Goal: Task Accomplishment & Management: Manage account settings

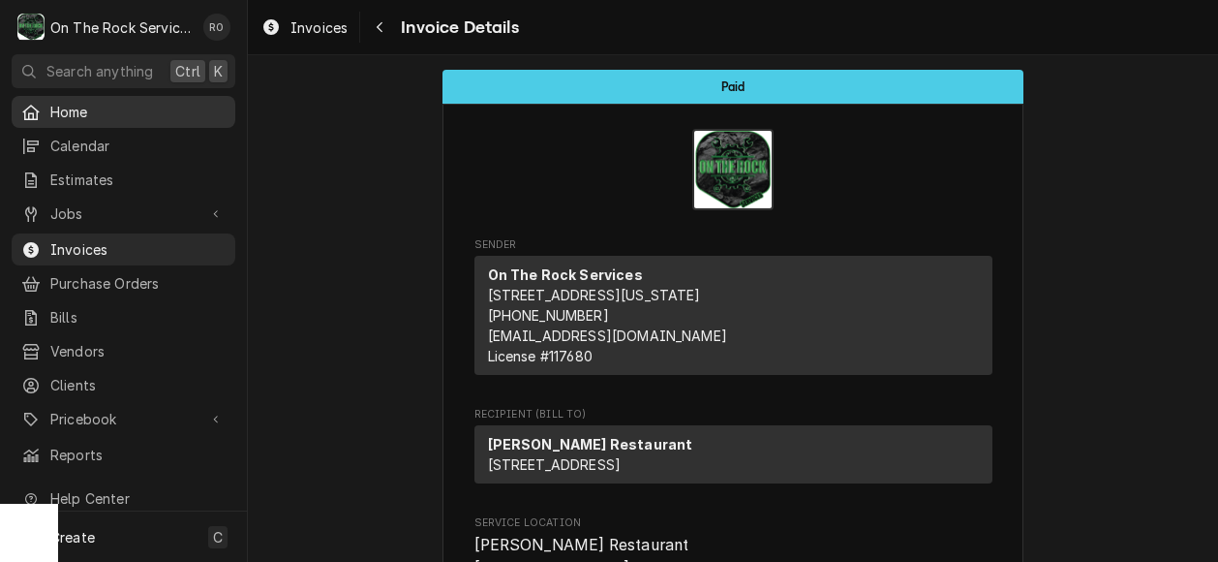
click at [70, 106] on span "Home" at bounding box center [137, 112] width 175 height 20
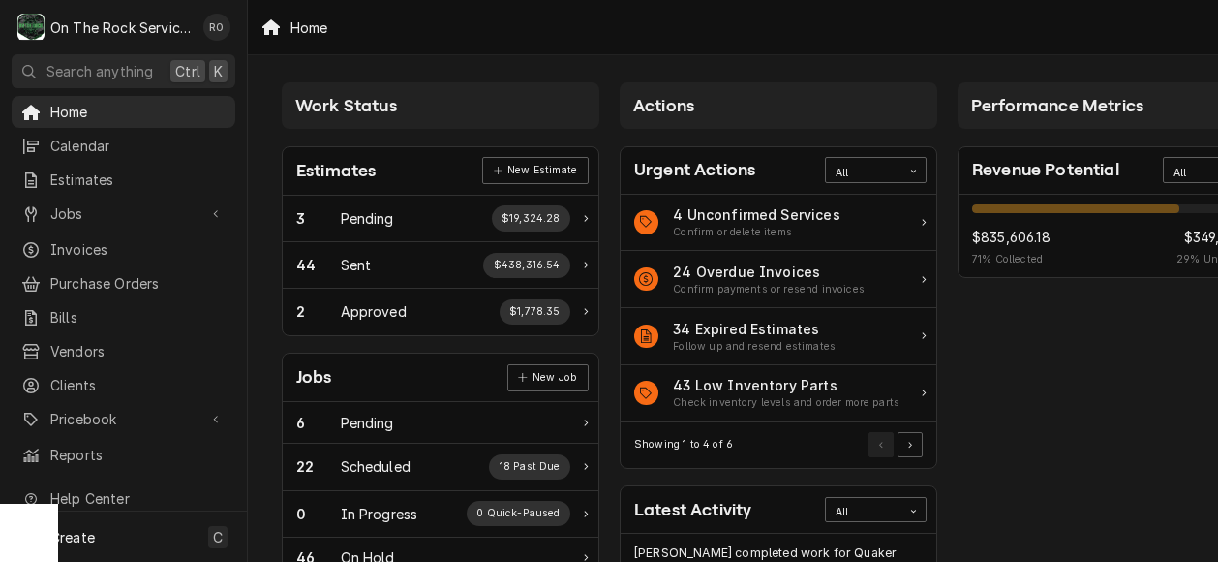
drag, startPoint x: 977, startPoint y: 315, endPoint x: 1048, endPoint y: 431, distance: 136.0
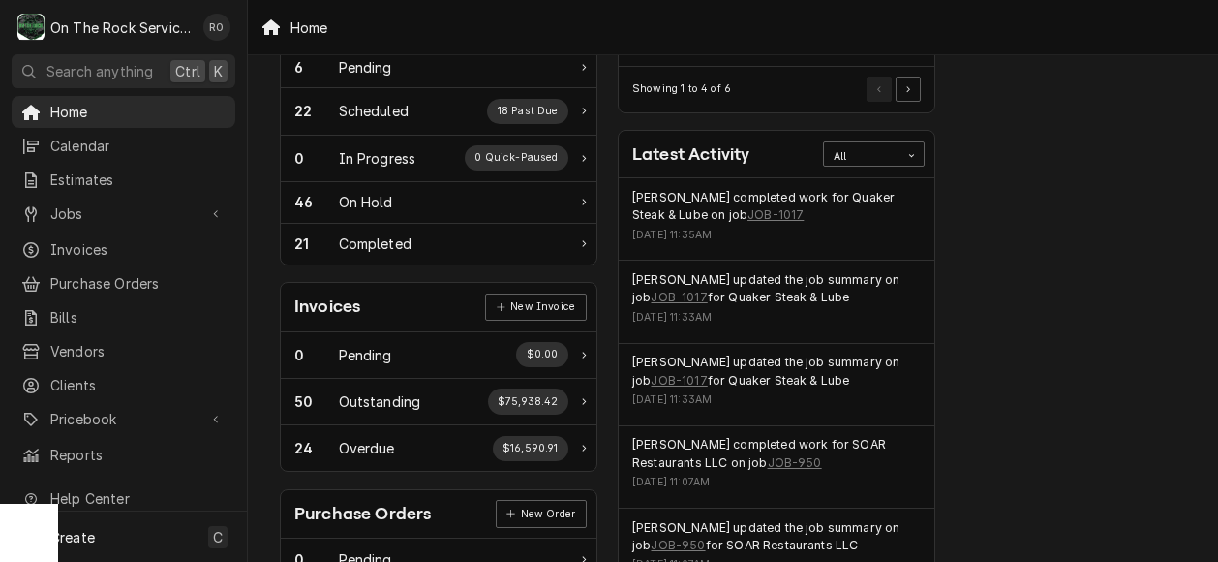
scroll to position [356, 2]
click at [747, 214] on link "JOB-1017" at bounding box center [775, 213] width 56 height 17
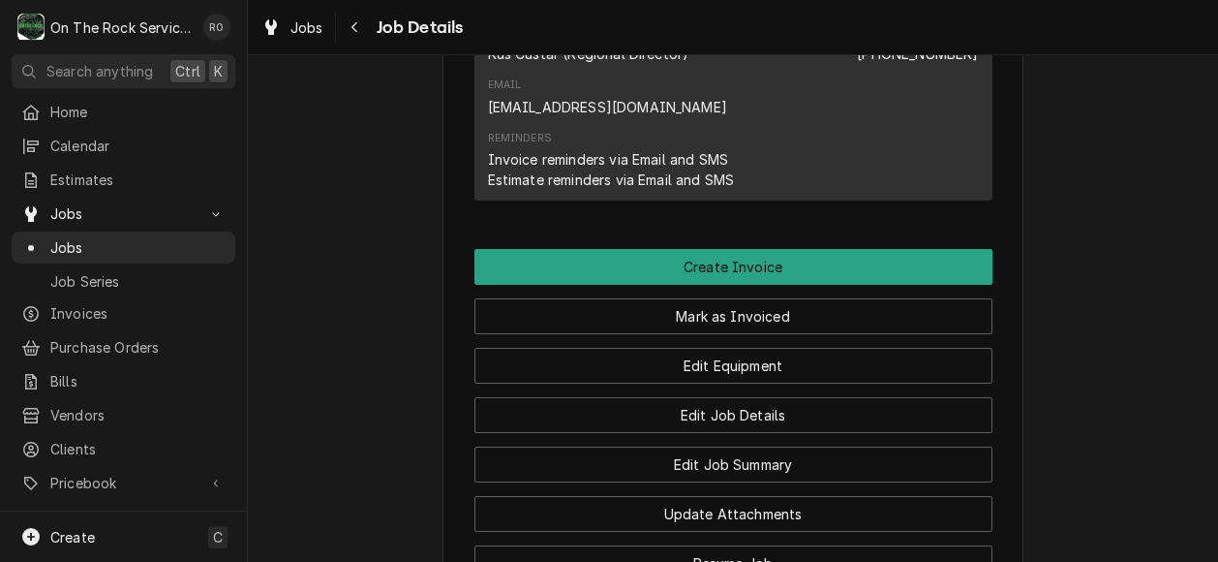
scroll to position [2003, 0]
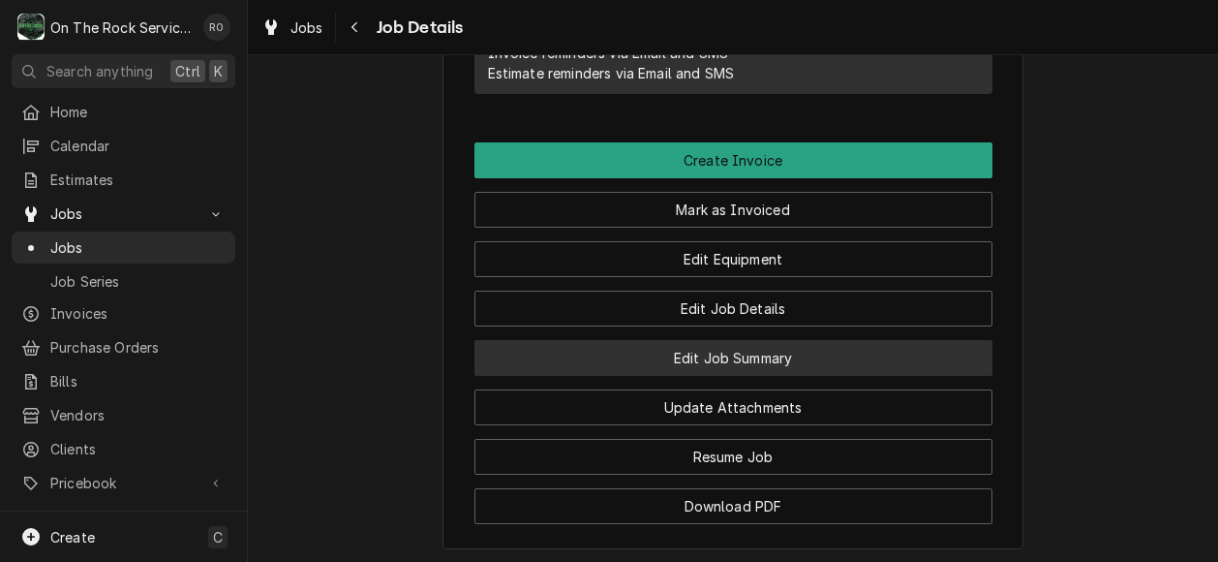
click at [822, 340] on button "Edit Job Summary" at bounding box center [733, 358] width 518 height 36
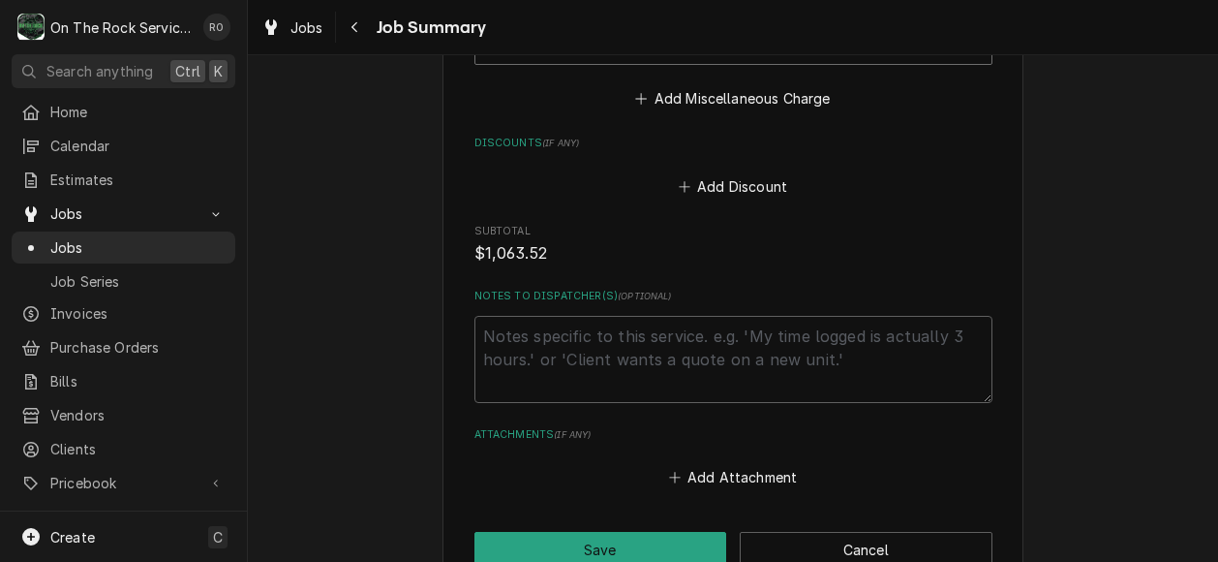
scroll to position [2267, 0]
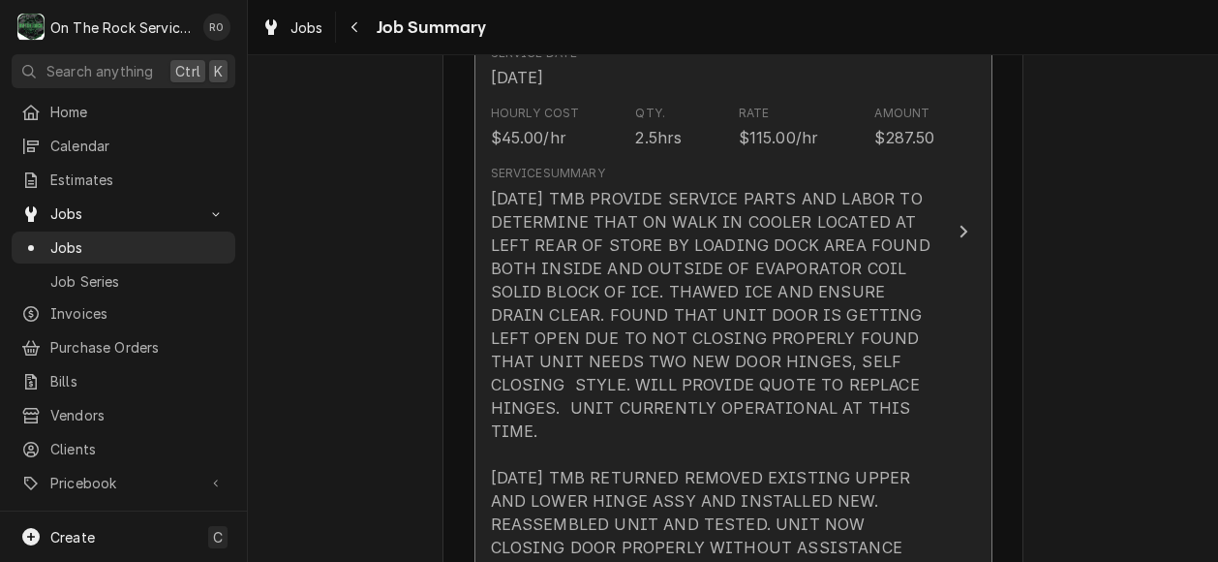
click at [829, 160] on div "Service Summary 7/7/25 TMB PROVIDE SERVICE PARTS AND LABOR TO DETERMINE THAT ON…" at bounding box center [713, 384] width 444 height 455
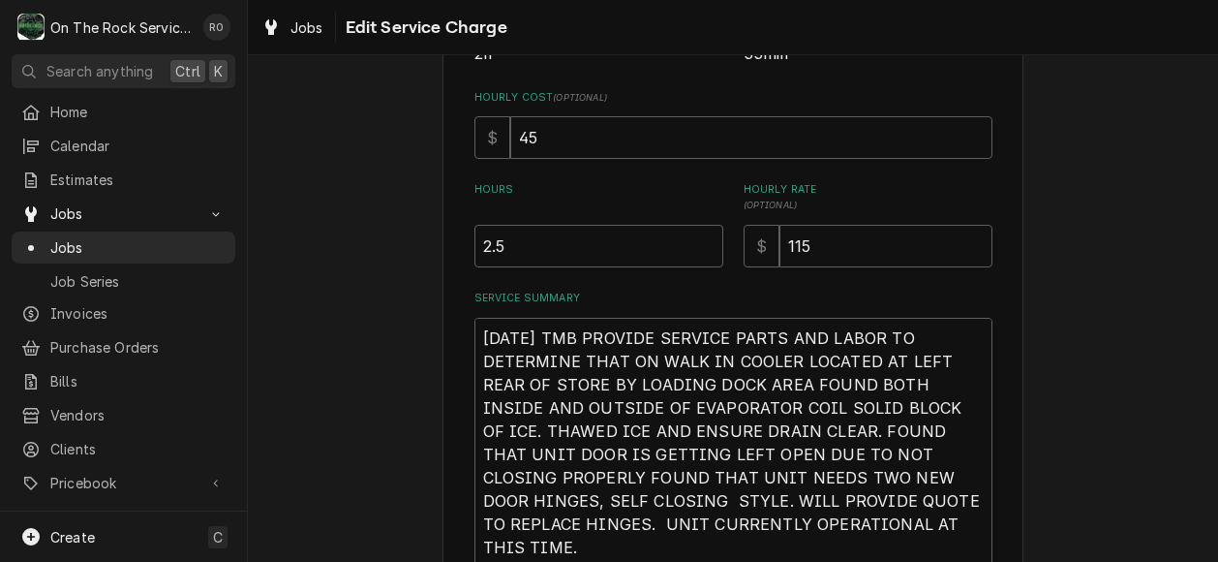
scroll to position [498, 0]
click at [564, 253] on input "2.5" at bounding box center [598, 244] width 249 height 43
type textarea "x"
type input "3"
click at [701, 240] on input "3" at bounding box center [598, 244] width 249 height 43
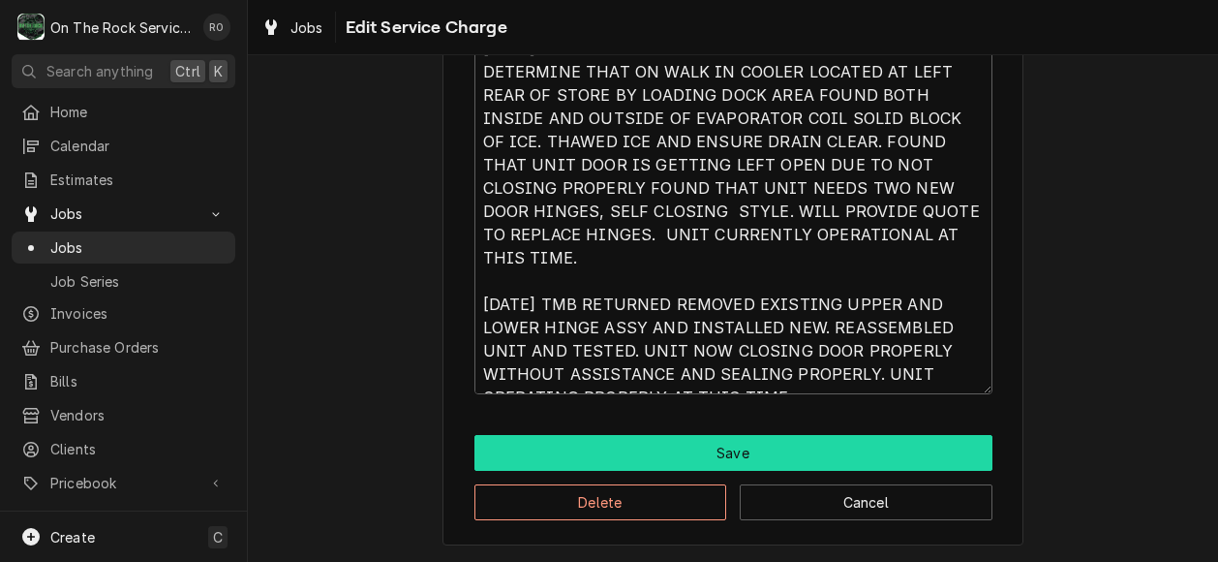
click at [877, 458] on button "Save" at bounding box center [733, 453] width 518 height 36
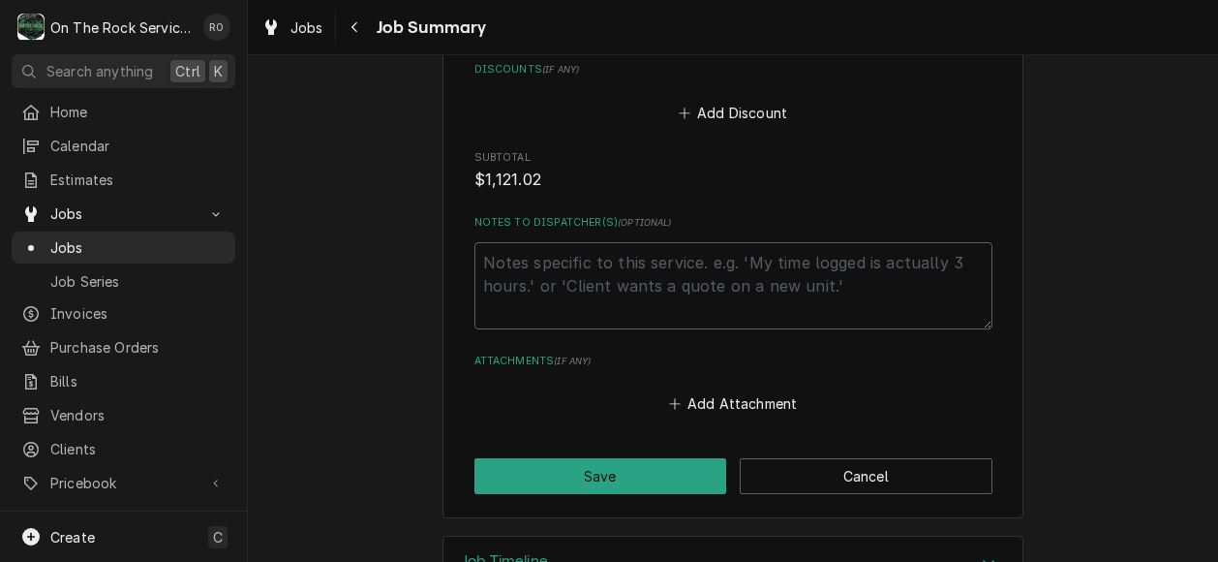
scroll to position [2267, 0]
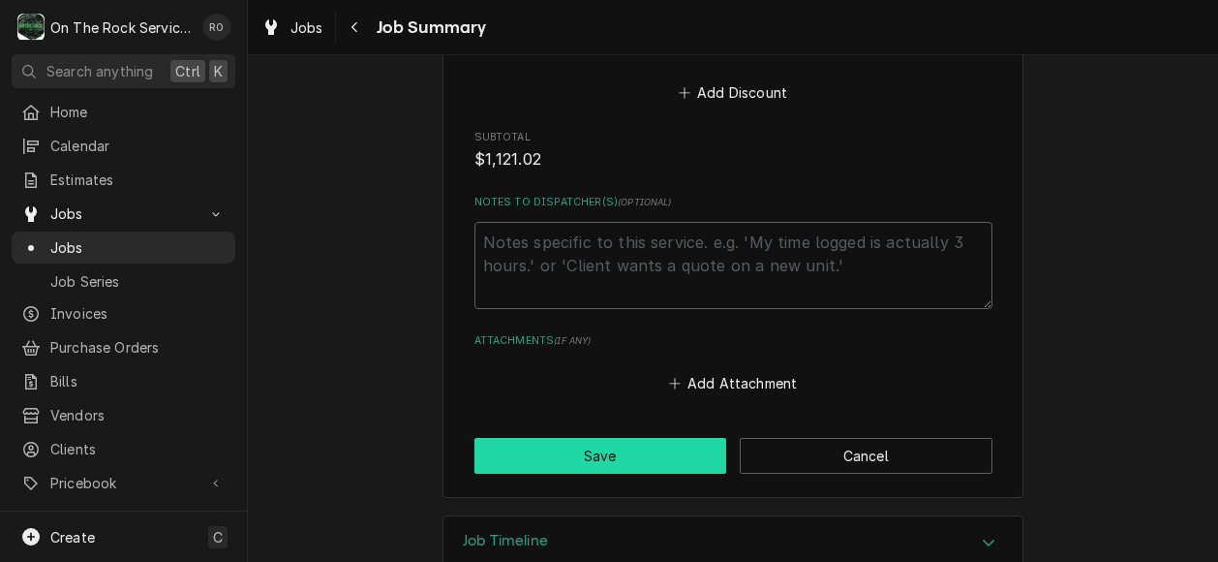
click at [613, 438] on button "Save" at bounding box center [600, 456] width 253 height 36
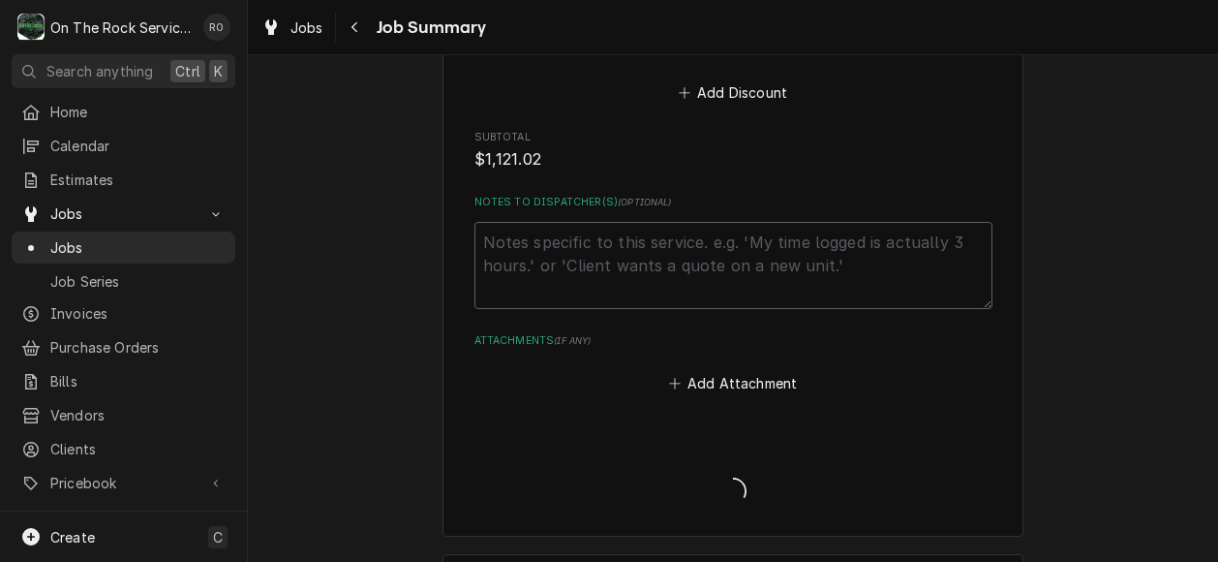
type textarea "x"
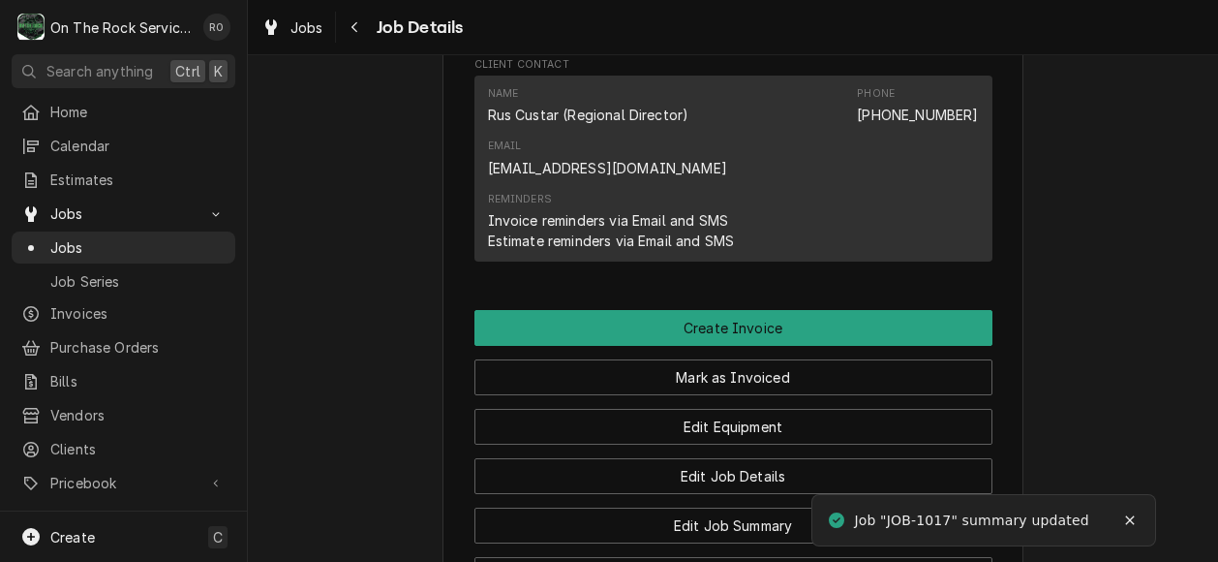
scroll to position [2255, 0]
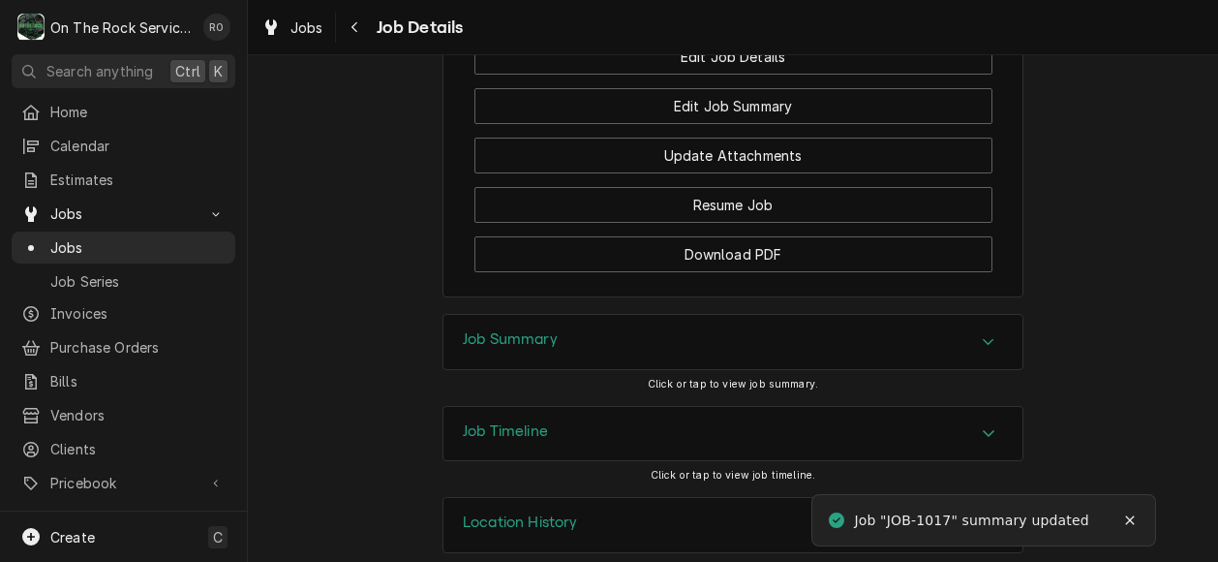
click at [984, 334] on icon "Accordion Header" at bounding box center [989, 341] width 14 height 15
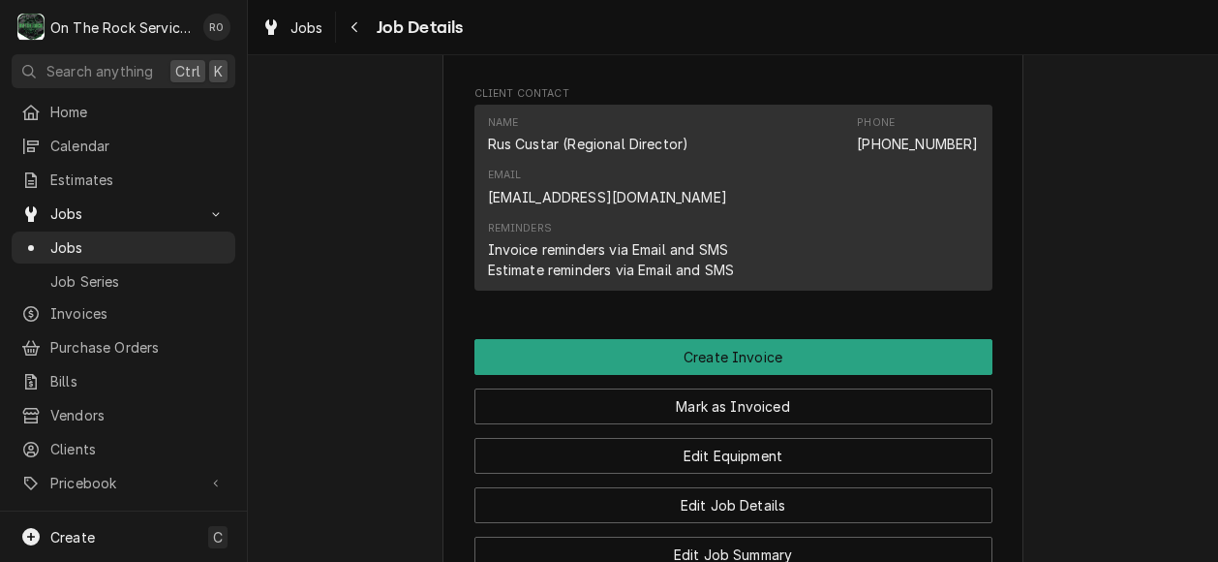
scroll to position [1806, 0]
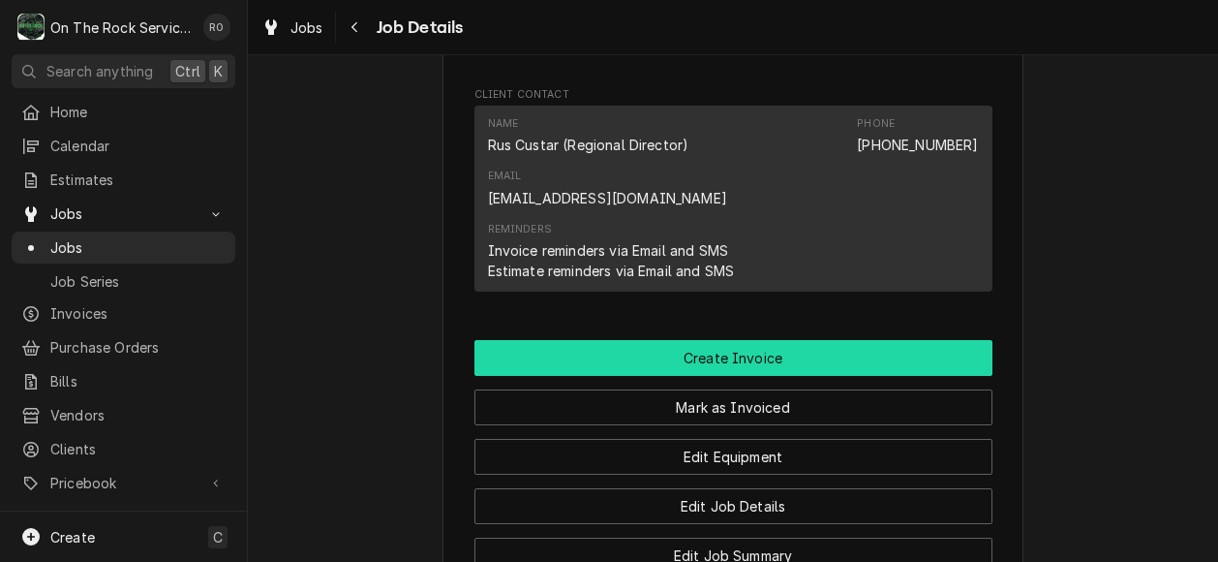
click at [912, 340] on button "Create Invoice" at bounding box center [733, 358] width 518 height 36
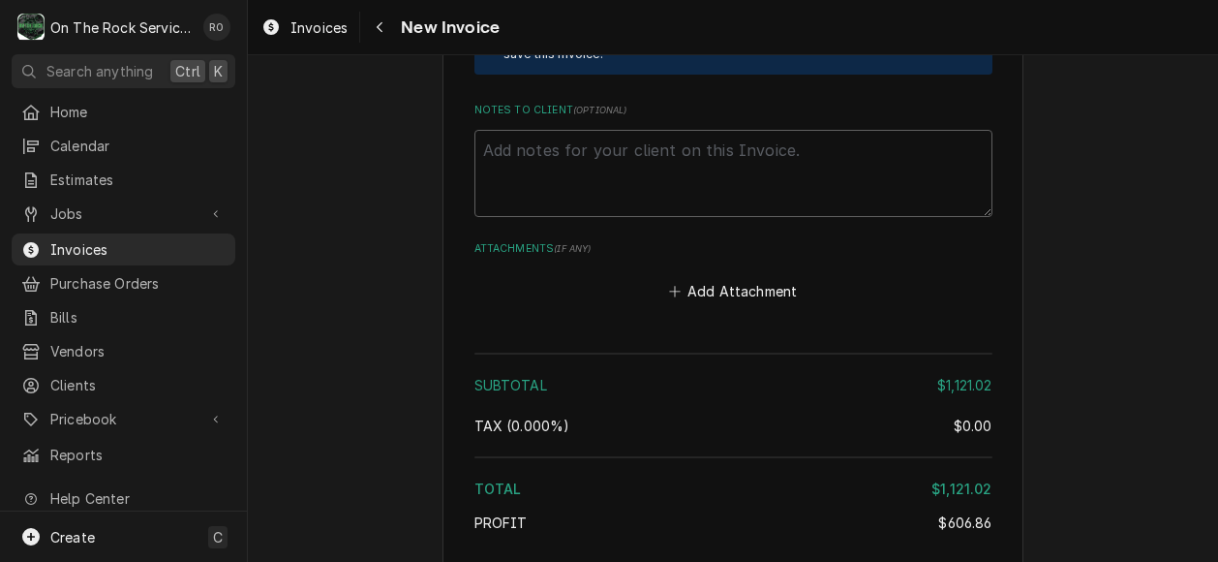
scroll to position [3663, 0]
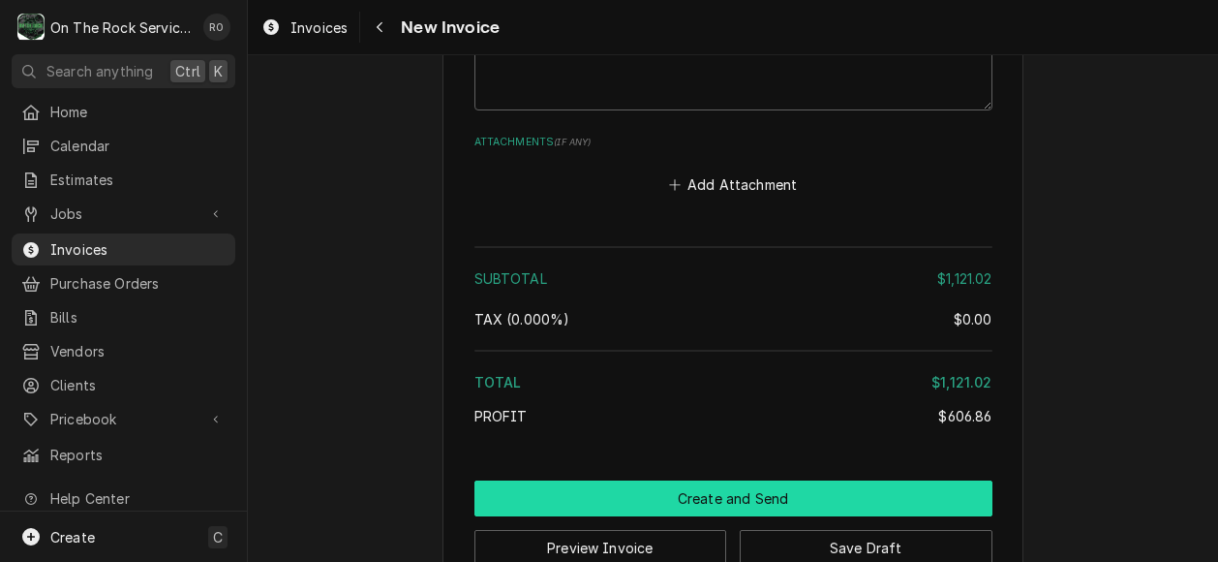
click at [868, 480] on button "Create and Send" at bounding box center [733, 498] width 518 height 36
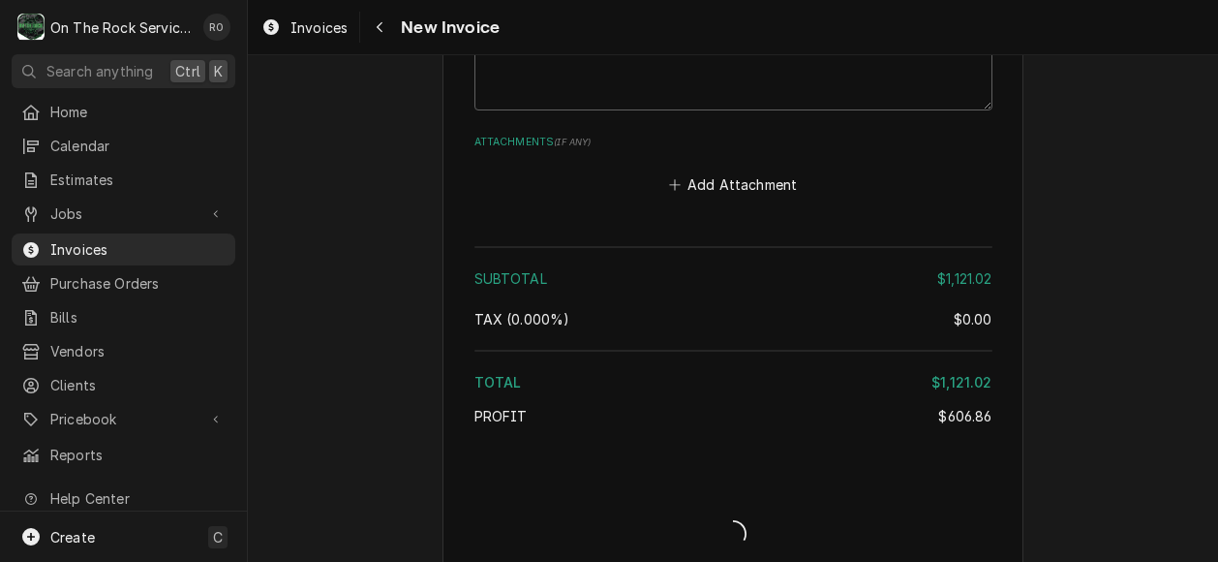
scroll to position [3652, 0]
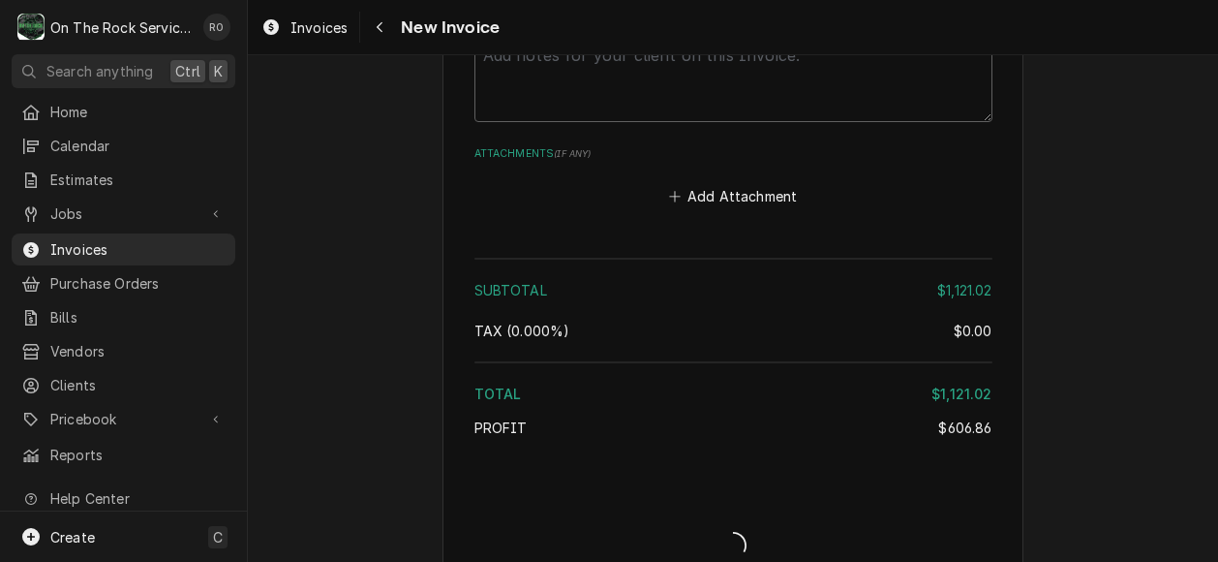
type textarea "x"
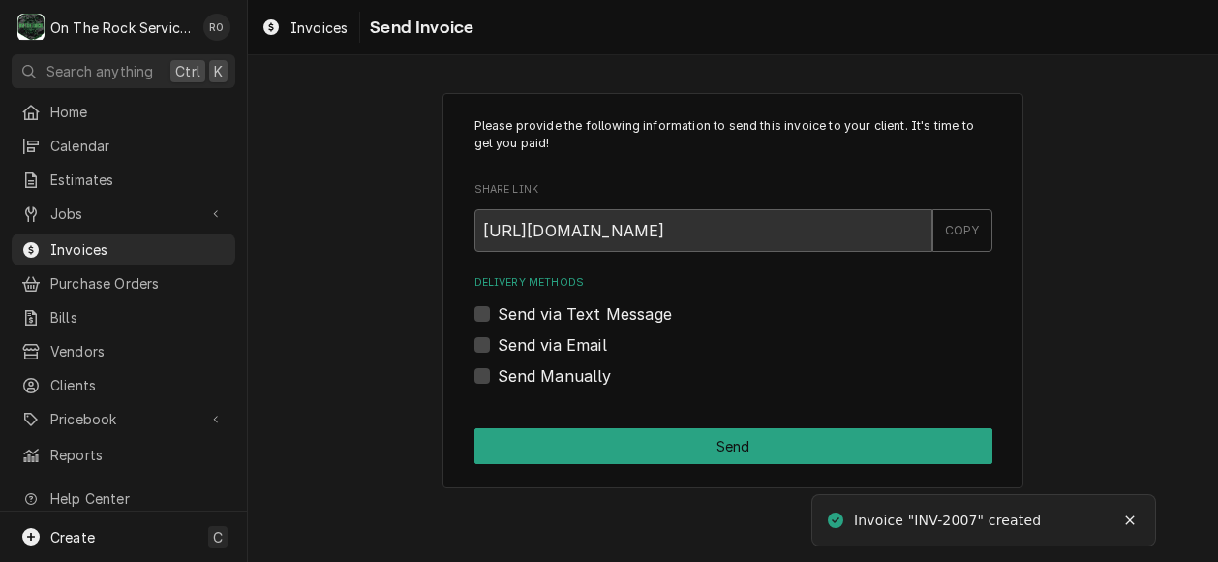
click at [498, 338] on label "Send via Email" at bounding box center [552, 344] width 109 height 23
click at [498, 338] on input "Send via Email" at bounding box center [757, 354] width 518 height 43
checkbox input "true"
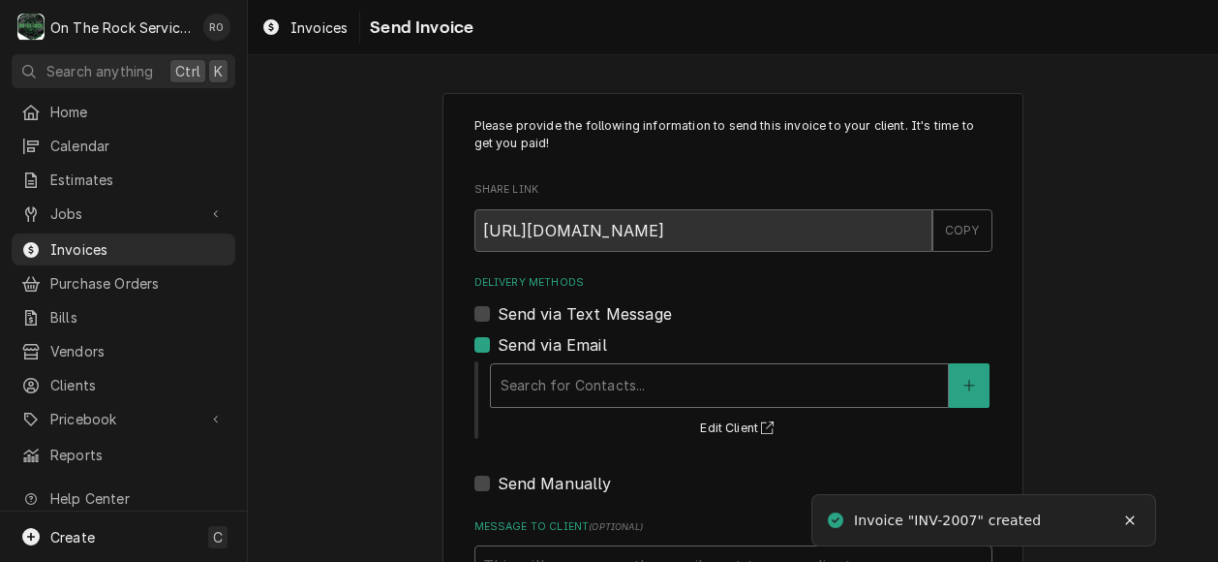
click at [561, 368] on div "Delivery Methods" at bounding box center [720, 385] width 438 height 35
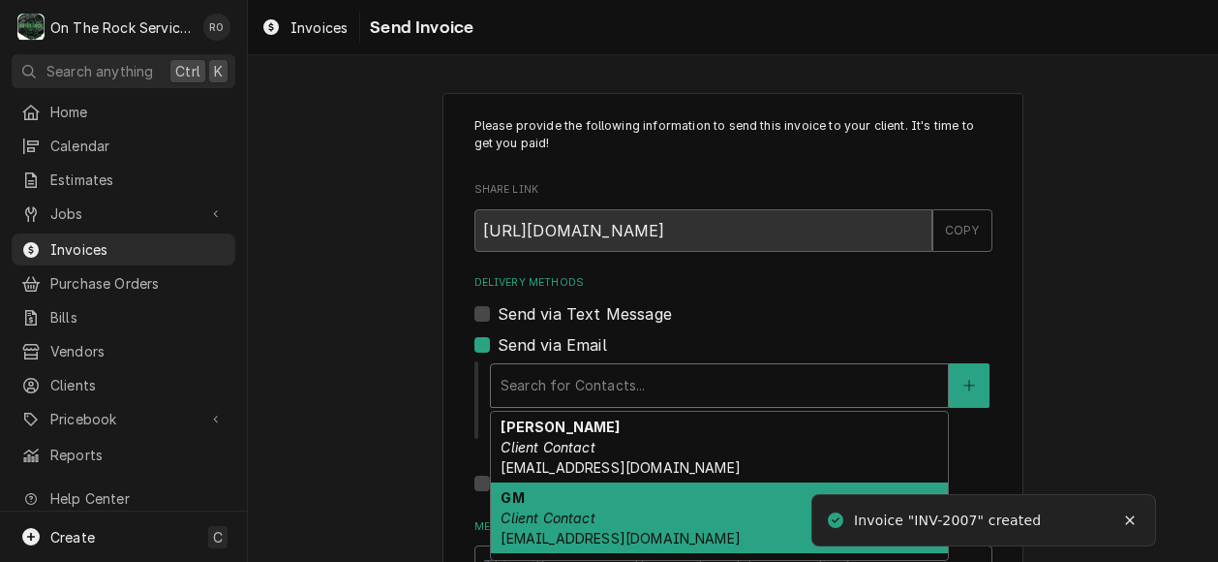
click at [732, 537] on div "GM Client Contact qsl0730gm@thelube.com" at bounding box center [719, 517] width 457 height 71
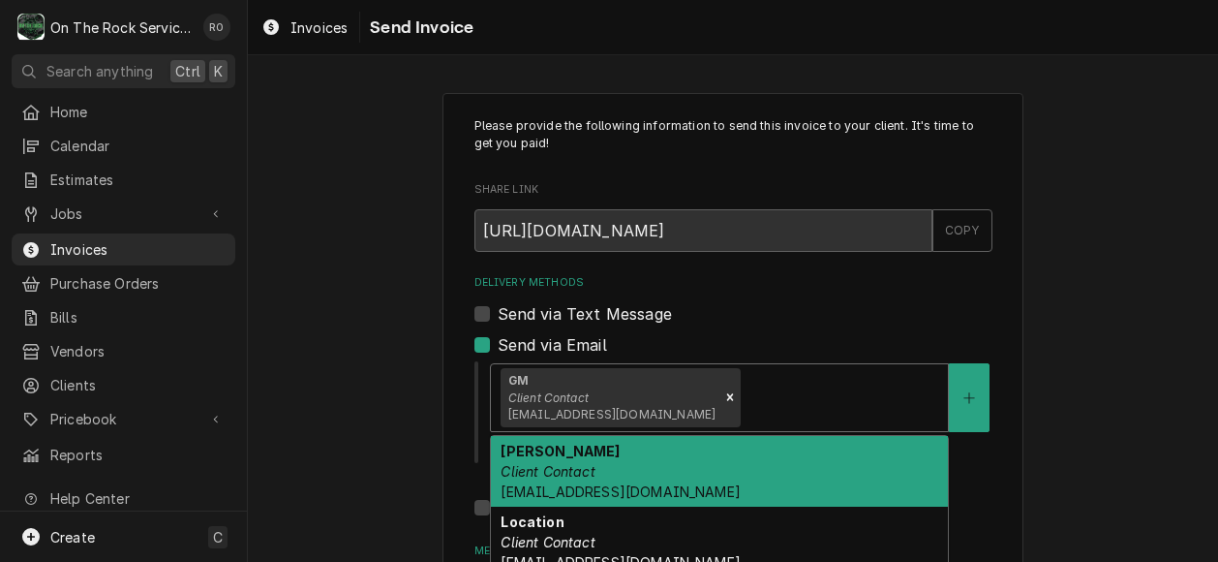
click at [802, 397] on div "Delivery Methods" at bounding box center [842, 397] width 194 height 35
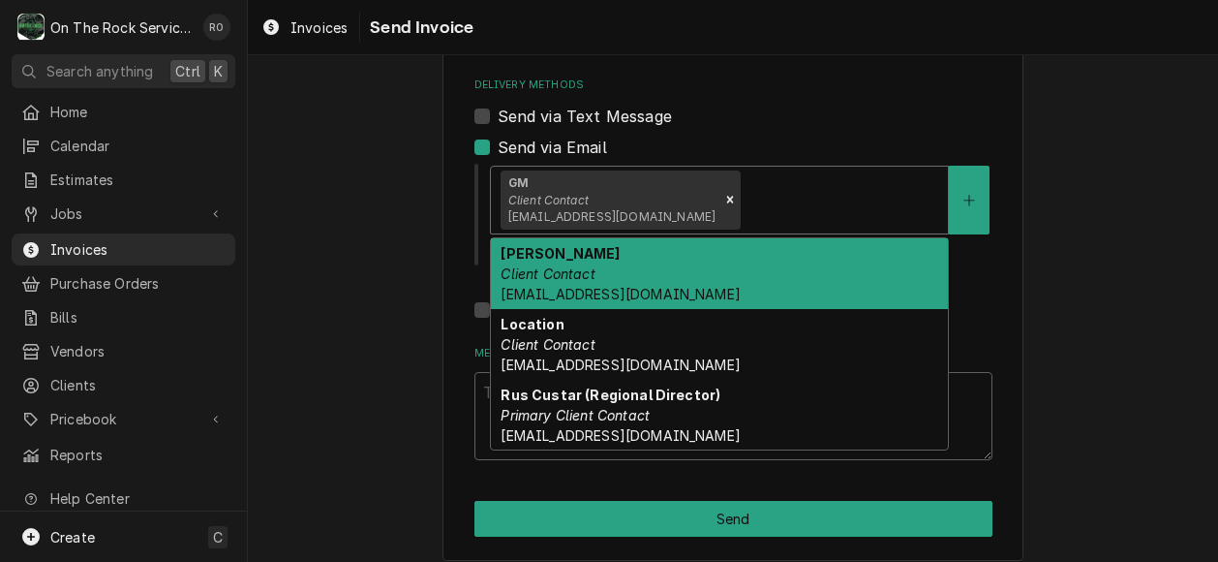
scroll to position [198, 0]
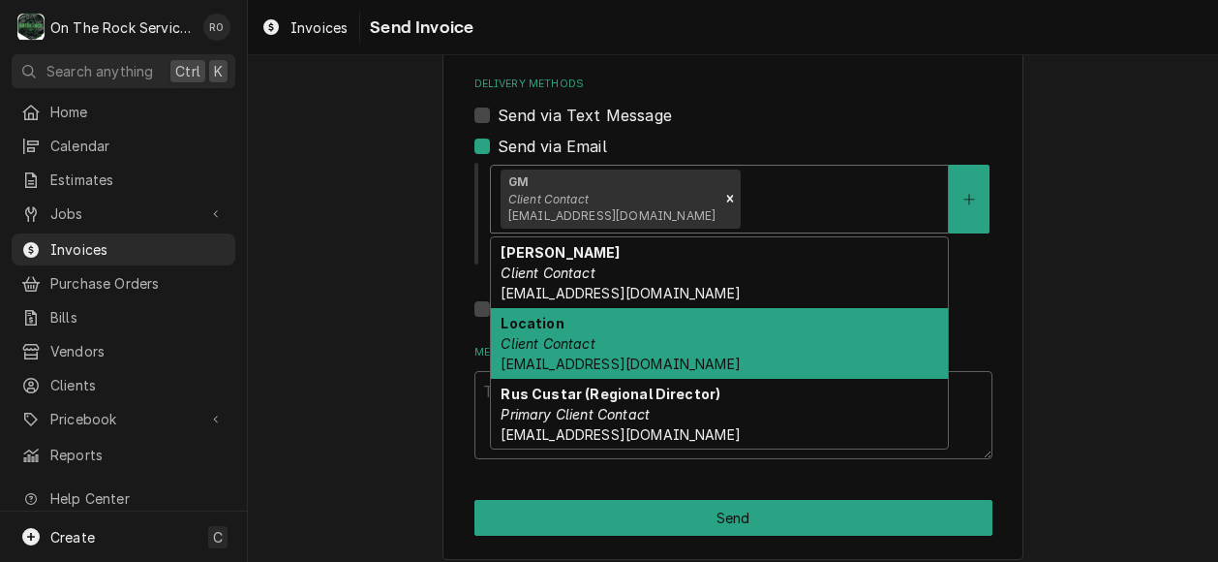
click at [779, 343] on div "Location Client Contact qsl0730@thelube.com" at bounding box center [719, 343] width 457 height 71
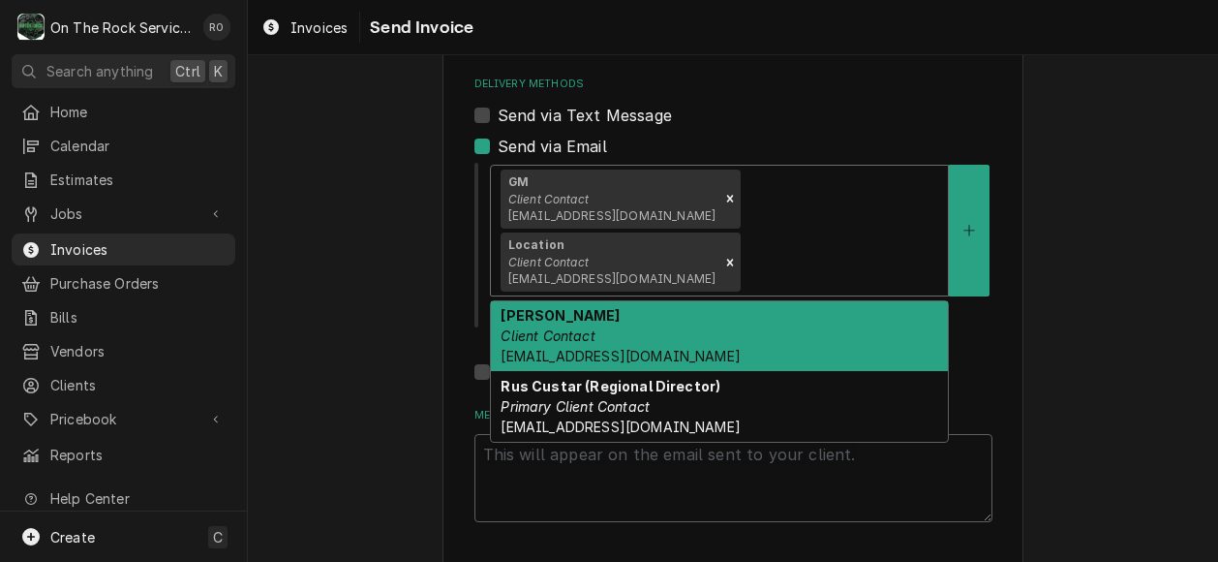
click at [864, 245] on div "Delivery Methods" at bounding box center [842, 262] width 194 height 35
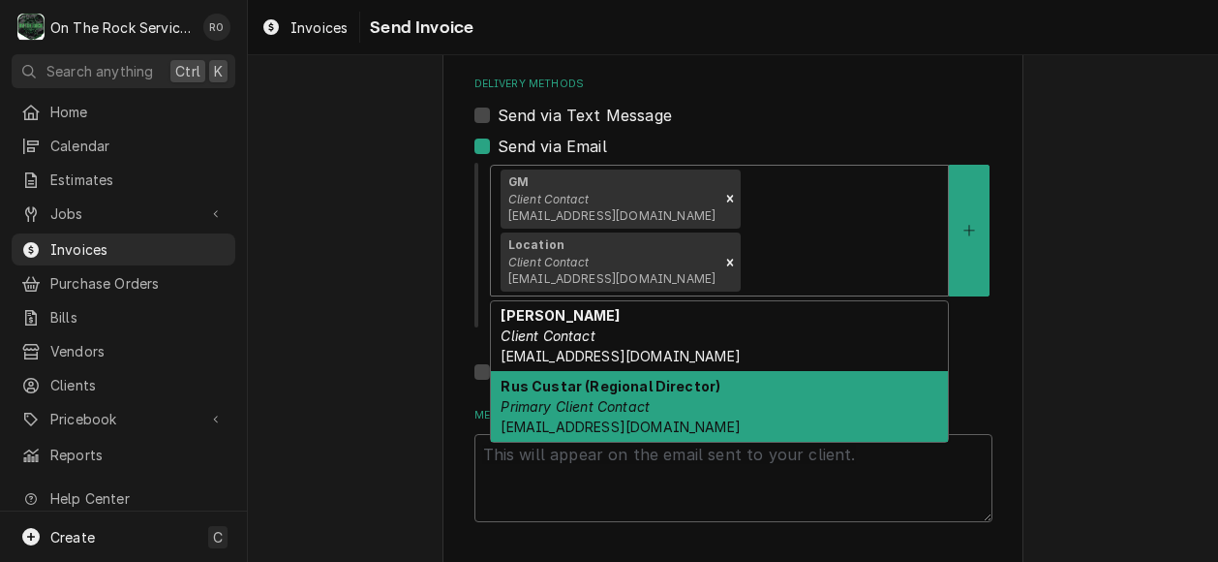
click at [772, 371] on div "Rus Custar (Regional Director) Primary Client Contact RCustar@thelube.com" at bounding box center [719, 406] width 457 height 71
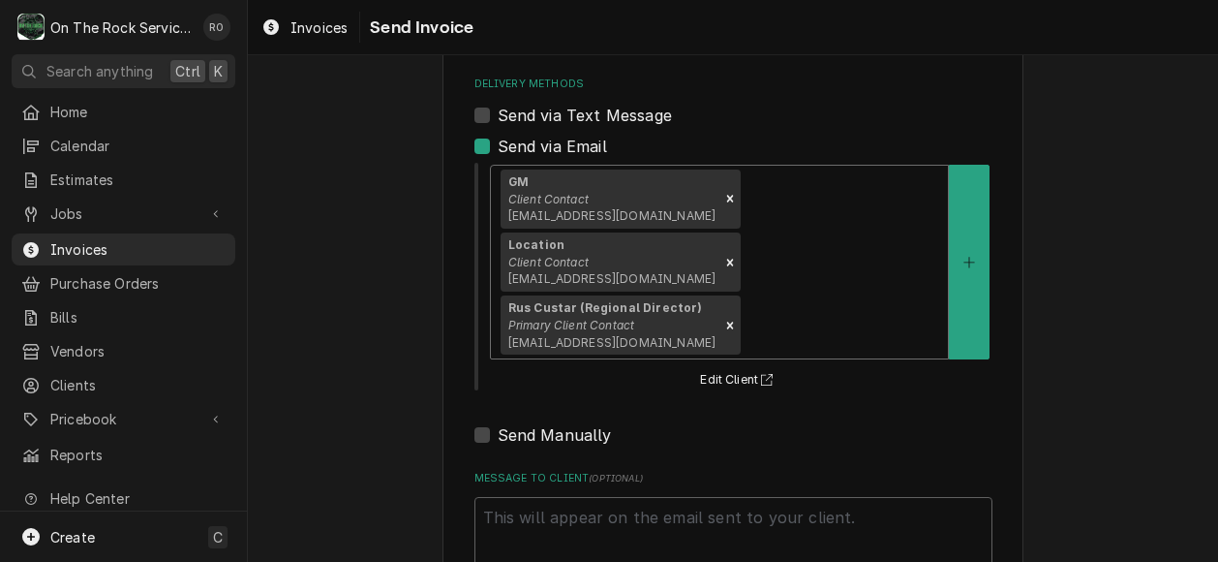
scroll to position [277, 0]
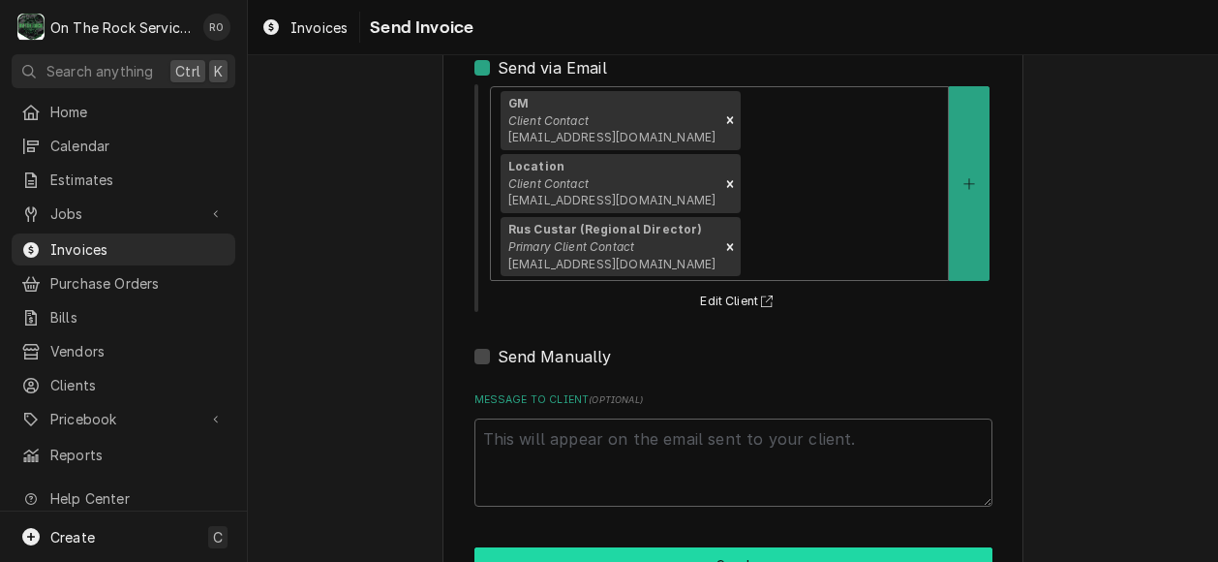
drag, startPoint x: 771, startPoint y: 493, endPoint x: 751, endPoint y: 276, distance: 217.7
click at [751, 276] on div "Please provide the following information to send this invoice to your client. I…" at bounding box center [732, 212] width 581 height 792
click at [766, 547] on button "Send" at bounding box center [733, 565] width 518 height 36
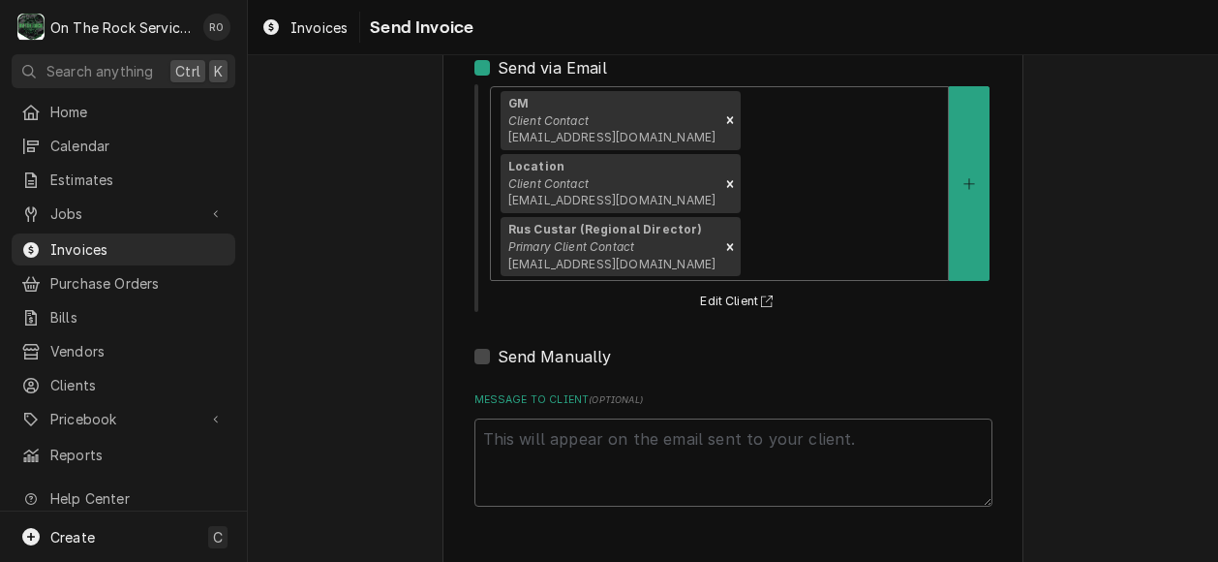
type textarea "x"
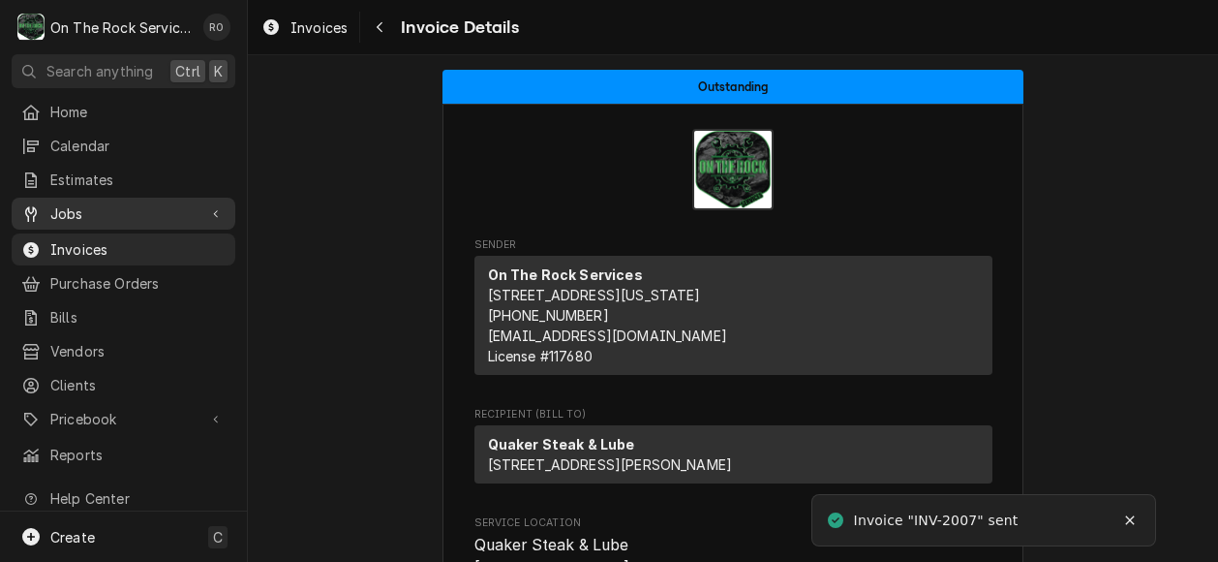
click at [70, 203] on span "Jobs" at bounding box center [123, 213] width 146 height 20
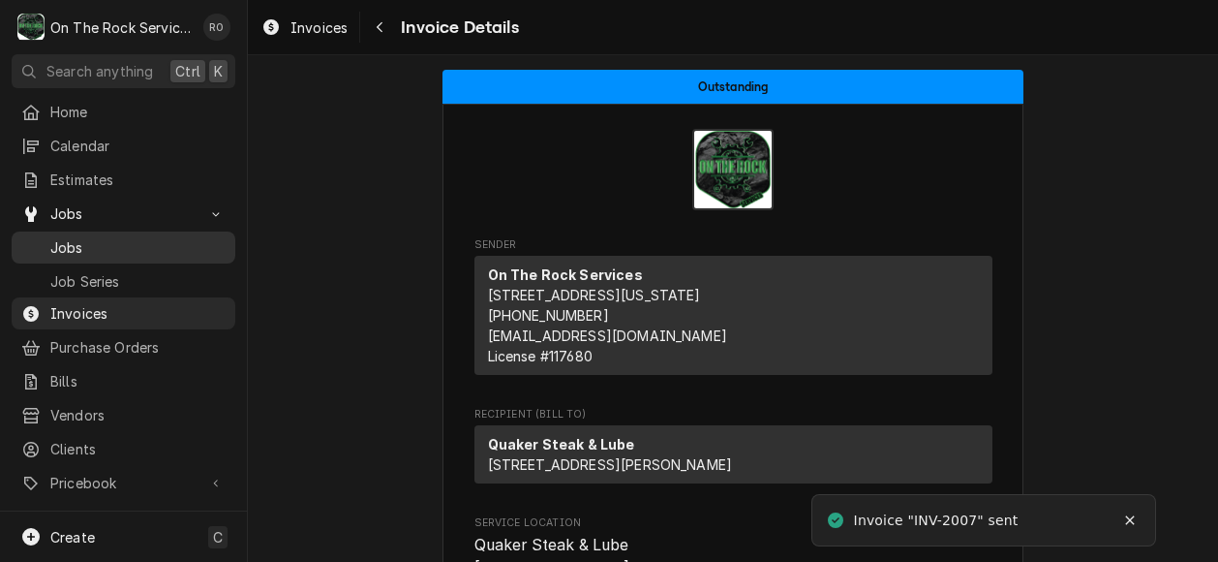
click at [93, 247] on span "Jobs" at bounding box center [137, 247] width 175 height 20
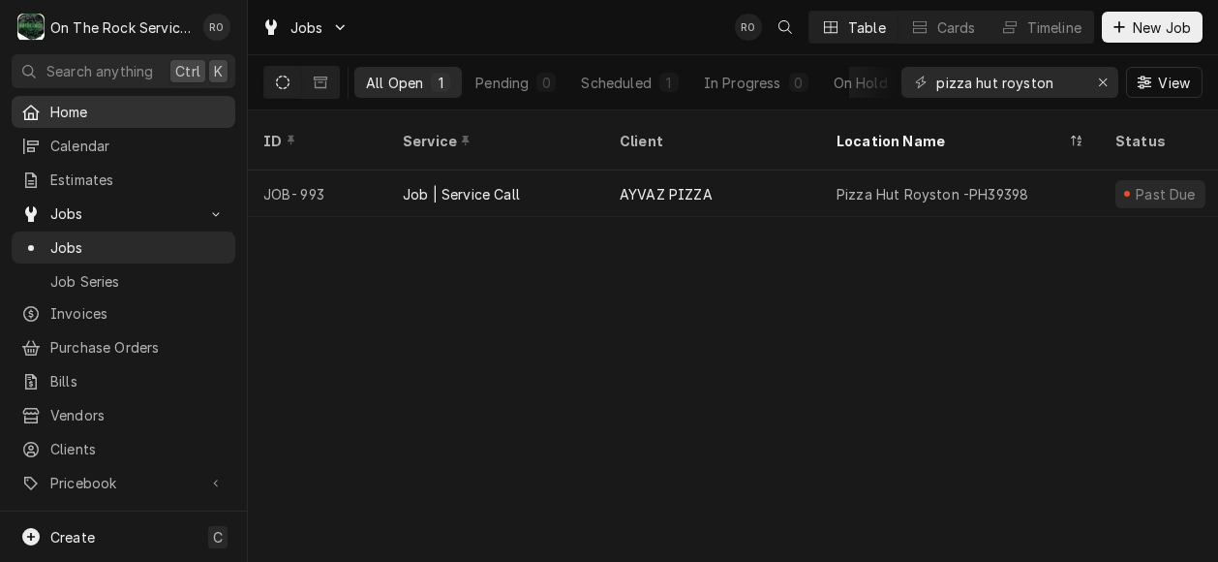
click at [85, 105] on span "Home" at bounding box center [137, 112] width 175 height 20
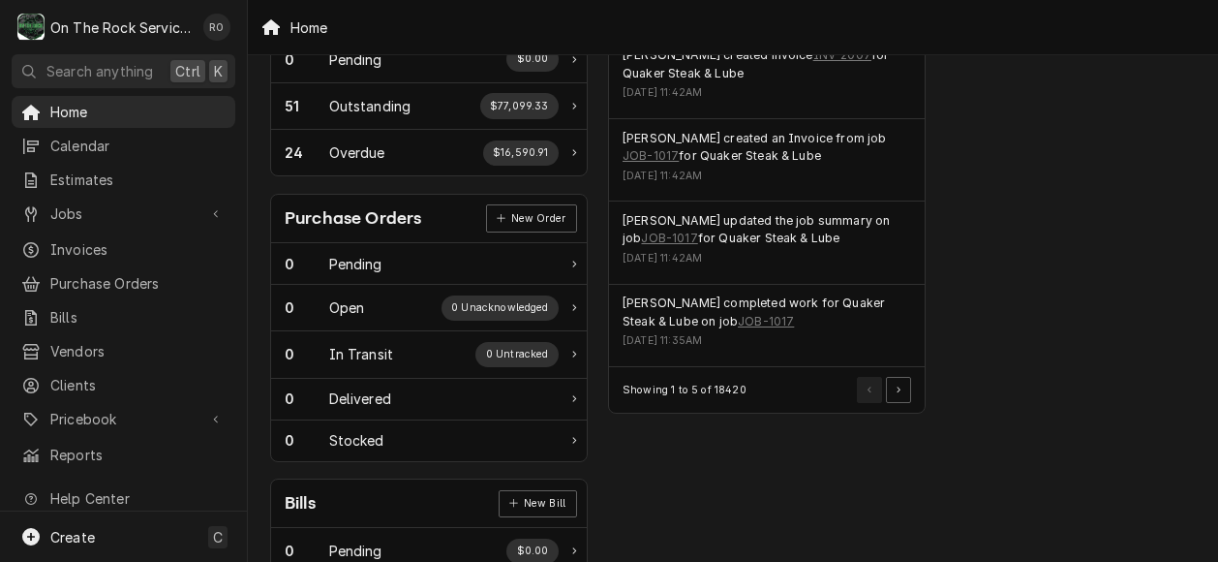
scroll to position [652, 12]
click at [910, 376] on button "Pagination Controls" at bounding box center [898, 388] width 25 height 25
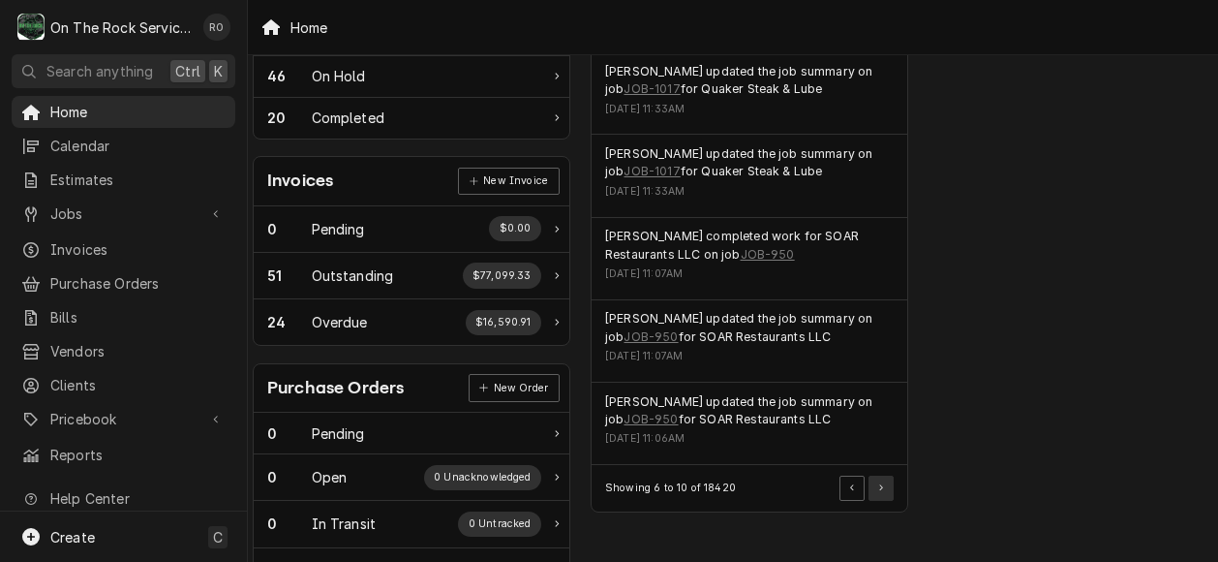
scroll to position [550, 29]
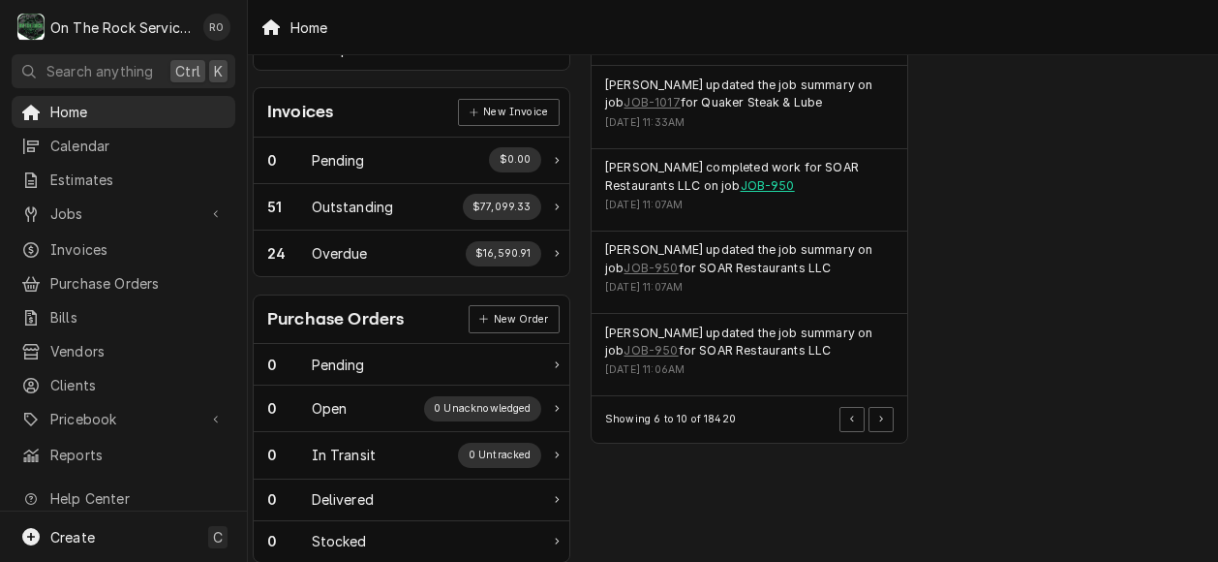
click at [741, 187] on link "JOB-950" at bounding box center [768, 185] width 54 height 17
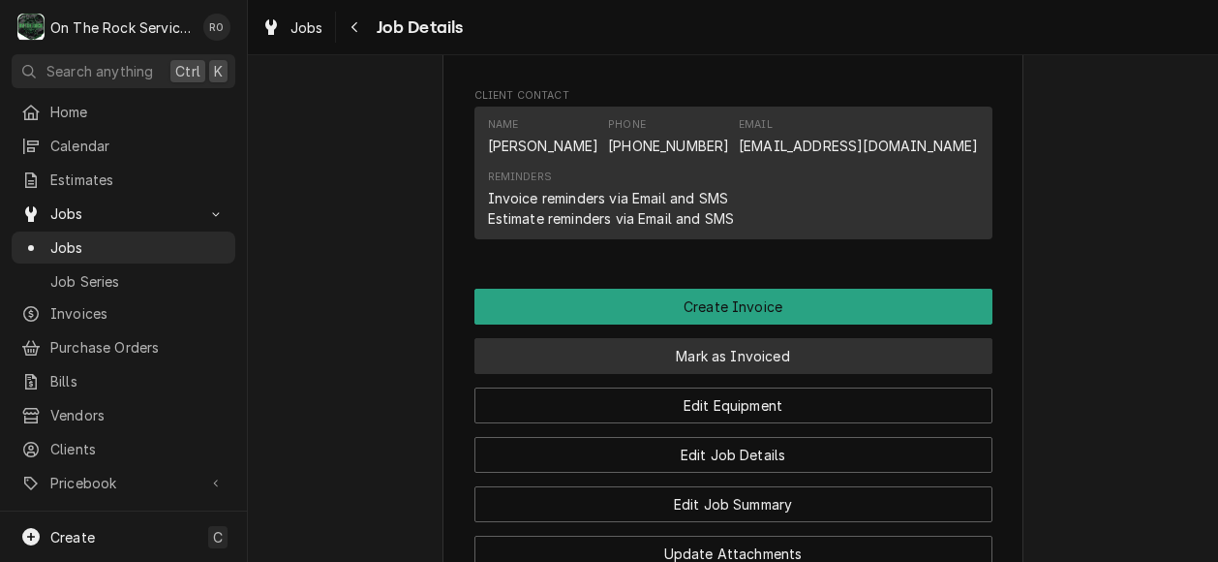
scroll to position [1628, 0]
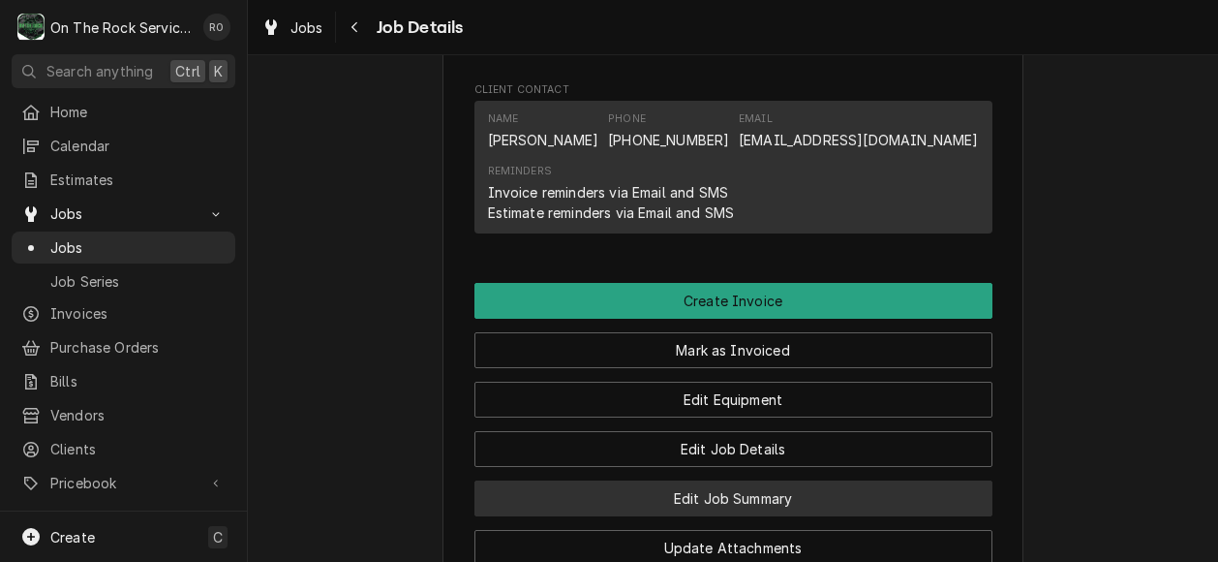
click at [898, 516] on button "Edit Job Summary" at bounding box center [733, 498] width 518 height 36
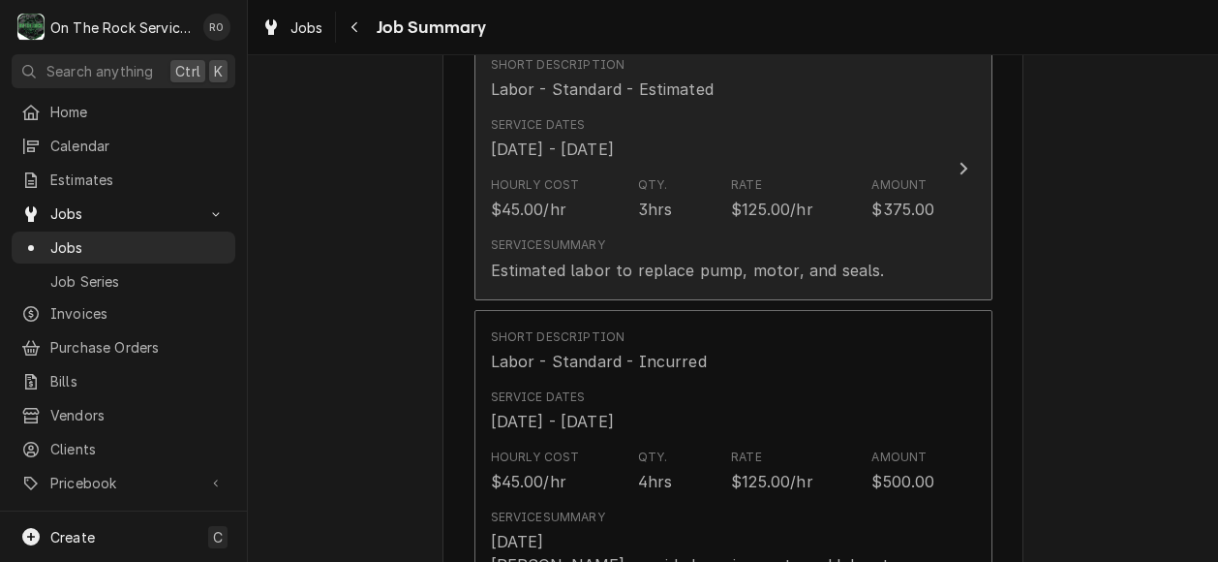
scroll to position [516, 0]
click at [889, 187] on div "Amount" at bounding box center [898, 184] width 55 height 17
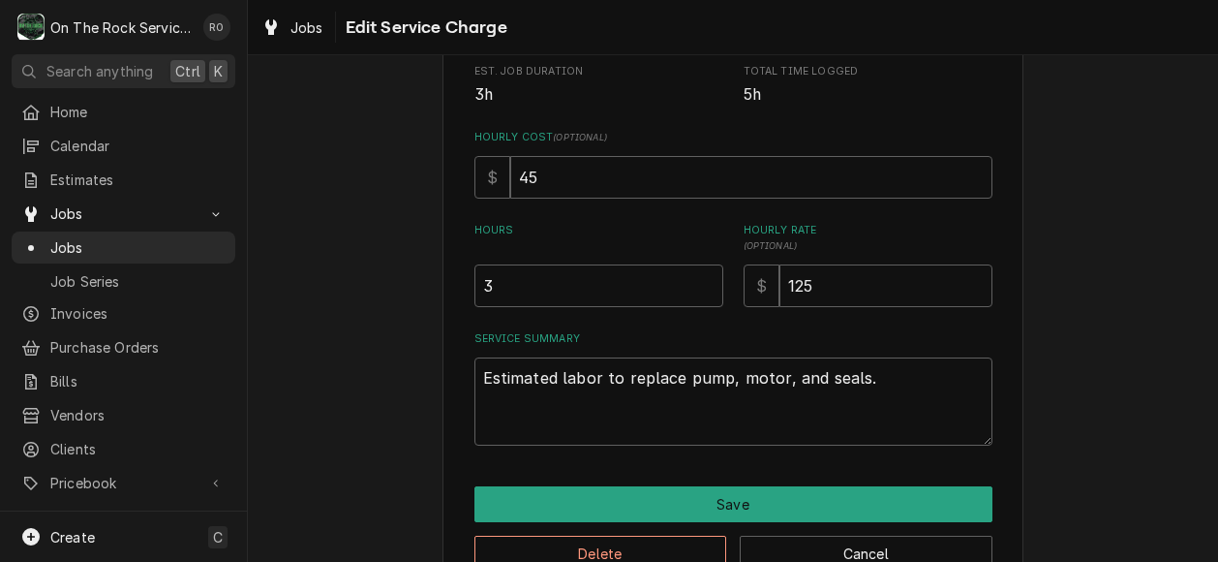
scroll to position [407, 0]
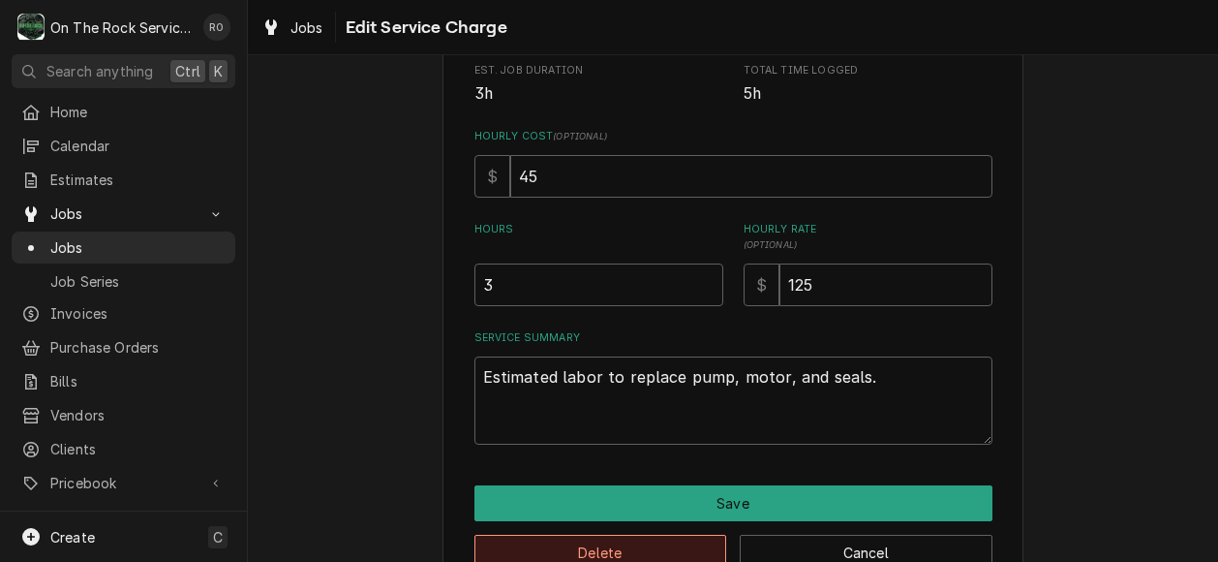
click at [624, 543] on button "Delete" at bounding box center [600, 552] width 253 height 36
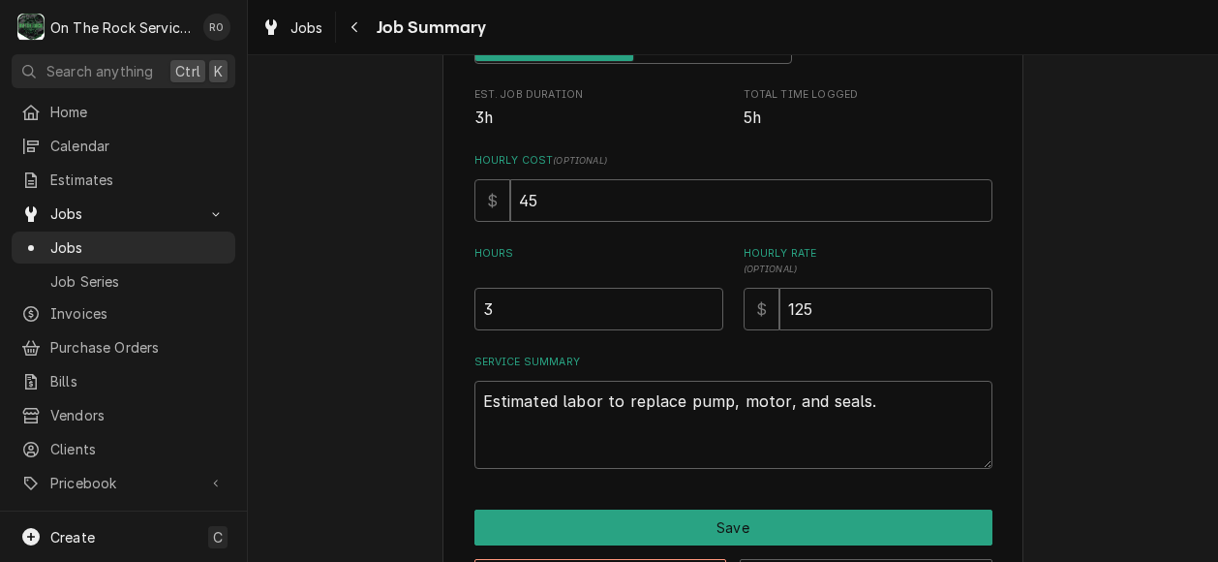
scroll to position [457, 0]
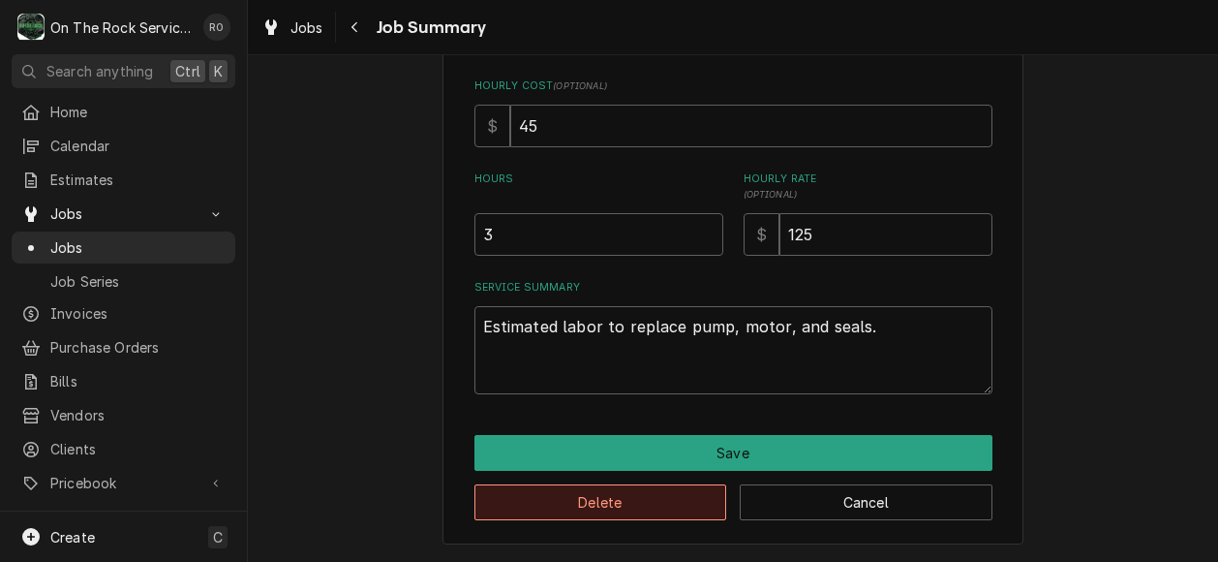
click at [670, 504] on button "Delete" at bounding box center [600, 502] width 253 height 36
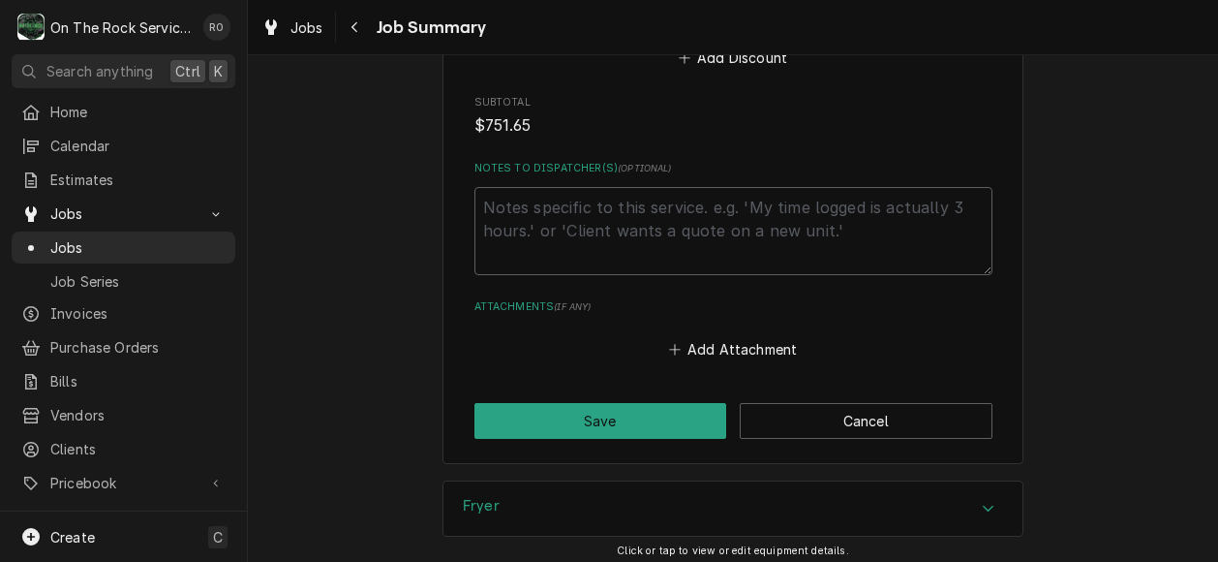
scroll to position [2020, 0]
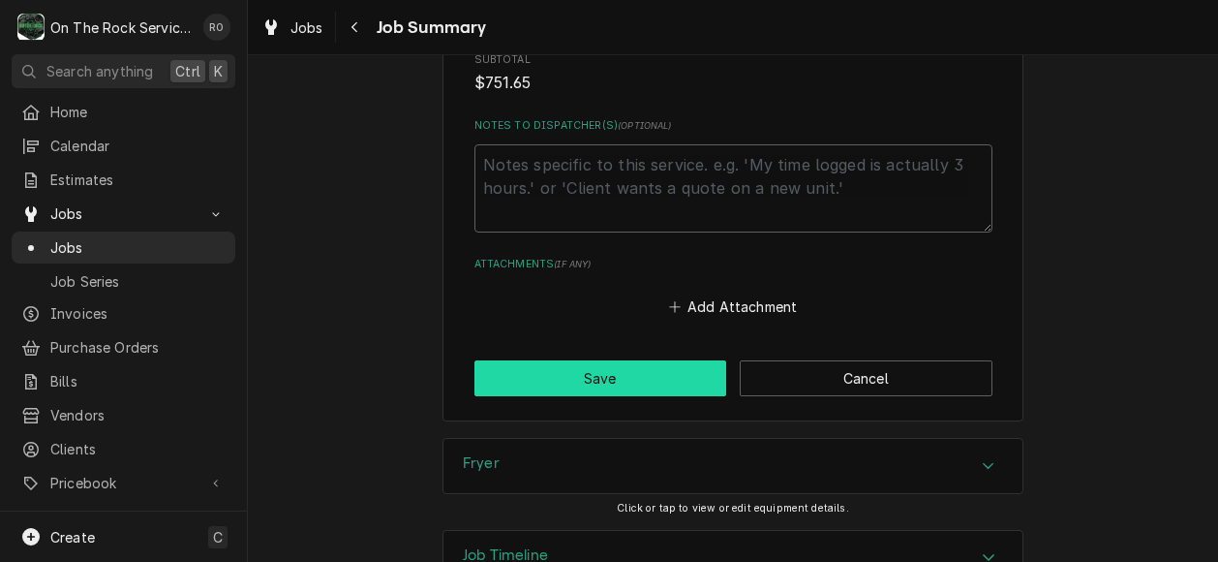
click at [599, 360] on button "Save" at bounding box center [600, 378] width 253 height 36
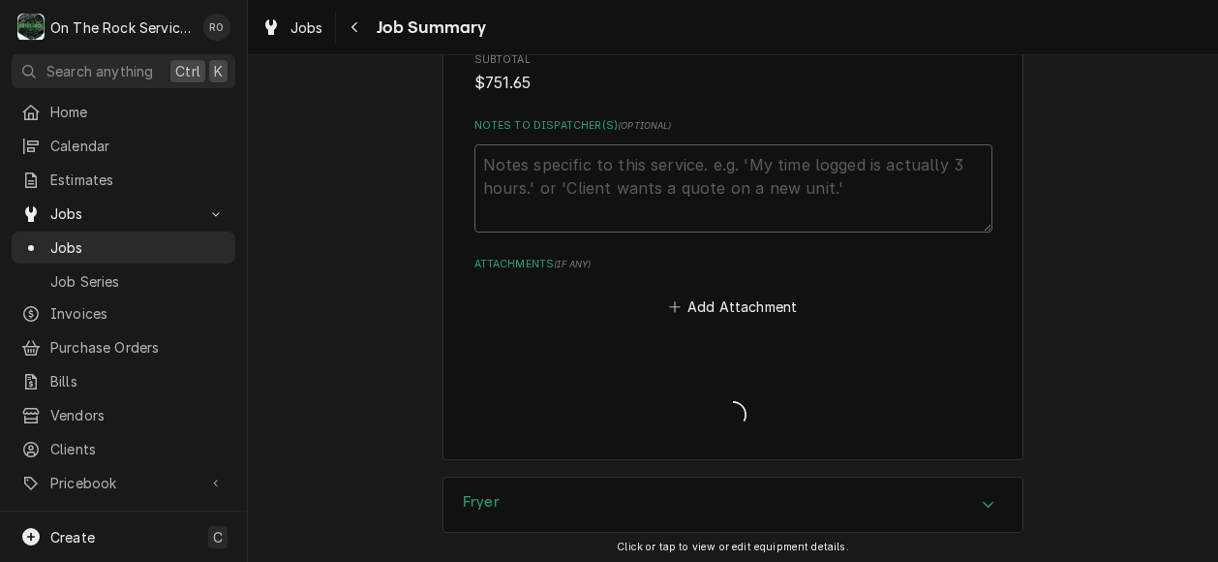
type textarea "x"
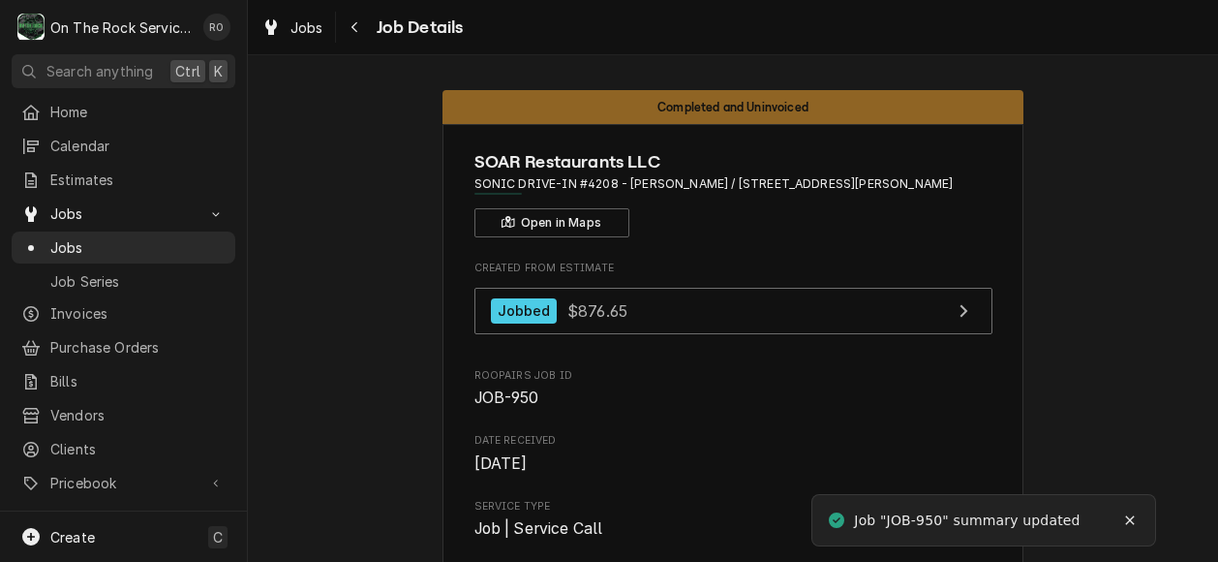
scroll to position [1, 0]
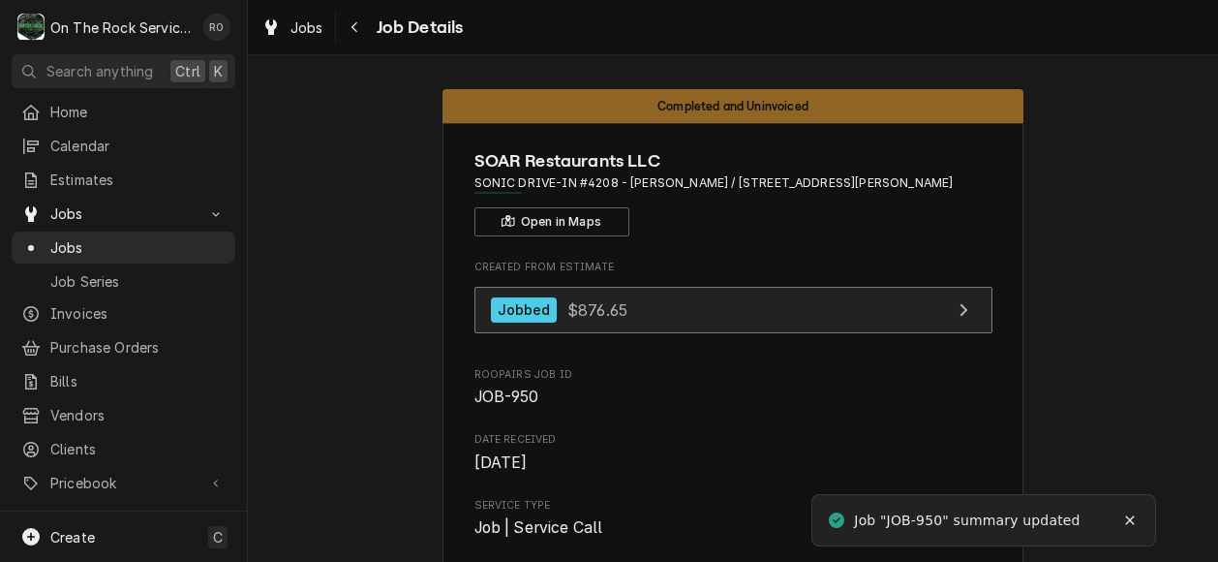
click at [939, 320] on link "Jobbed $876.65" at bounding box center [733, 310] width 518 height 47
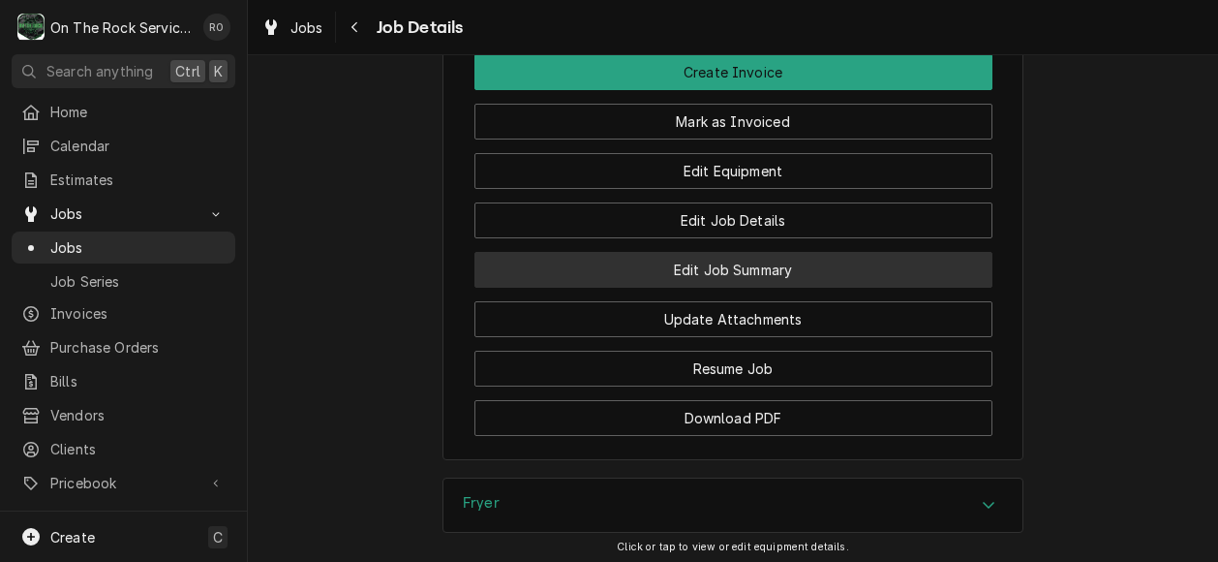
scroll to position [1855, 0]
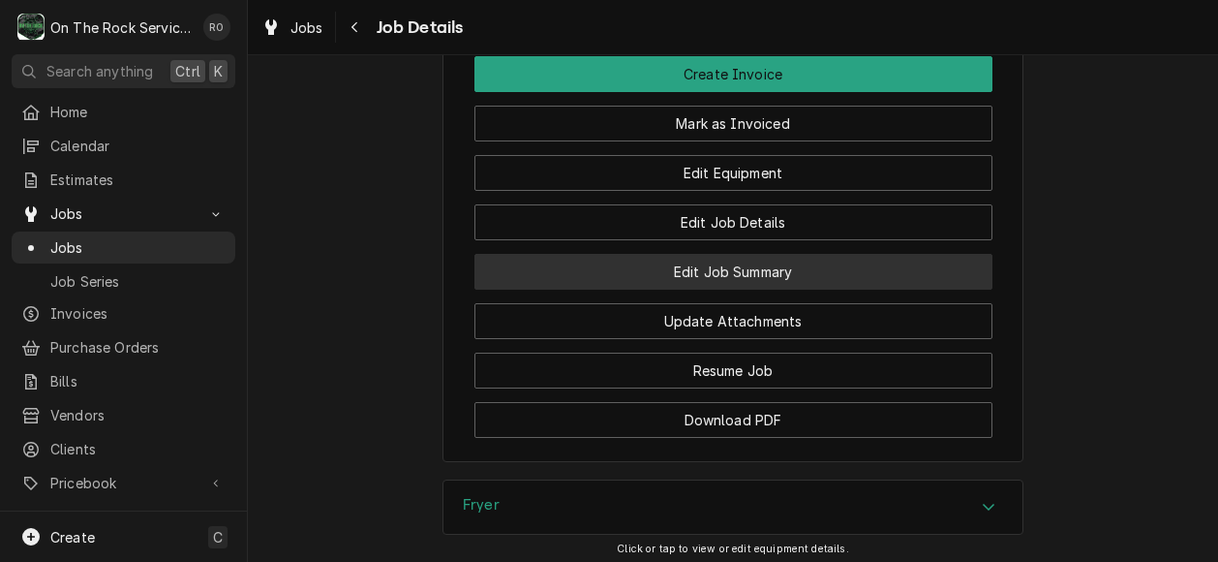
click at [780, 289] on button "Edit Job Summary" at bounding box center [733, 272] width 518 height 36
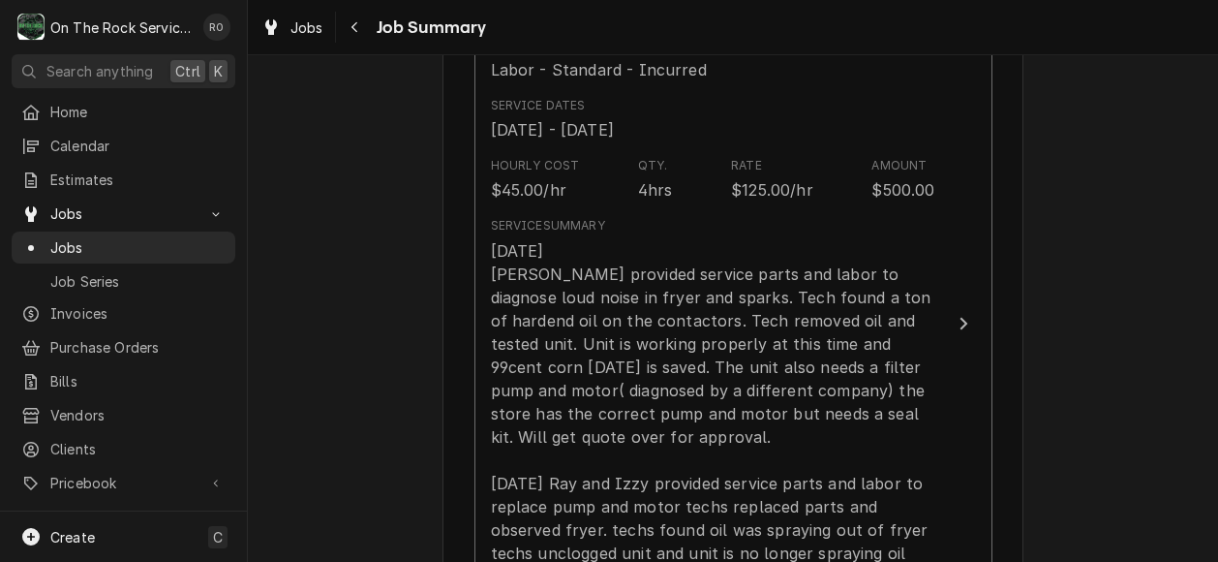
scroll to position [536, 0]
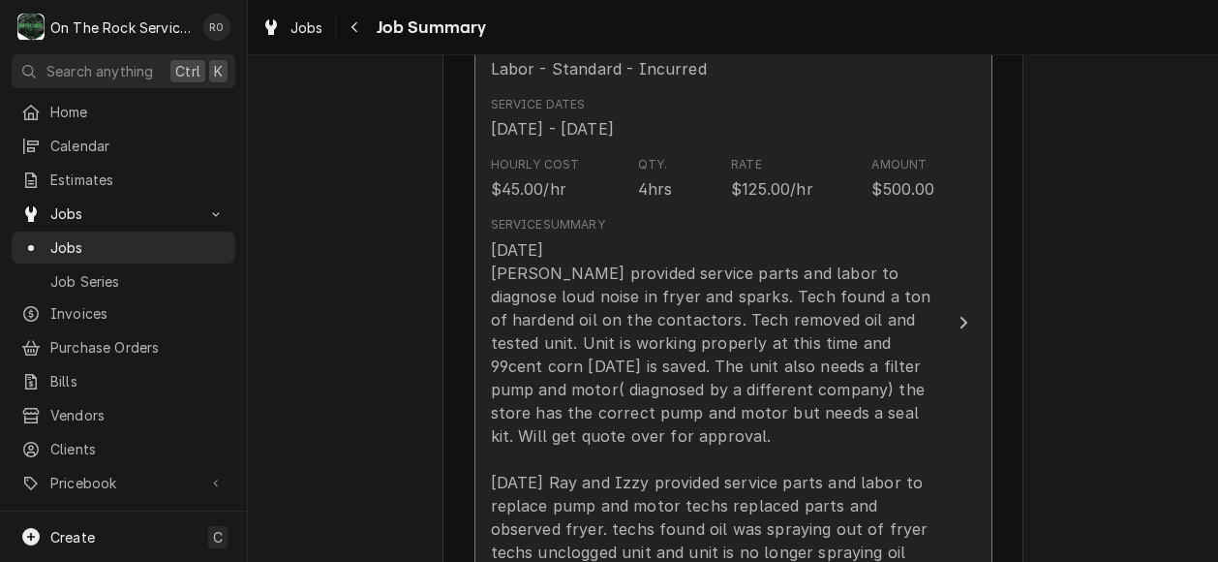
click at [895, 327] on div "7/31/2025 Ray provided service parts and labor to diagnose loud noise in fryer …" at bounding box center [713, 424] width 444 height 372
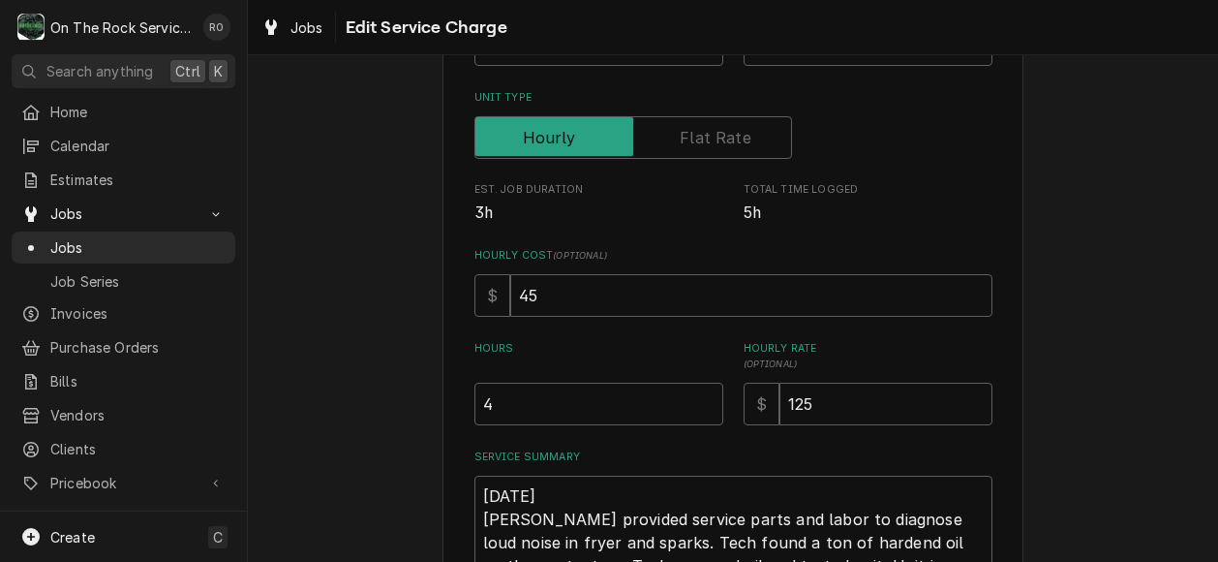
scroll to position [289, 0]
click at [556, 421] on input "4" at bounding box center [598, 402] width 249 height 43
type textarea "x"
type input "5"
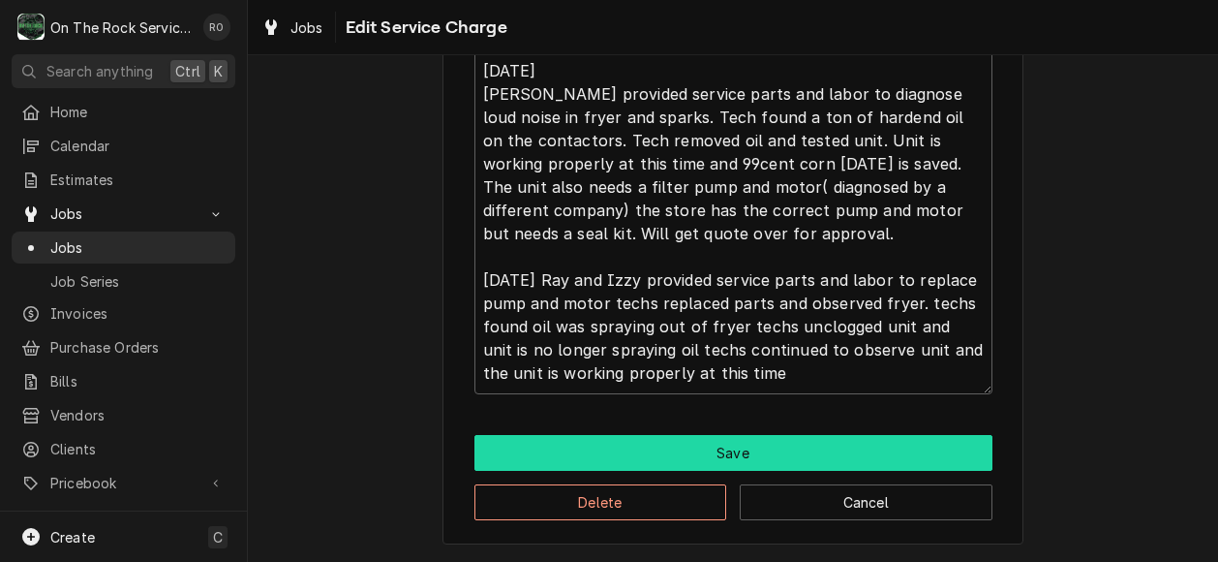
click at [591, 460] on button "Save" at bounding box center [733, 453] width 518 height 36
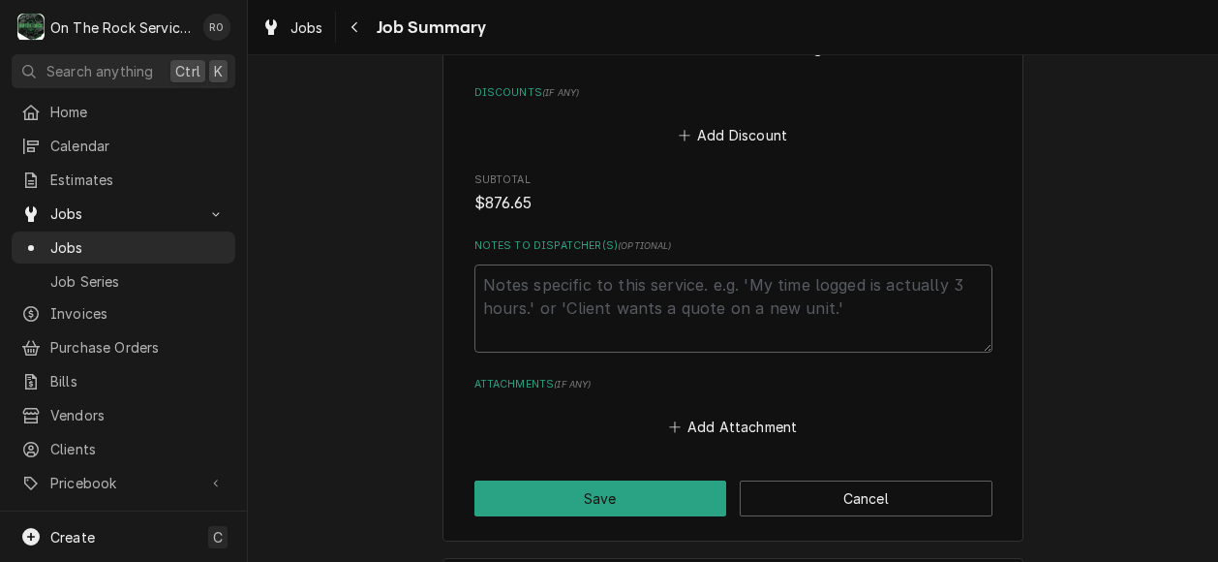
scroll to position [1973, 0]
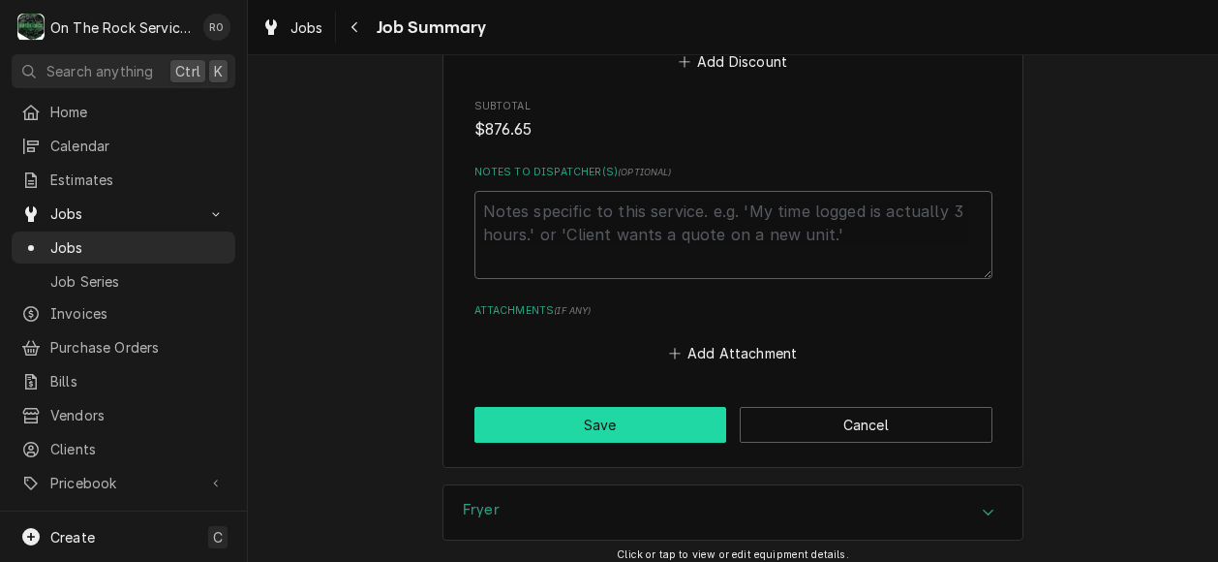
drag, startPoint x: 1018, startPoint y: 464, endPoint x: 625, endPoint y: 380, distance: 401.8
click at [625, 407] on button "Save" at bounding box center [600, 425] width 253 height 36
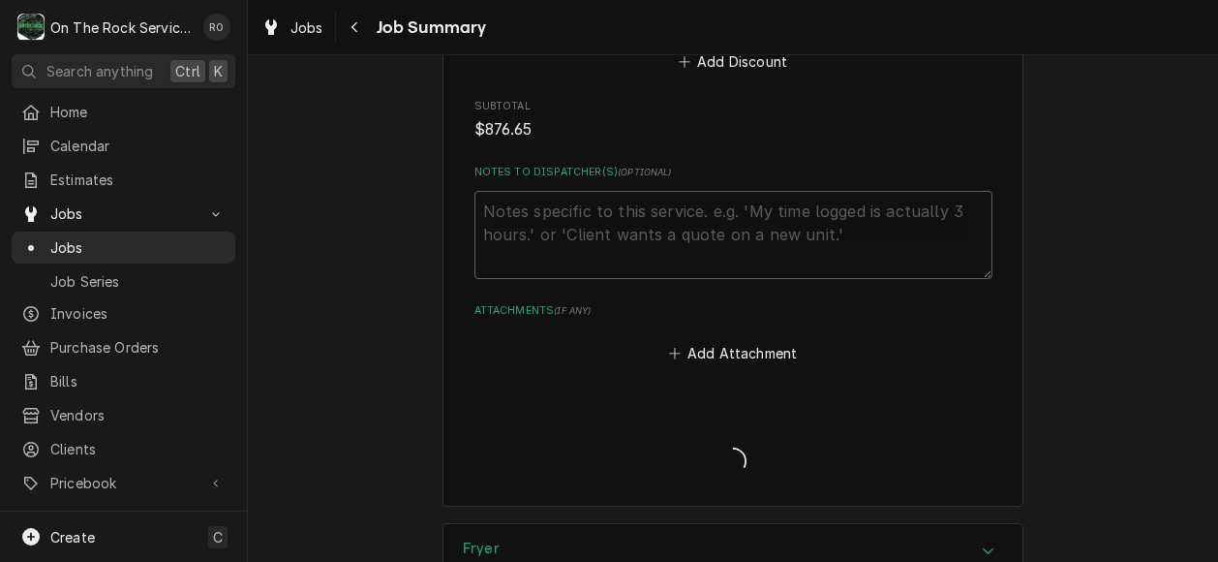
click at [803, 407] on div "Job Summary Form" at bounding box center [733, 444] width 518 height 75
type textarea "x"
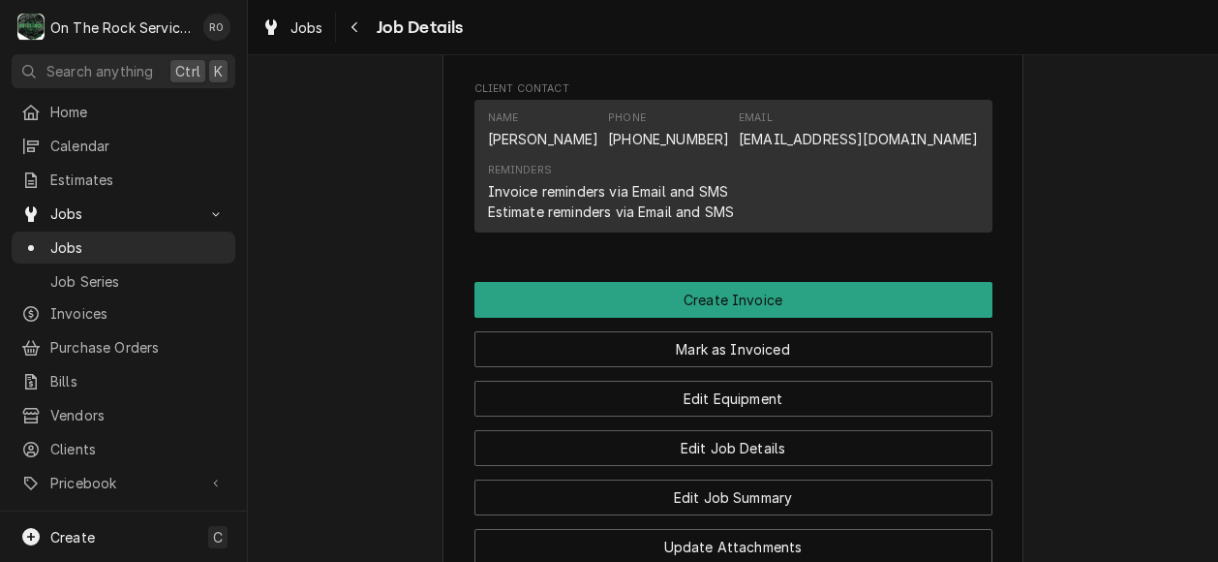
scroll to position [1607, 0]
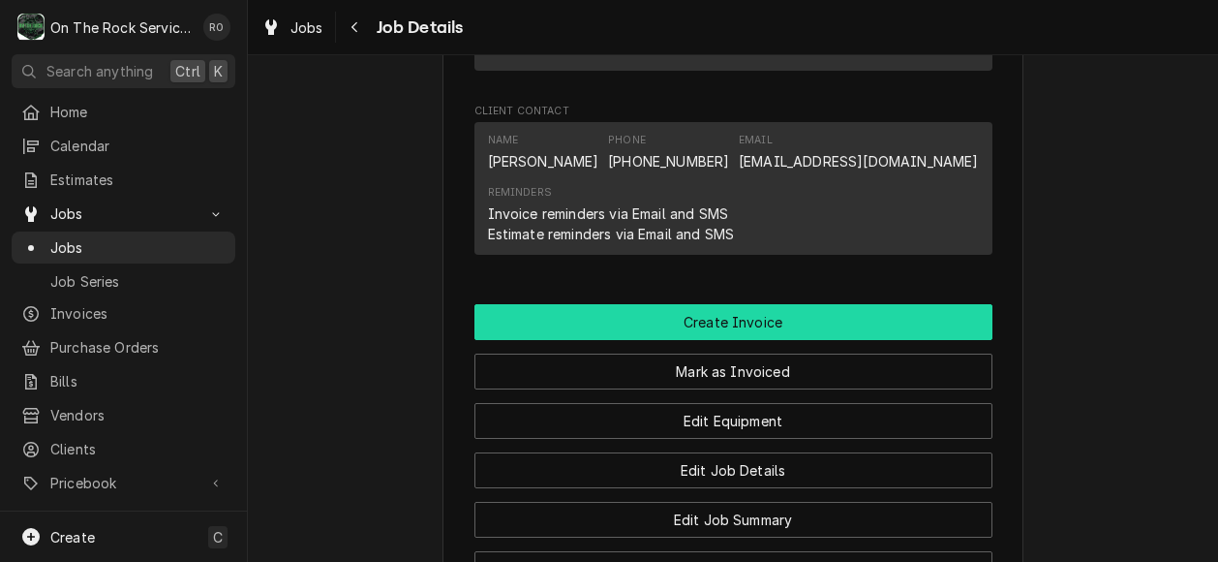
click at [918, 340] on button "Create Invoice" at bounding box center [733, 322] width 518 height 36
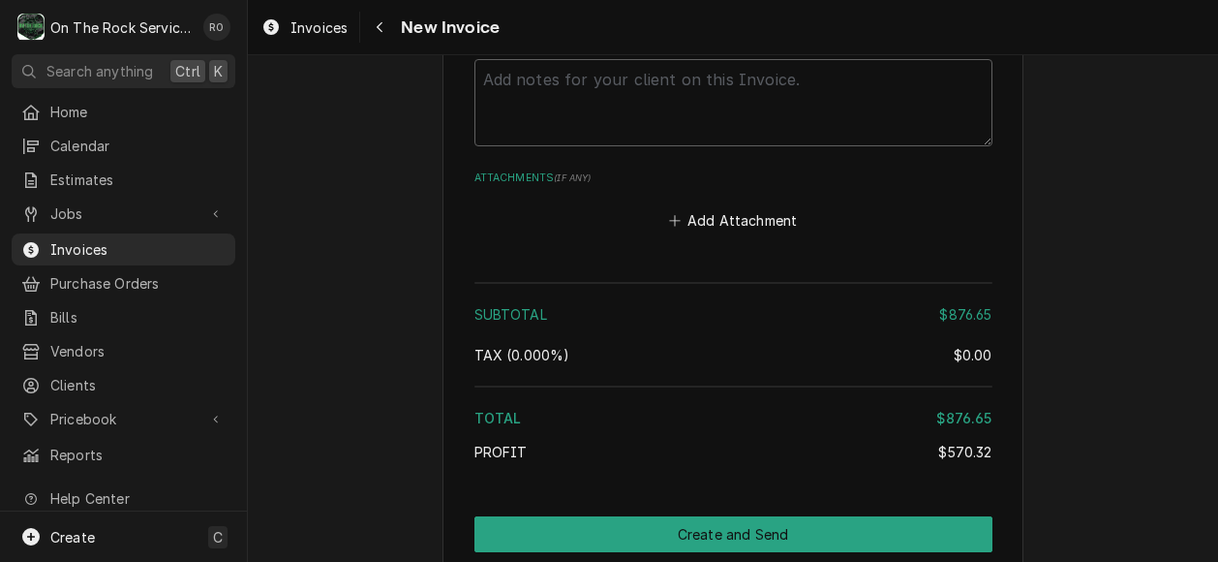
scroll to position [3599, 0]
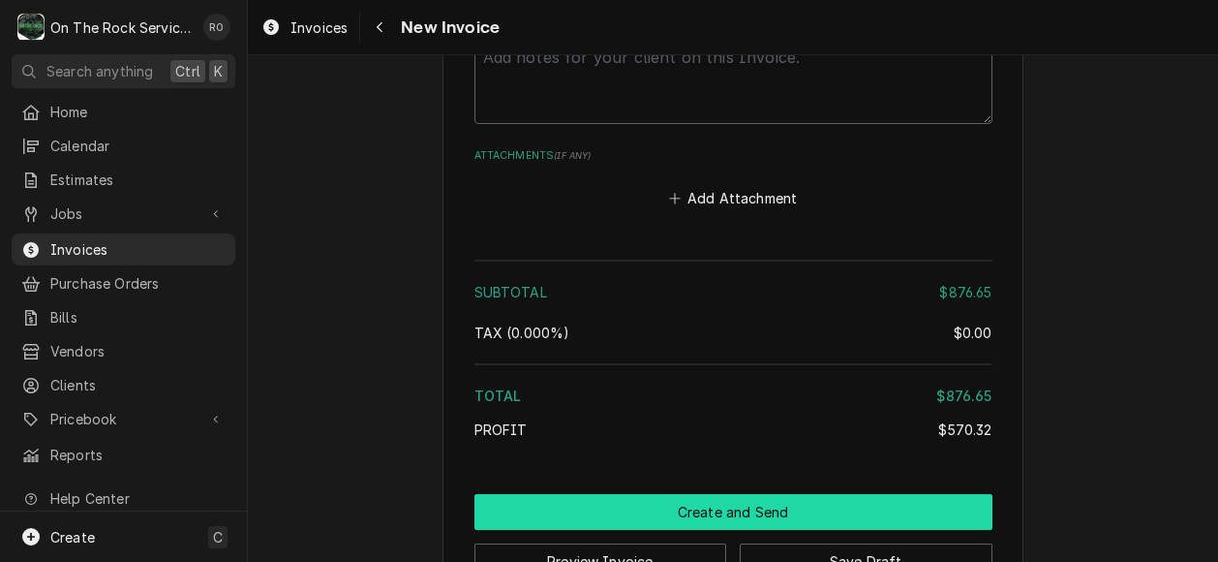
click at [763, 494] on button "Create and Send" at bounding box center [733, 512] width 518 height 36
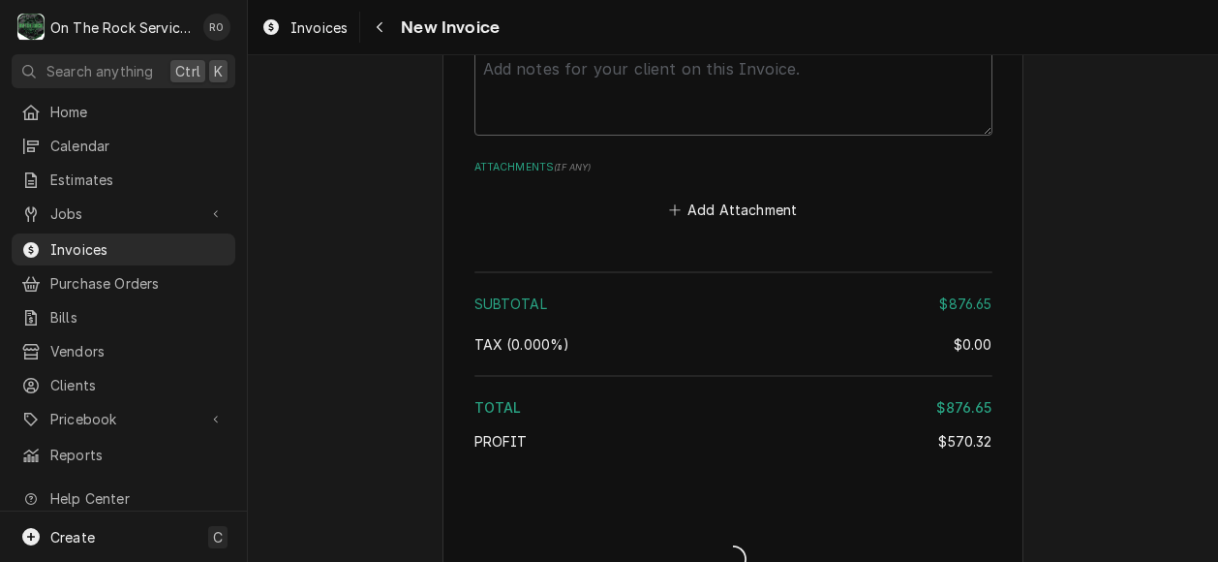
type textarea "x"
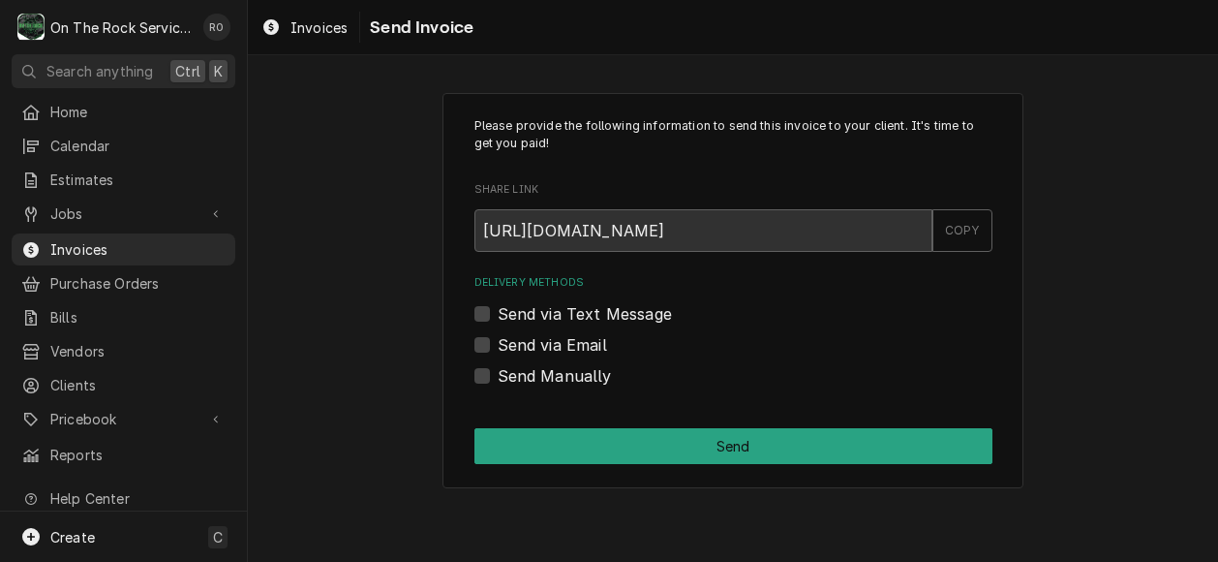
click at [507, 344] on label "Send via Email" at bounding box center [552, 344] width 109 height 23
click at [507, 344] on input "Send via Email" at bounding box center [757, 354] width 518 height 43
checkbox input "true"
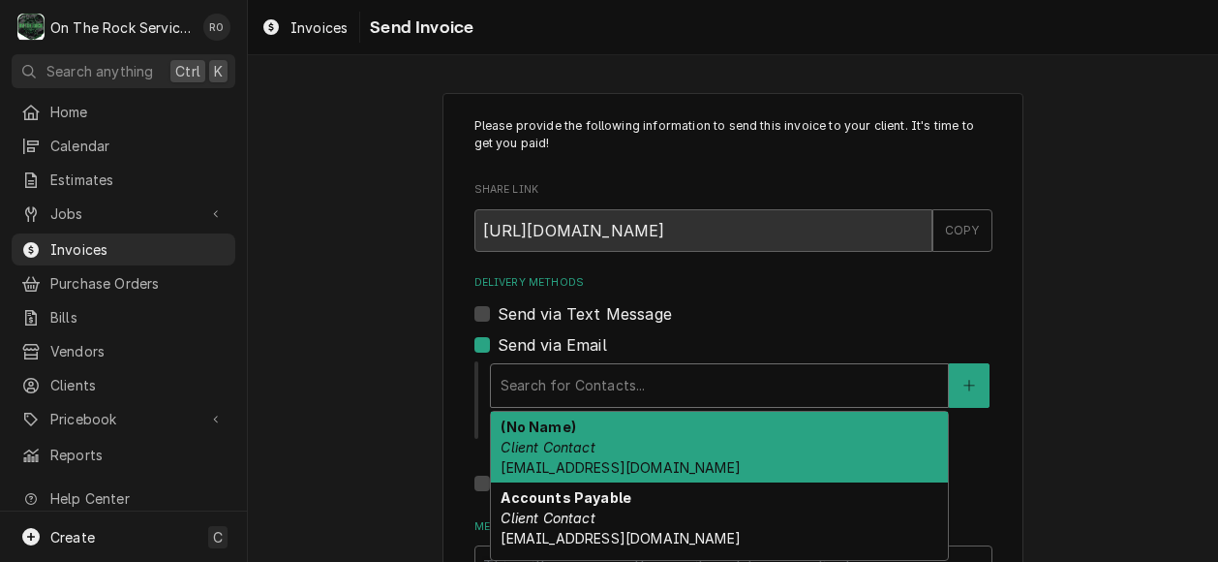
click at [563, 373] on div "Delivery Methods" at bounding box center [720, 385] width 438 height 35
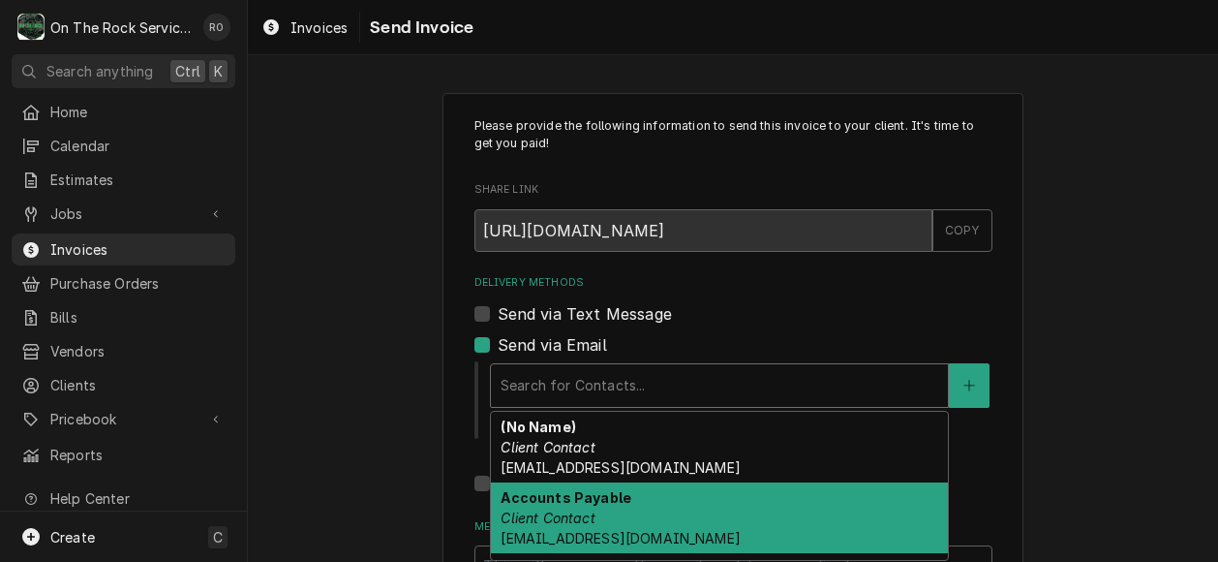
click at [618, 492] on div "Accounts Payable Client Contact ap@soarqsr.com" at bounding box center [719, 517] width 457 height 71
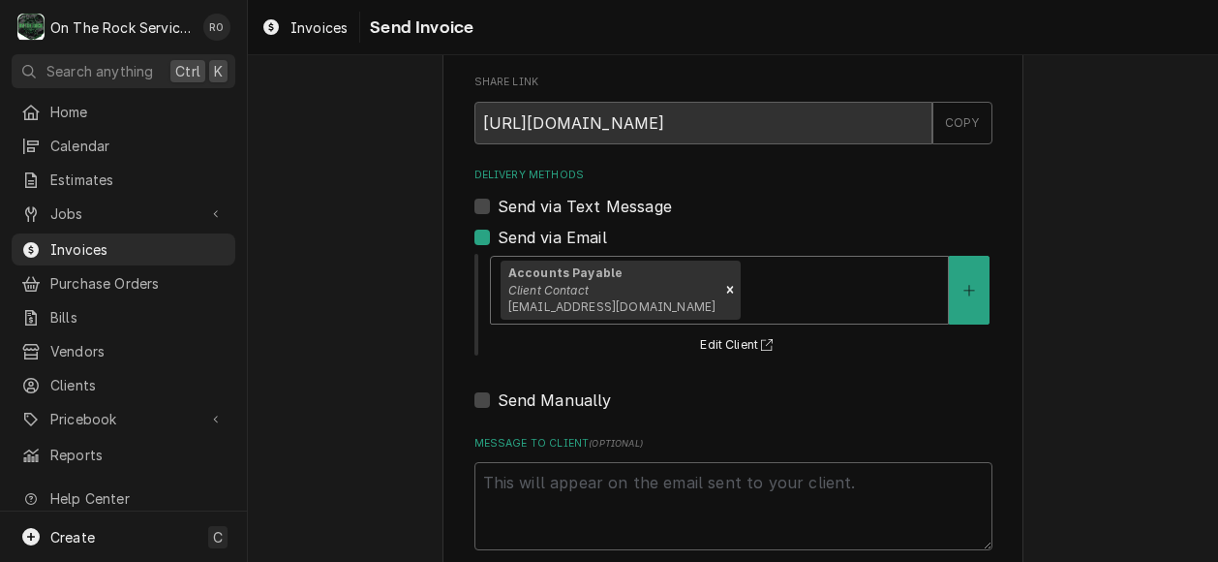
scroll to position [108, 0]
click at [745, 280] on div "Delivery Methods" at bounding box center [842, 288] width 194 height 35
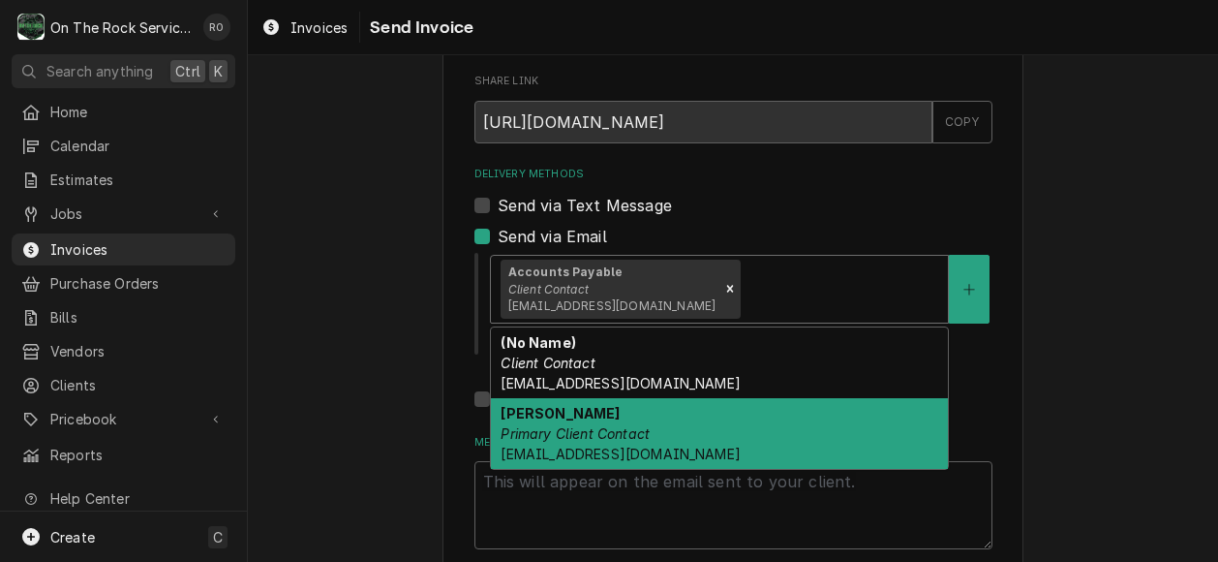
click at [687, 428] on div "Jasmine Primary Client Contact jhudolin@soarqsr.com" at bounding box center [719, 433] width 457 height 71
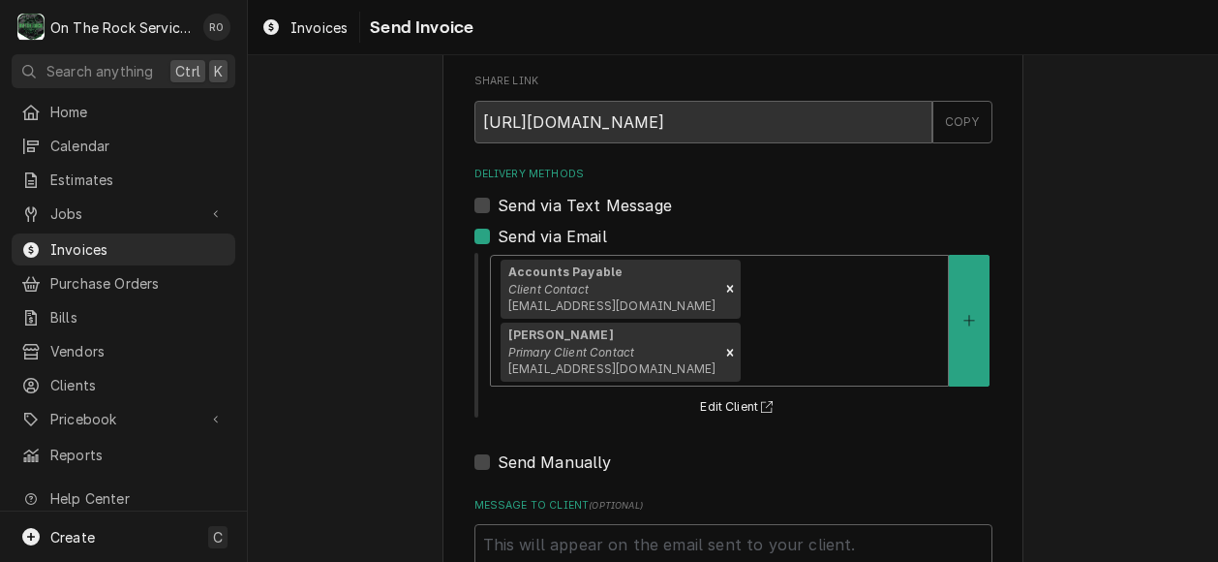
scroll to position [214, 0]
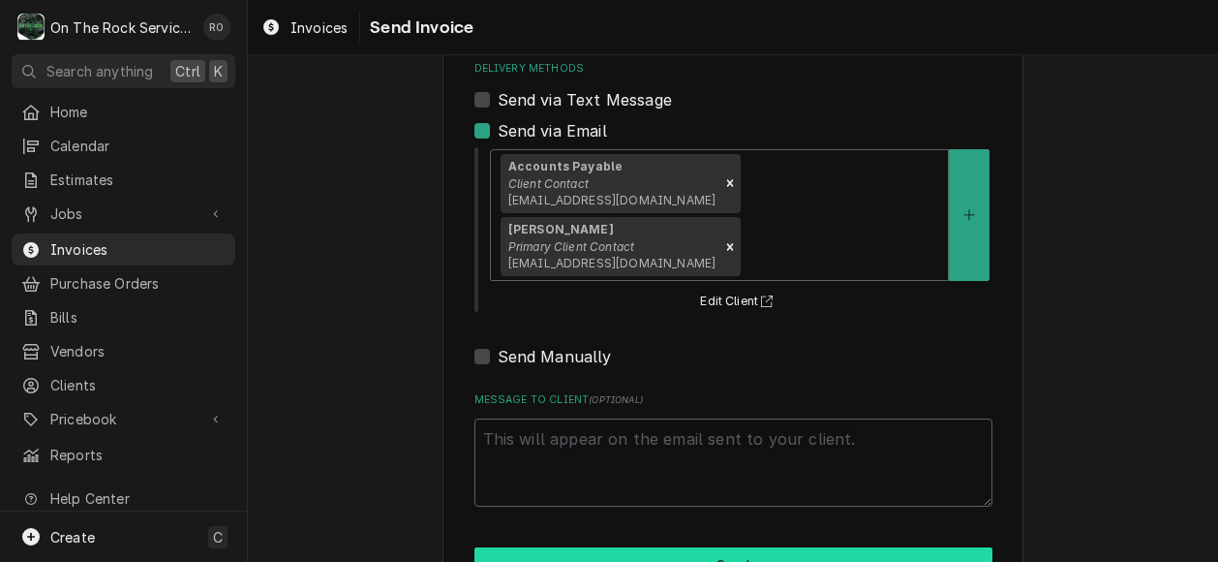
click at [811, 547] on button "Send" at bounding box center [733, 565] width 518 height 36
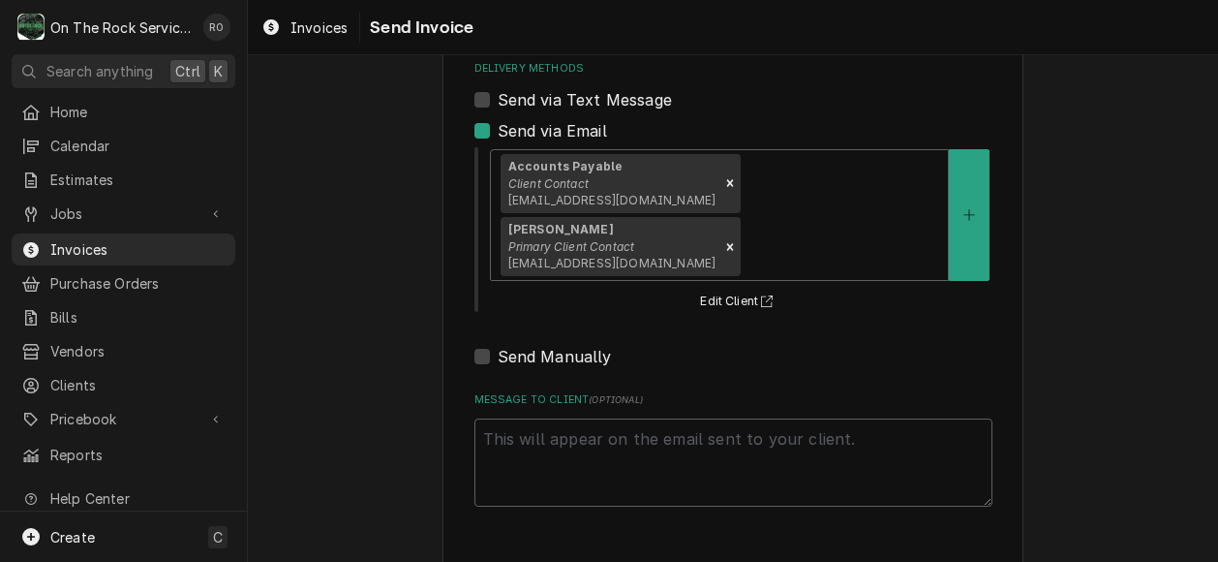
type textarea "x"
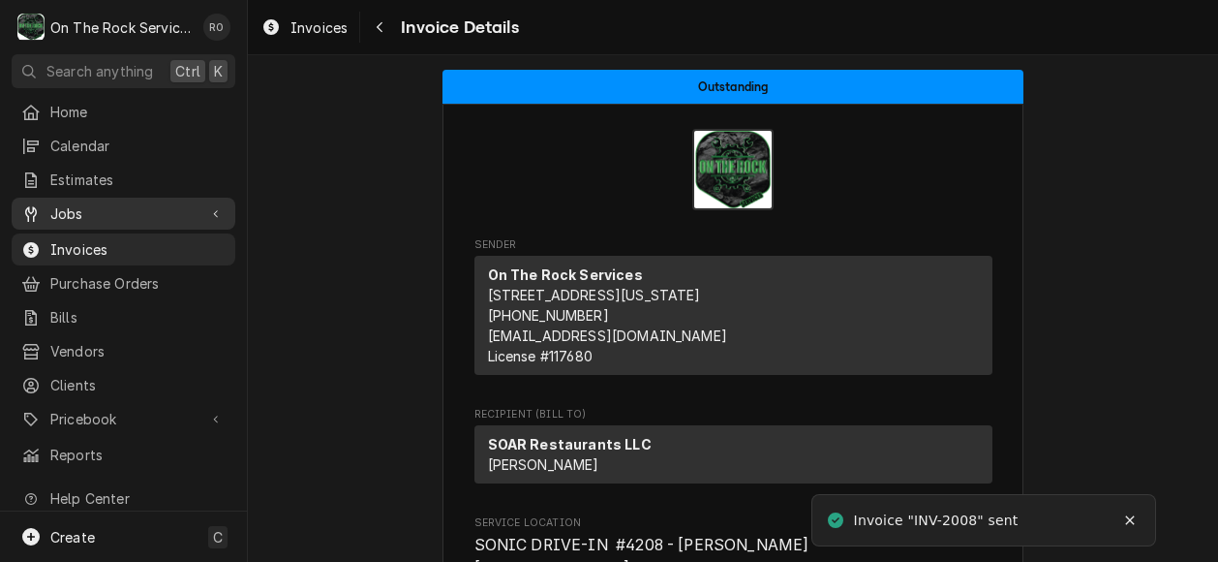
click at [112, 203] on span "Jobs" at bounding box center [123, 213] width 146 height 20
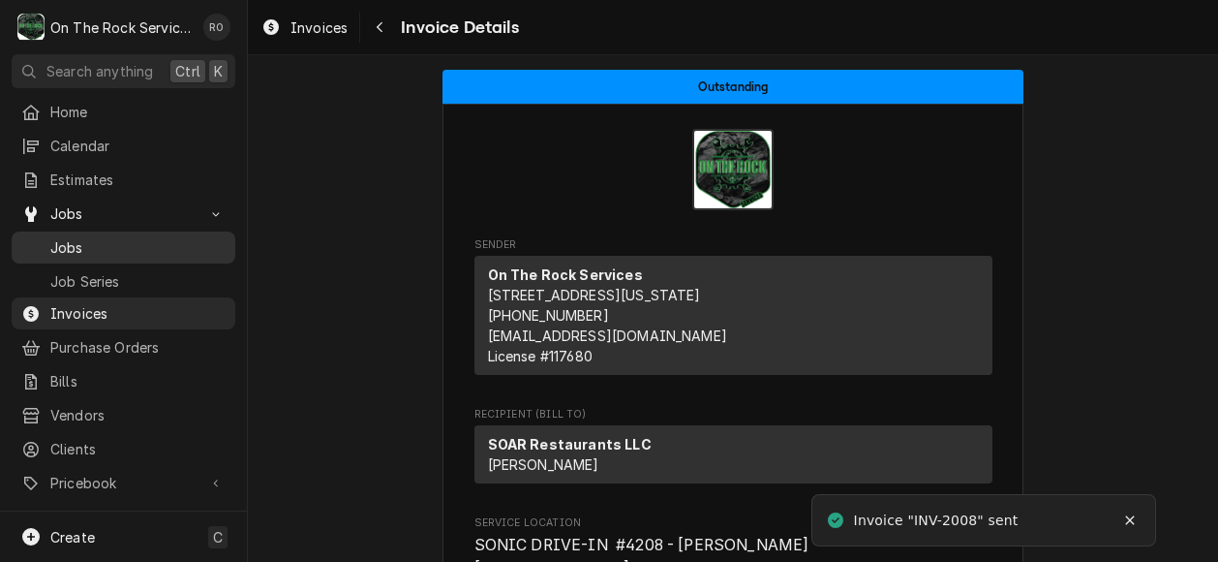
click at [111, 235] on div "Jobs" at bounding box center [123, 247] width 216 height 24
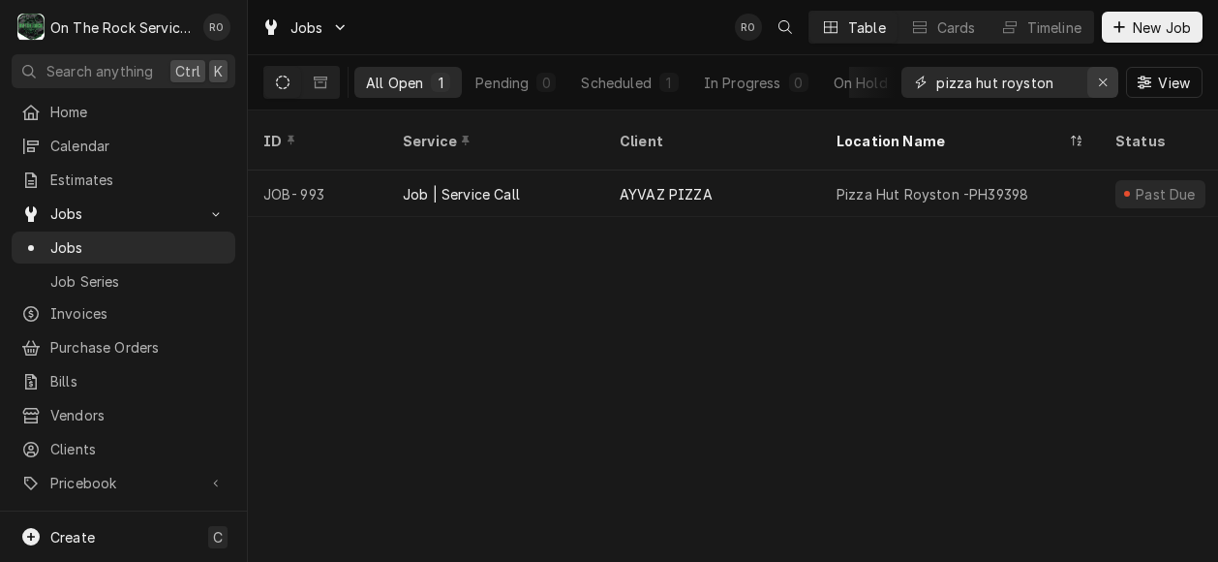
click at [1110, 86] on div "Erase input" at bounding box center [1102, 82] width 19 height 19
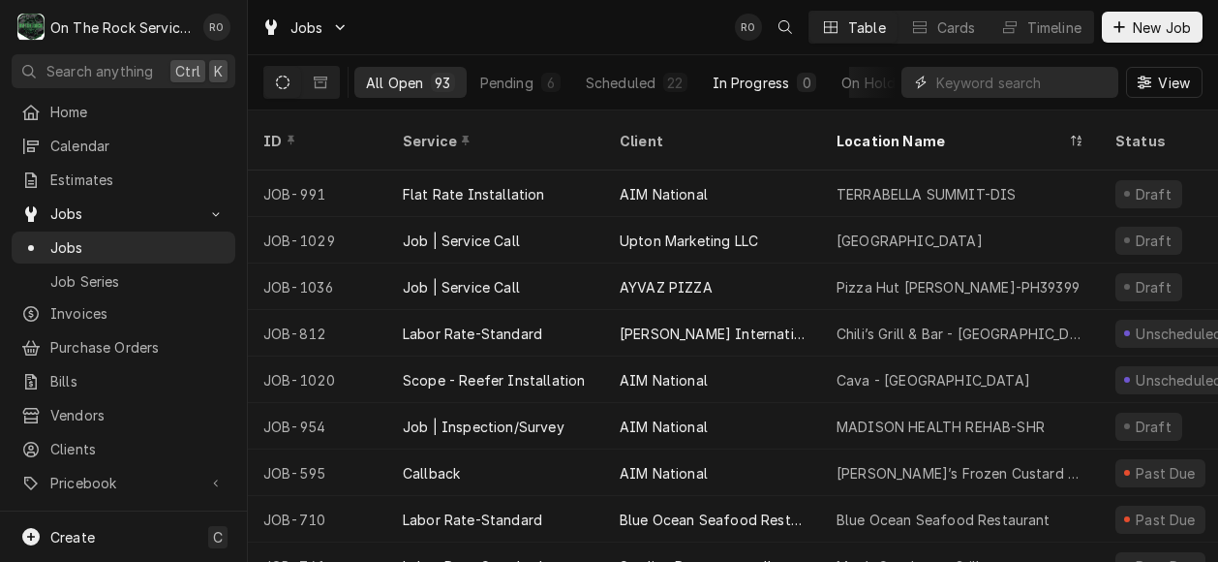
scroll to position [0, 166]
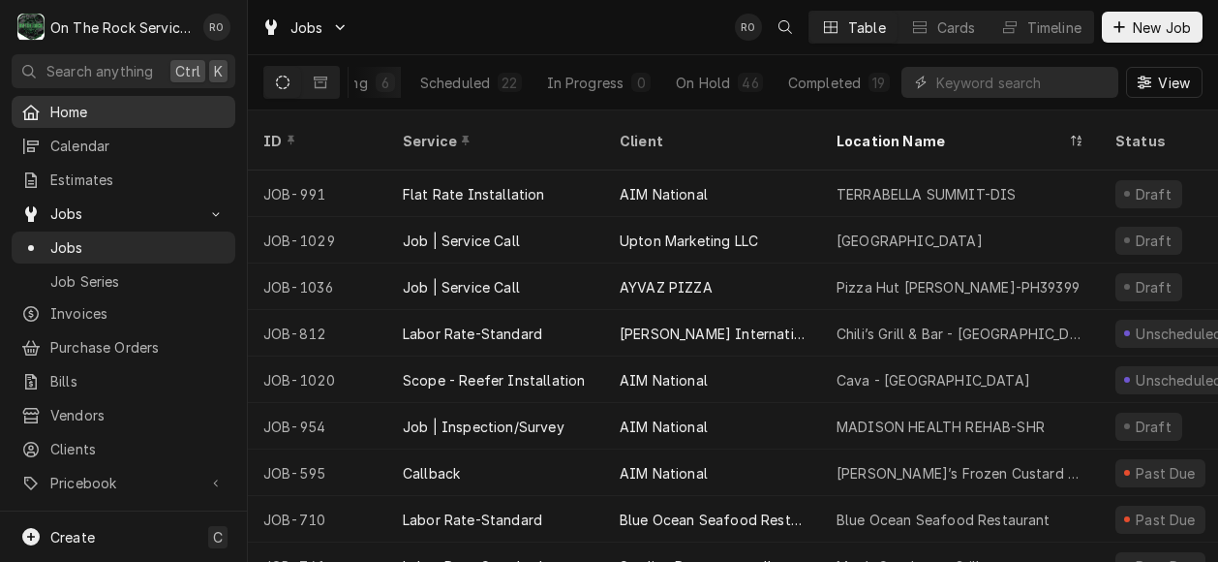
click at [169, 114] on span "Home" at bounding box center [137, 112] width 175 height 20
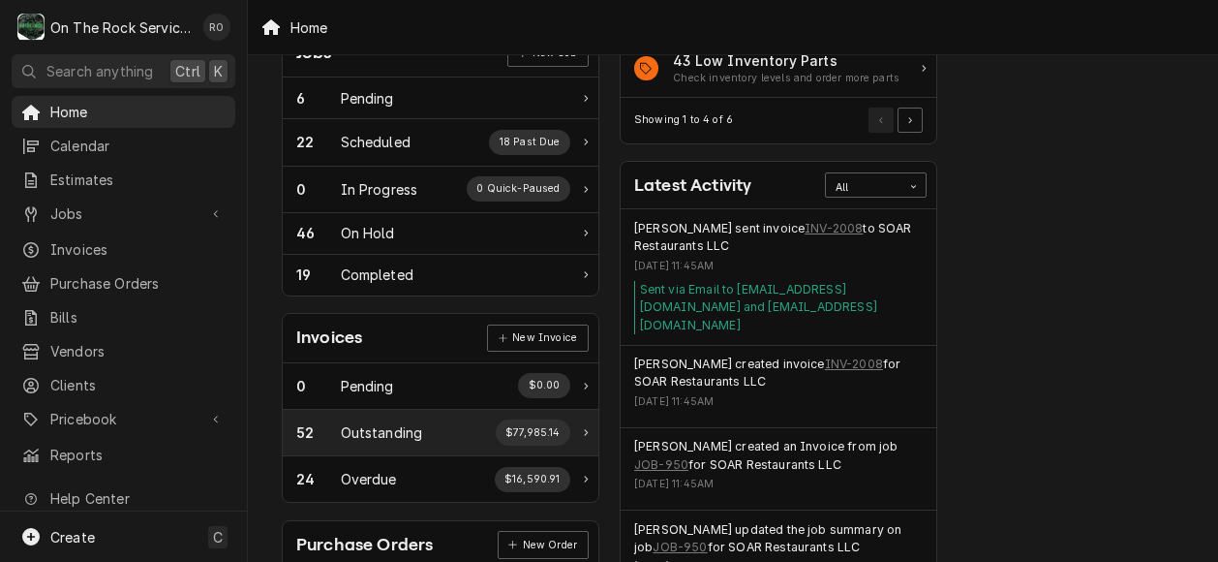
scroll to position [323, 0]
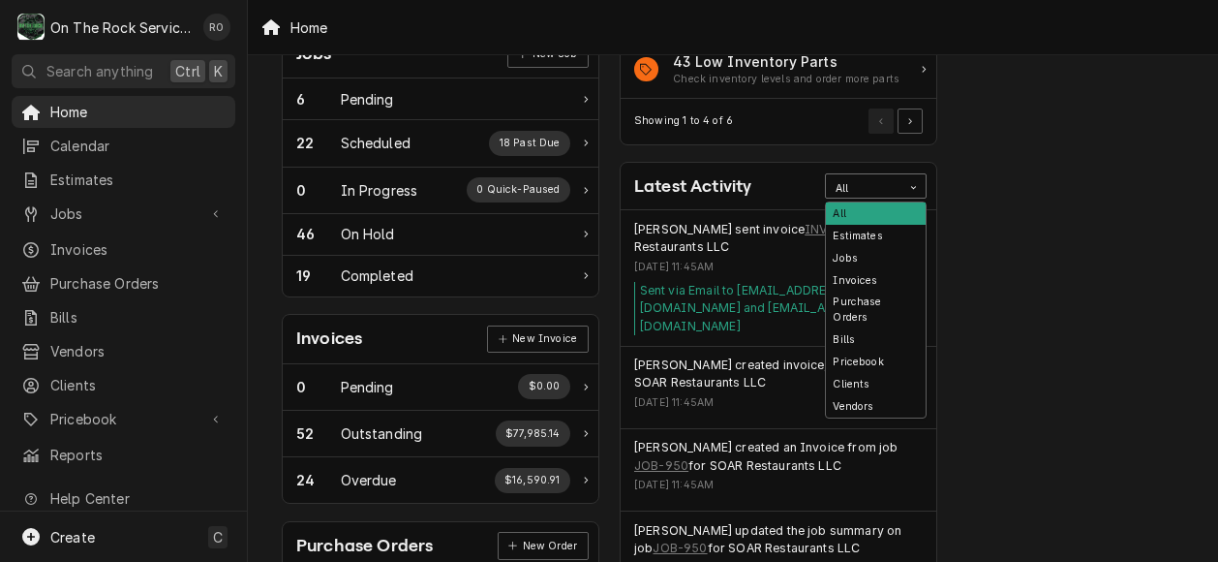
click at [909, 183] on icon "Card Data Filter Control" at bounding box center [913, 187] width 9 height 9
click at [894, 250] on div "Jobs" at bounding box center [876, 258] width 100 height 22
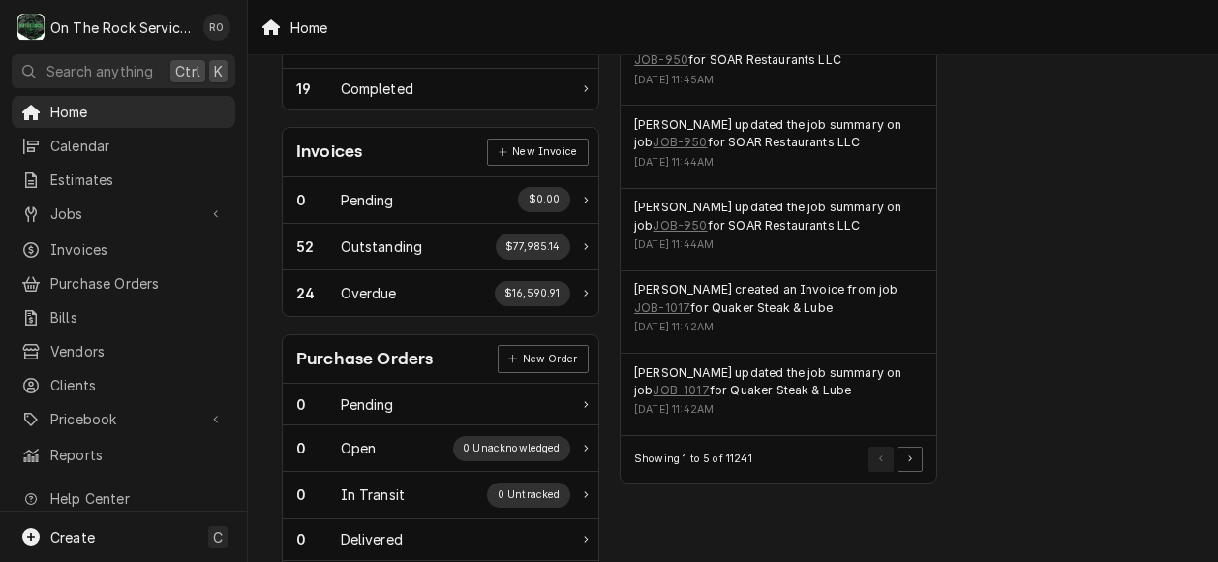
scroll to position [520, 0]
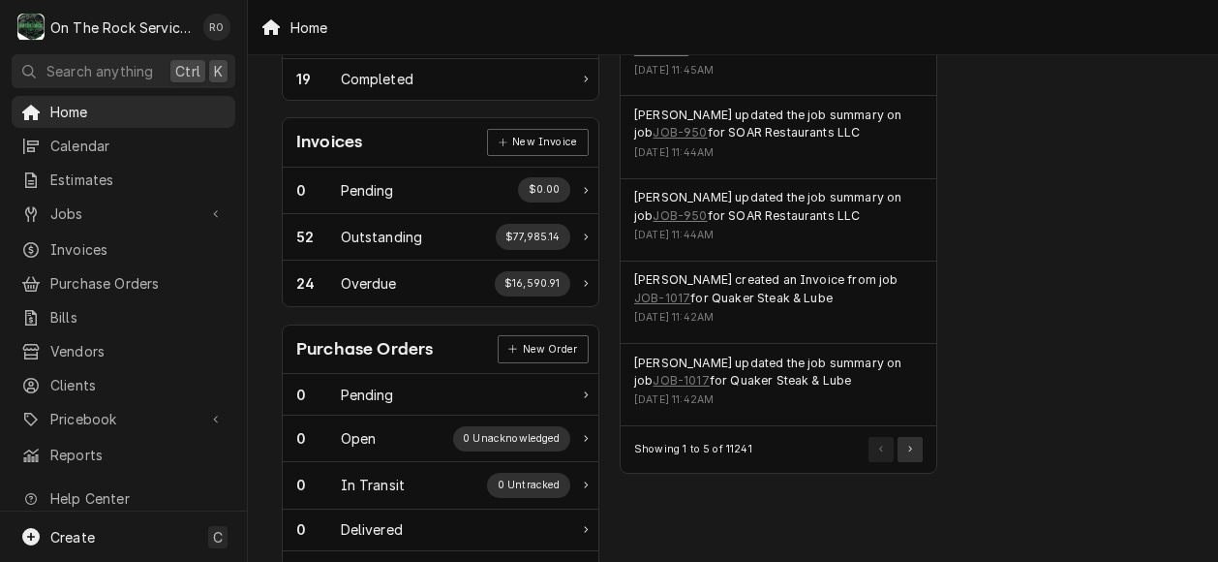
click at [916, 439] on button "Pagination Controls" at bounding box center [909, 449] width 25 height 25
click at [912, 454] on button "Pagination Controls" at bounding box center [909, 449] width 25 height 25
click at [749, 290] on link "JOB-904" at bounding box center [776, 297] width 54 height 17
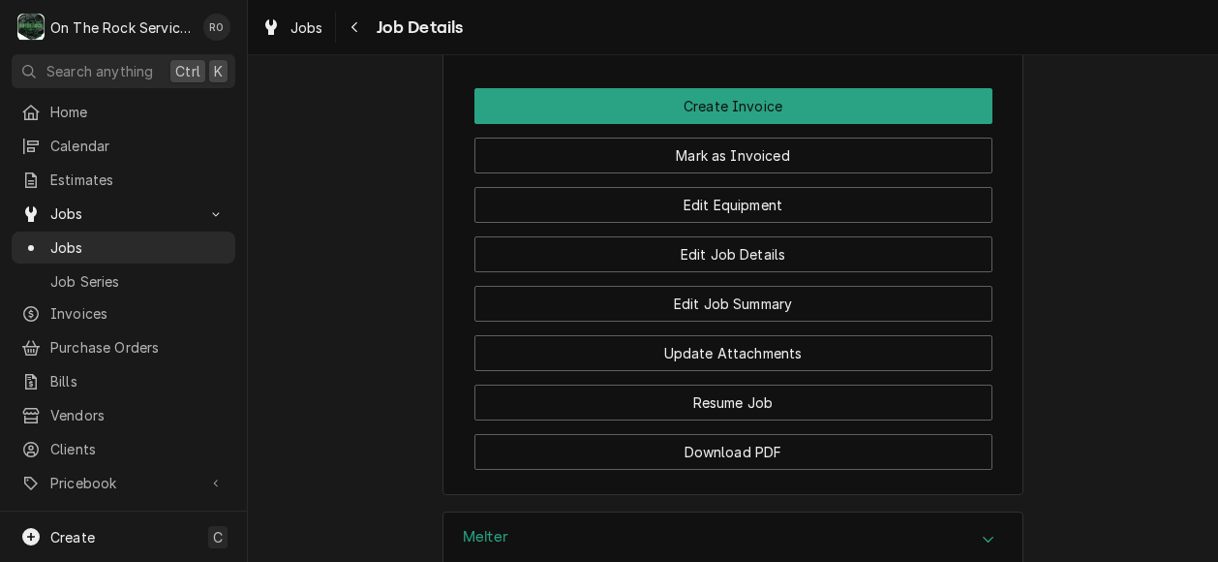
scroll to position [1840, 0]
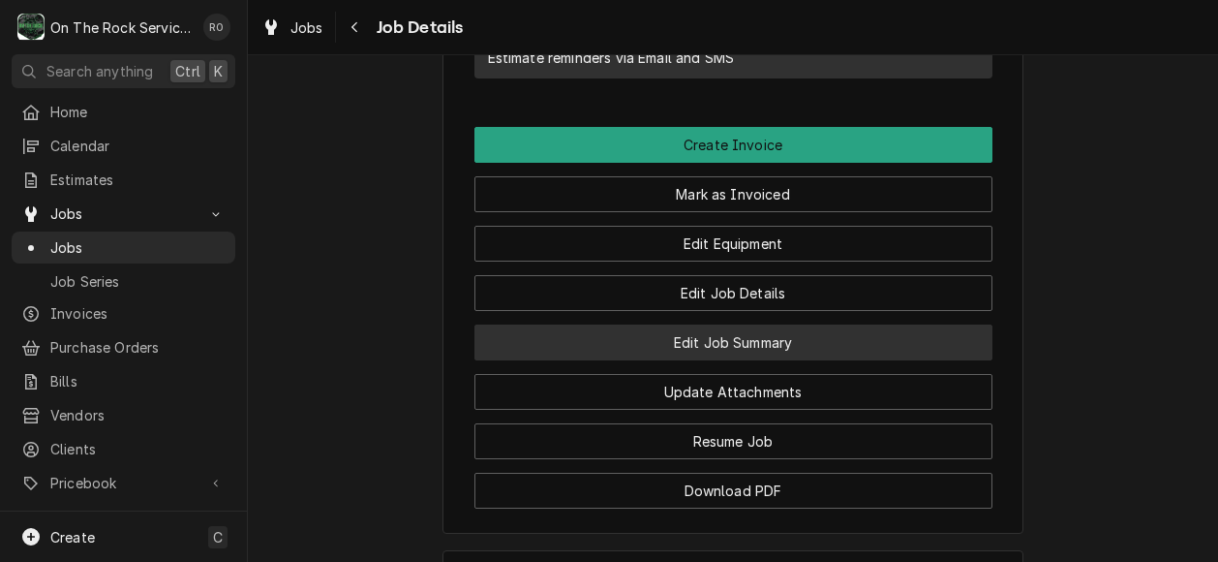
click at [898, 324] on button "Edit Job Summary" at bounding box center [733, 342] width 518 height 36
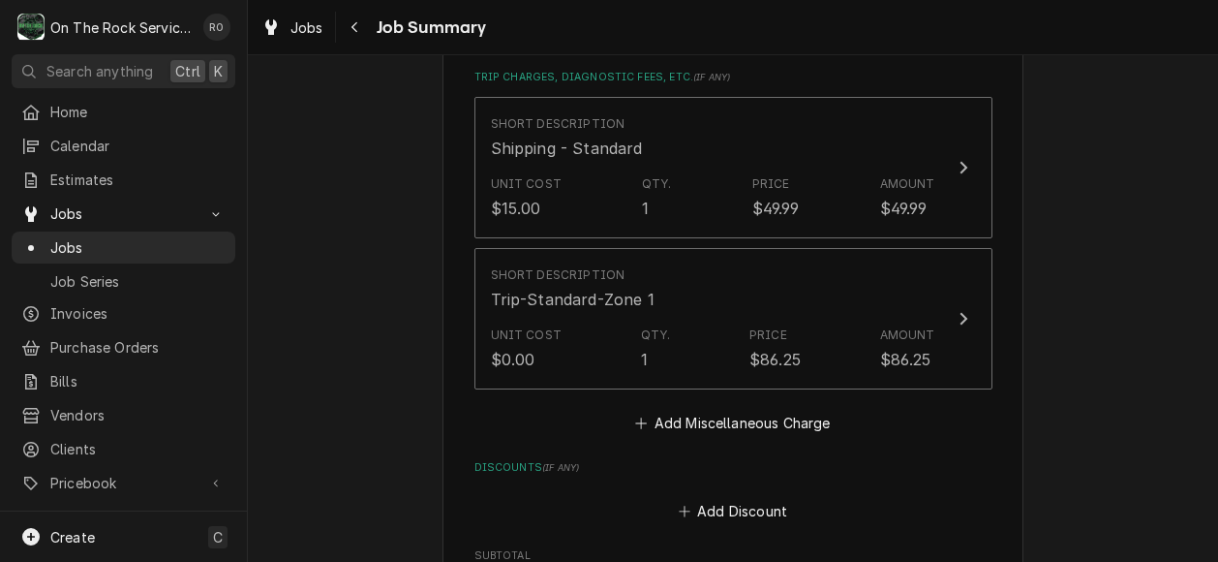
scroll to position [1822, 0]
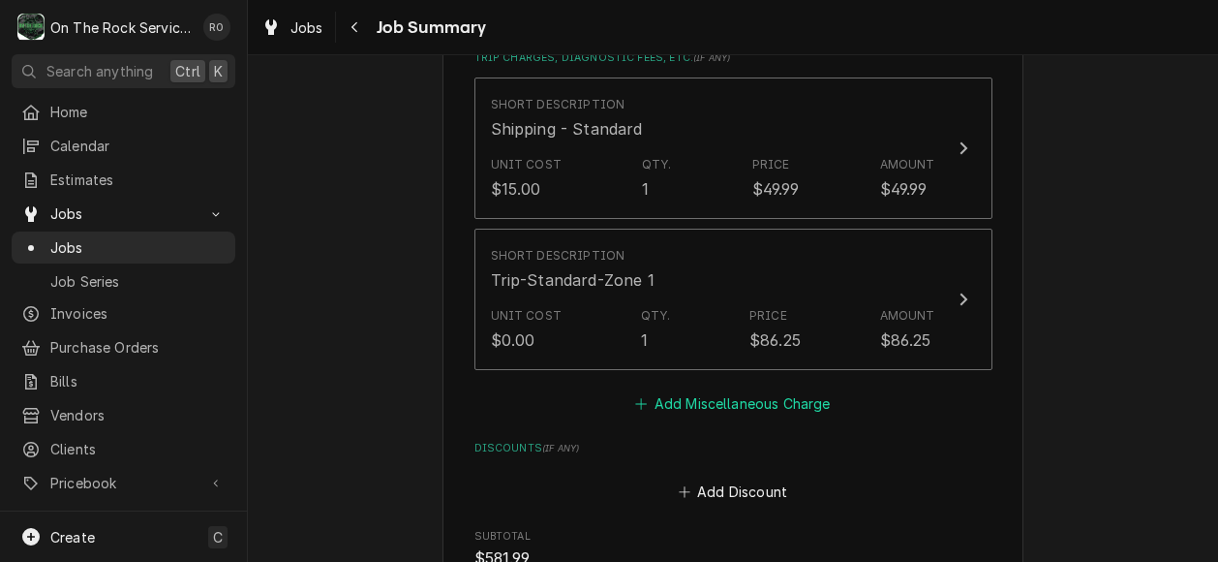
click at [763, 411] on button "Add Miscellaneous Charge" at bounding box center [732, 403] width 201 height 27
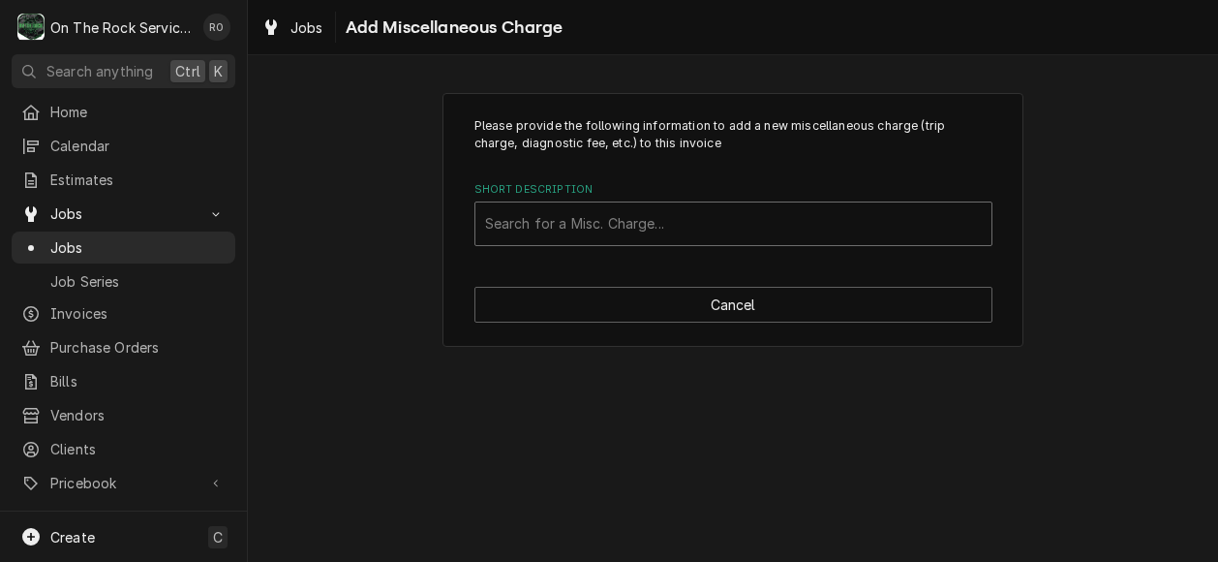
click at [730, 226] on div "Short Description" at bounding box center [733, 223] width 497 height 35
type input "return"
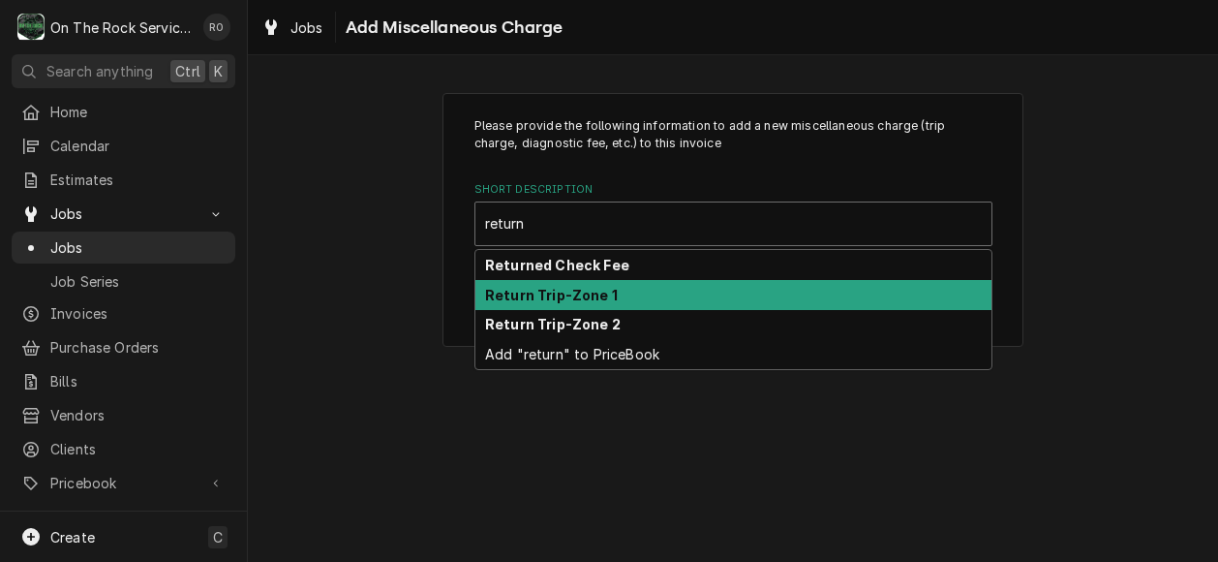
click at [716, 301] on div "Return Trip-Zone 1" at bounding box center [733, 295] width 516 height 30
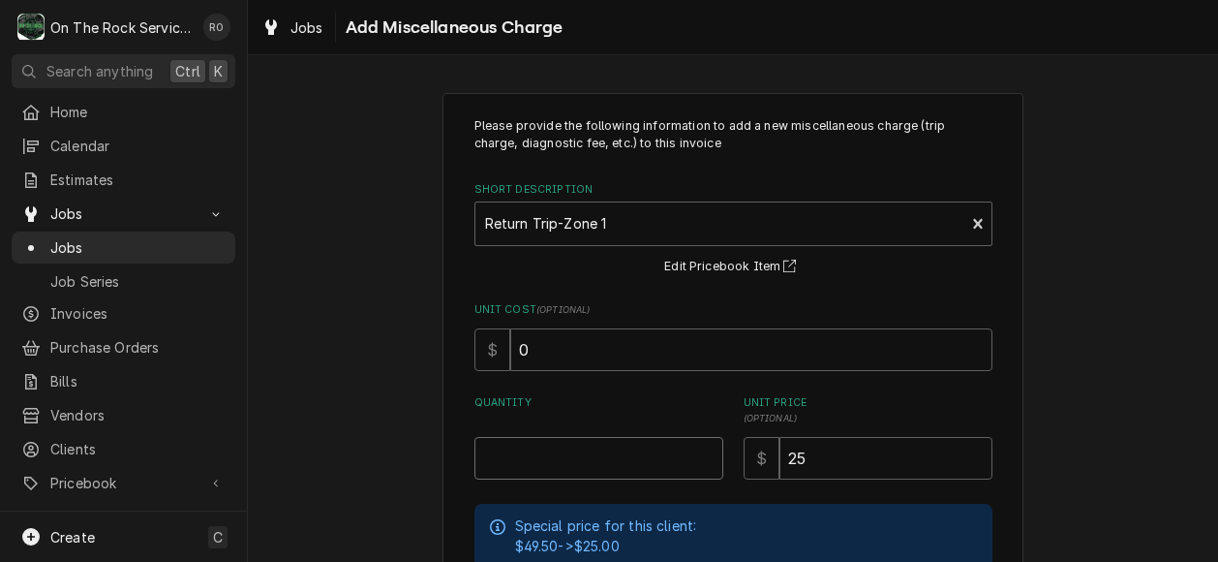
click at [612, 471] on input "Quantity" at bounding box center [598, 458] width 249 height 43
type textarea "x"
type input "1"
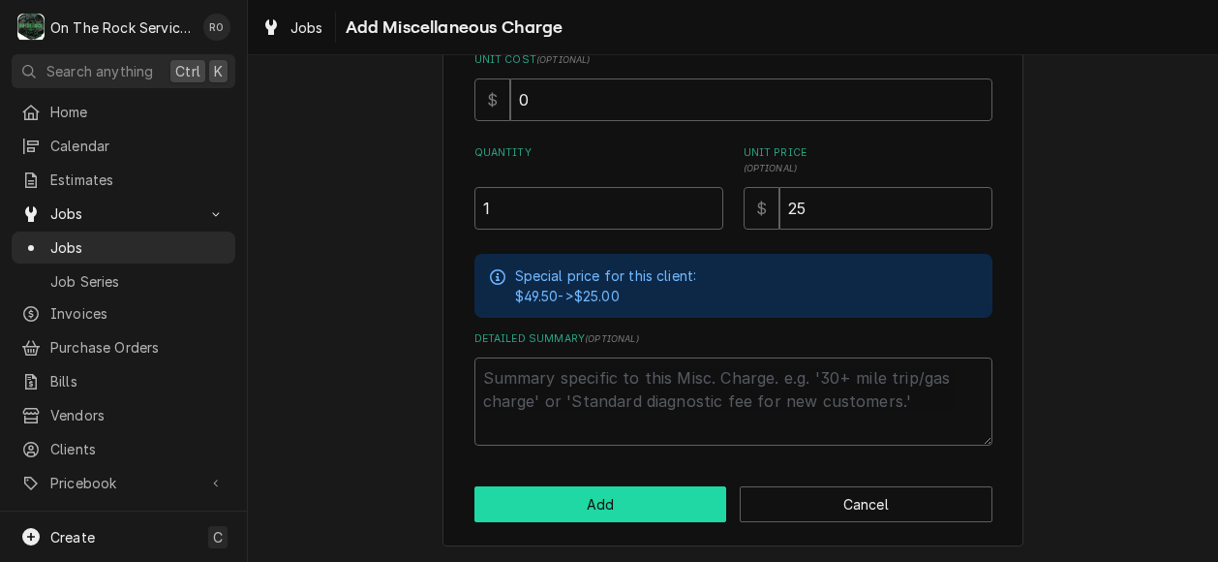
click at [660, 512] on button "Add" at bounding box center [600, 504] width 253 height 36
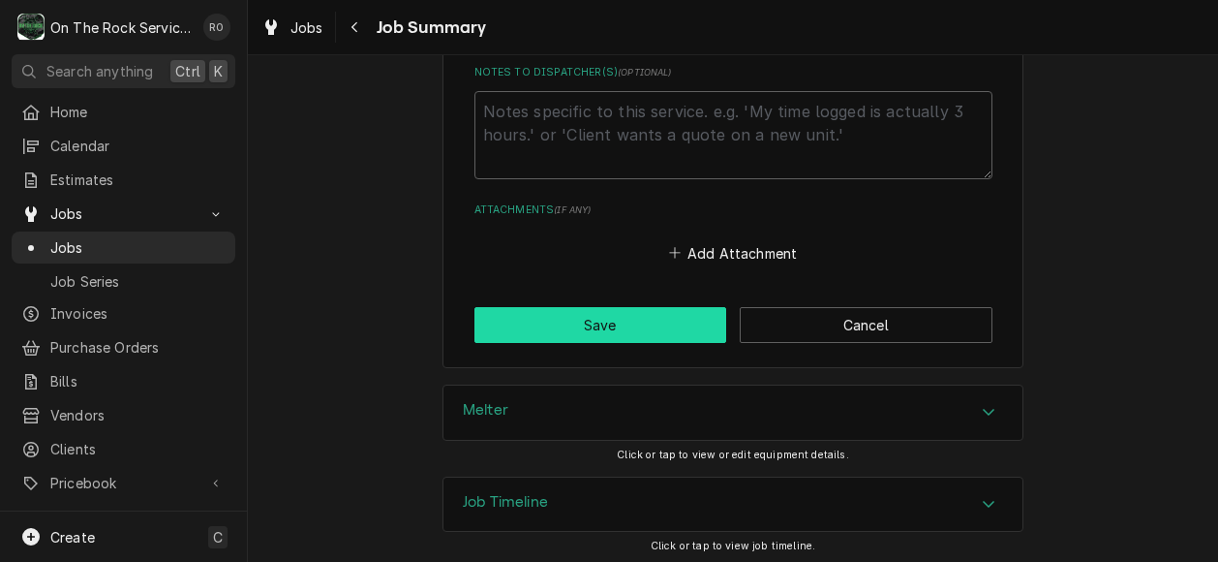
scroll to position [2505, 0]
click at [561, 318] on button "Save" at bounding box center [600, 323] width 253 height 36
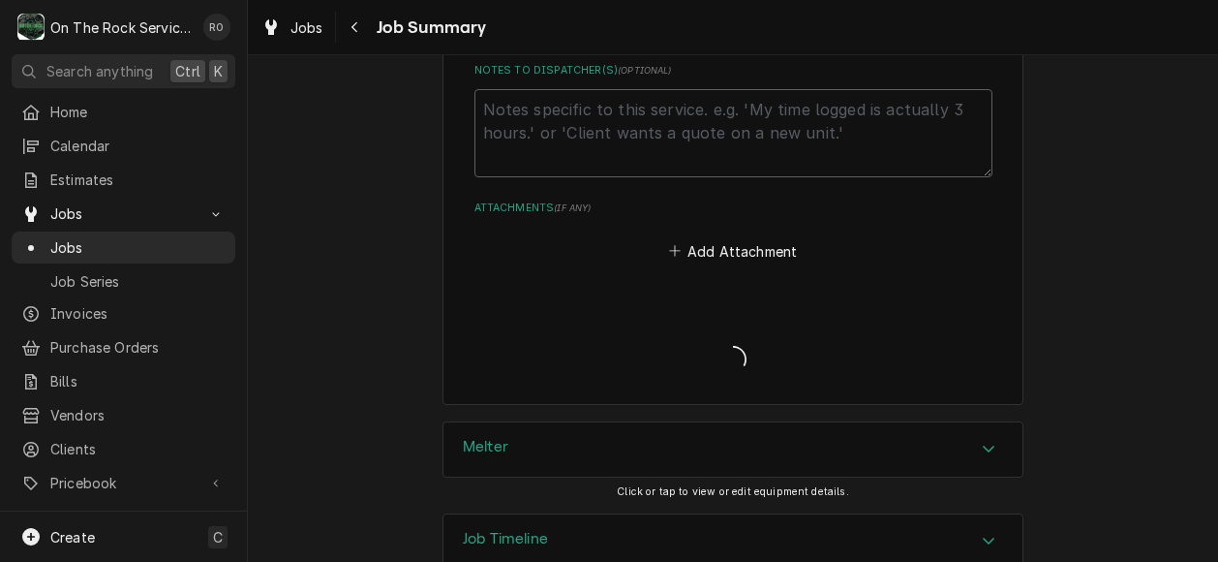
type textarea "x"
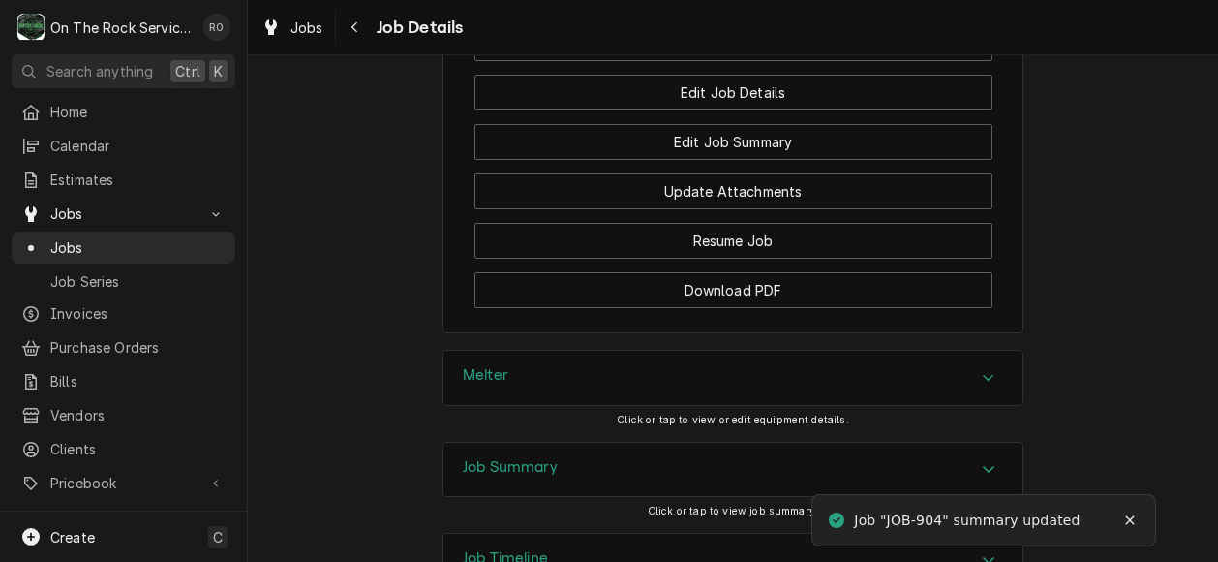
scroll to position [2167, 0]
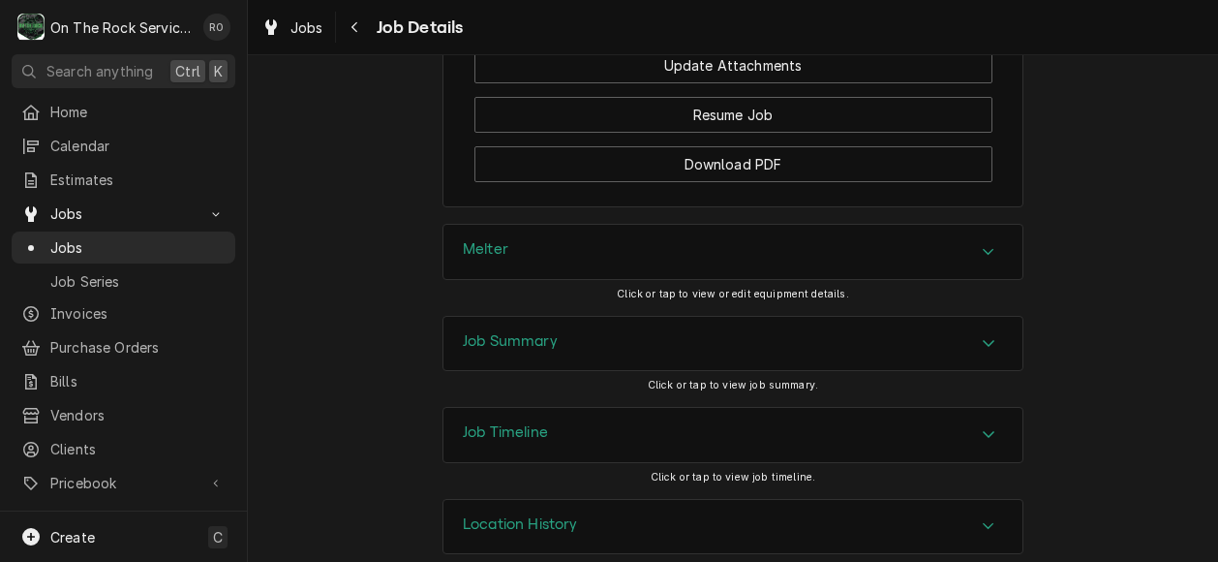
drag, startPoint x: 941, startPoint y: 323, endPoint x: 965, endPoint y: 258, distance: 69.2
click at [965, 258] on div "Completed and Uninvoiced Quaker Steak & Lube Quaker Steak & Lube / [STREET_ADDR…" at bounding box center [733, 308] width 970 height 506
click at [982, 426] on icon "Accordion Header" at bounding box center [989, 433] width 14 height 15
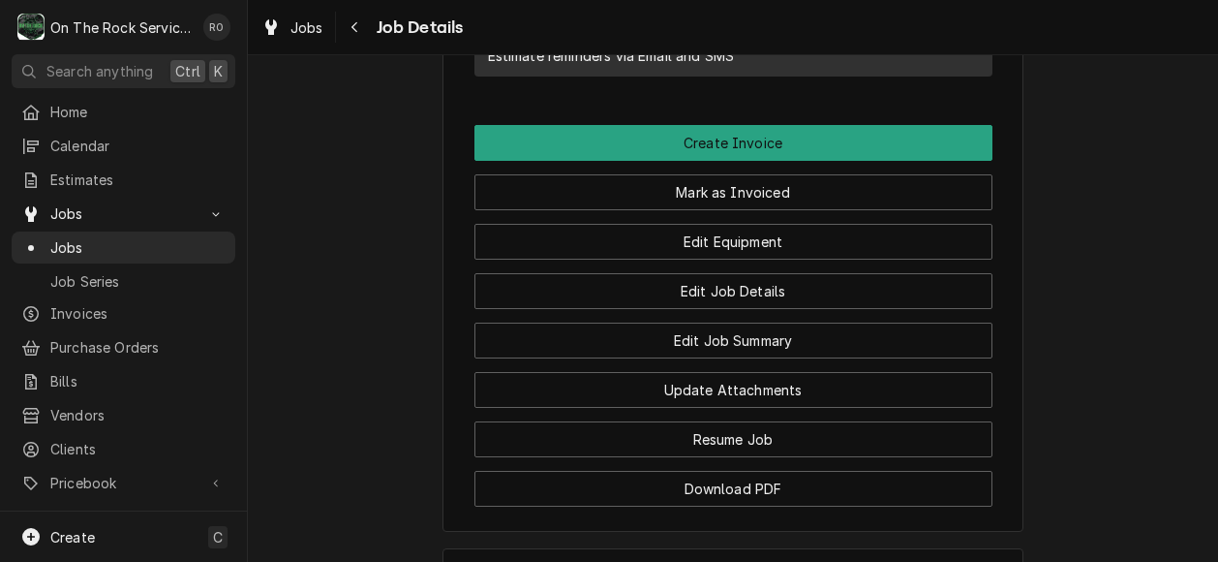
scroll to position [1845, 0]
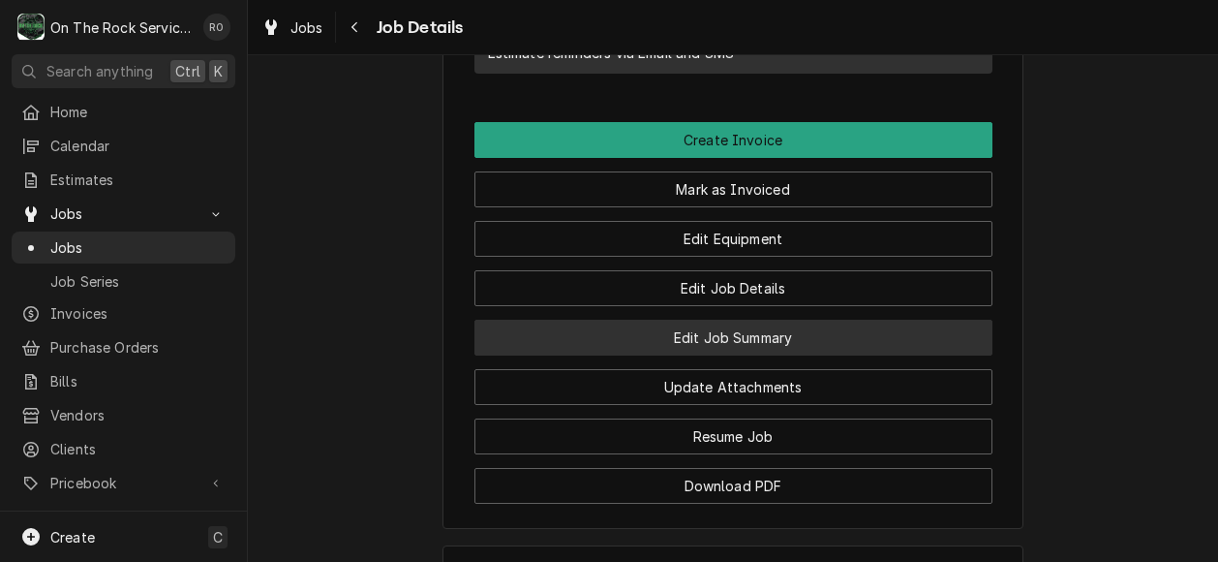
click at [744, 319] on button "Edit Job Summary" at bounding box center [733, 337] width 518 height 36
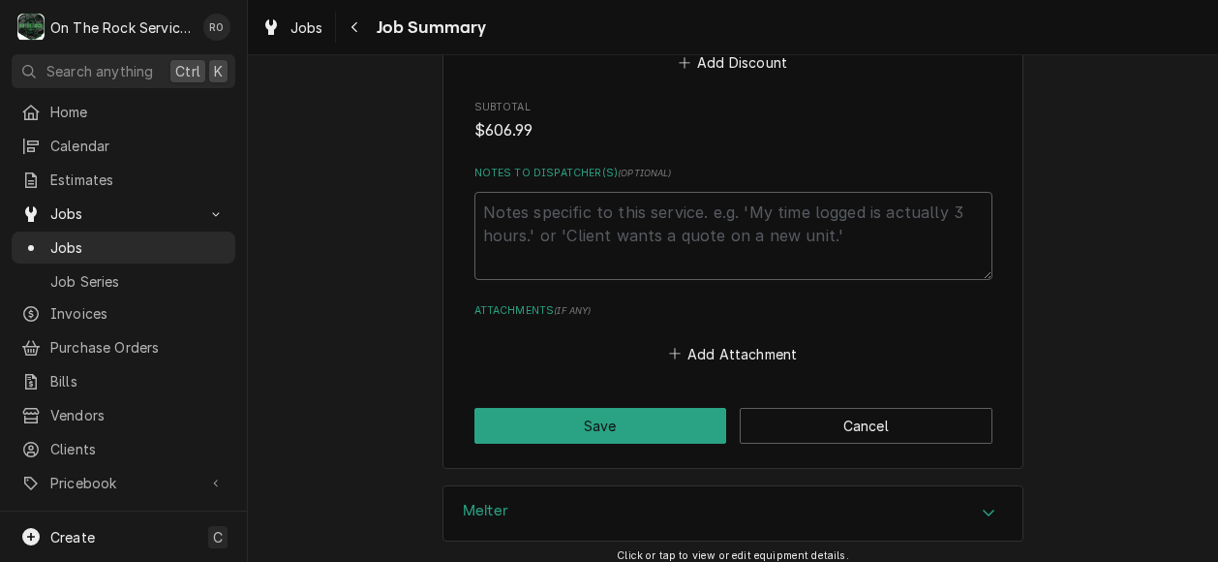
scroll to position [2510, 0]
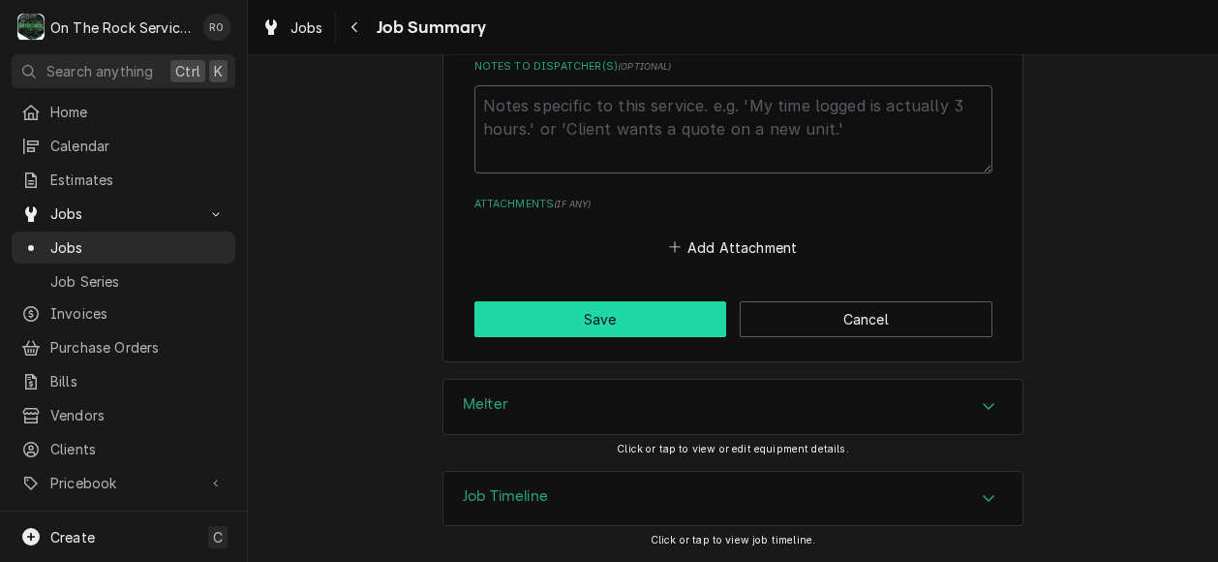
click at [598, 319] on button "Save" at bounding box center [600, 319] width 253 height 36
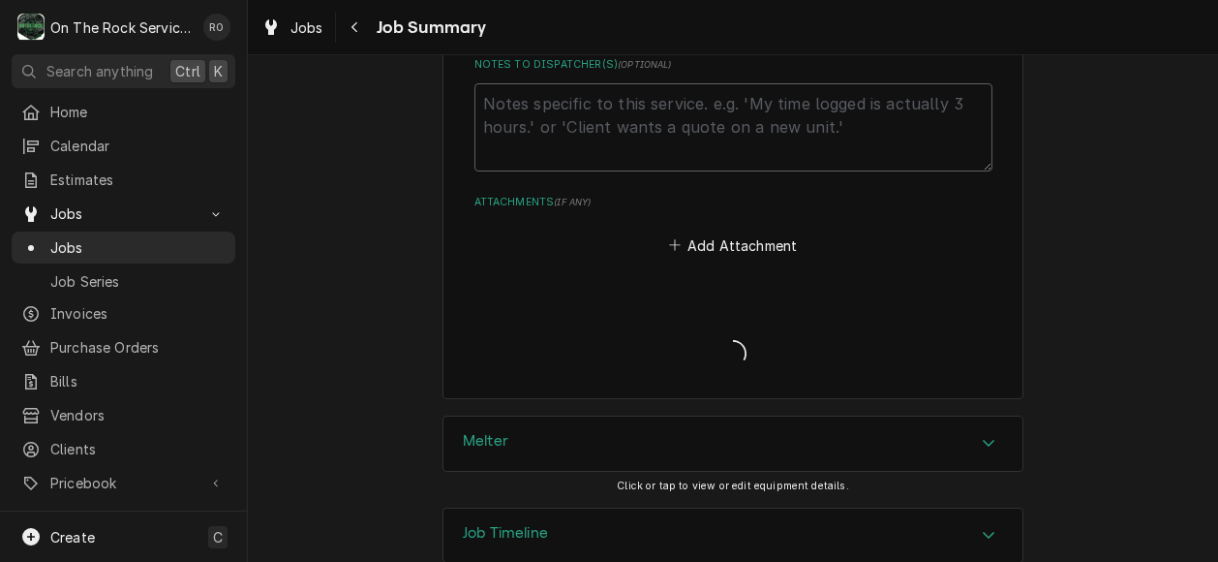
type textarea "x"
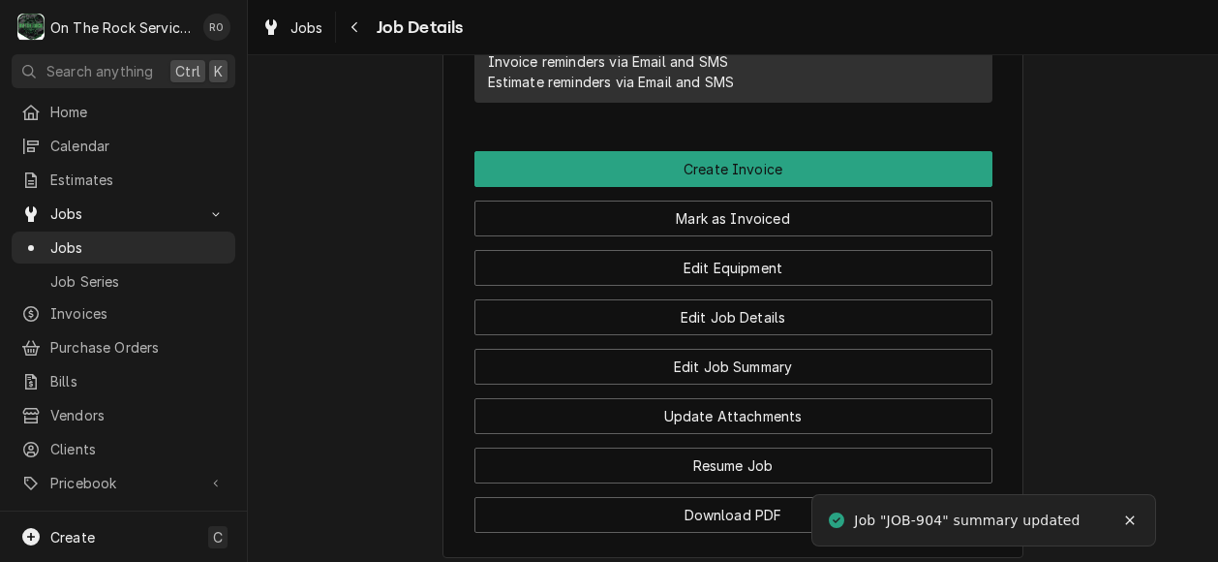
scroll to position [1811, 0]
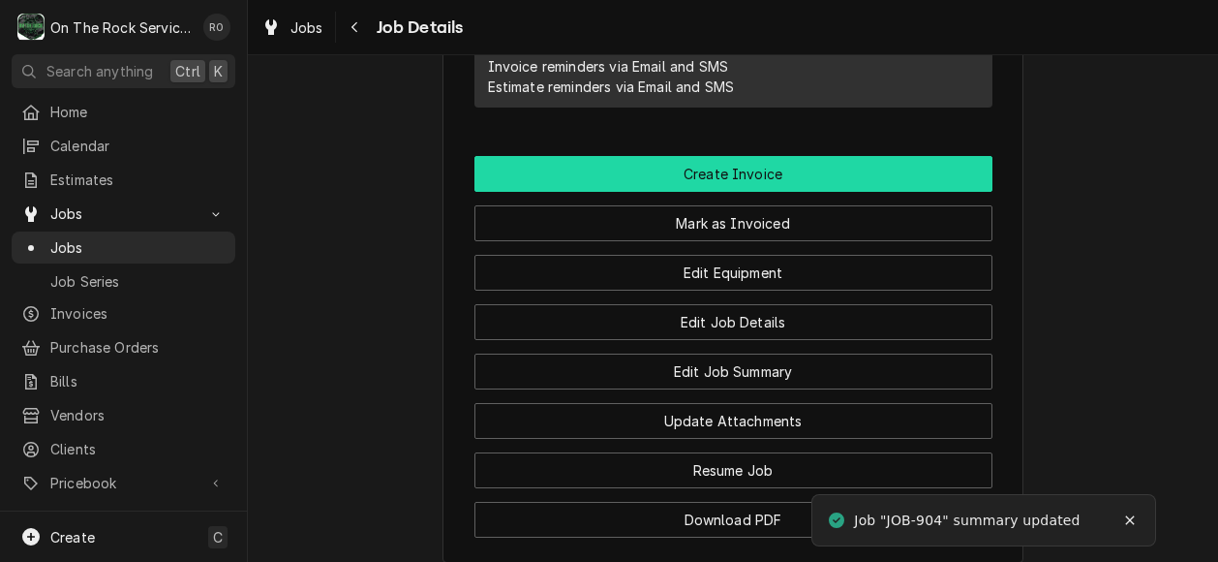
click at [858, 156] on button "Create Invoice" at bounding box center [733, 174] width 518 height 36
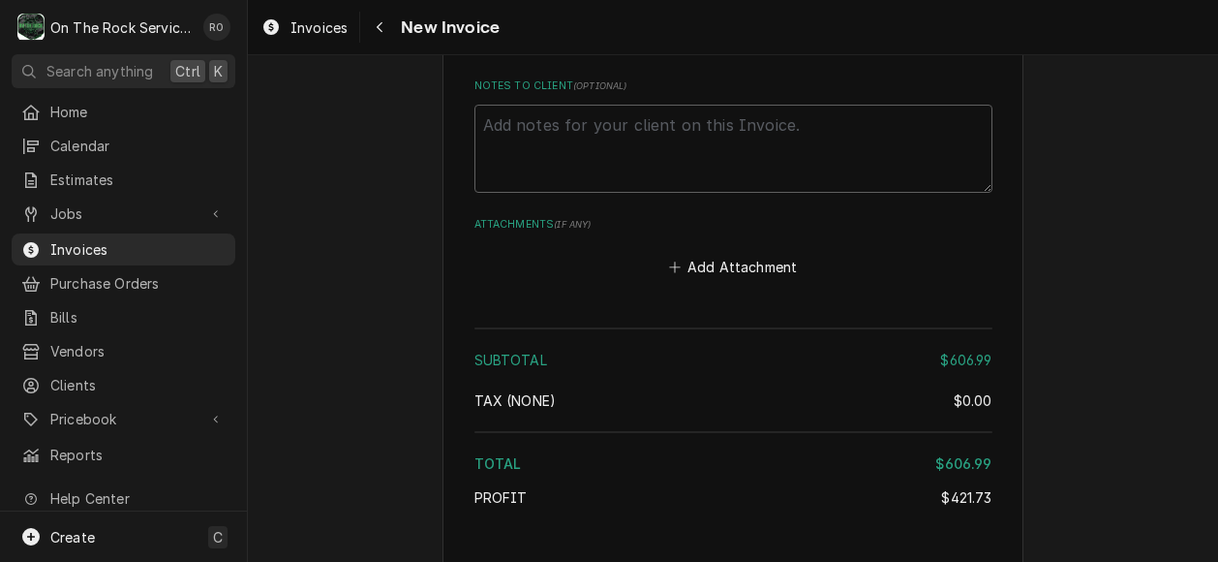
scroll to position [3876, 0]
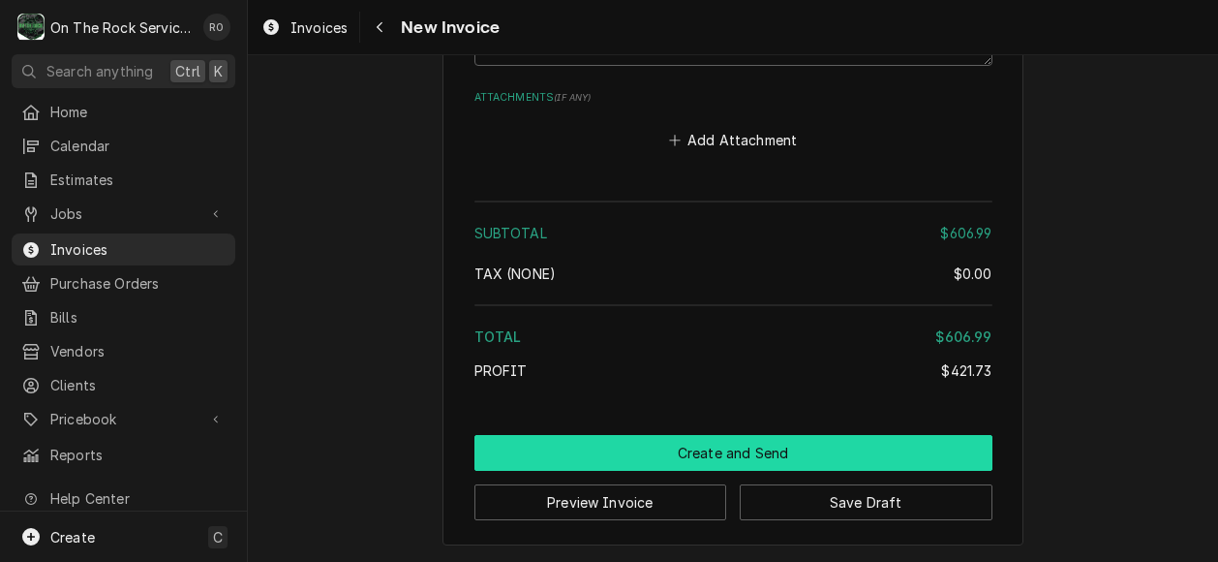
click at [872, 445] on button "Create and Send" at bounding box center [733, 453] width 518 height 36
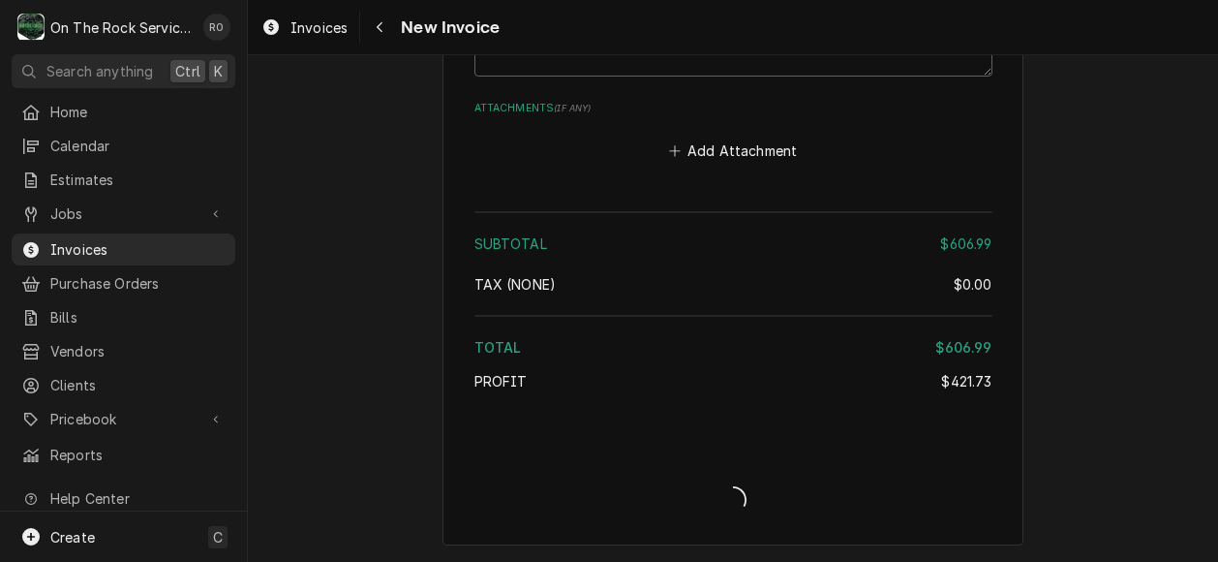
scroll to position [3865, 0]
type textarea "x"
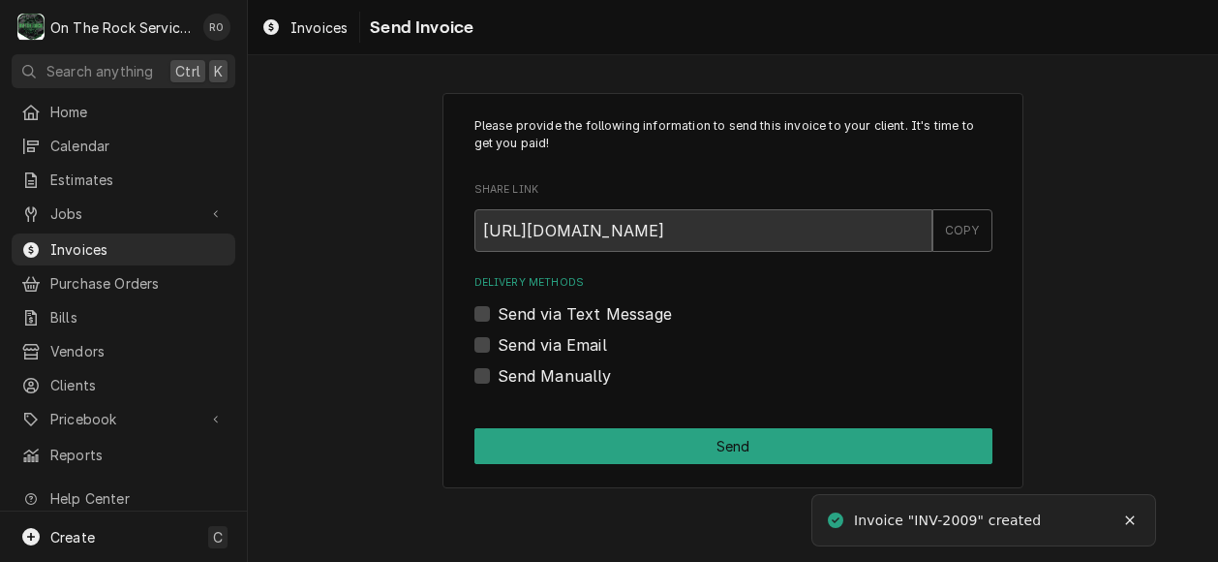
click at [521, 346] on label "Send via Email" at bounding box center [552, 344] width 109 height 23
click at [521, 346] on input "Send via Email" at bounding box center [757, 354] width 518 height 43
checkbox input "true"
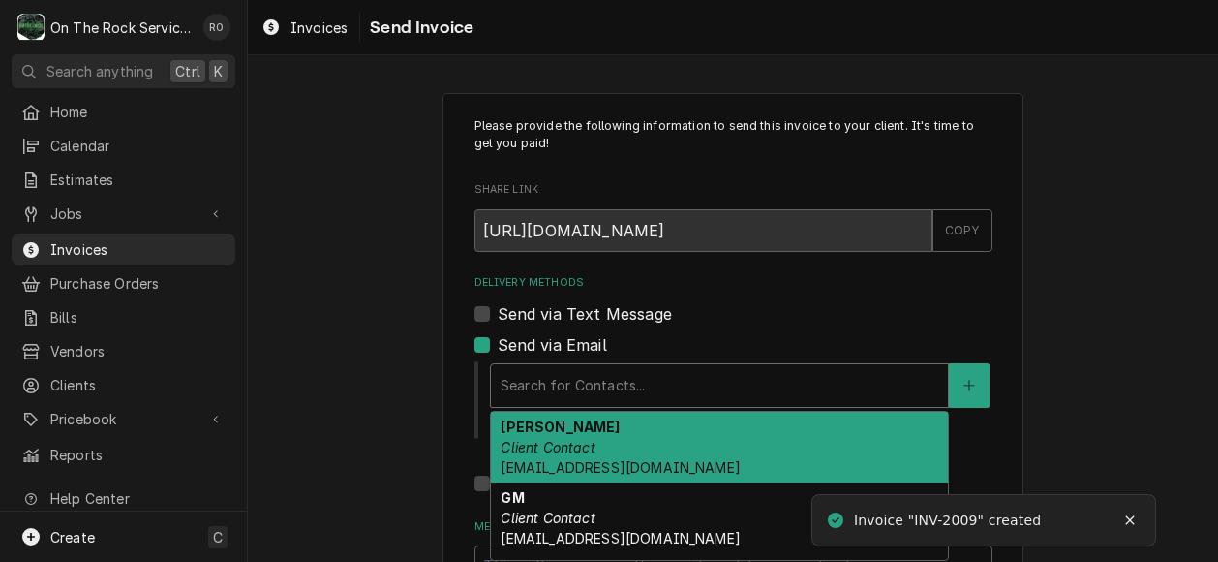
click at [596, 391] on div "Delivery Methods" at bounding box center [720, 385] width 438 height 35
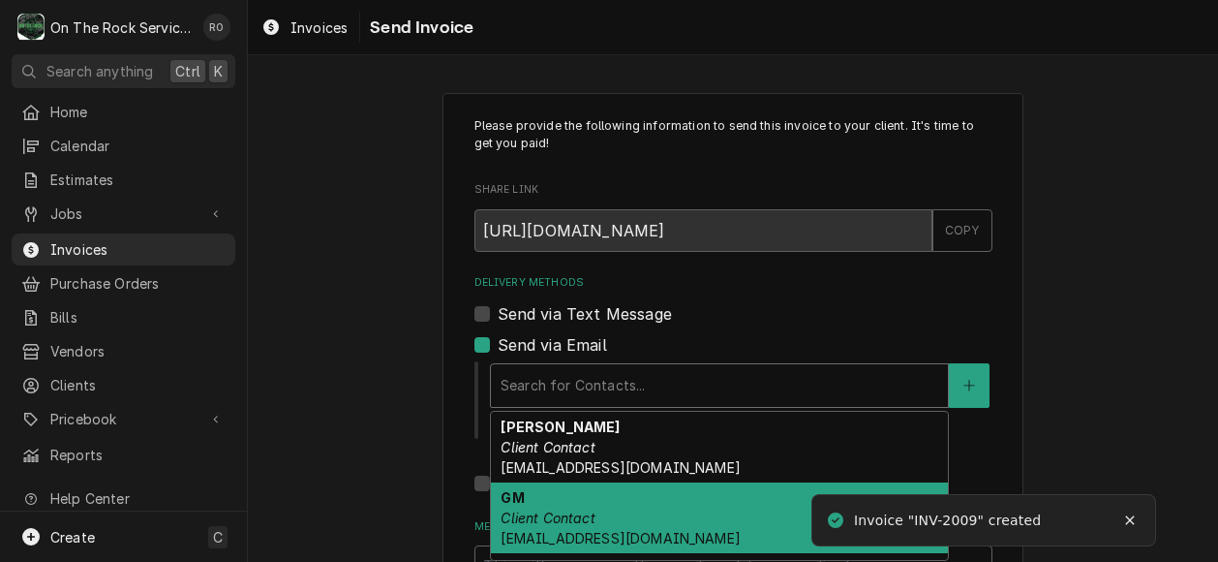
click at [623, 512] on div "GM Client Contact qsl0730gm@thelube.com" at bounding box center [719, 517] width 457 height 71
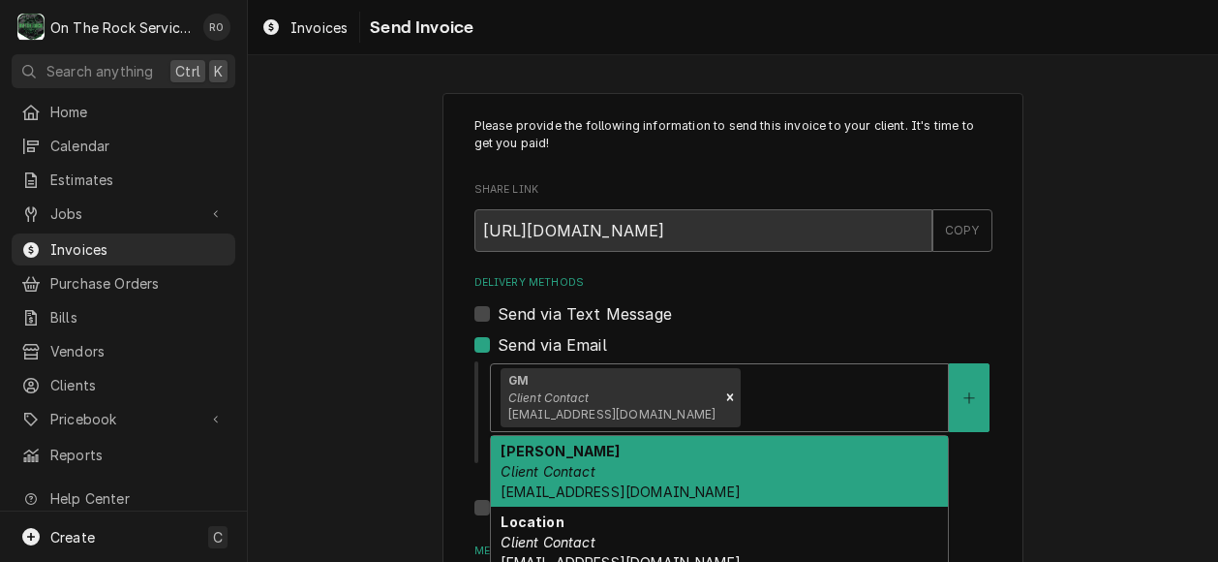
click at [745, 394] on div "Delivery Methods" at bounding box center [842, 397] width 194 height 35
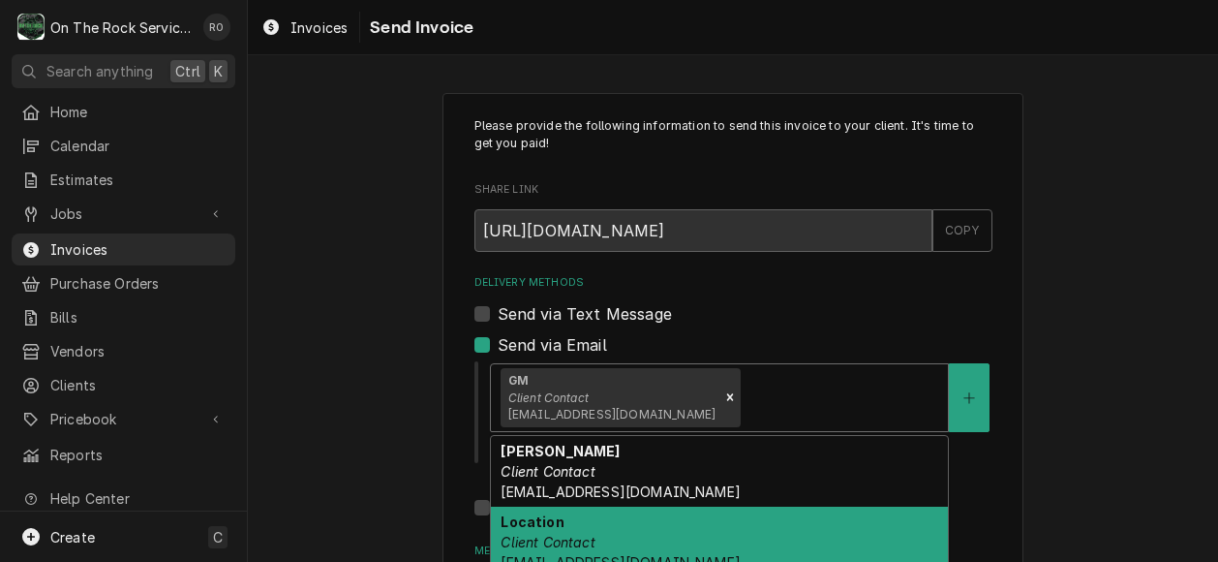
click at [672, 549] on div "Location Client Contact qsl0730@thelube.com" at bounding box center [719, 541] width 457 height 71
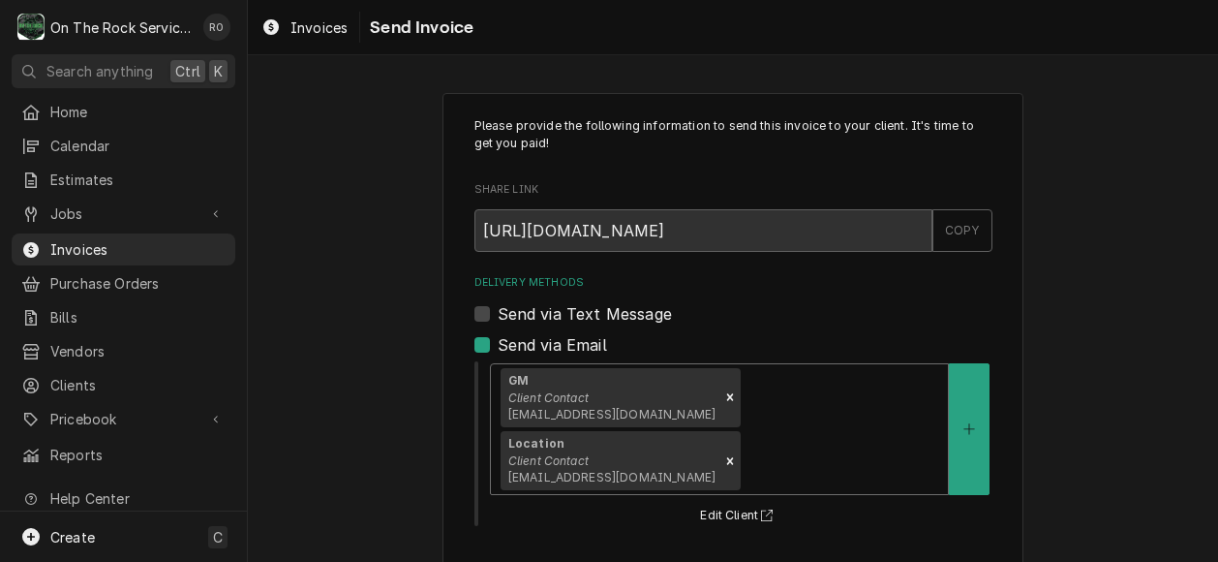
click at [870, 372] on div "GM Client Contact qsl0730gm@thelube.com Location Client Contact qsl0730@thelube…" at bounding box center [719, 429] width 457 height 130
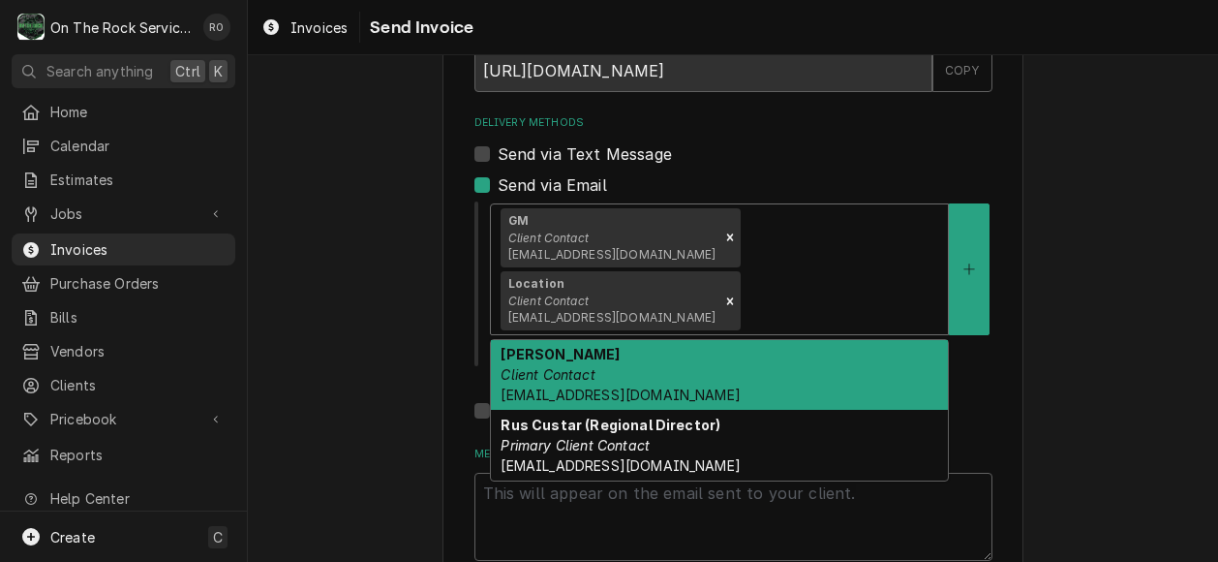
scroll to position [182, 0]
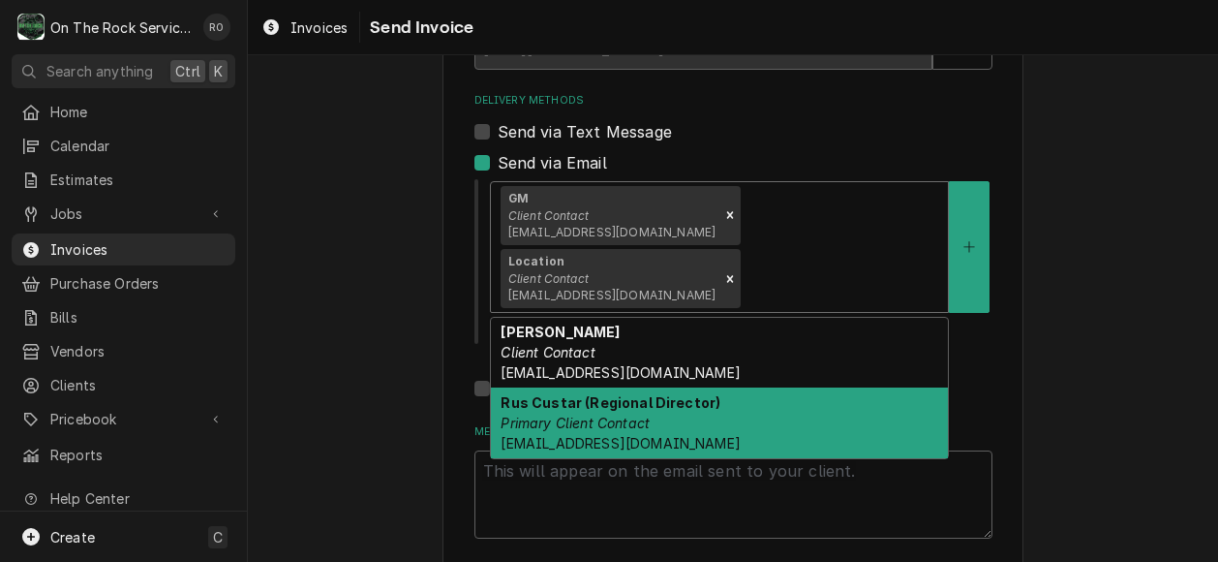
click at [870, 387] on div "Rus Custar (Regional Director) Primary Client Contact RCustar@thelube.com" at bounding box center [719, 422] width 457 height 71
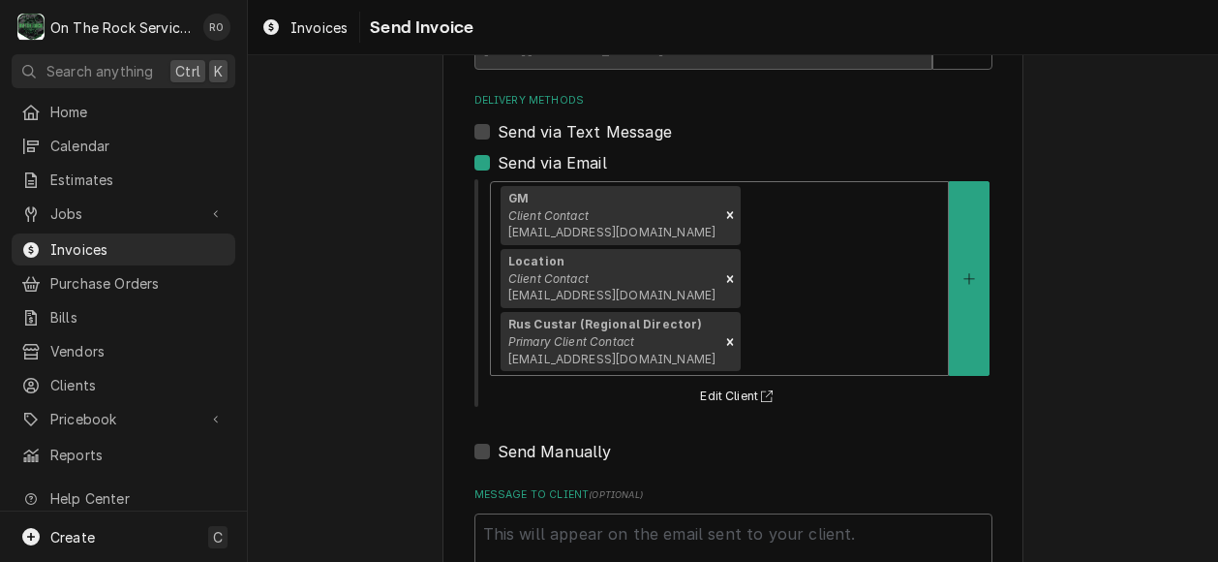
scroll to position [277, 0]
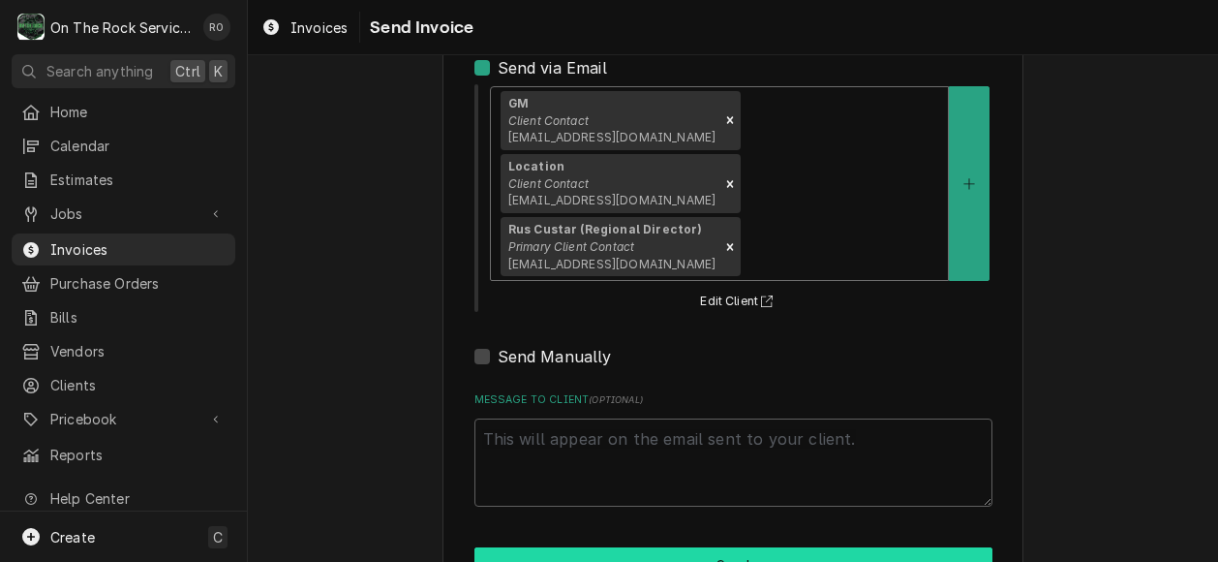
click at [835, 547] on button "Send" at bounding box center [733, 565] width 518 height 36
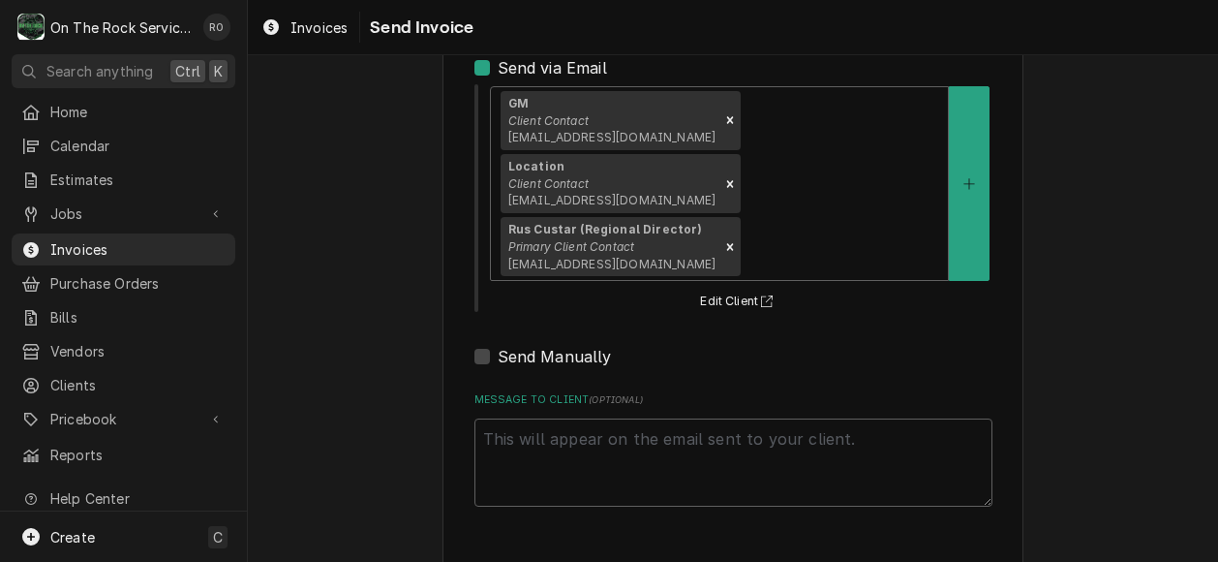
type textarea "x"
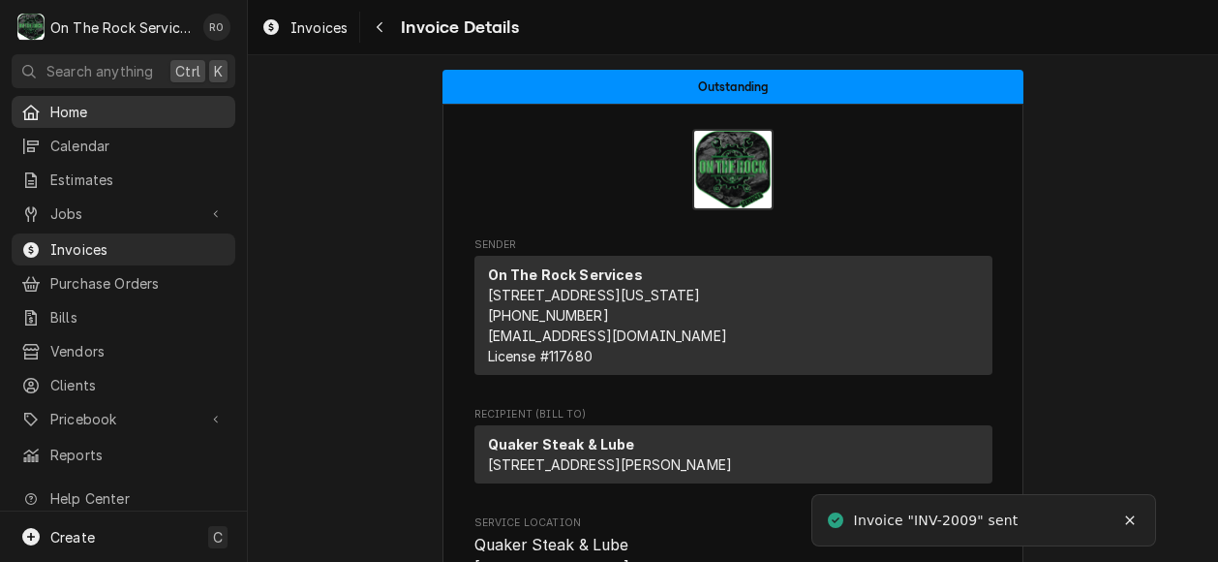
click at [87, 106] on span "Home" at bounding box center [137, 112] width 175 height 20
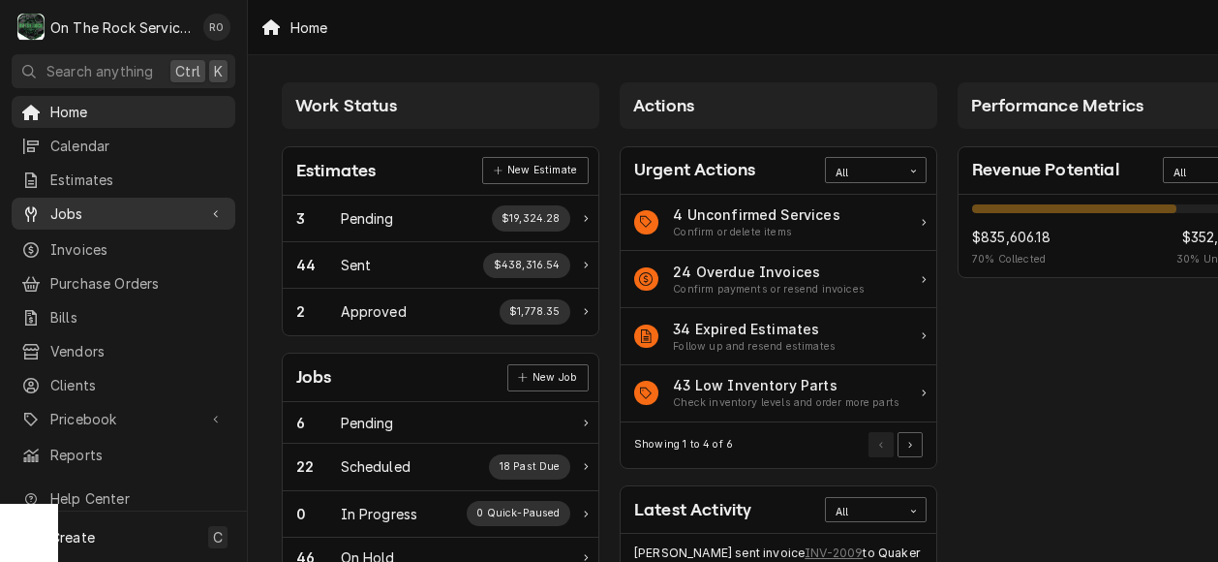
click at [95, 210] on span "Jobs" at bounding box center [123, 213] width 146 height 20
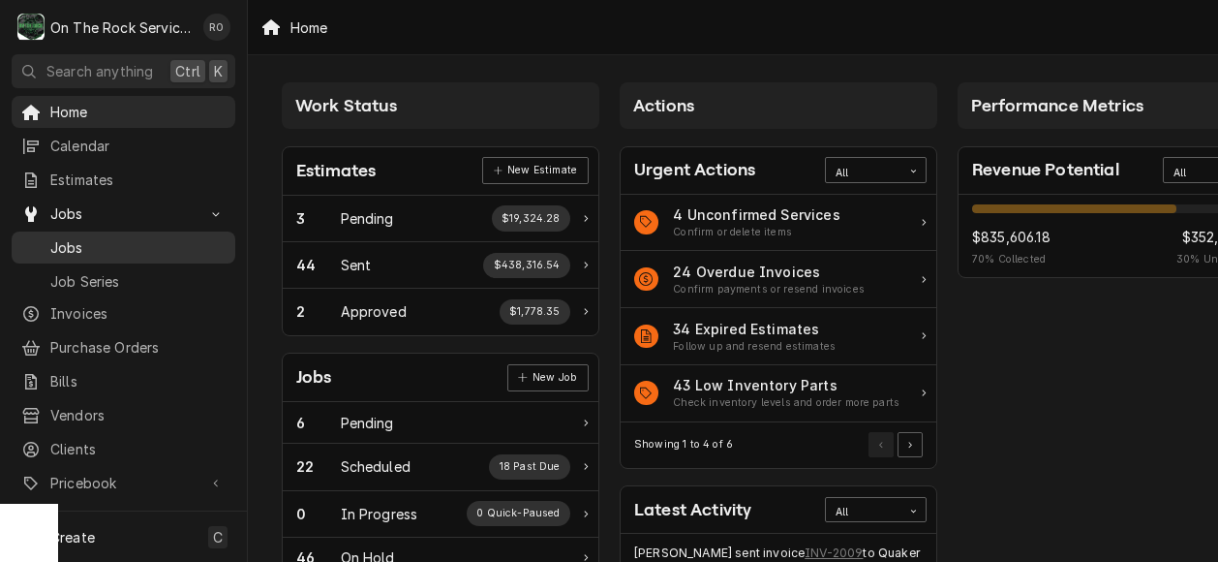
click at [103, 241] on span "Jobs" at bounding box center [137, 247] width 175 height 20
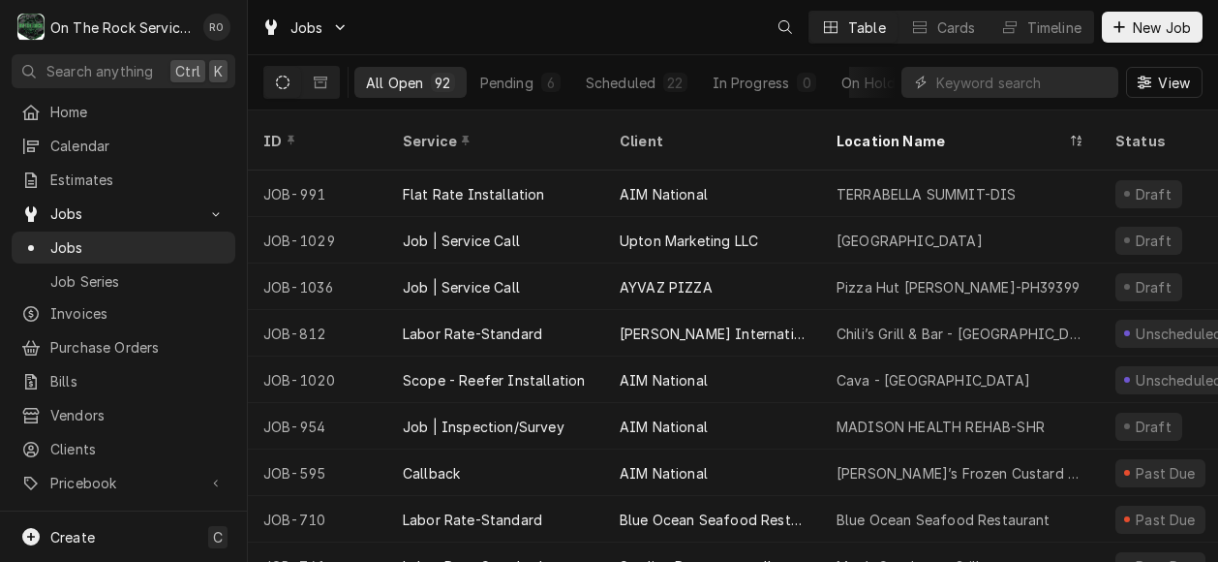
click at [774, 102] on div "All Open 92 Pending 6 Scheduled 22 In Progress 0 On Hold 46 Completed 18" at bounding box center [624, 82] width 541 height 54
click at [852, 78] on div "Completed" at bounding box center [824, 83] width 73 height 20
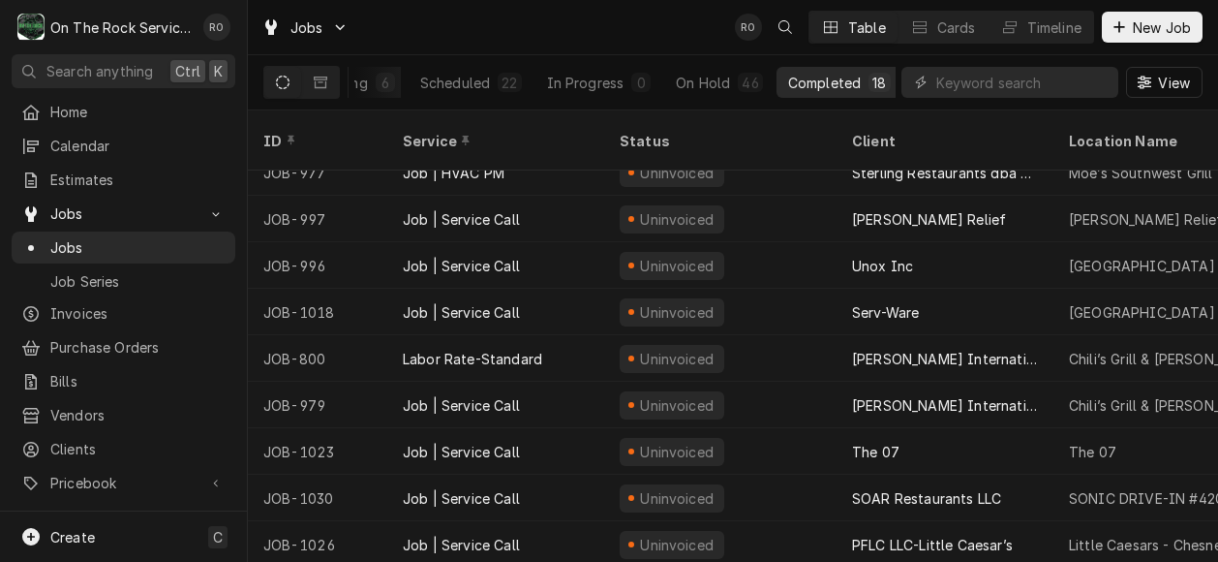
scroll to position [436, 0]
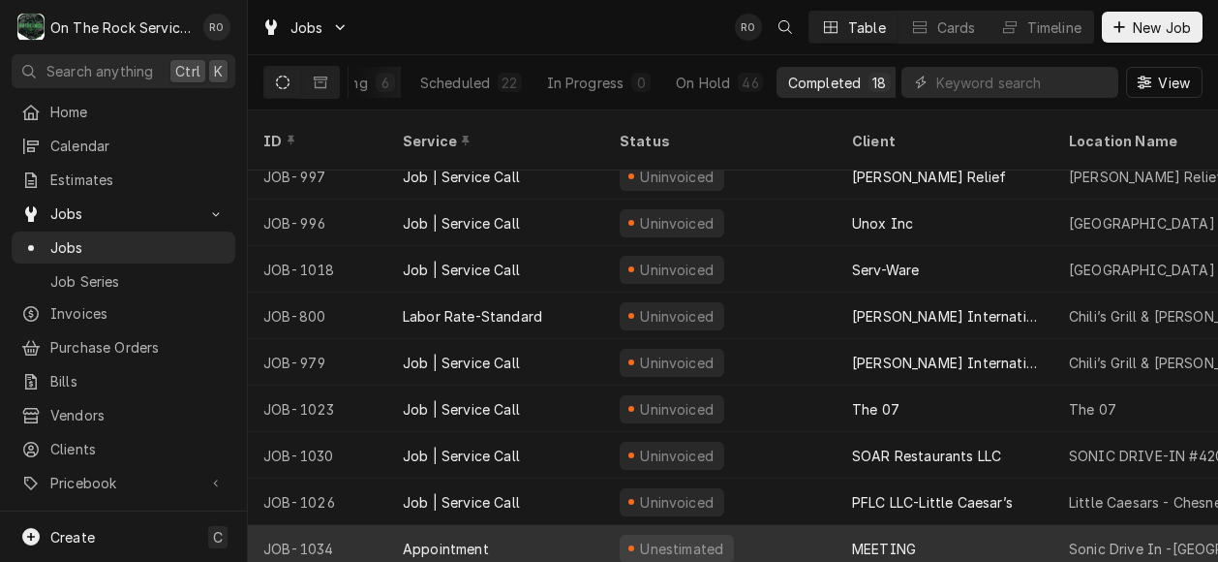
click at [1083, 538] on div "Sonic Drive In -Simpsonville" at bounding box center [1193, 548] width 248 height 20
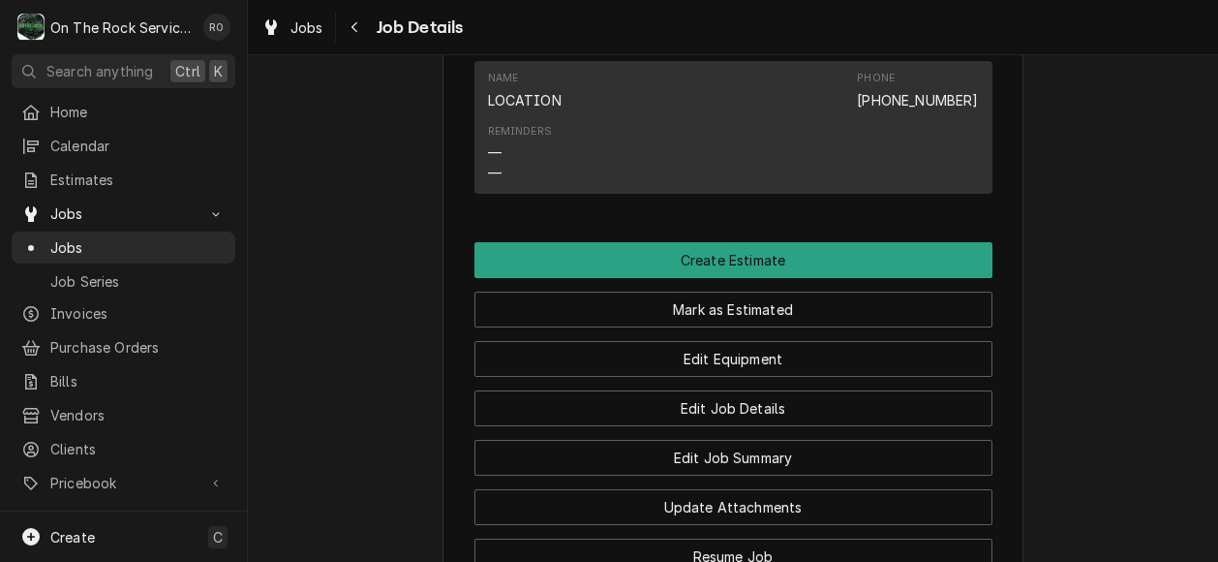
scroll to position [1400, 0]
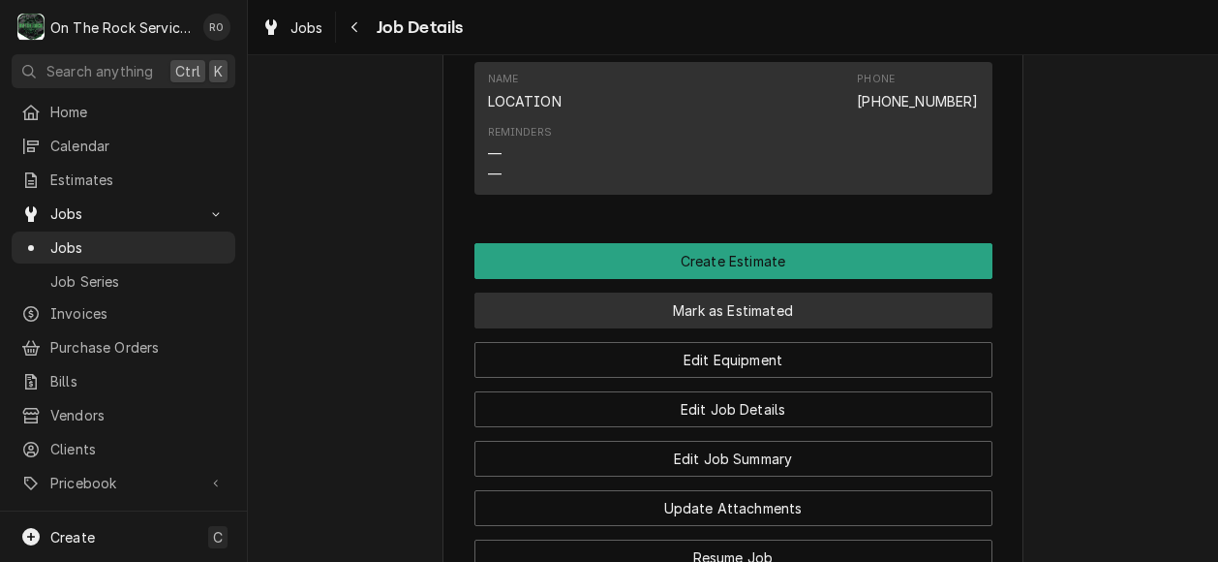
click at [658, 328] on button "Mark as Estimated" at bounding box center [733, 310] width 518 height 36
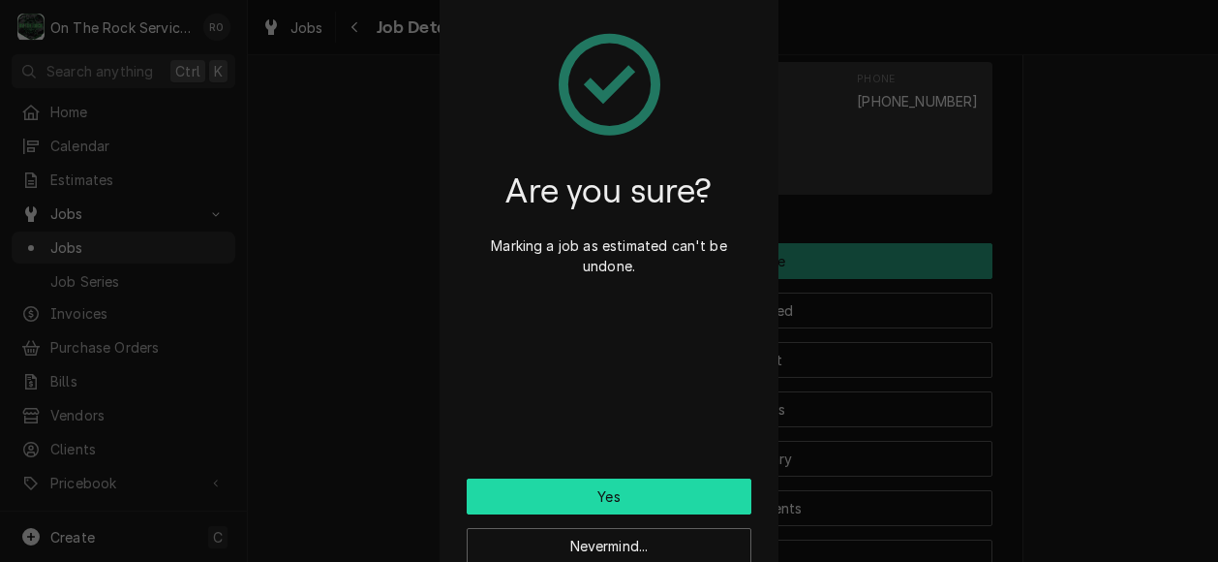
click at [685, 503] on button "Yes" at bounding box center [609, 496] width 285 height 36
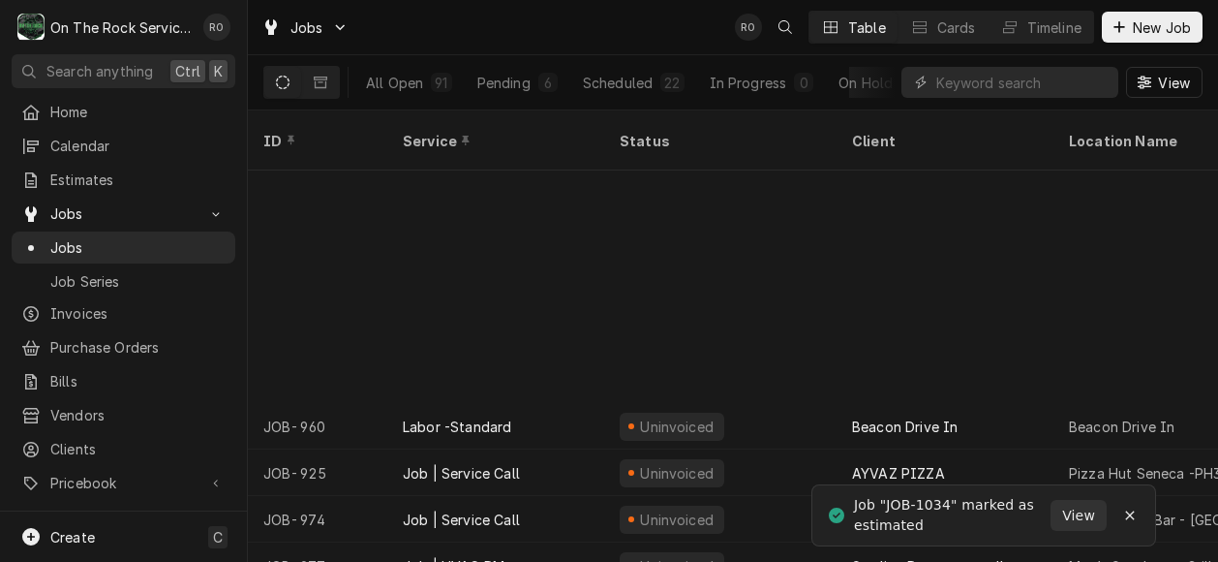
scroll to position [389, 0]
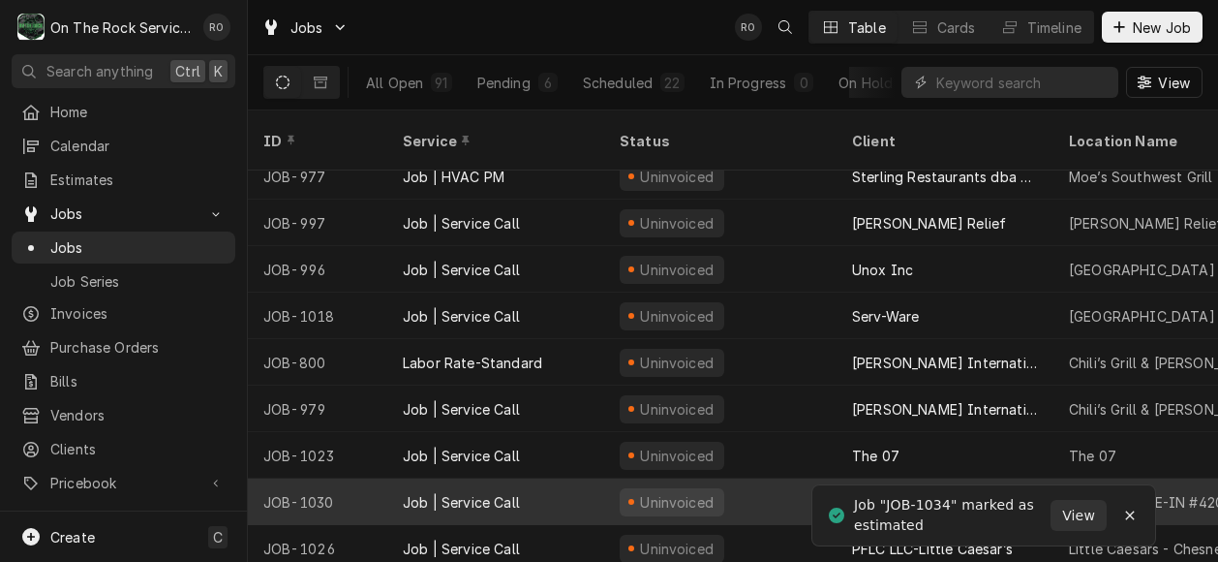
click at [539, 482] on div "Job | Service Call" at bounding box center [495, 501] width 217 height 46
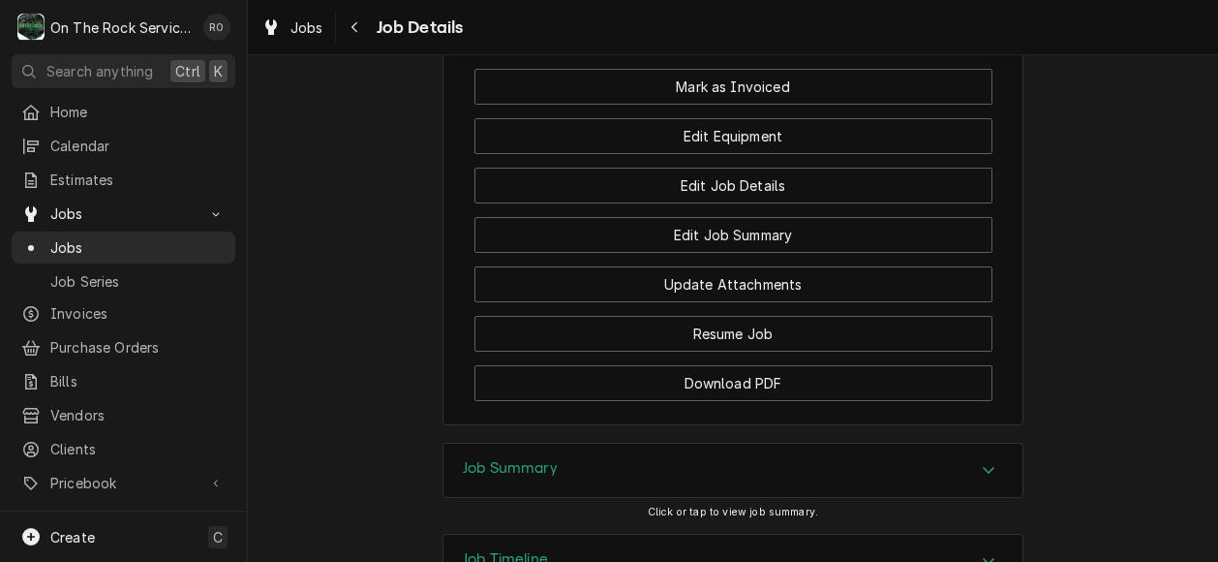
scroll to position [2036, 0]
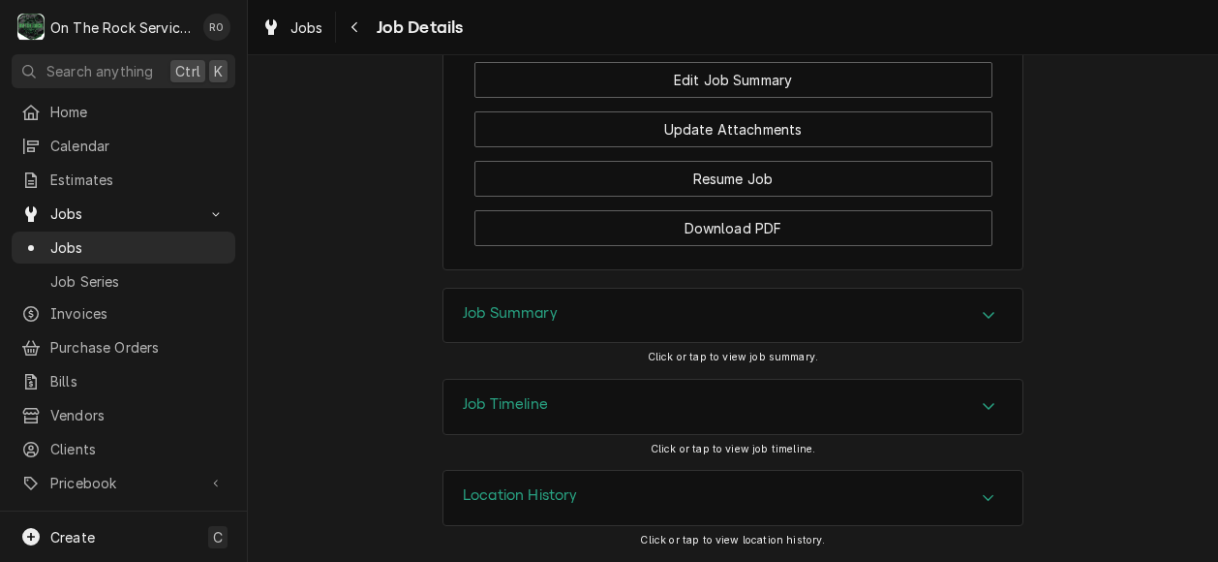
click at [726, 317] on div "Job Summary" at bounding box center [732, 316] width 579 height 54
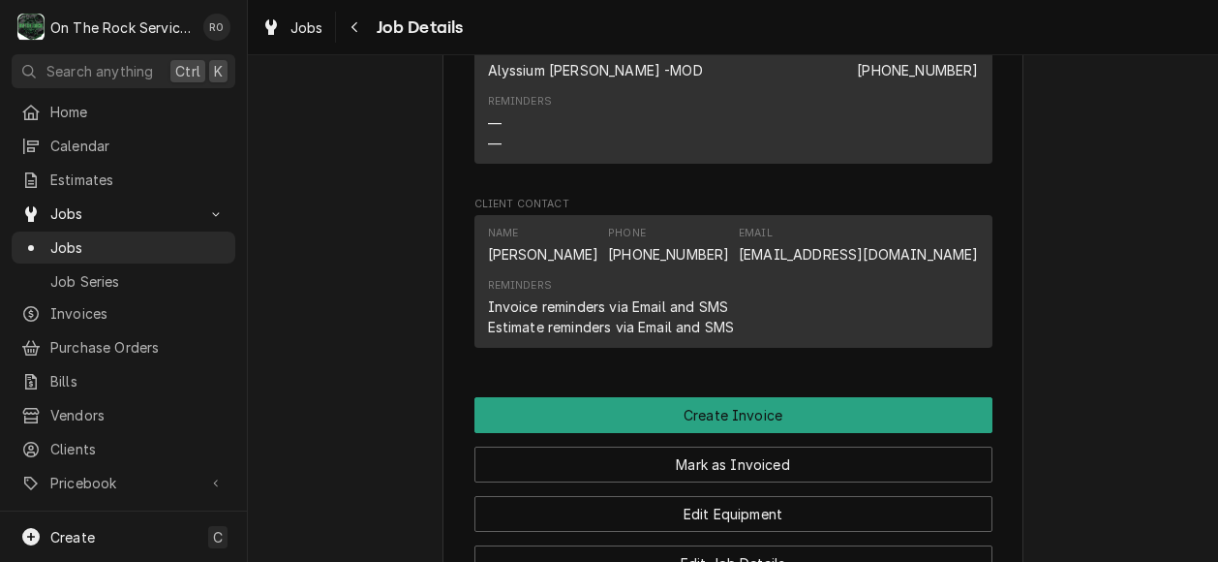
scroll to position [1474, 0]
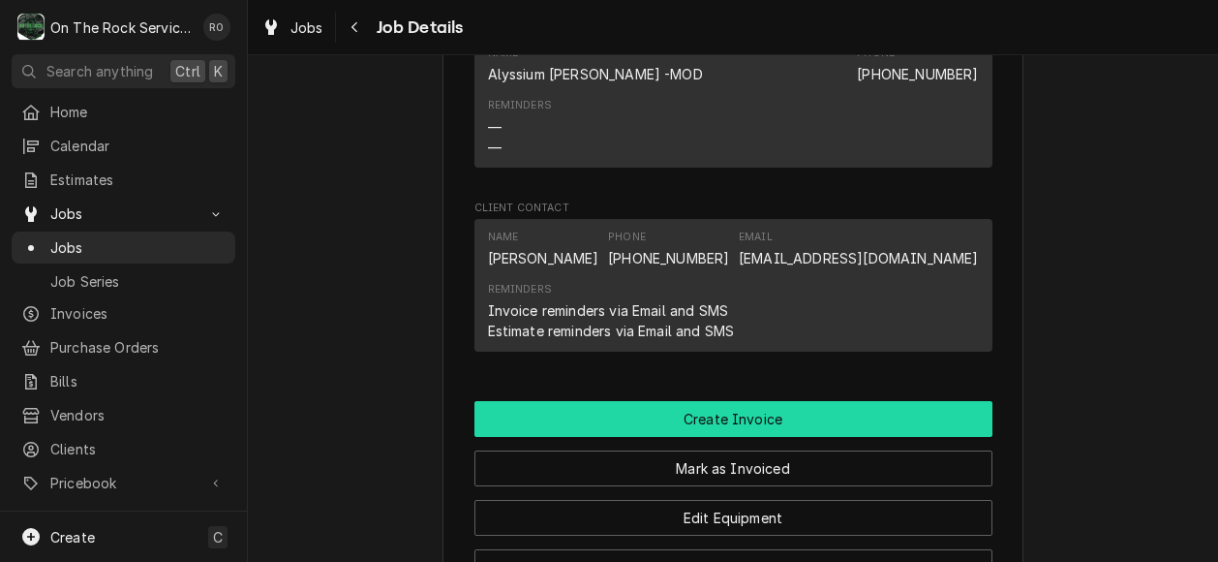
click at [749, 433] on button "Create Invoice" at bounding box center [733, 419] width 518 height 36
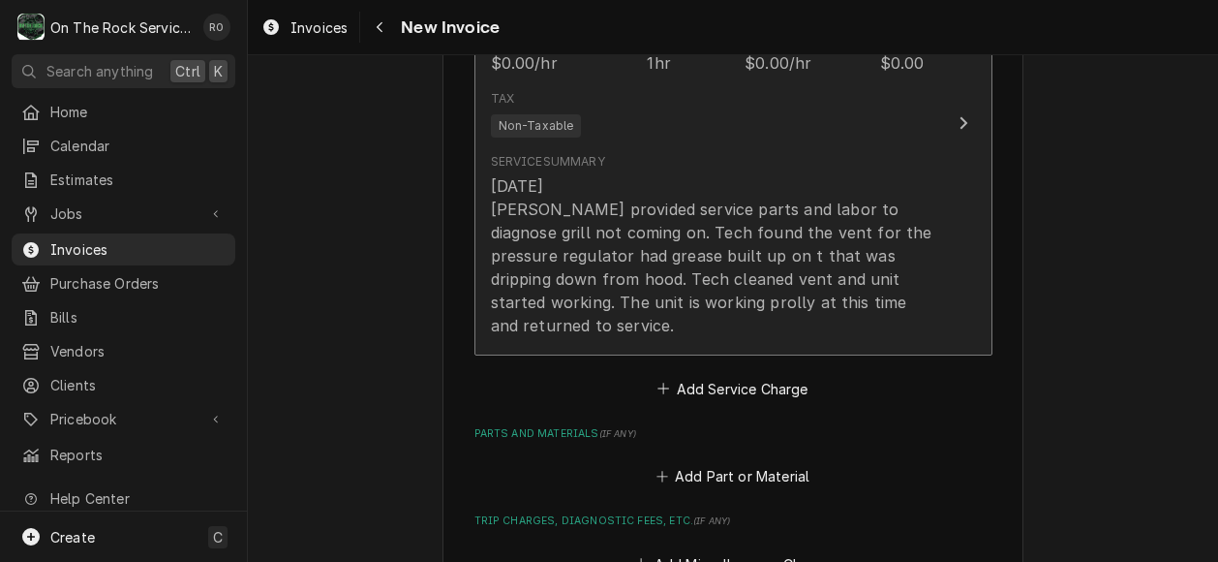
click at [891, 213] on div "[DATE] [PERSON_NAME] provided service parts and labor to diagnose grill not com…" at bounding box center [713, 255] width 444 height 163
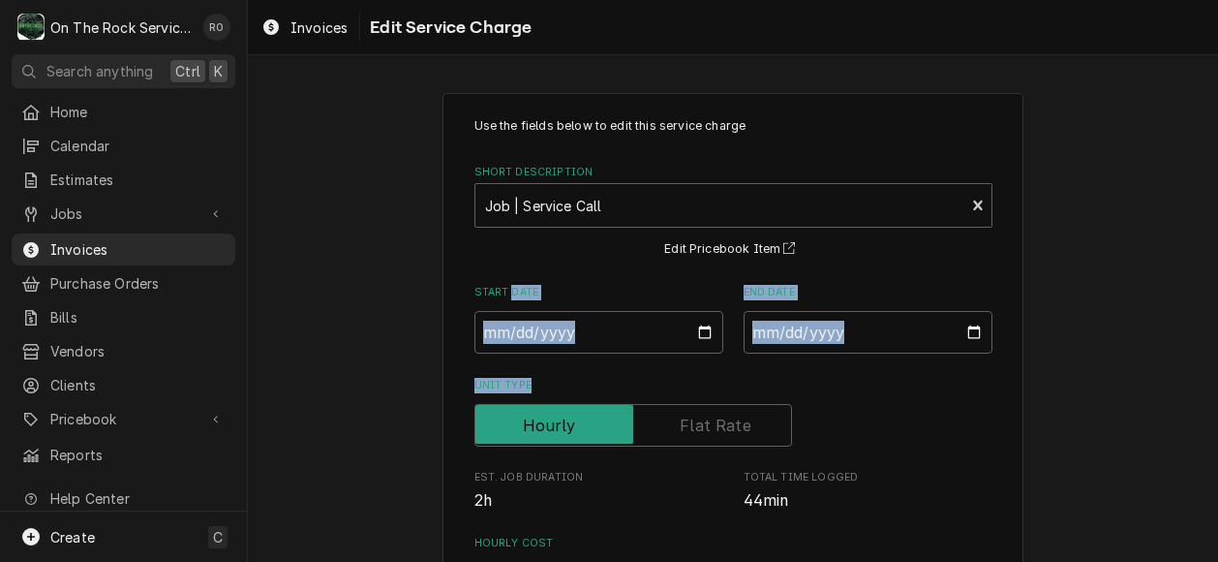
click at [502, 286] on div "Use the fields below to edit this service charge Short Description Job | Servic…" at bounding box center [733, 557] width 518 height 881
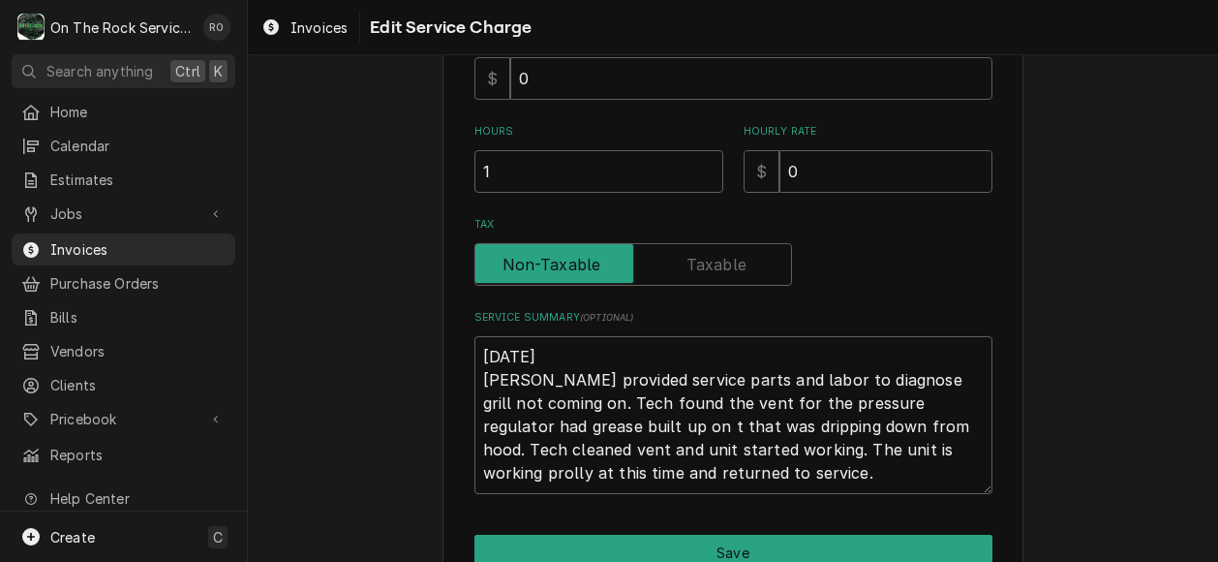
scroll to position [565, 0]
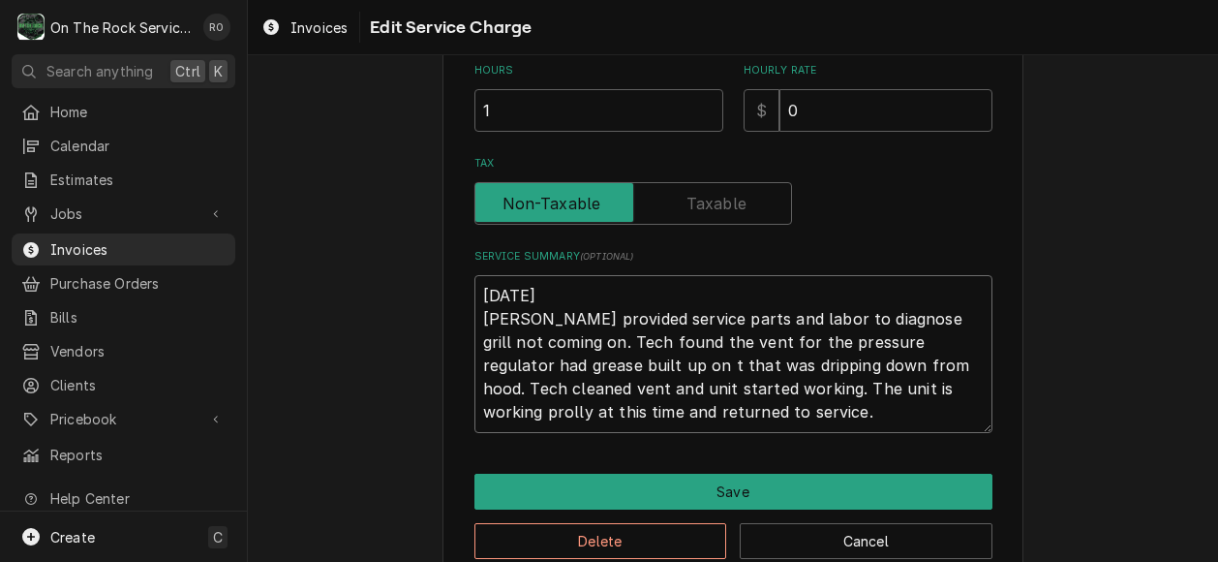
drag, startPoint x: 653, startPoint y: 410, endPoint x: 414, endPoint y: 221, distance: 303.9
click at [414, 221] on div "Use the fields below to edit this service charge Short Description Job | Servic…" at bounding box center [733, 55] width 970 height 1090
type textarea "x"
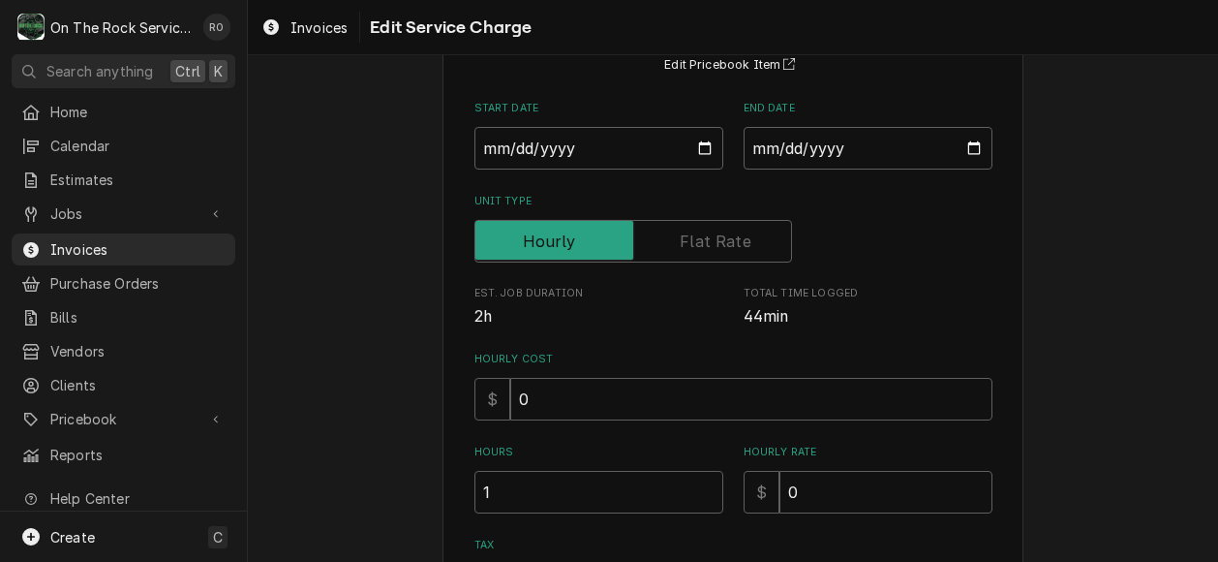
scroll to position [0, 0]
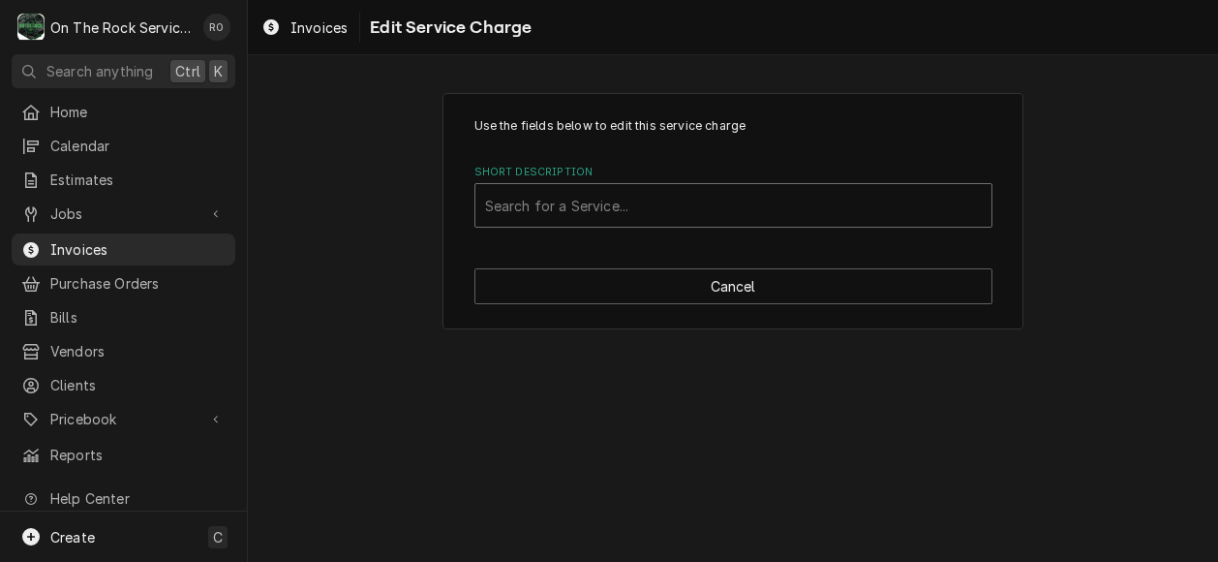
click at [887, 214] on div "Short Description" at bounding box center [733, 205] width 497 height 35
type input "labor inc"
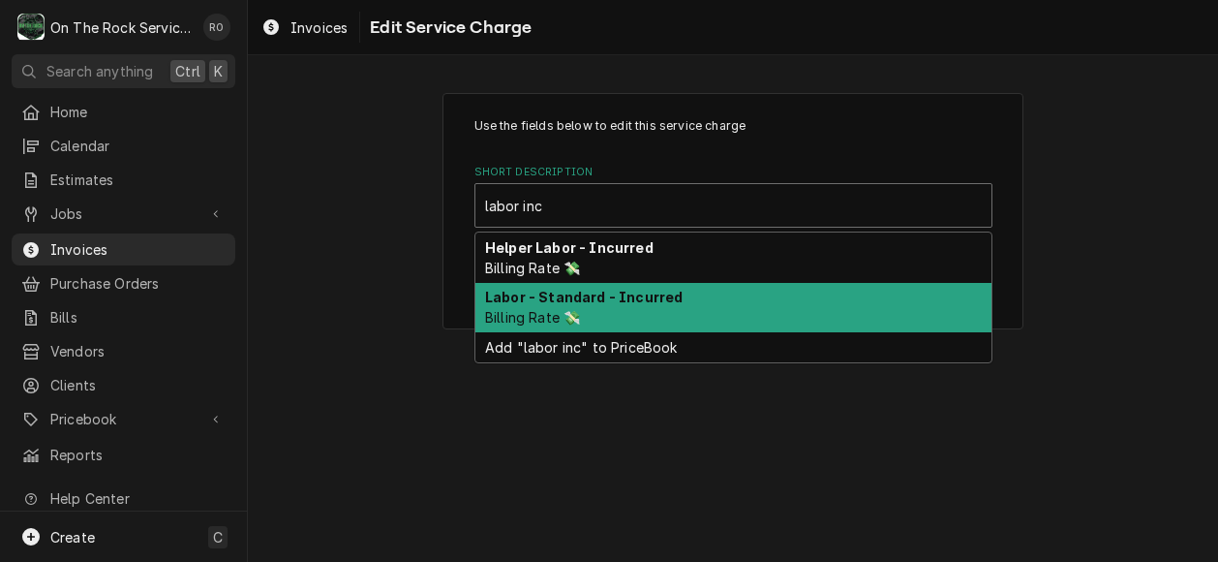
click at [859, 307] on div "Labor - Standard - Incurred Billing Rate 💸" at bounding box center [733, 308] width 516 height 50
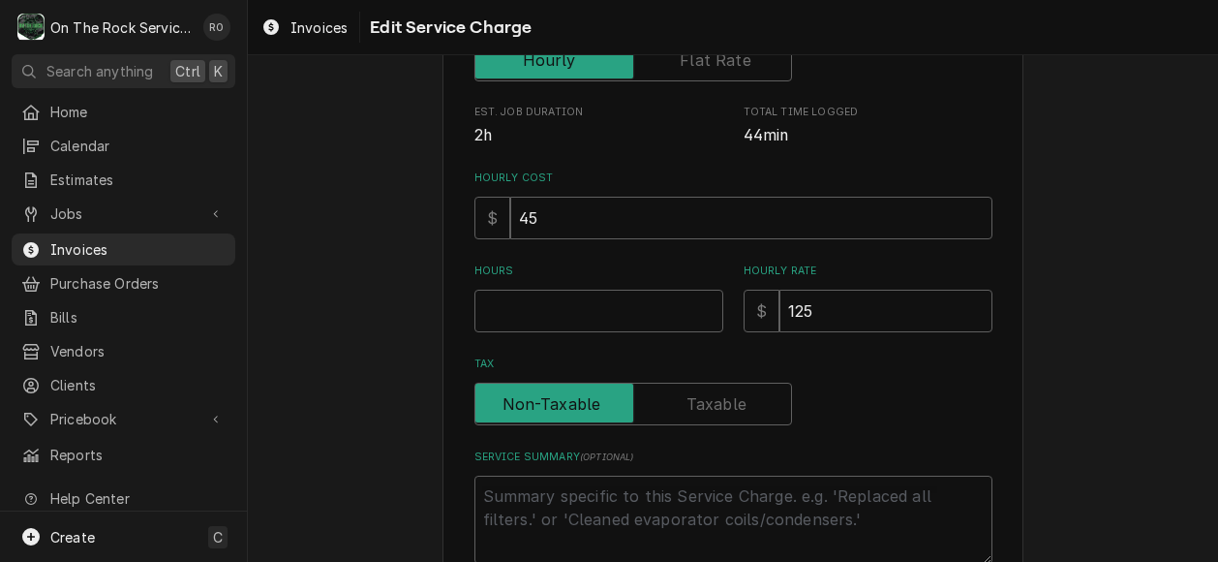
scroll to position [366, 0]
click at [614, 302] on input "Hours" at bounding box center [598, 310] width 249 height 43
type textarea "x"
type input "1"
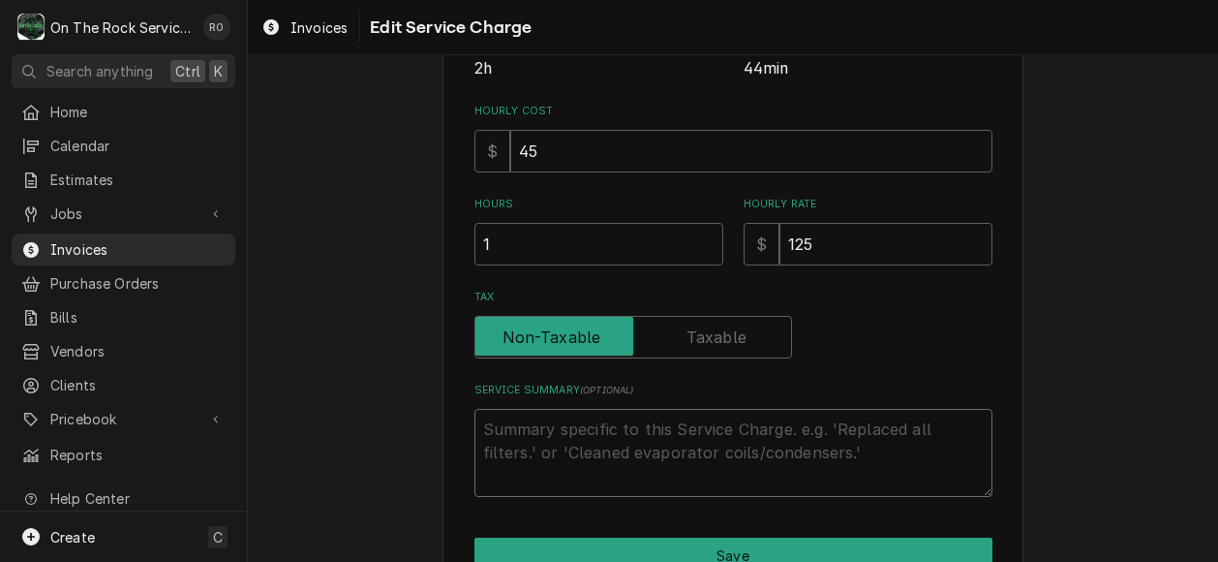
click at [573, 441] on textarea "Service Summary ( optional )" at bounding box center [733, 453] width 518 height 88
paste textarea "8-28-2025 Ray provided service parts and labor to diagnose grill not coming on.…"
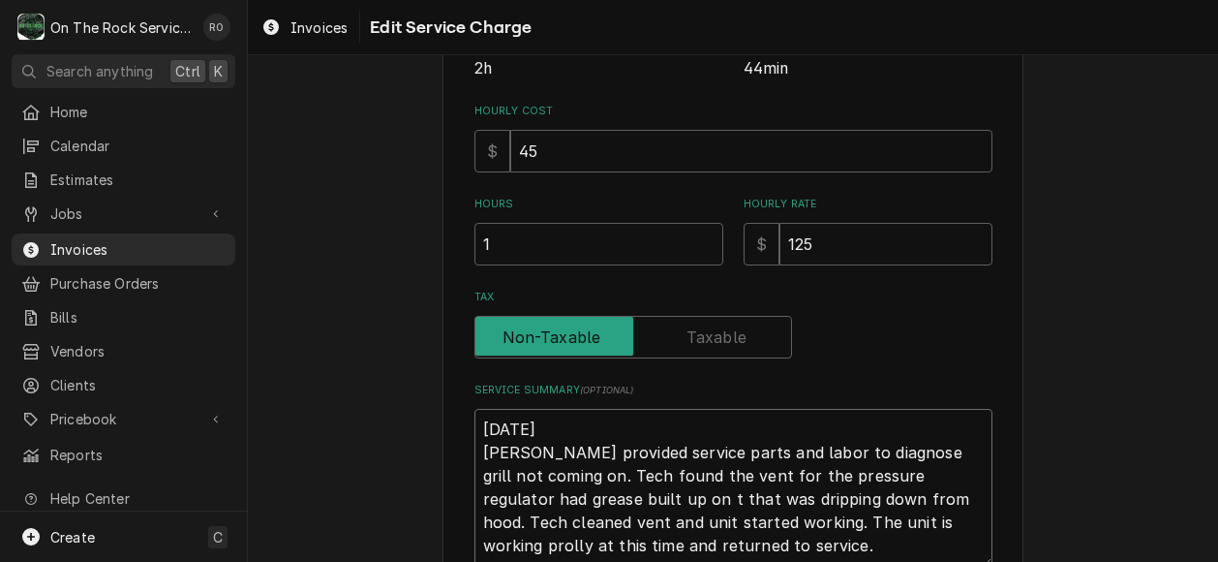
type textarea "x"
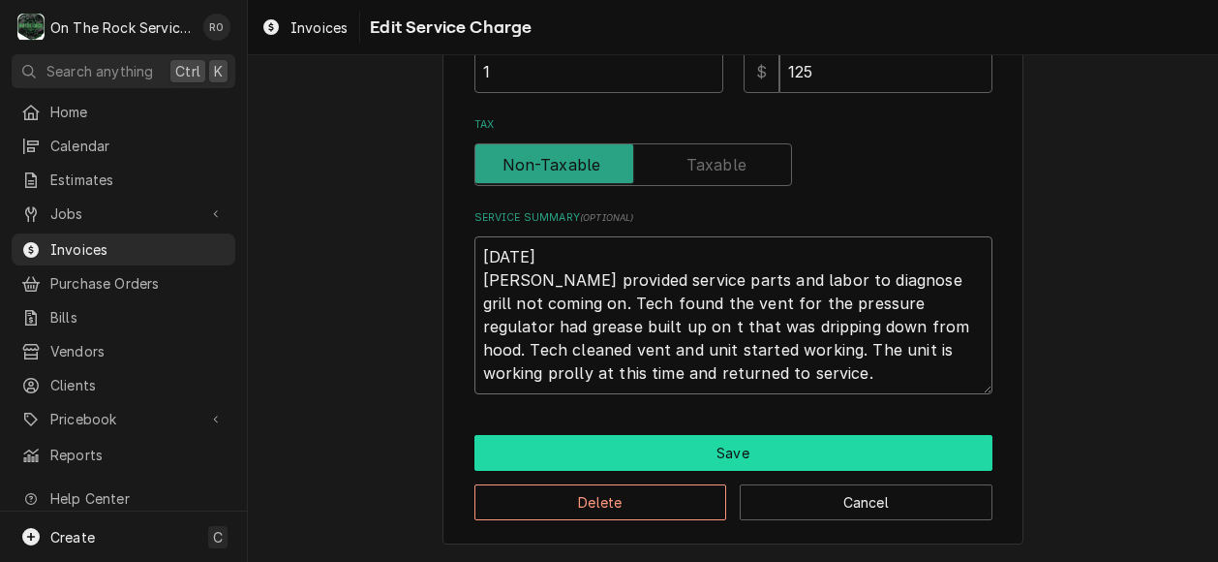
type textarea "8-28-2025 Ray provided service parts and labor to diagnose grill not coming on.…"
click at [892, 444] on button "Save" at bounding box center [733, 453] width 518 height 36
type textarea "x"
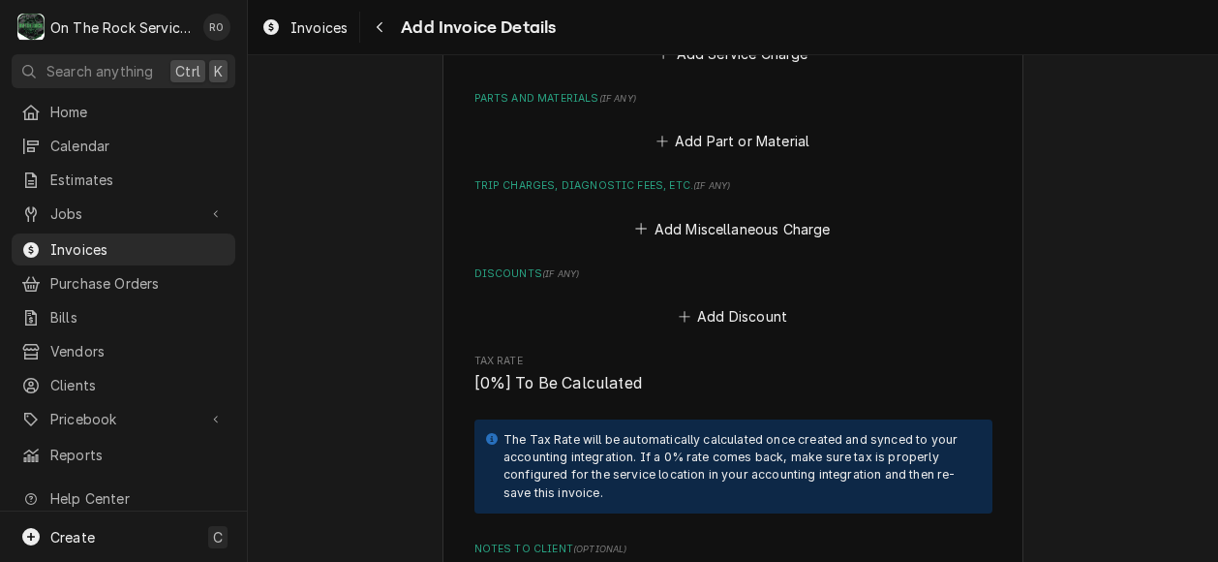
scroll to position [2099, 0]
click at [695, 213] on button "Add Miscellaneous Charge" at bounding box center [732, 226] width 201 height 27
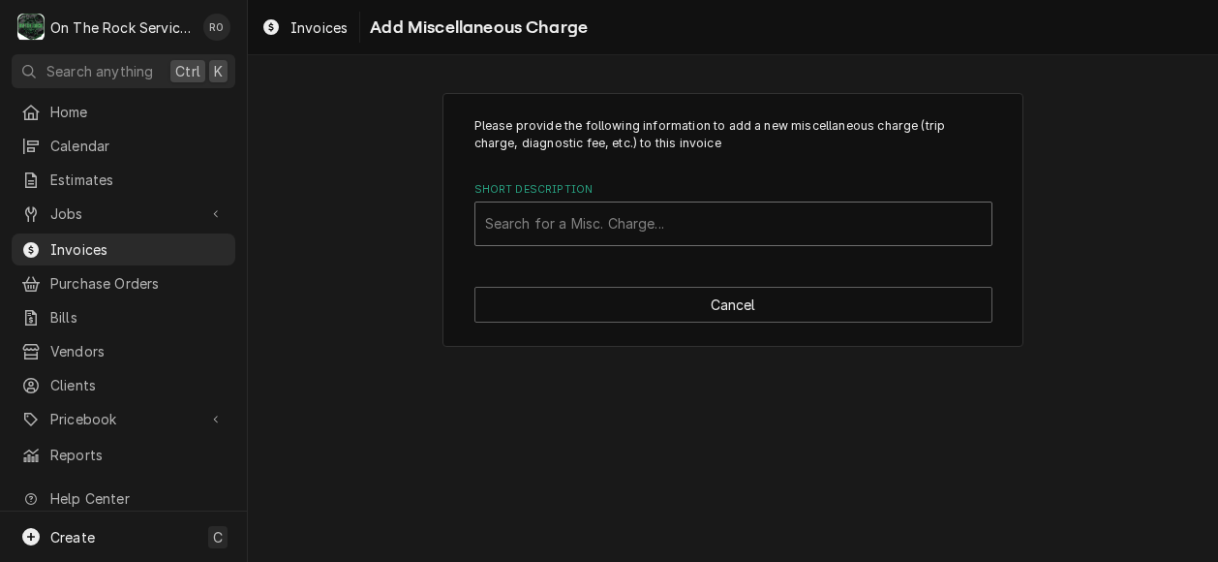
click at [701, 215] on div "Short Description" at bounding box center [733, 223] width 497 height 35
type input "trip"
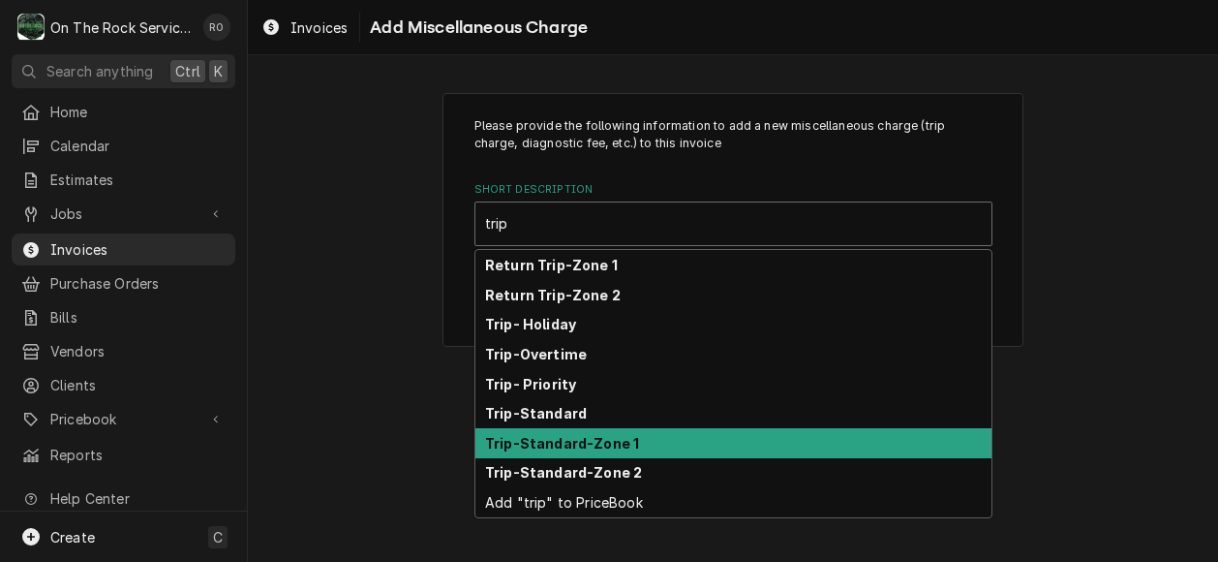
click at [678, 439] on div "Trip-Standard-Zone 1" at bounding box center [733, 443] width 516 height 30
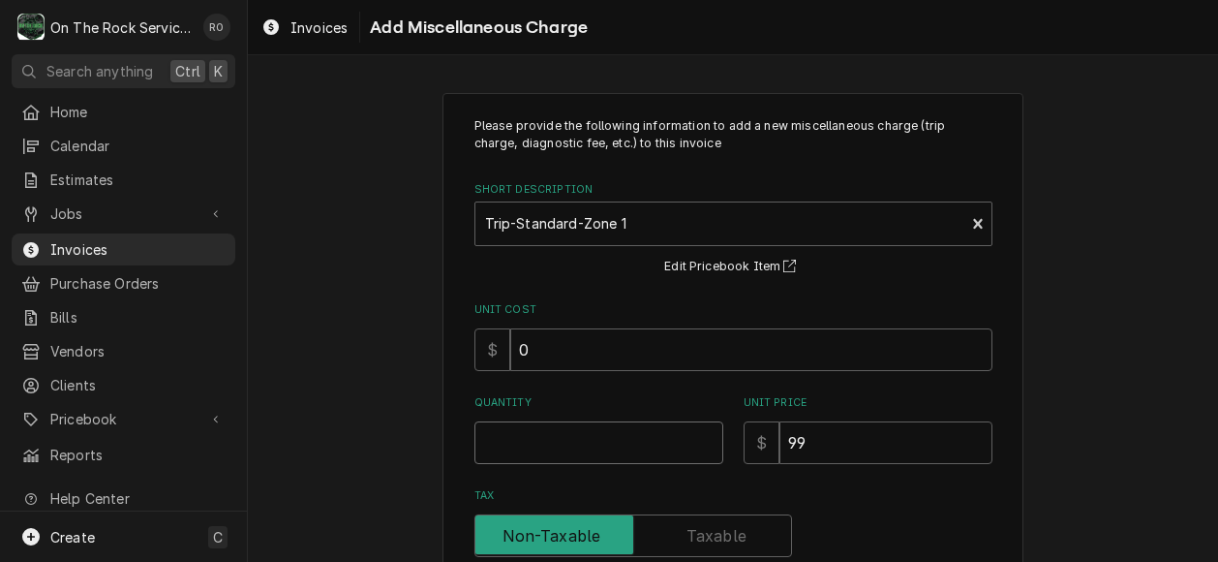
click at [610, 453] on input "Quantity" at bounding box center [598, 442] width 249 height 43
type textarea "x"
type input "1"
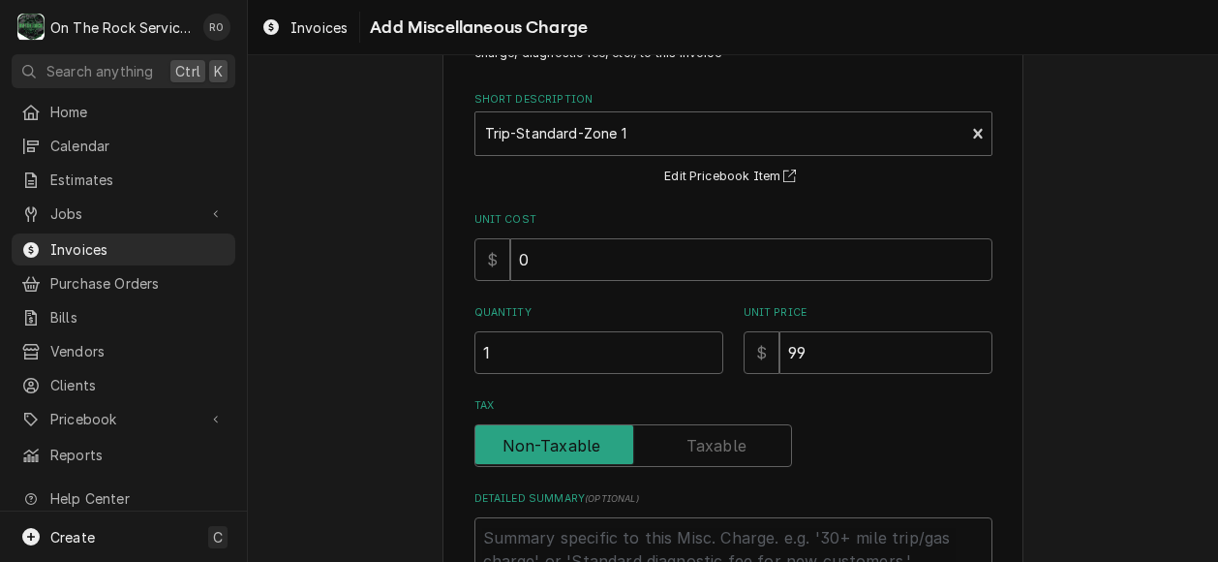
scroll to position [252, 0]
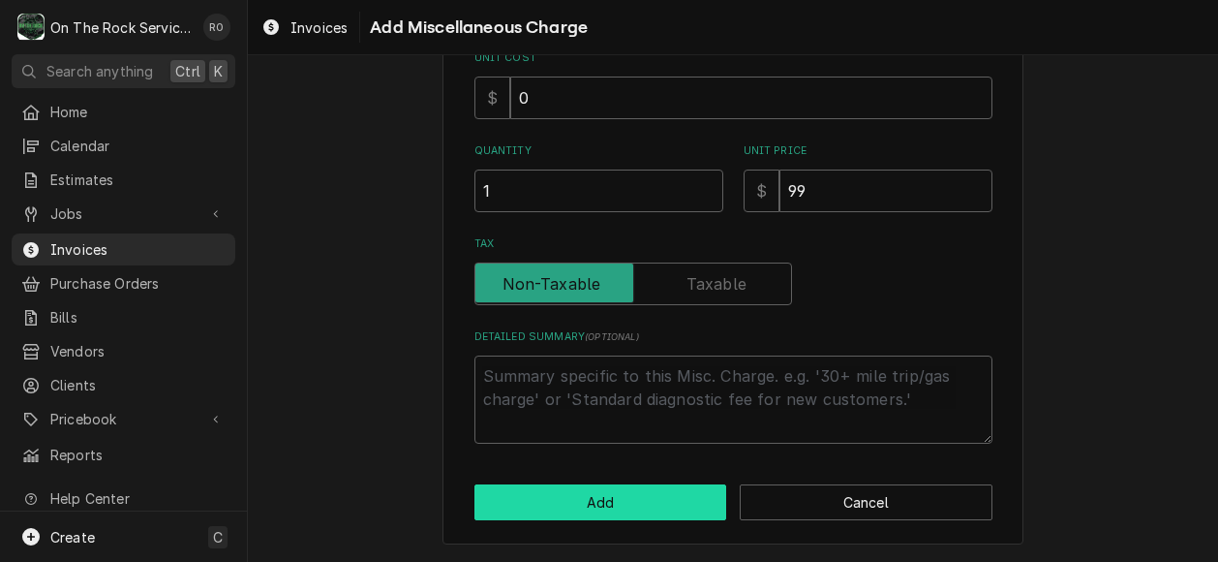
click at [628, 504] on button "Add" at bounding box center [600, 502] width 253 height 36
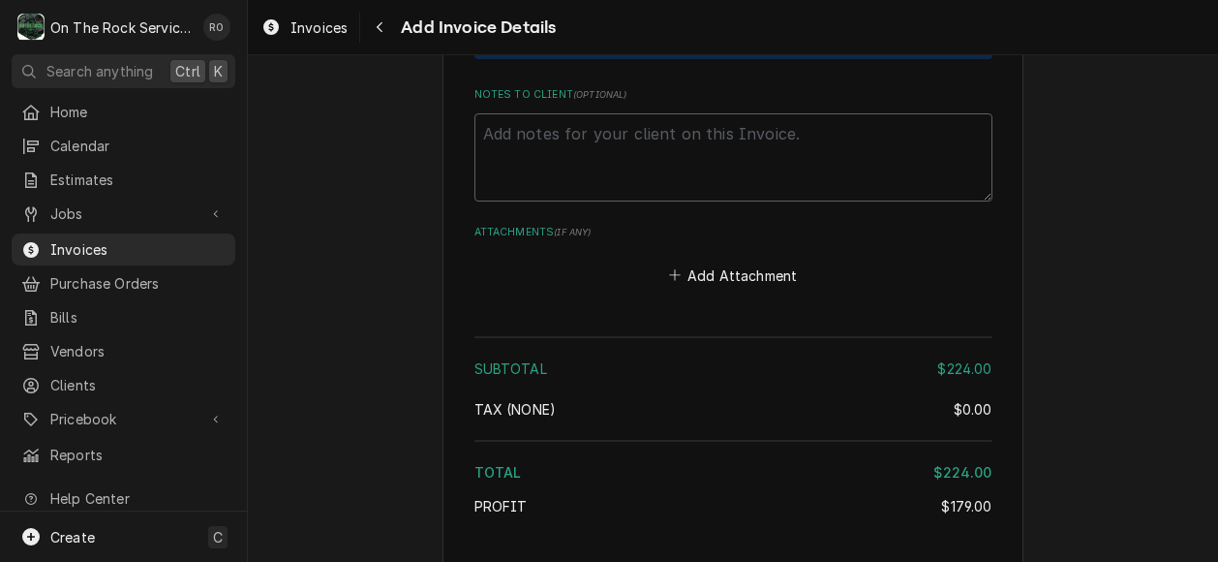
scroll to position [2817, 0]
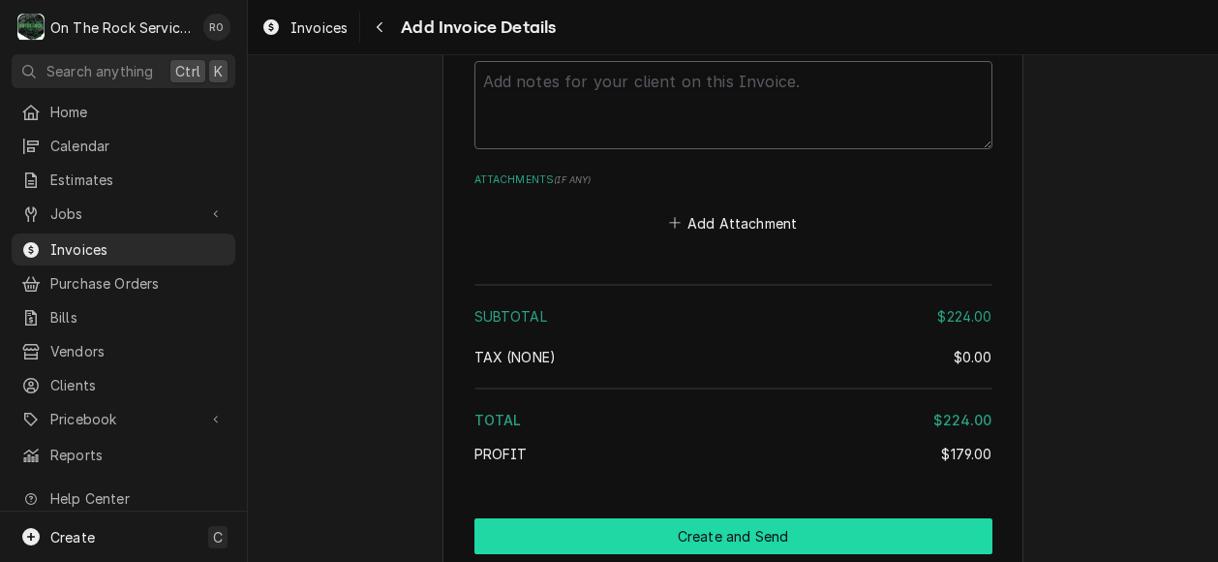
click at [732, 528] on button "Create and Send" at bounding box center [733, 536] width 518 height 36
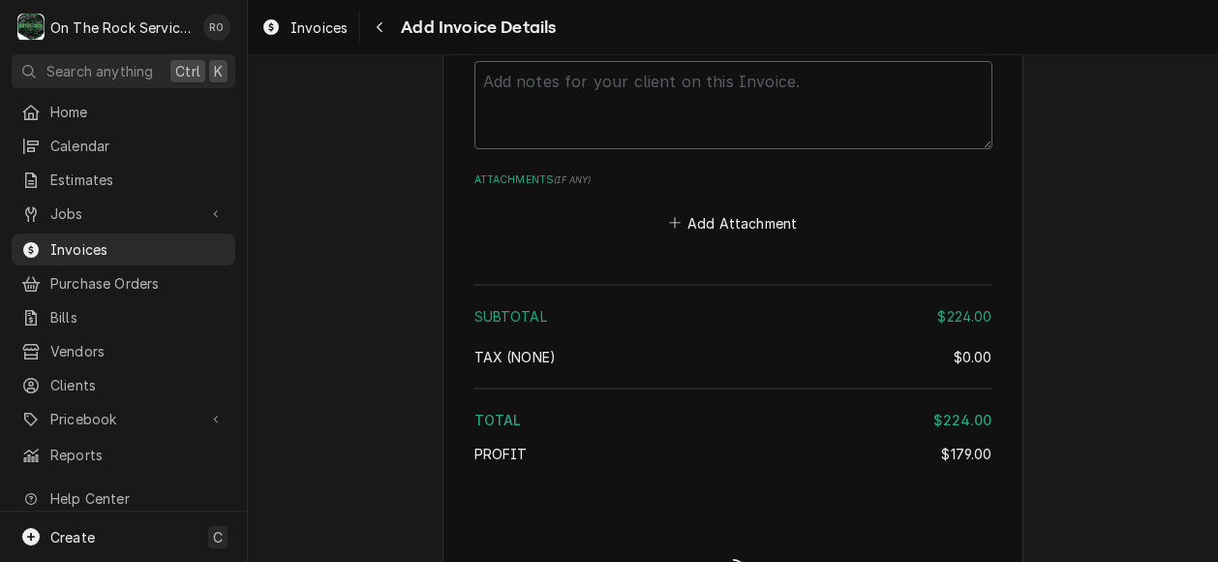
type textarea "x"
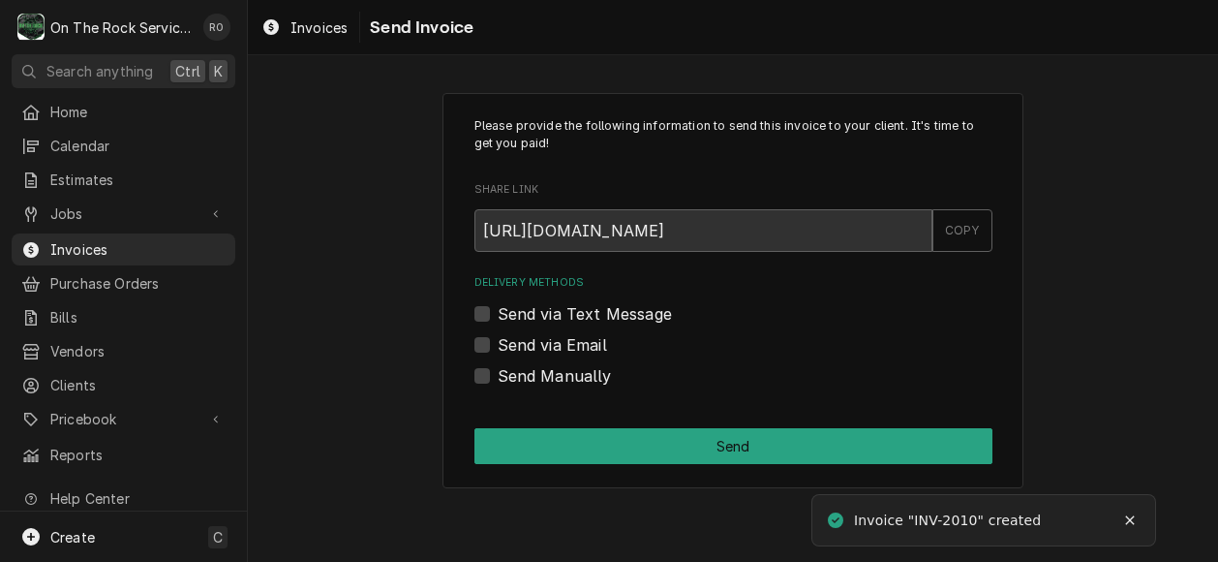
click at [562, 339] on label "Send via Email" at bounding box center [552, 344] width 109 height 23
click at [562, 339] on input "Send via Email" at bounding box center [757, 354] width 518 height 43
checkbox input "true"
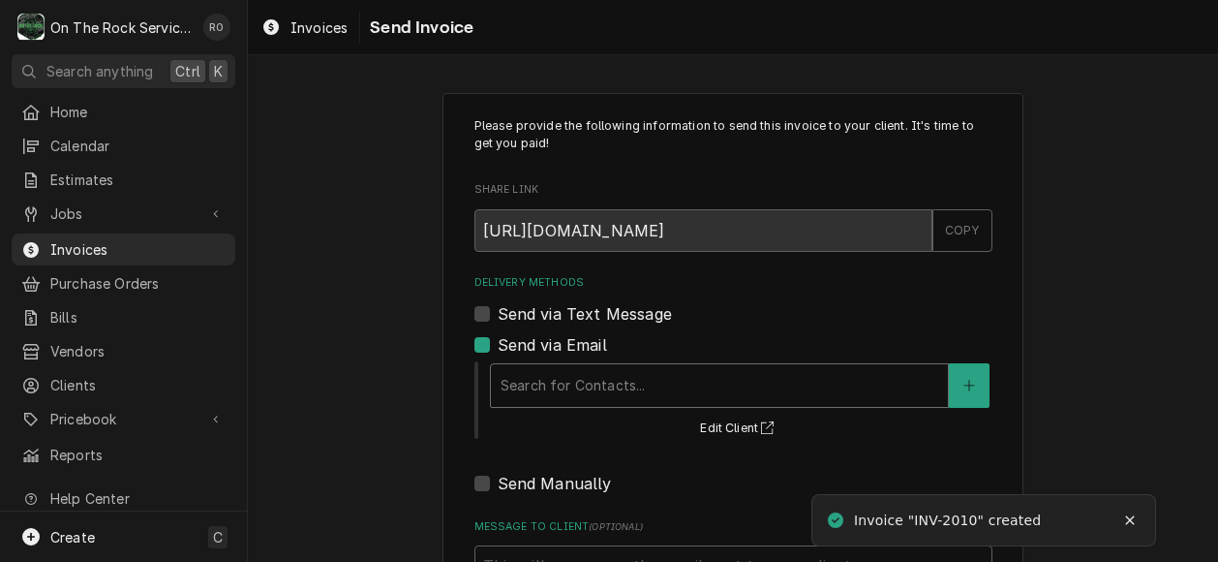
click at [640, 377] on div "Delivery Methods" at bounding box center [720, 385] width 438 height 35
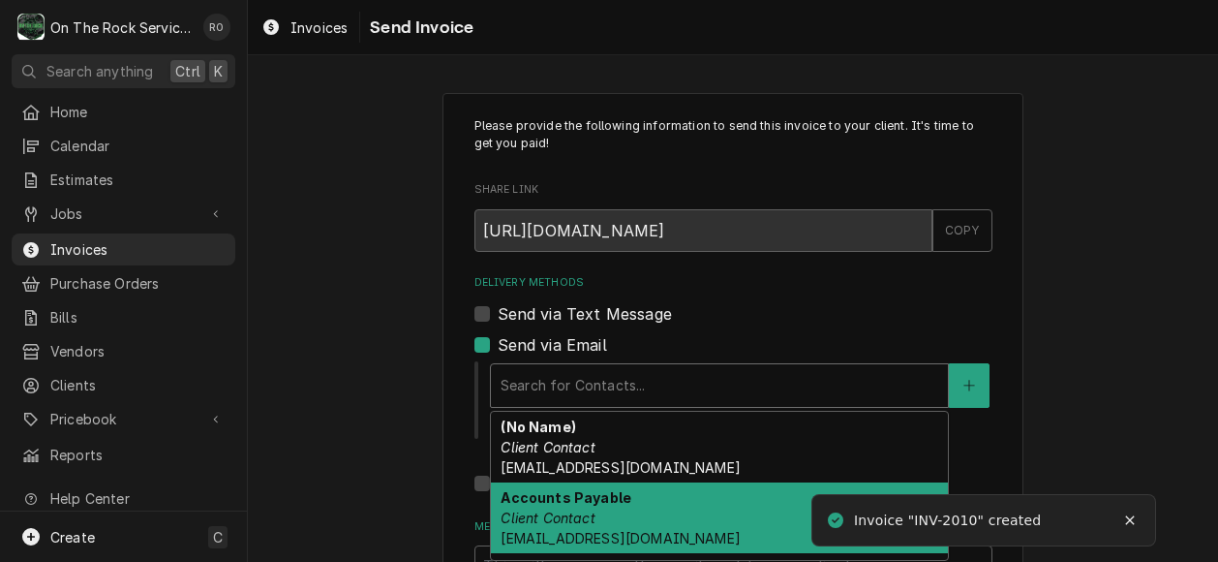
click at [652, 506] on div "Accounts Payable Client Contact ap@soarqsr.com" at bounding box center [719, 517] width 457 height 71
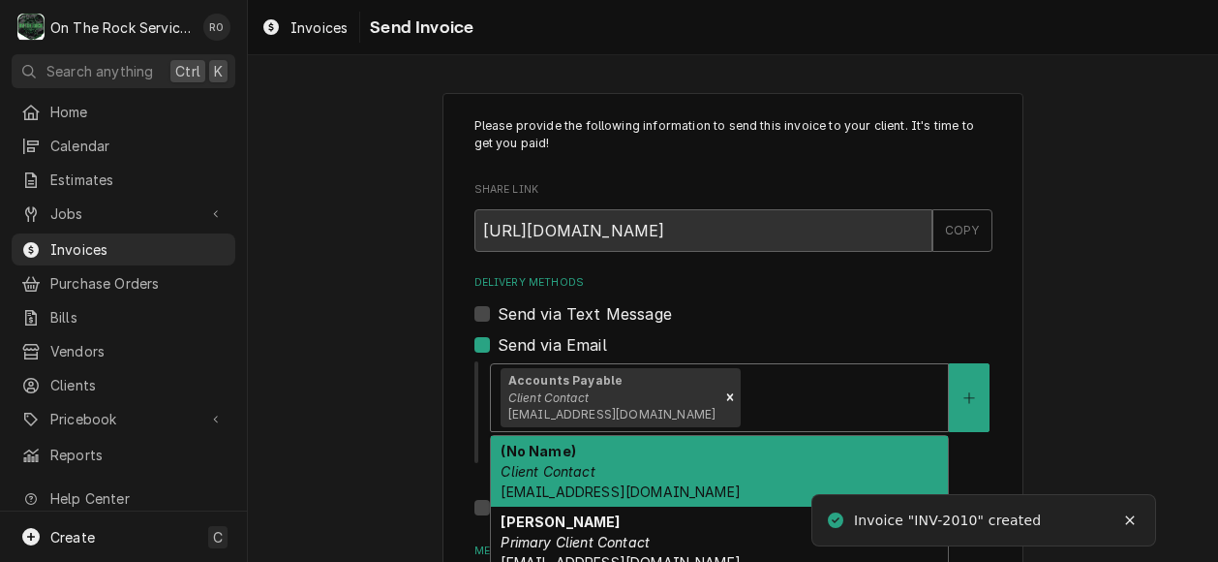
click at [772, 402] on div "Delivery Methods" at bounding box center [842, 397] width 194 height 35
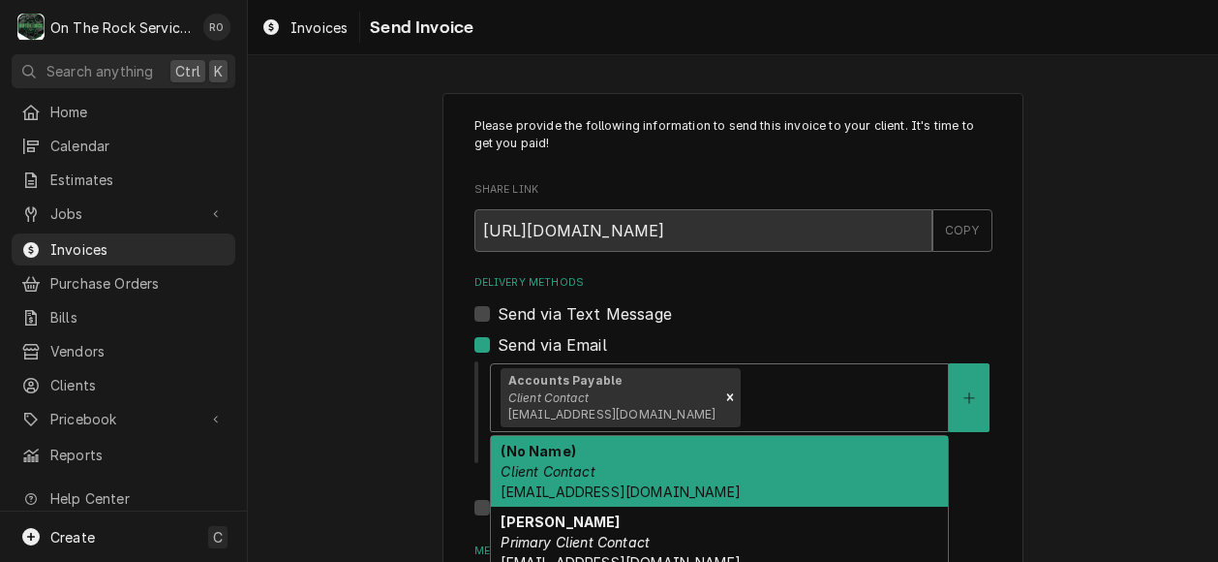
click at [772, 402] on div "Delivery Methods" at bounding box center [842, 397] width 194 height 35
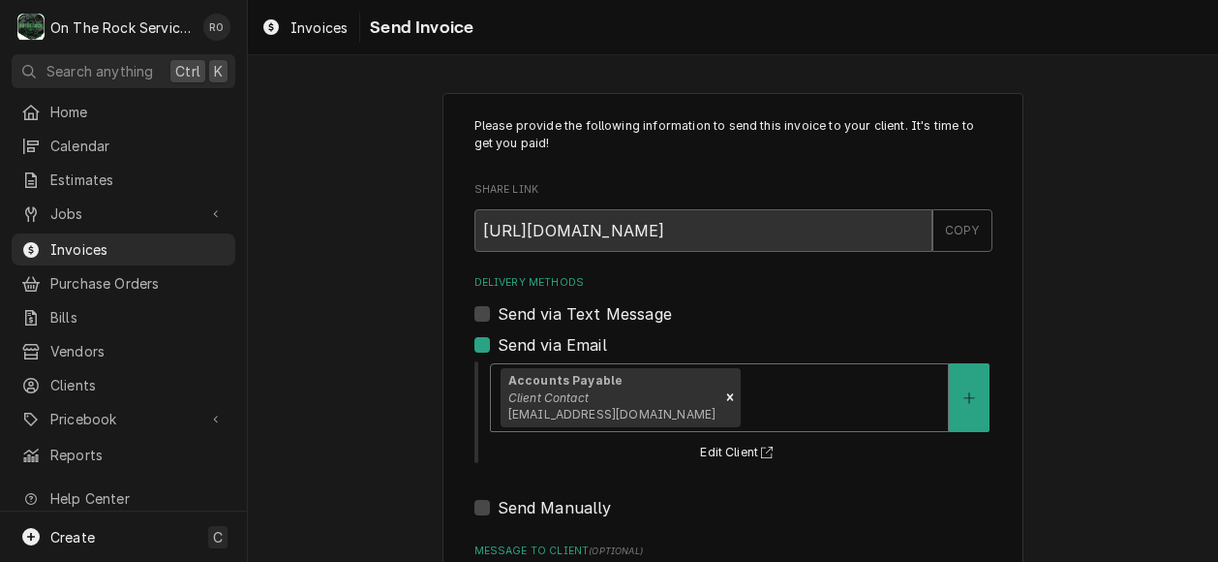
click at [771, 400] on div "Delivery Methods" at bounding box center [842, 397] width 194 height 35
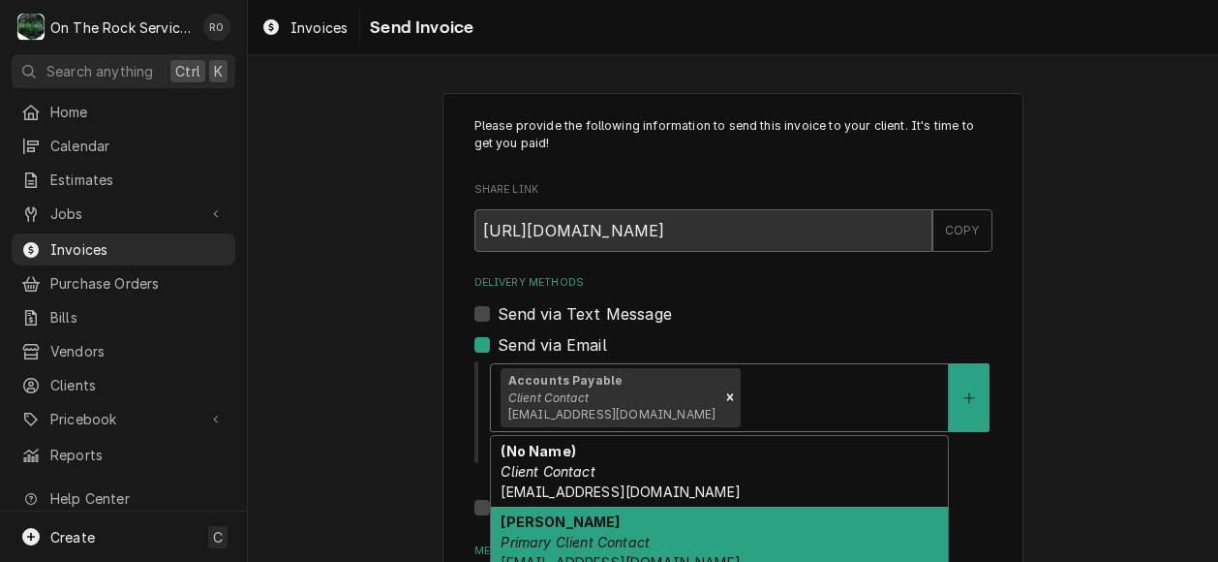
click at [777, 521] on div "Jasmine Primary Client Contact jhudolin@soarqsr.com" at bounding box center [719, 541] width 457 height 71
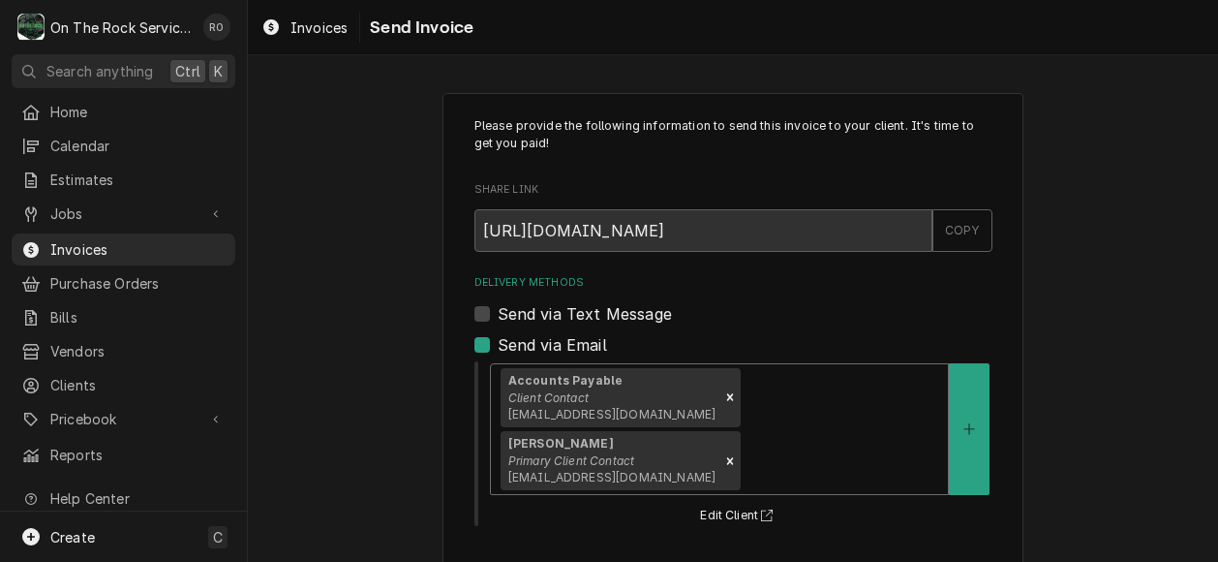
scroll to position [214, 0]
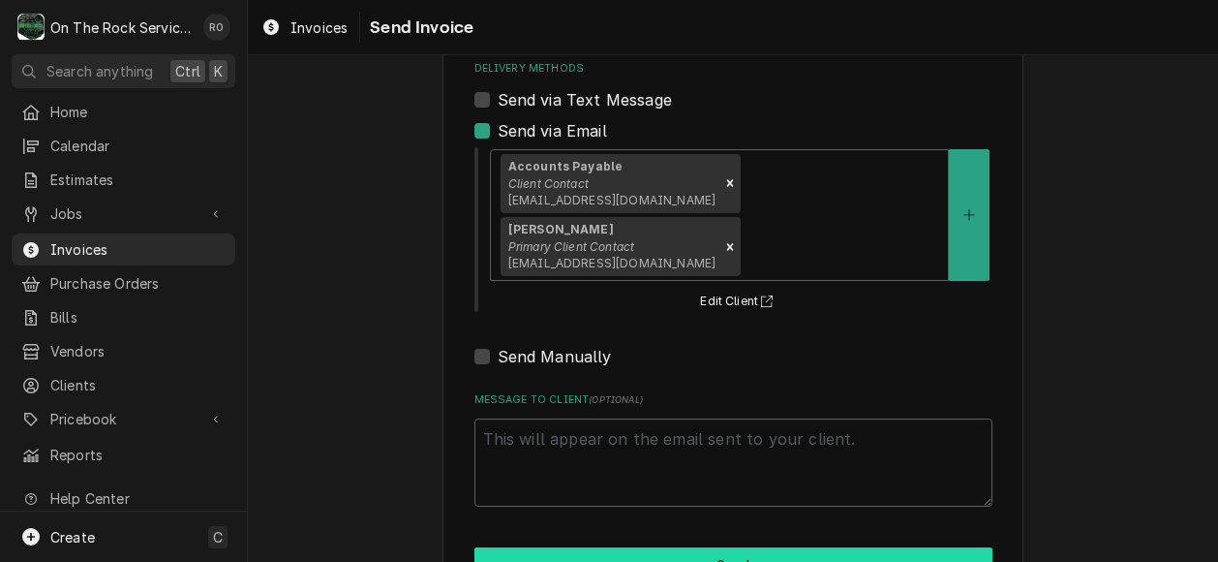
click at [804, 547] on button "Send" at bounding box center [733, 565] width 518 height 36
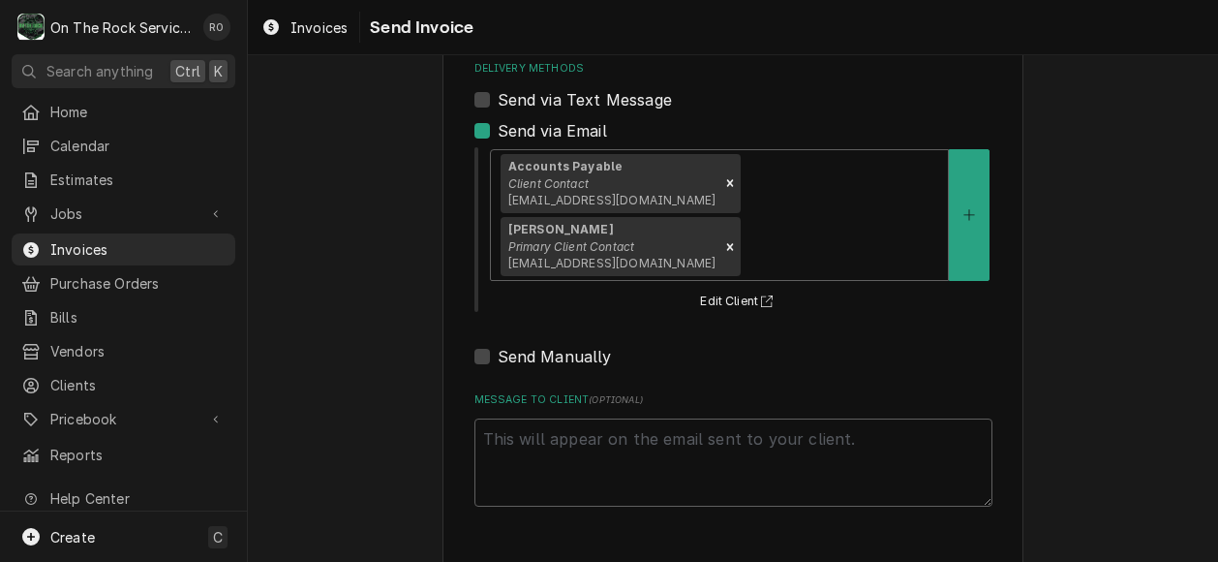
type textarea "x"
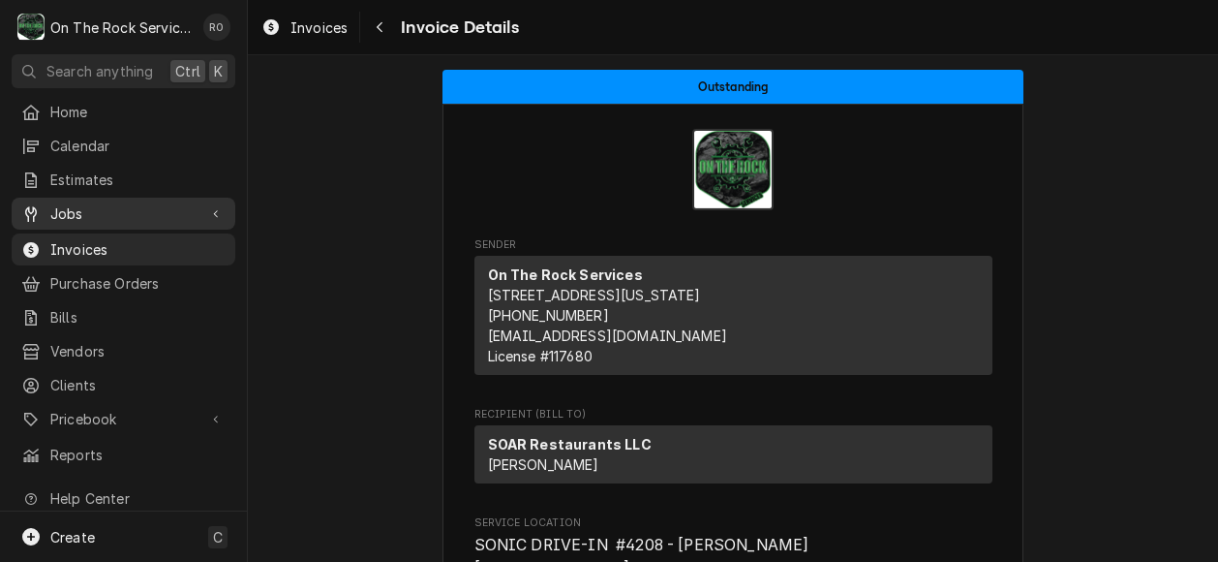
click at [114, 203] on span "Jobs" at bounding box center [123, 213] width 146 height 20
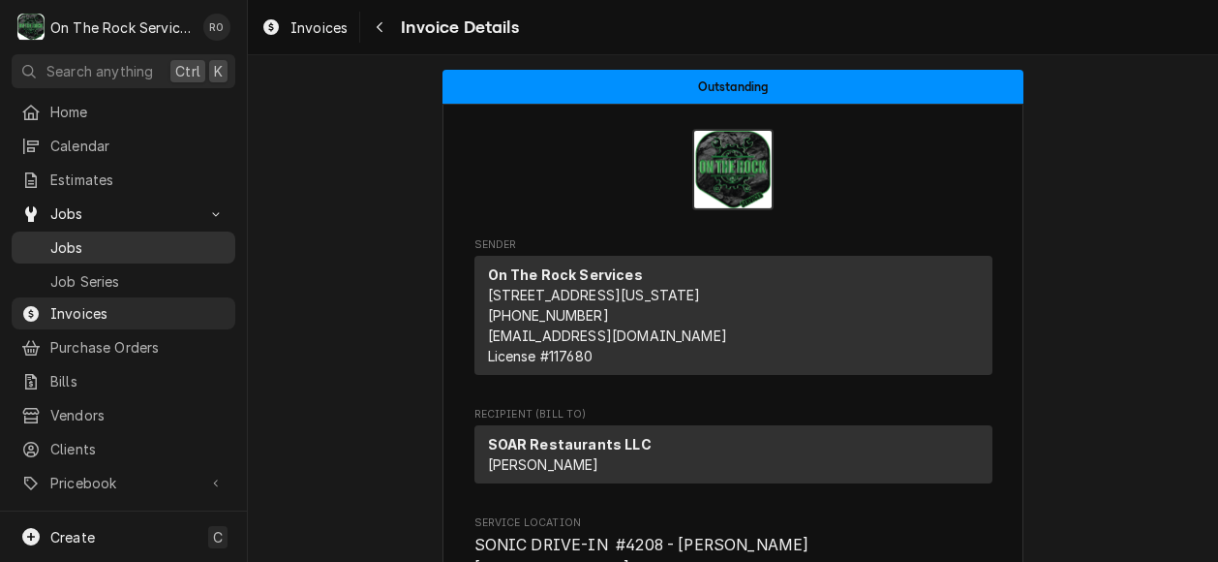
click at [115, 237] on span "Jobs" at bounding box center [137, 247] width 175 height 20
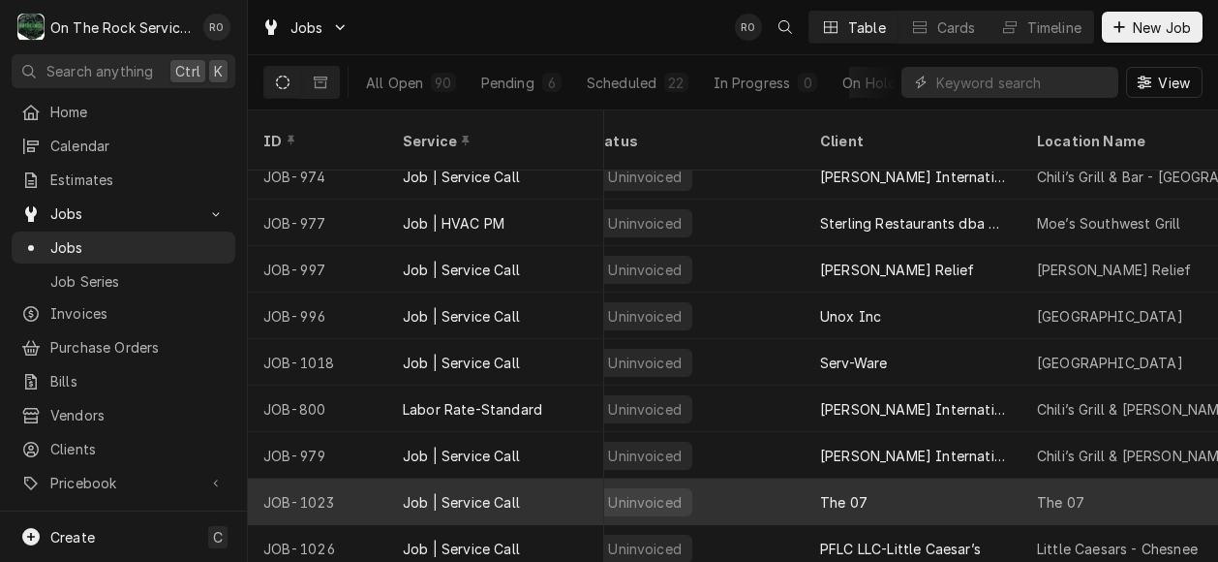
scroll to position [343, 12]
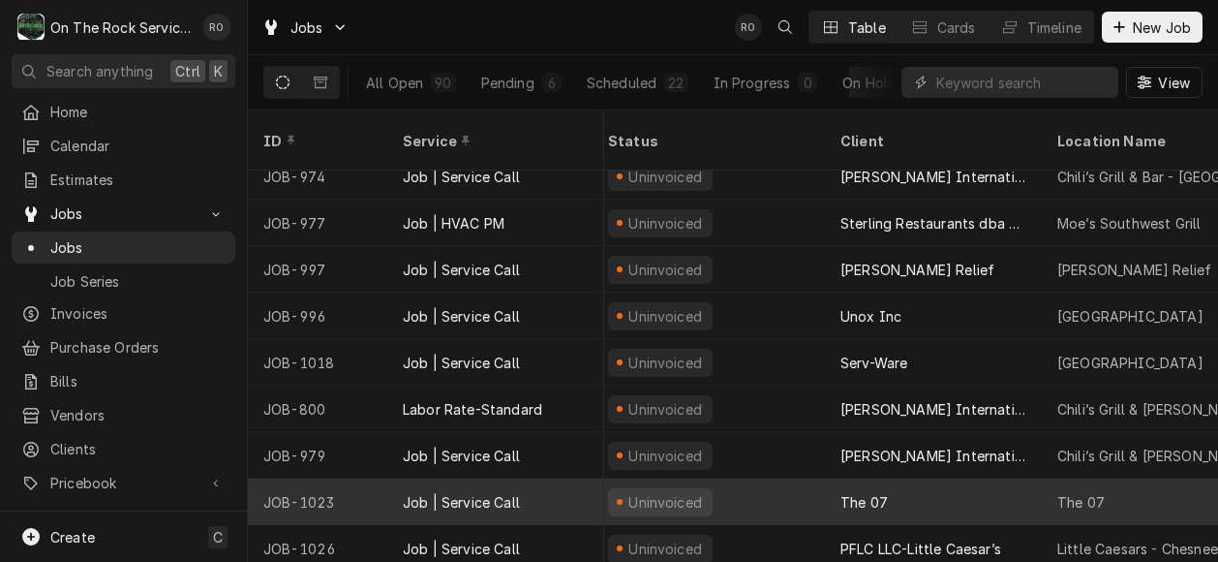
click at [522, 478] on div "Job | Service Call" at bounding box center [495, 501] width 217 height 46
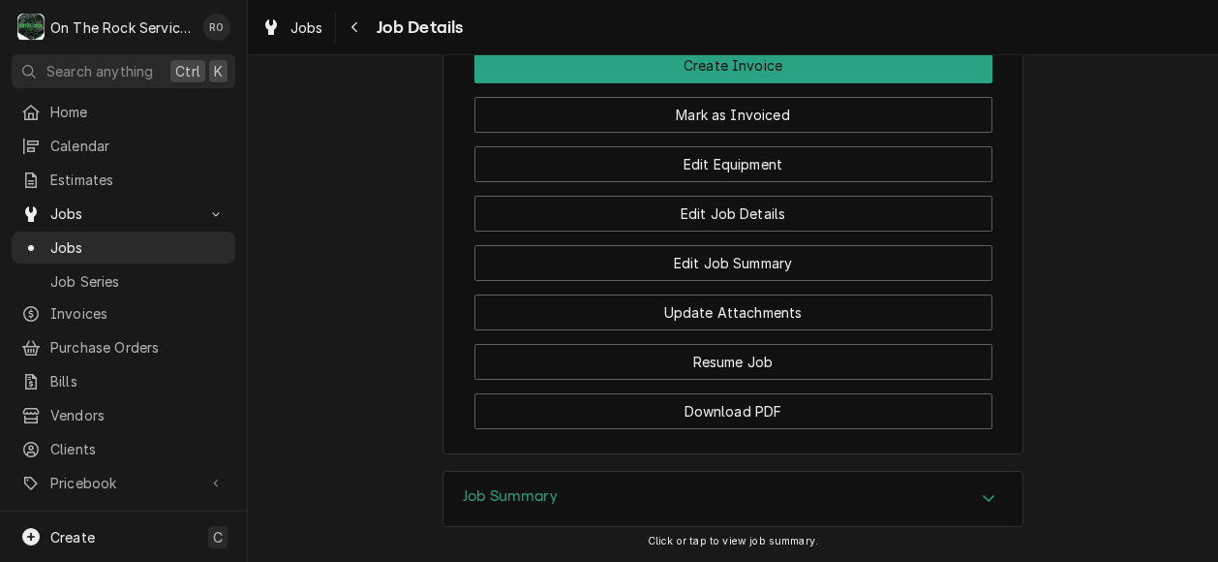
scroll to position [1853, 0]
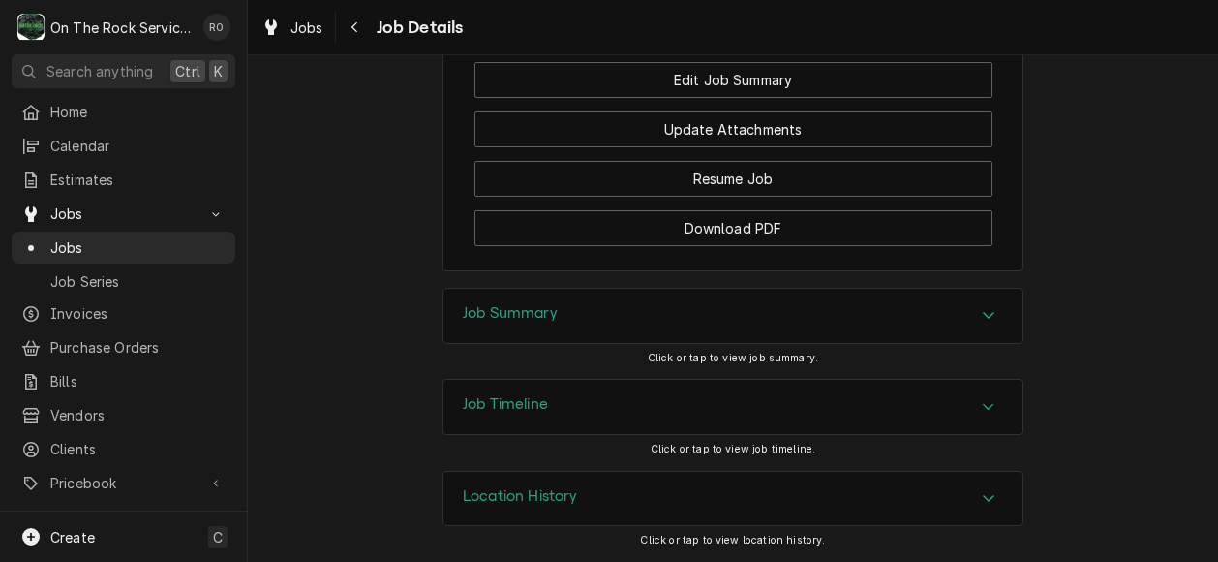
click at [904, 327] on div "Job Summary" at bounding box center [732, 316] width 579 height 54
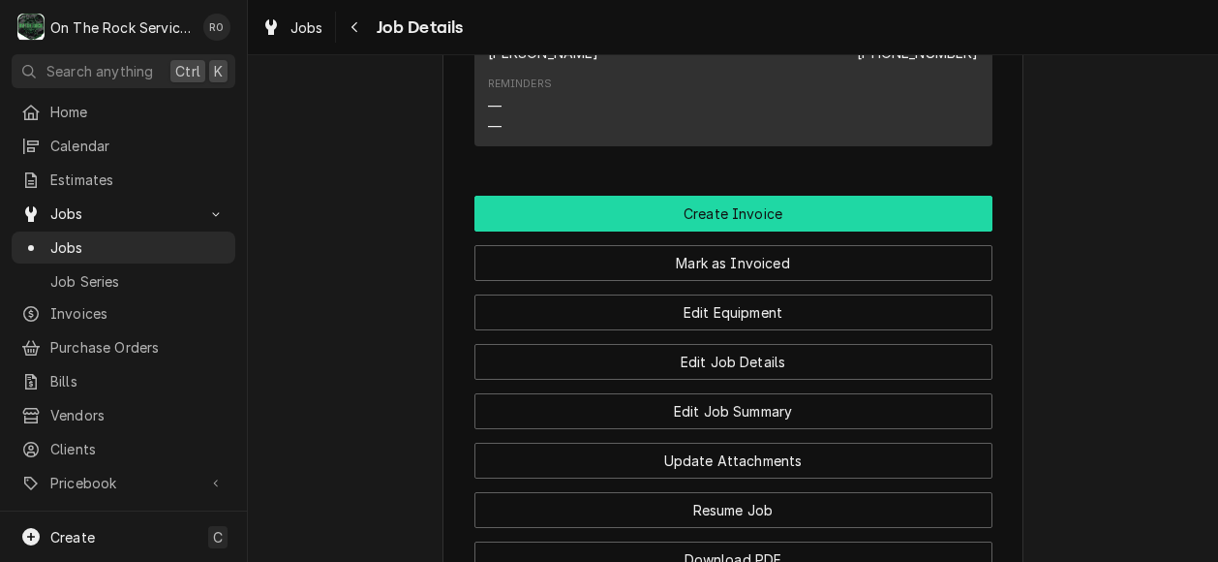
scroll to position [1498, 0]
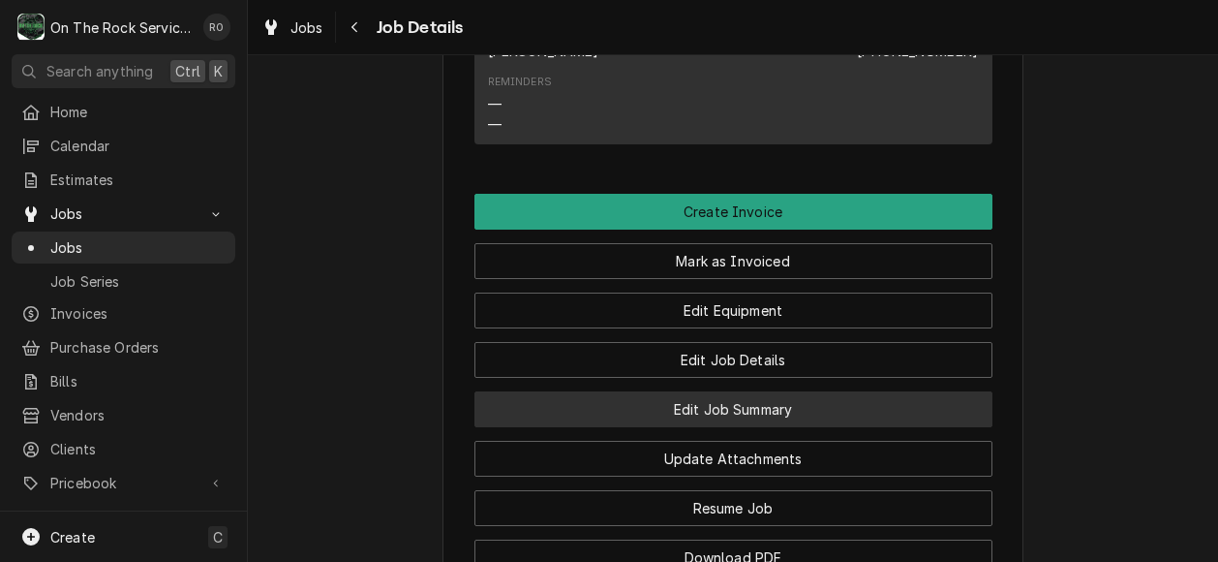
click at [806, 427] on button "Edit Job Summary" at bounding box center [733, 409] width 518 height 36
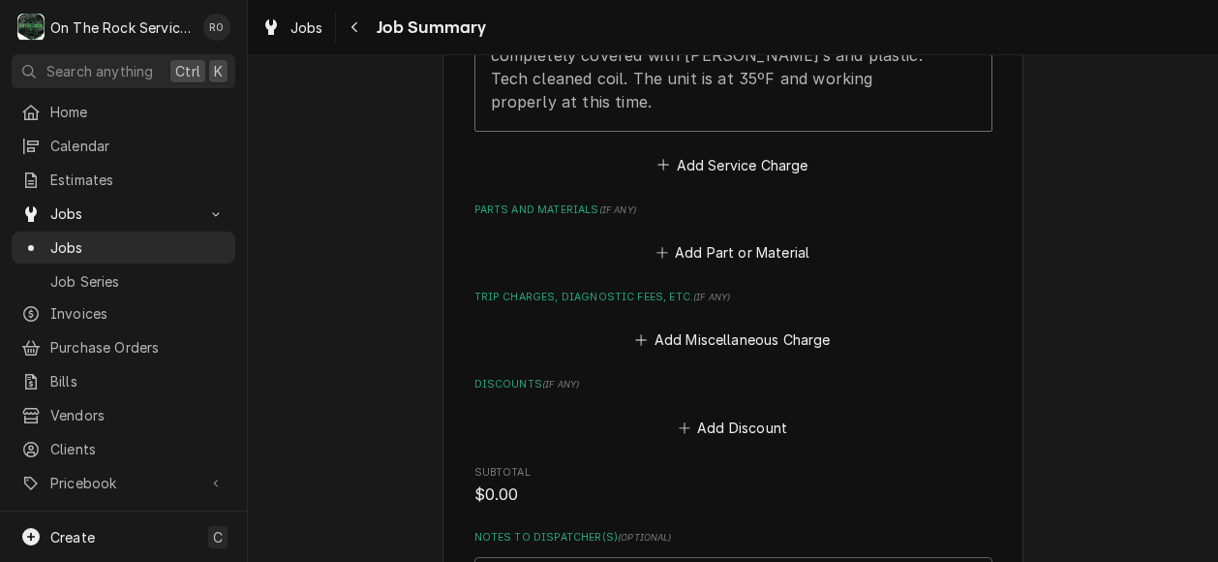
scroll to position [790, 0]
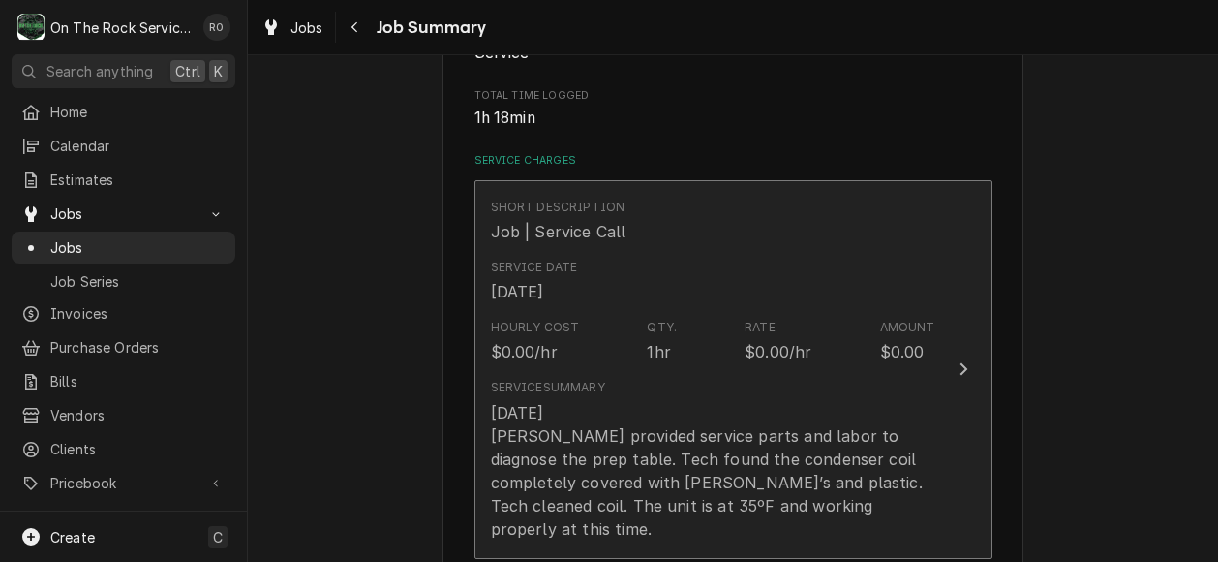
click at [929, 272] on button "Short Description Job | Service Call Service Date Aug 26, 2025 Hourly Cost $0.0…" at bounding box center [733, 369] width 518 height 379
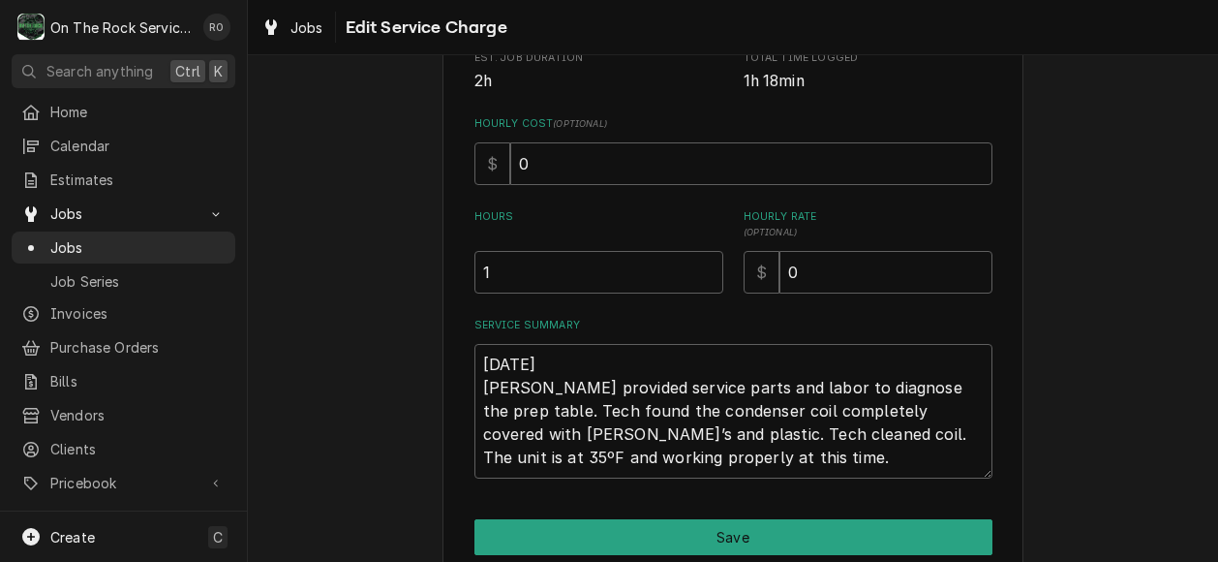
scroll to position [432, 0]
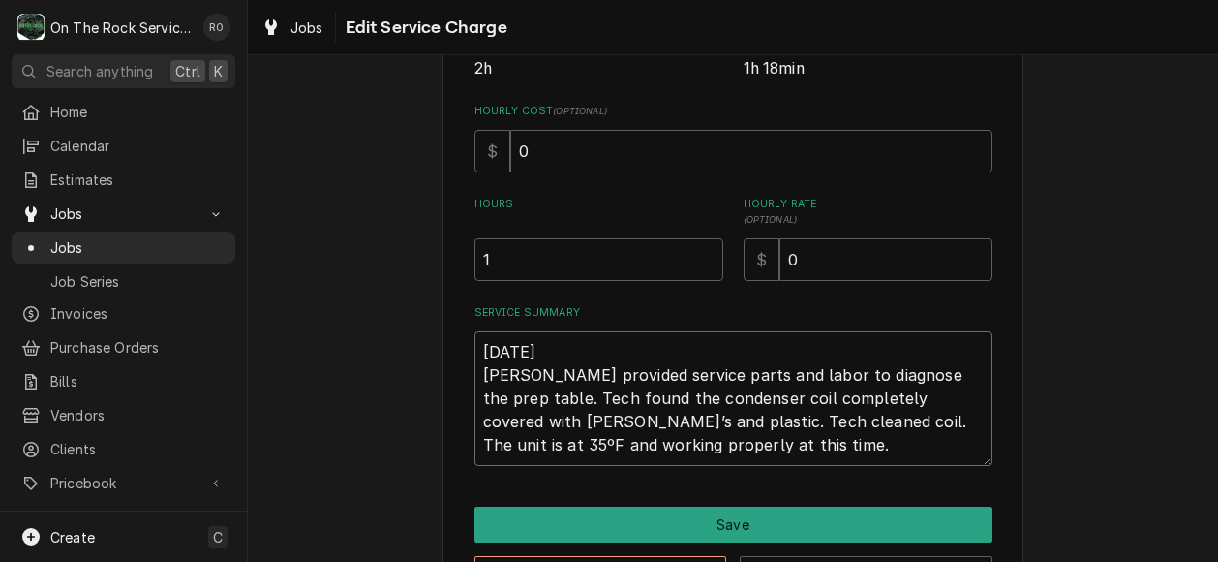
drag, startPoint x: 703, startPoint y: 464, endPoint x: 436, endPoint y: 306, distance: 310.3
click at [442, 306] on div "Use the fields below to edit this service charge Short Description Job | Servic…" at bounding box center [732, 139] width 581 height 956
type textarea "x"
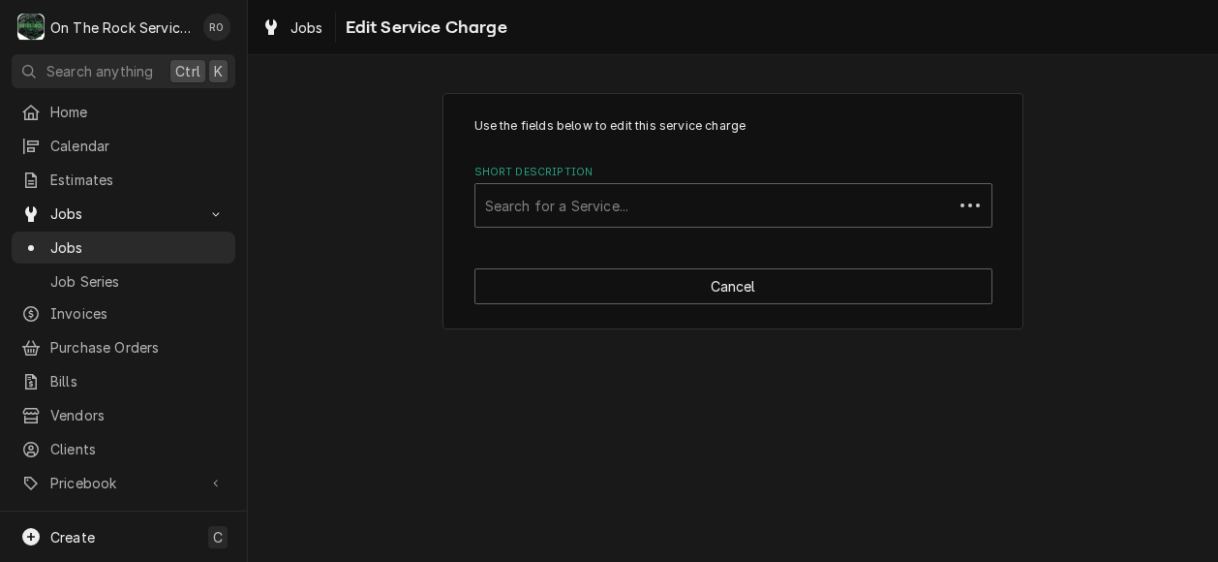
scroll to position [0, 0]
click at [795, 204] on div "Short Description" at bounding box center [733, 205] width 497 height 35
type input "incurred"
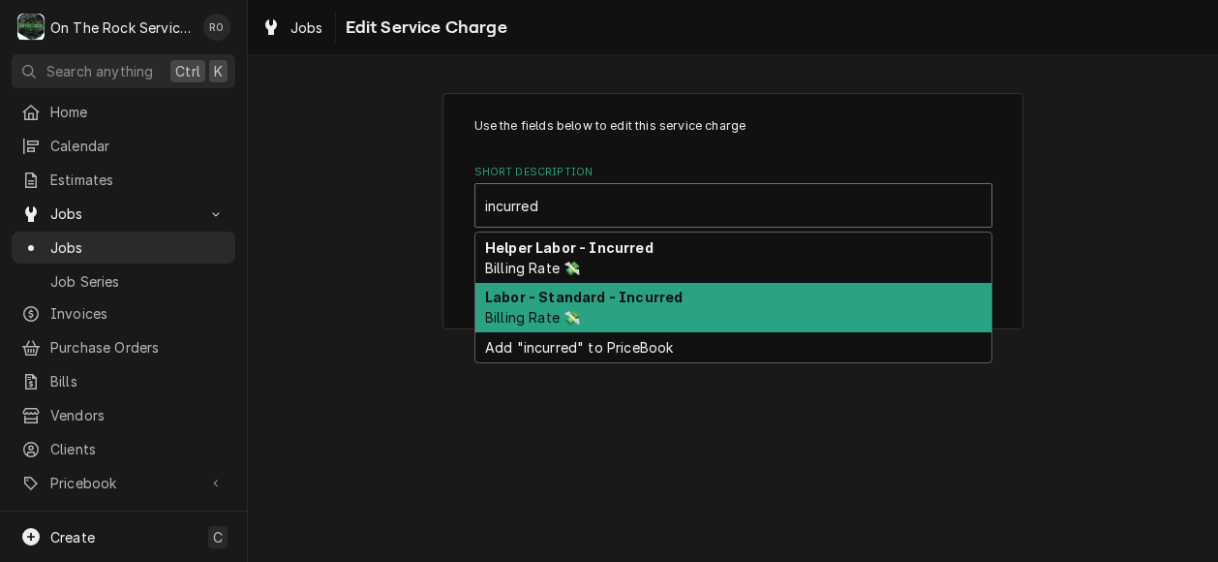
click at [786, 297] on div "Labor - Standard - Incurred Billing Rate 💸" at bounding box center [733, 308] width 516 height 50
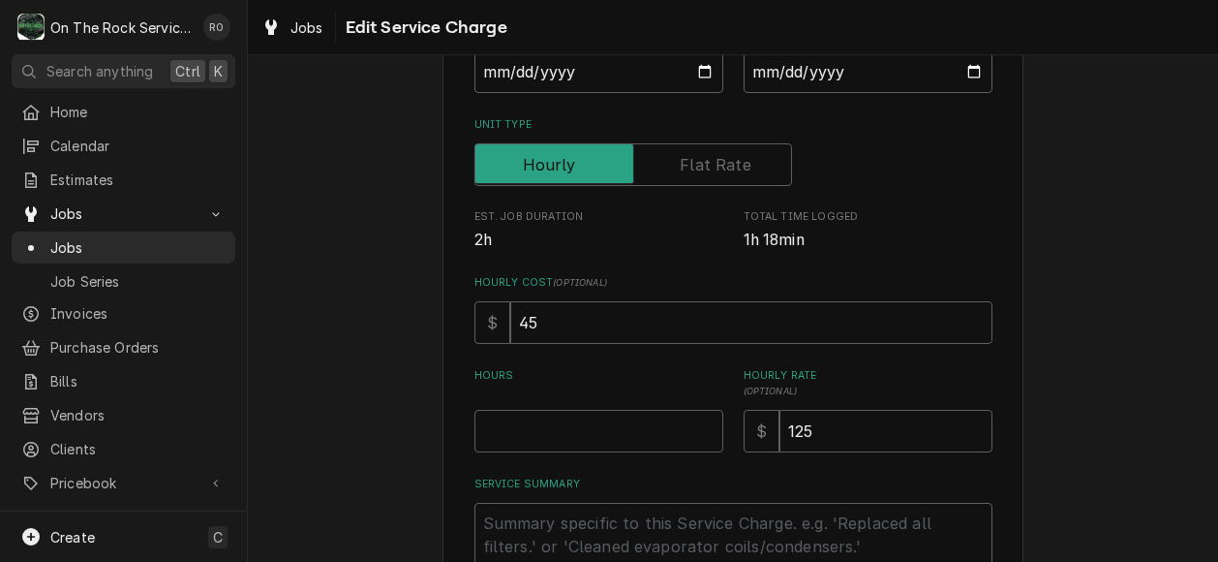
scroll to position [261, 0]
click at [702, 410] on input "Hours" at bounding box center [598, 430] width 249 height 43
type textarea "x"
type input "1"
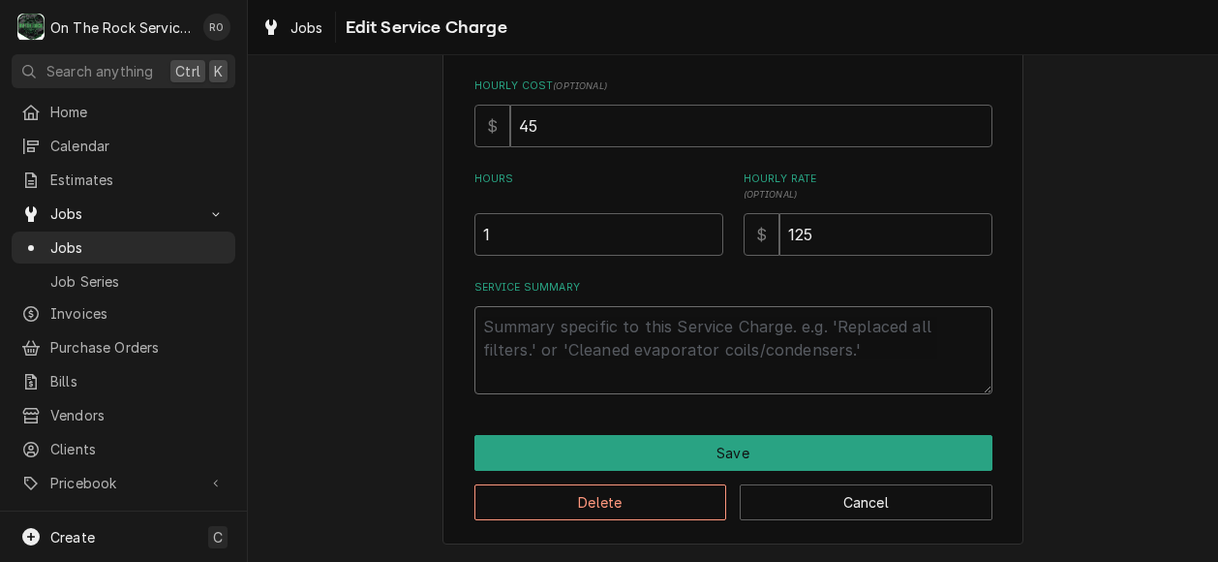
click at [657, 355] on textarea "Service Summary" at bounding box center [733, 350] width 518 height 88
paste textarea "8-26-2025 Ray provided service parts and labor to diagnose the prep table. Tech…"
type textarea "x"
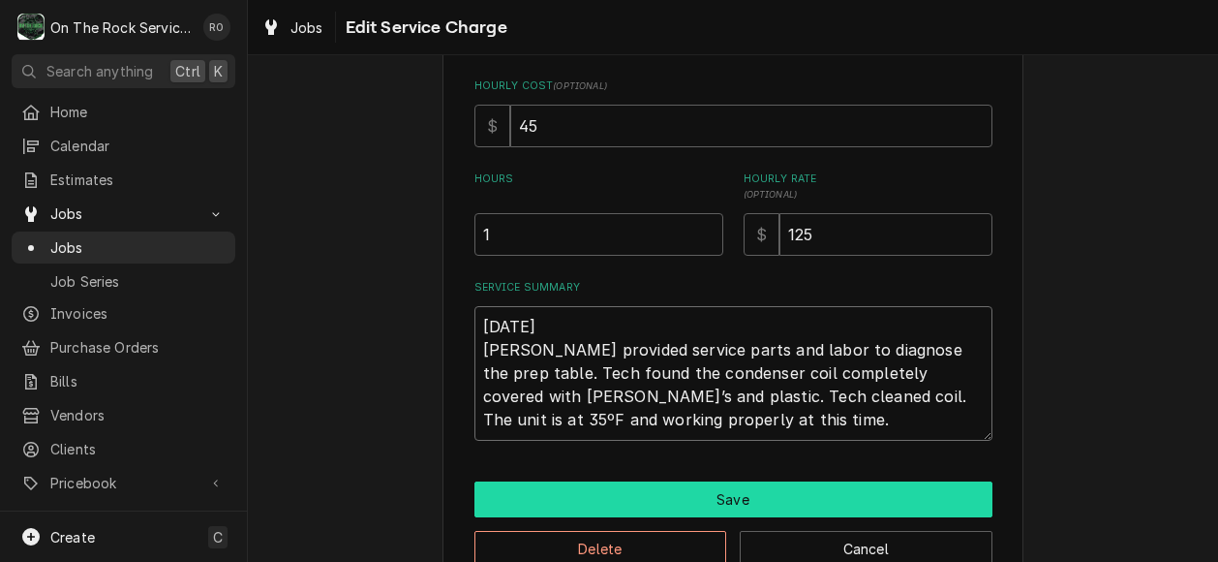
type textarea "8-26-2025 Ray provided service parts and labor to diagnose the prep table. Tech…"
click at [806, 500] on button "Save" at bounding box center [733, 499] width 518 height 36
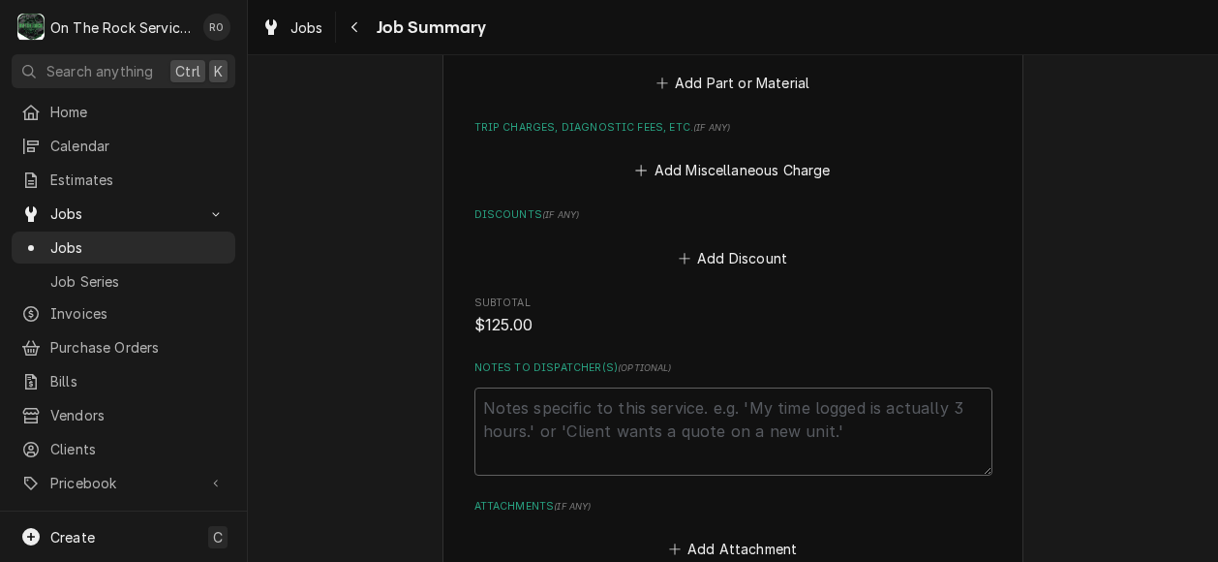
scroll to position [1156, 0]
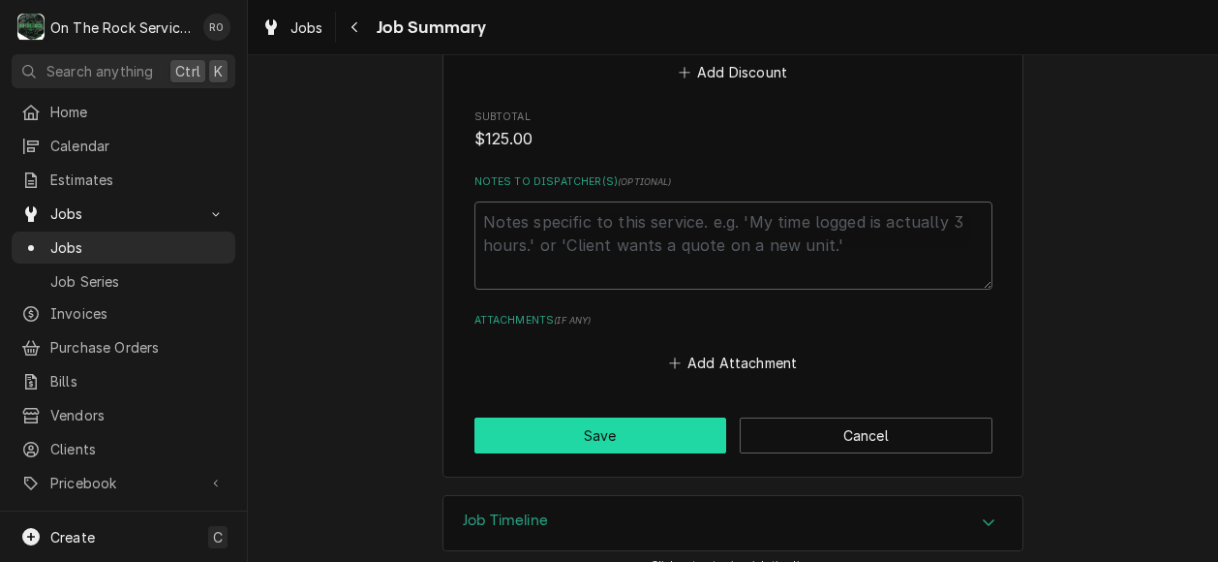
click at [599, 417] on button "Save" at bounding box center [600, 435] width 253 height 36
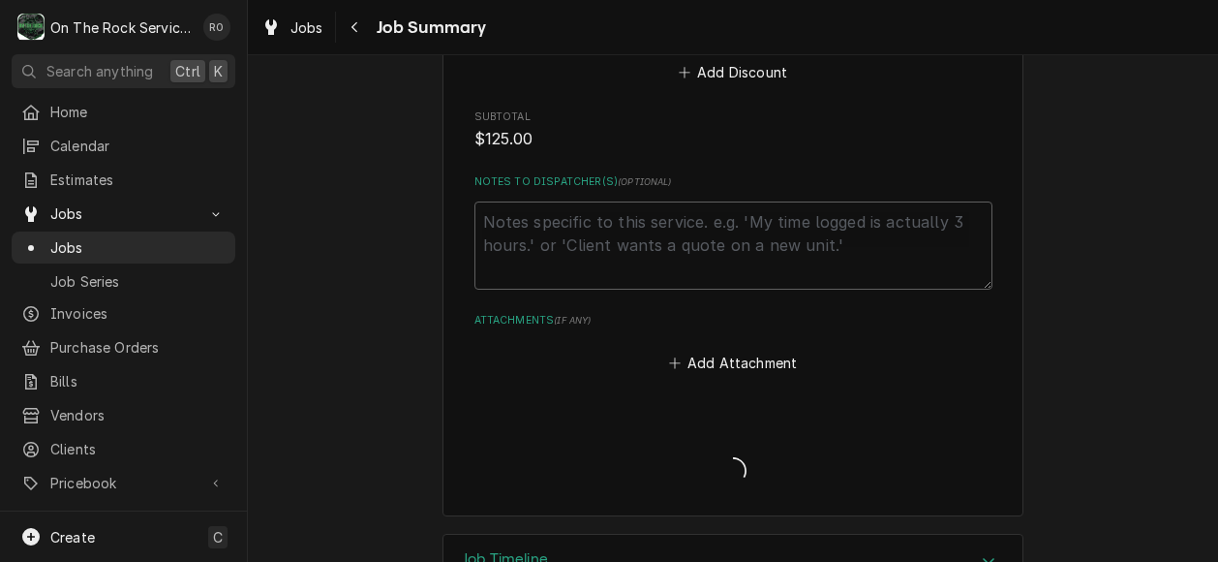
type textarea "x"
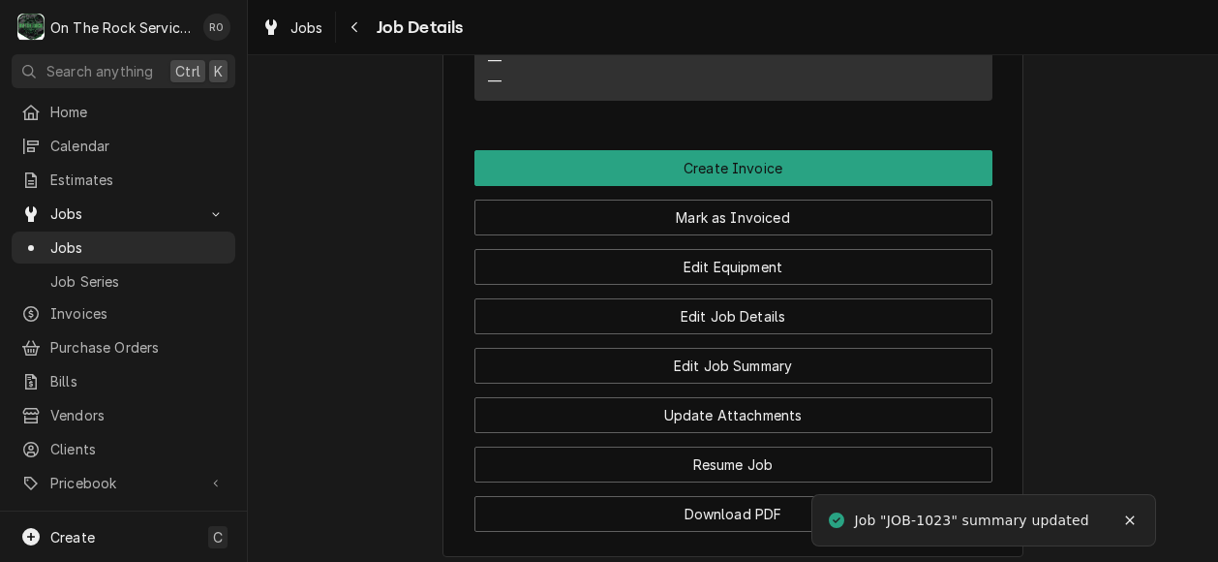
scroll to position [1533, 0]
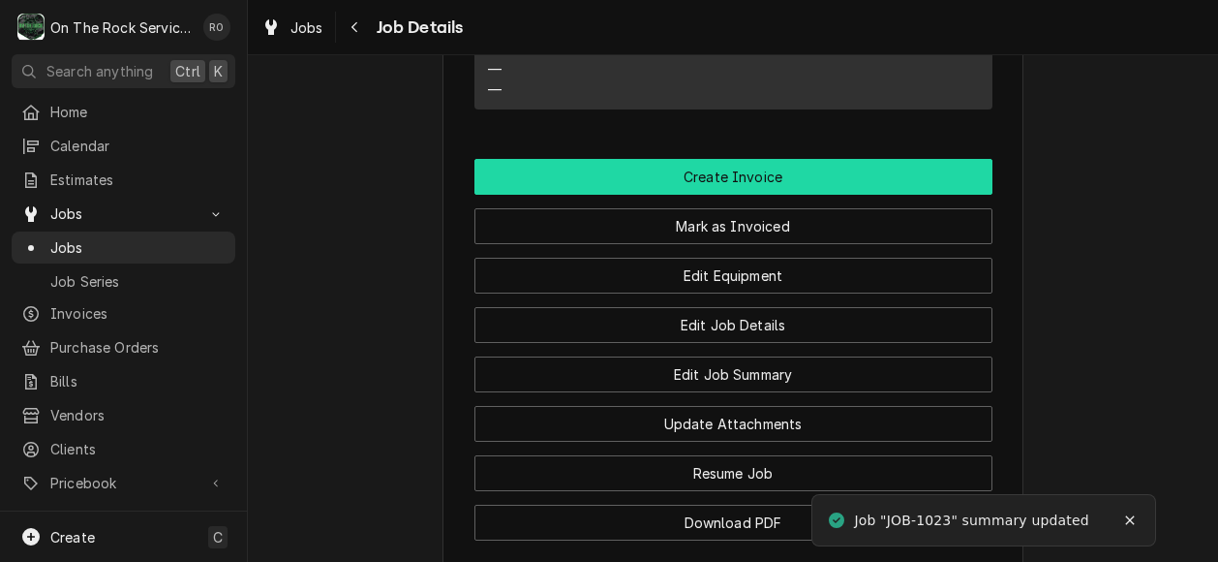
click at [930, 195] on button "Create Invoice" at bounding box center [733, 177] width 518 height 36
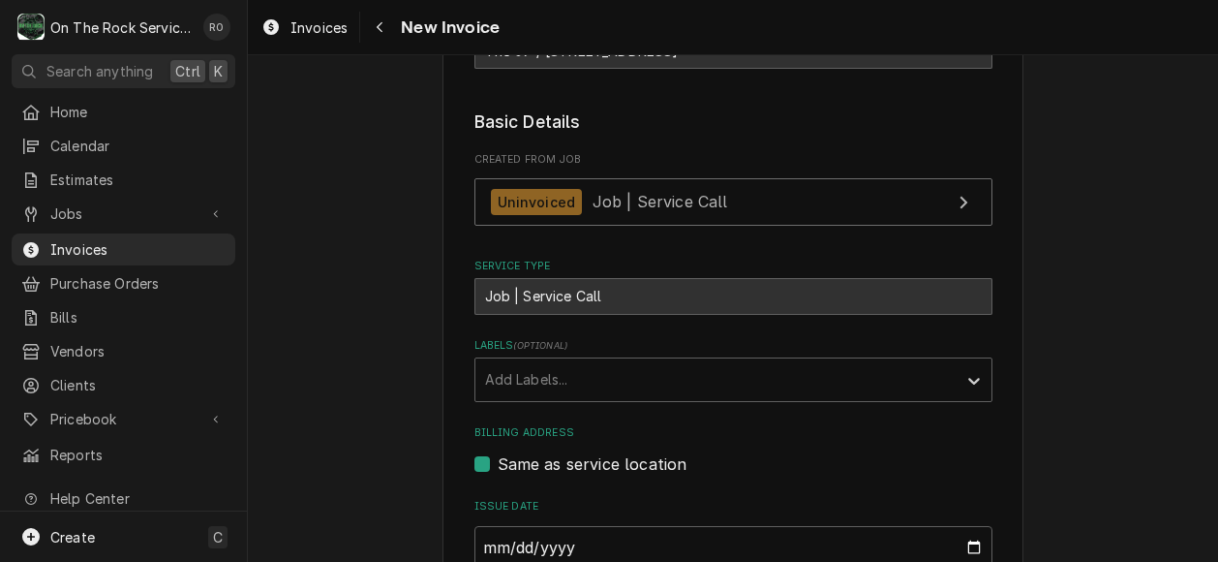
scroll to position [619, 0]
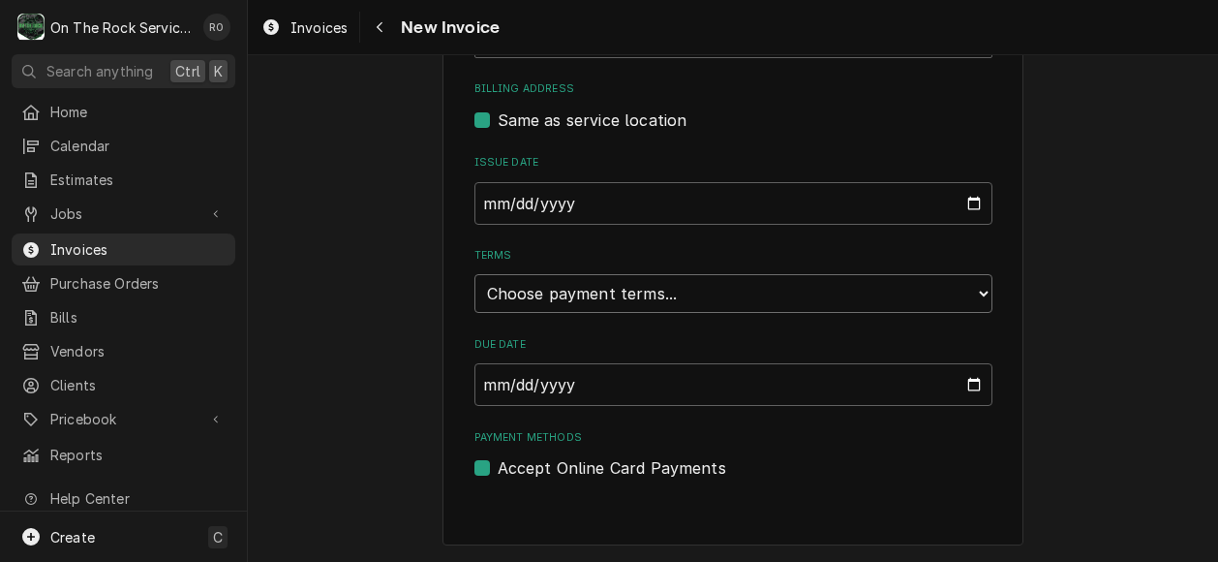
click at [764, 294] on select "Choose payment terms... Same Day Net 7 Net 14 Net 21 Net 30 Net 45 Net 60 Net 90" at bounding box center [733, 293] width 518 height 39
click at [812, 299] on select "Choose payment terms... Same Day Net 7 Net 14 Net 21 Net 30 Net 45 Net 60 Net 90" at bounding box center [733, 291] width 518 height 39
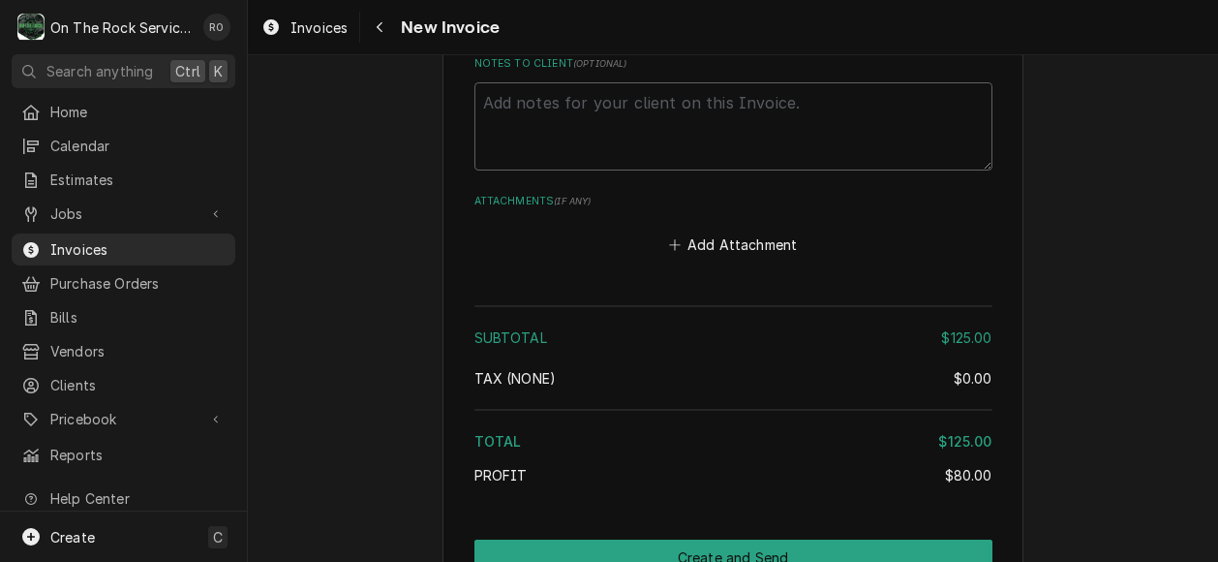
scroll to position [2196, 0]
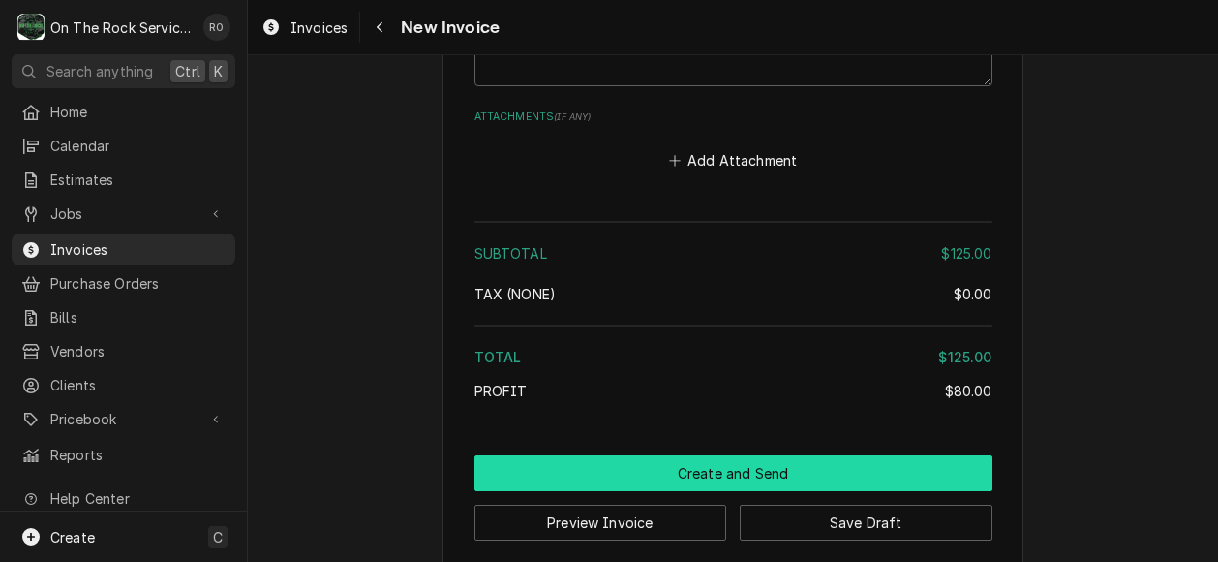
click at [770, 455] on button "Create and Send" at bounding box center [733, 473] width 518 height 36
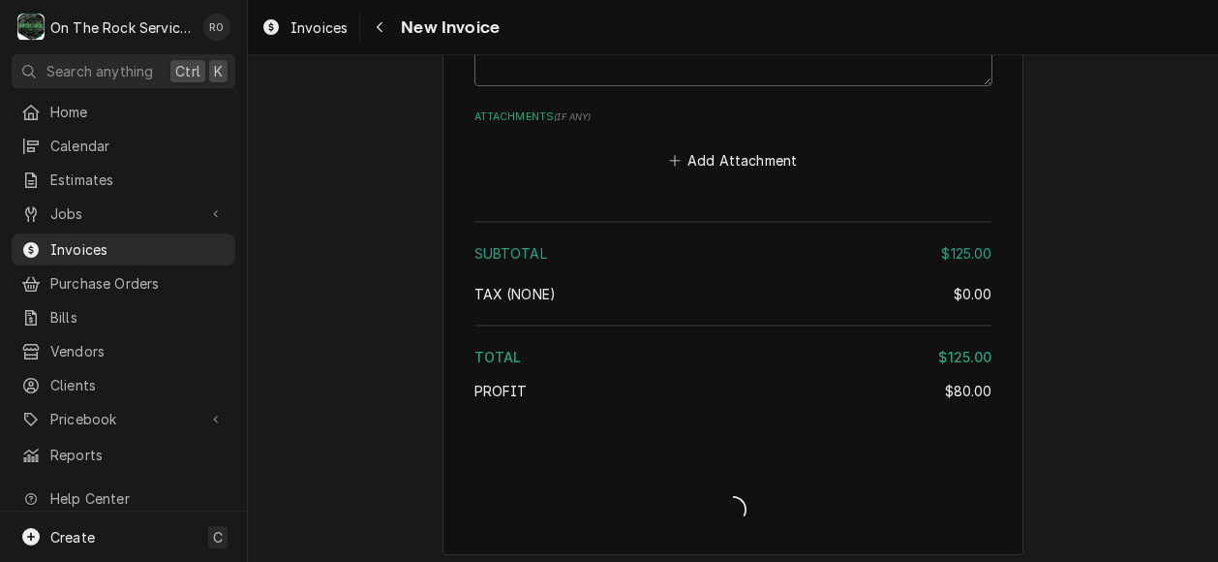
scroll to position [2184, 0]
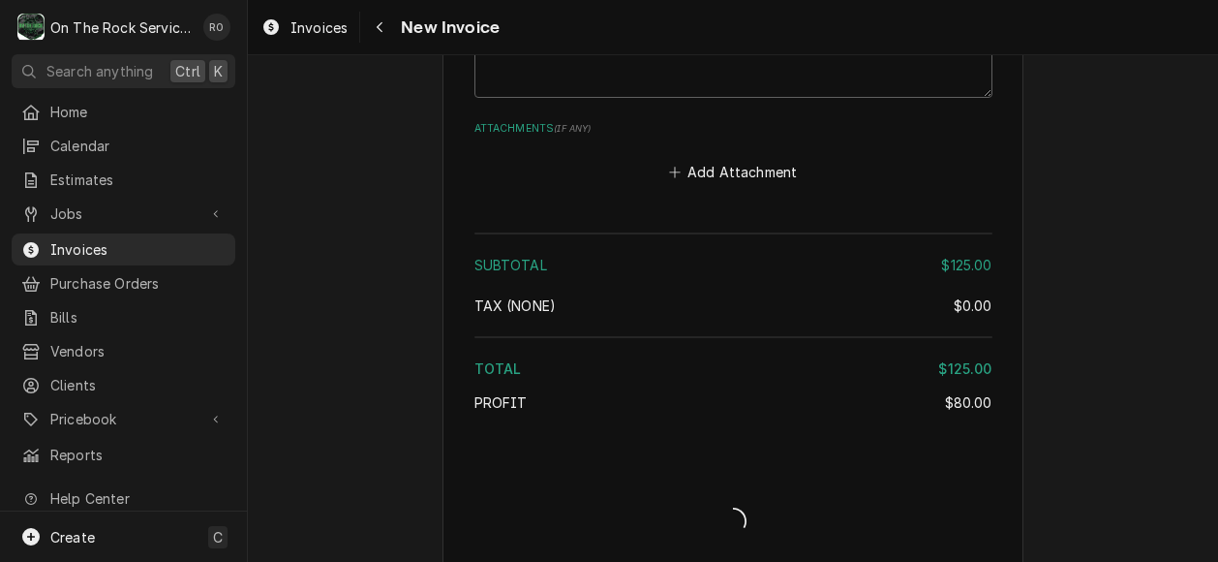
type textarea "x"
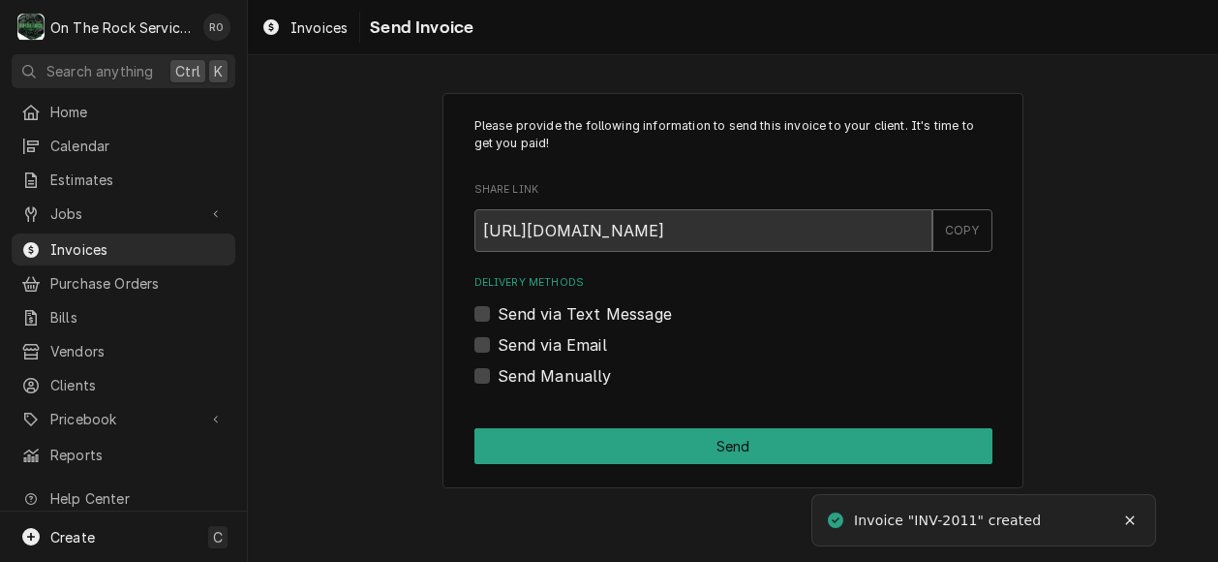
click at [550, 346] on label "Send via Email" at bounding box center [552, 344] width 109 height 23
click at [550, 346] on input "Send via Email" at bounding box center [757, 354] width 518 height 43
checkbox input "true"
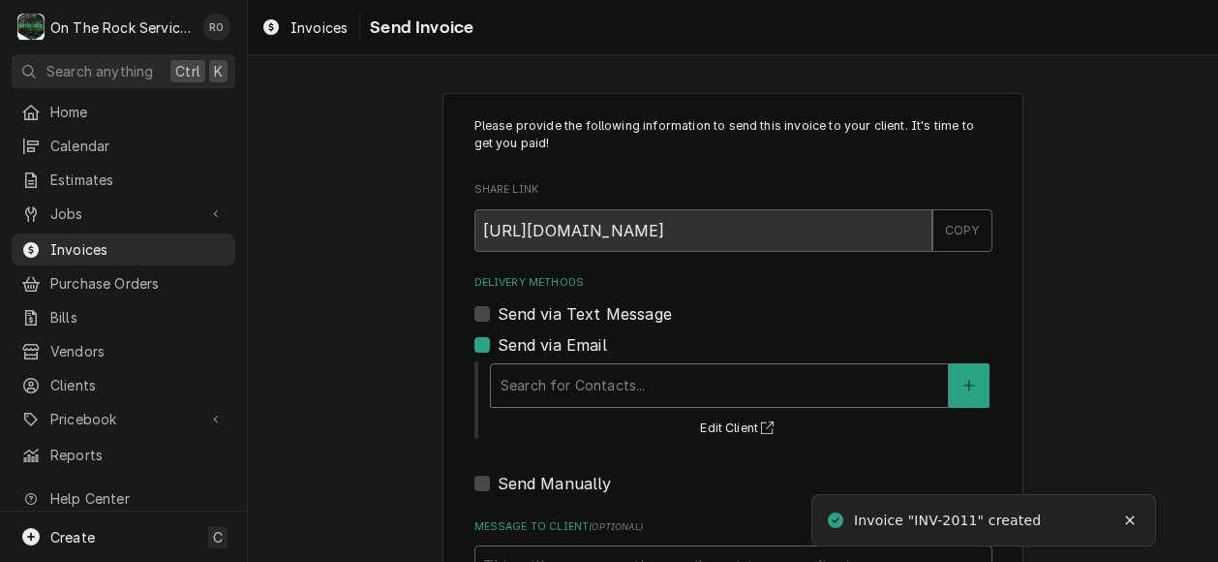
click at [593, 372] on div "Delivery Methods" at bounding box center [720, 385] width 438 height 35
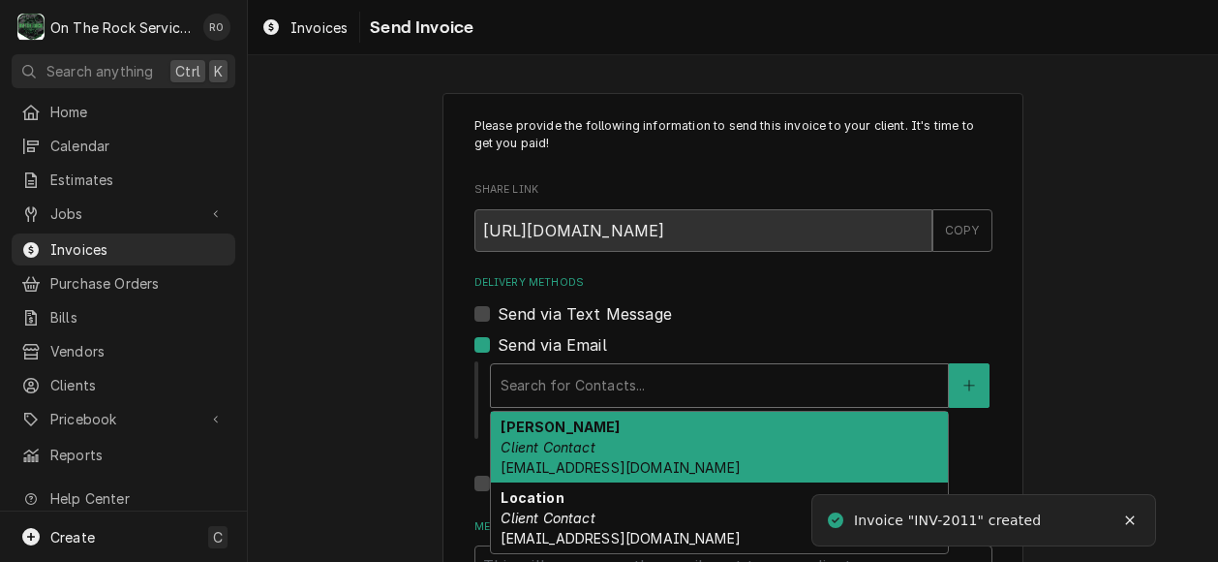
click at [596, 446] on div "Jennifer Barone Client Contact chefjbarone@gmail.com" at bounding box center [719, 446] width 457 height 71
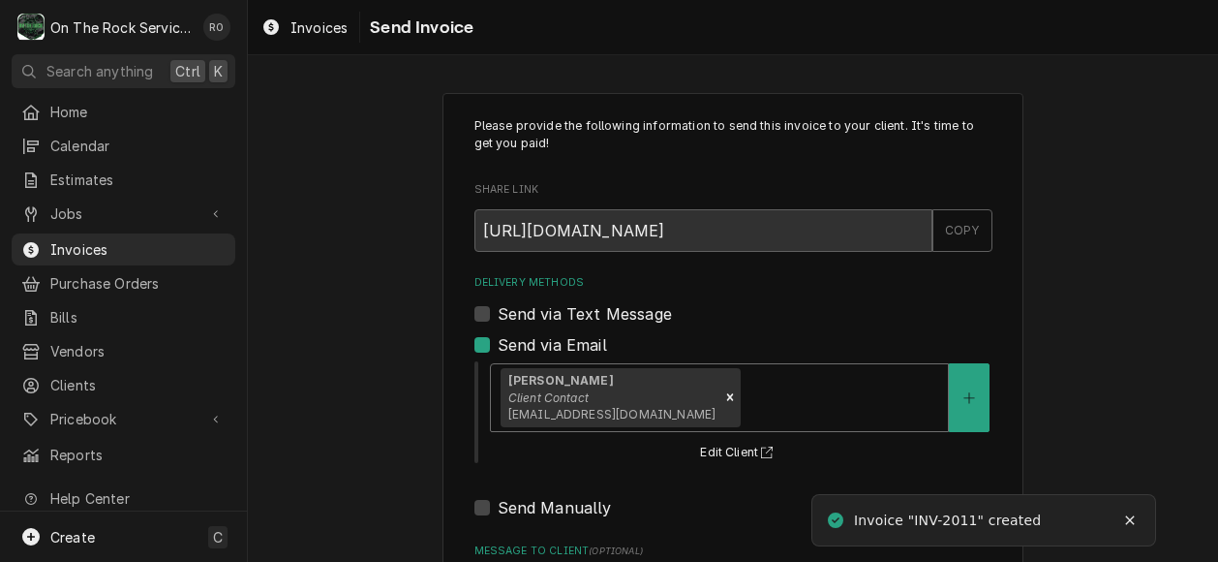
click at [747, 391] on div "Delivery Methods" at bounding box center [842, 397] width 194 height 35
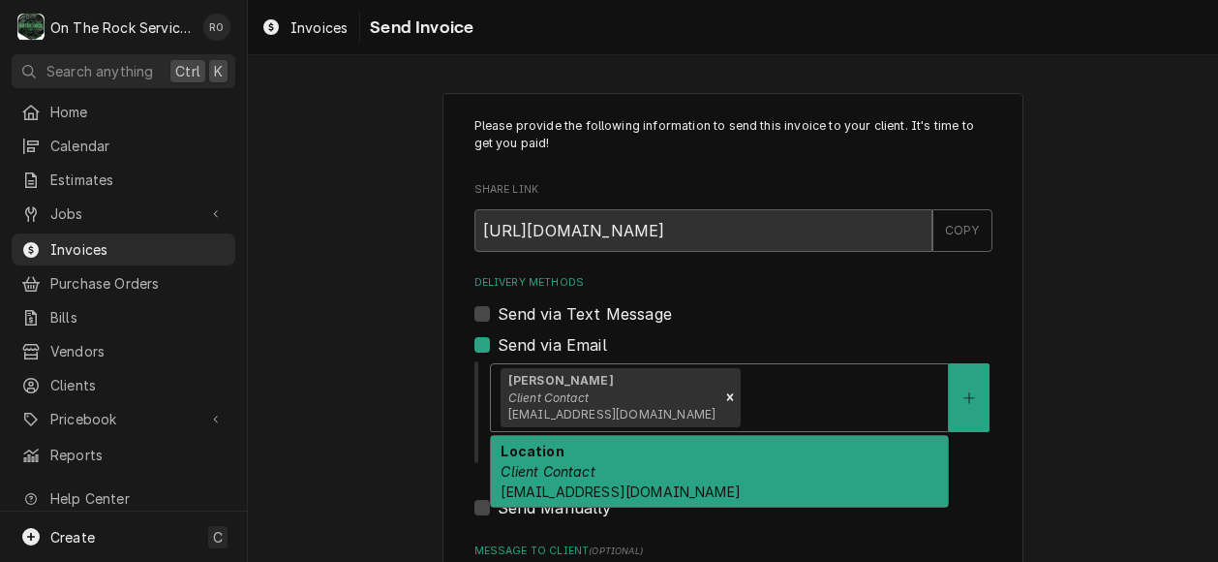
click at [736, 477] on div "Location Client Contact 07greenville@gmail.com" at bounding box center [719, 471] width 457 height 71
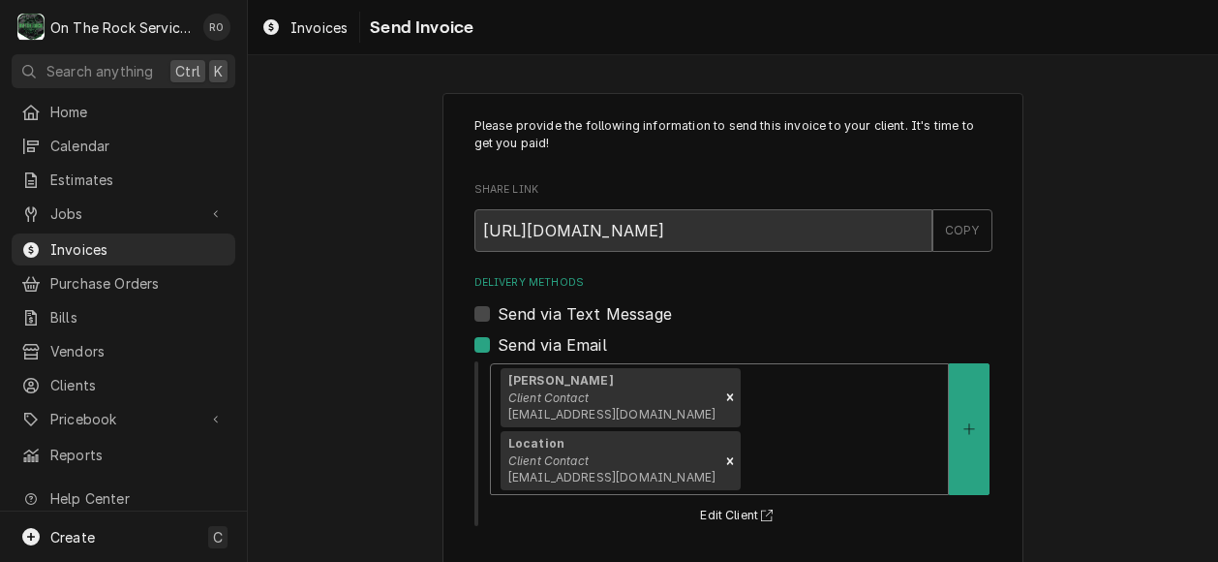
scroll to position [214, 0]
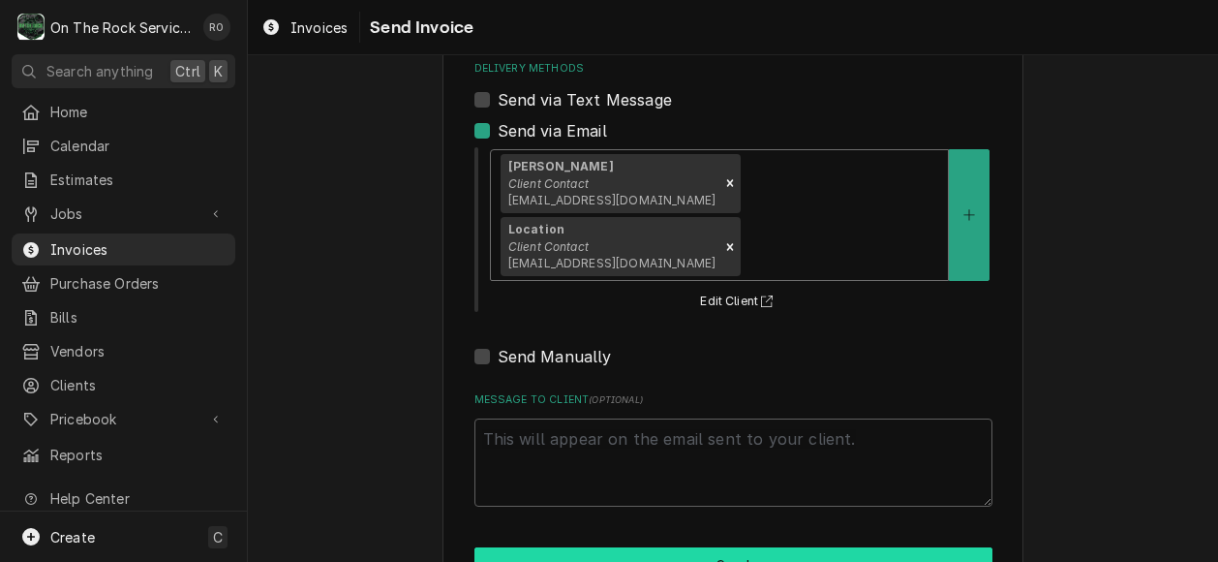
click at [703, 547] on button "Send" at bounding box center [733, 565] width 518 height 36
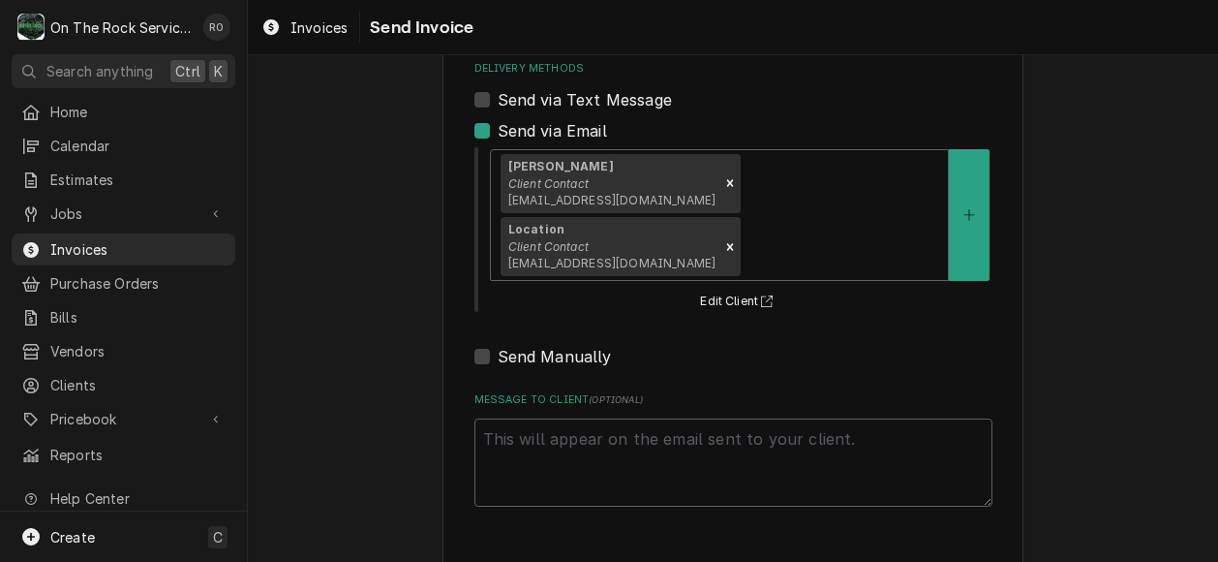
type textarea "x"
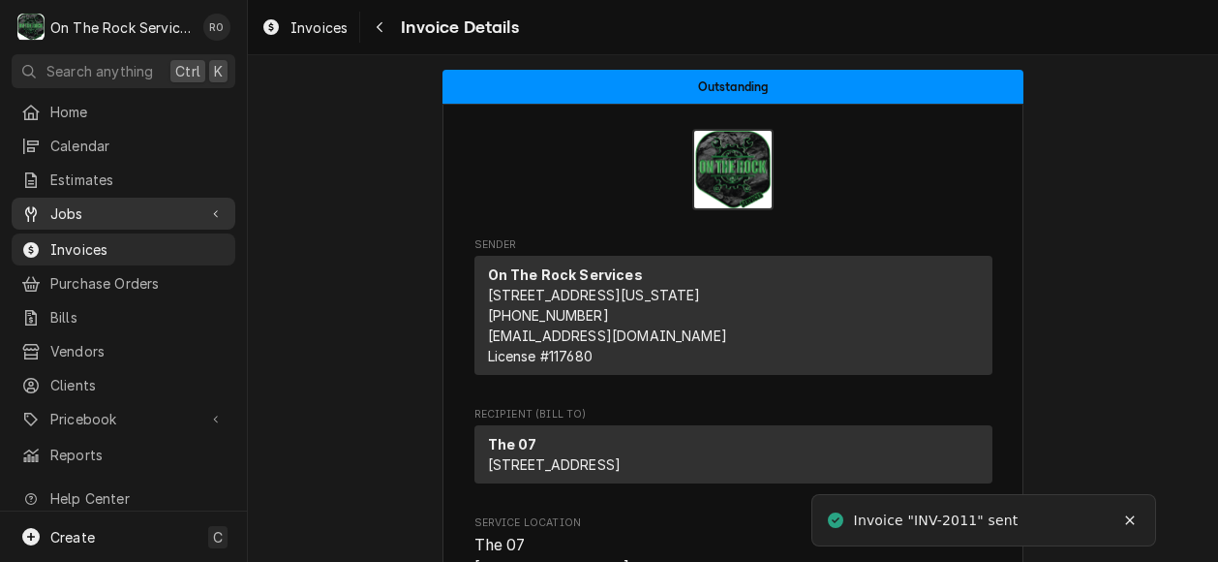
click at [124, 203] on span "Jobs" at bounding box center [123, 213] width 146 height 20
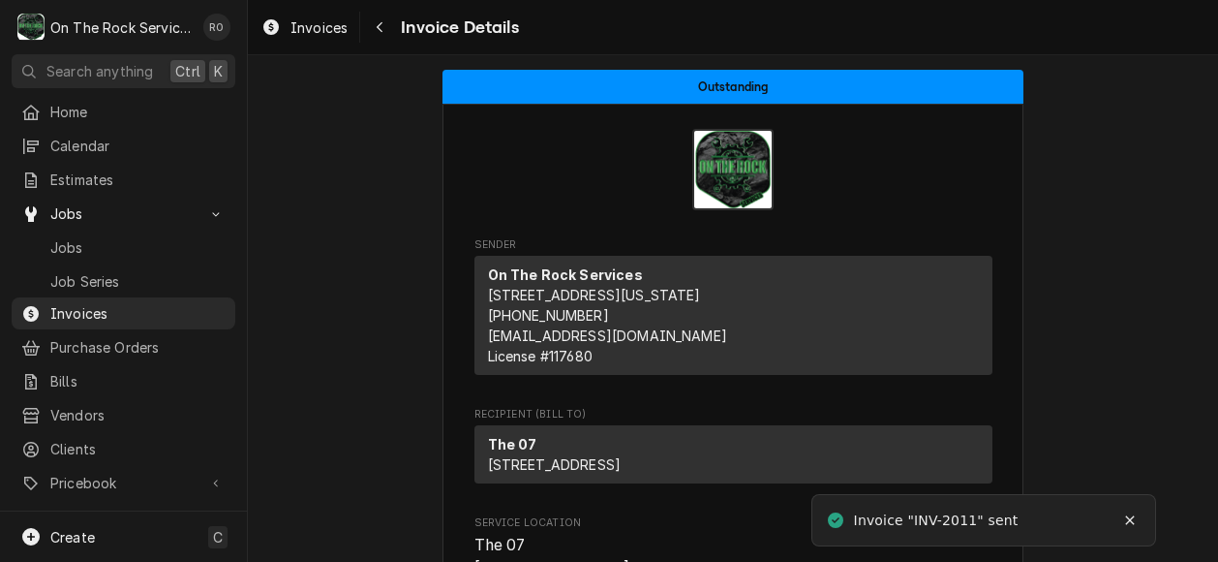
click at [128, 224] on div "Jobs Jobs Job Series" at bounding box center [124, 247] width 224 height 98
click at [128, 237] on span "Jobs" at bounding box center [137, 247] width 175 height 20
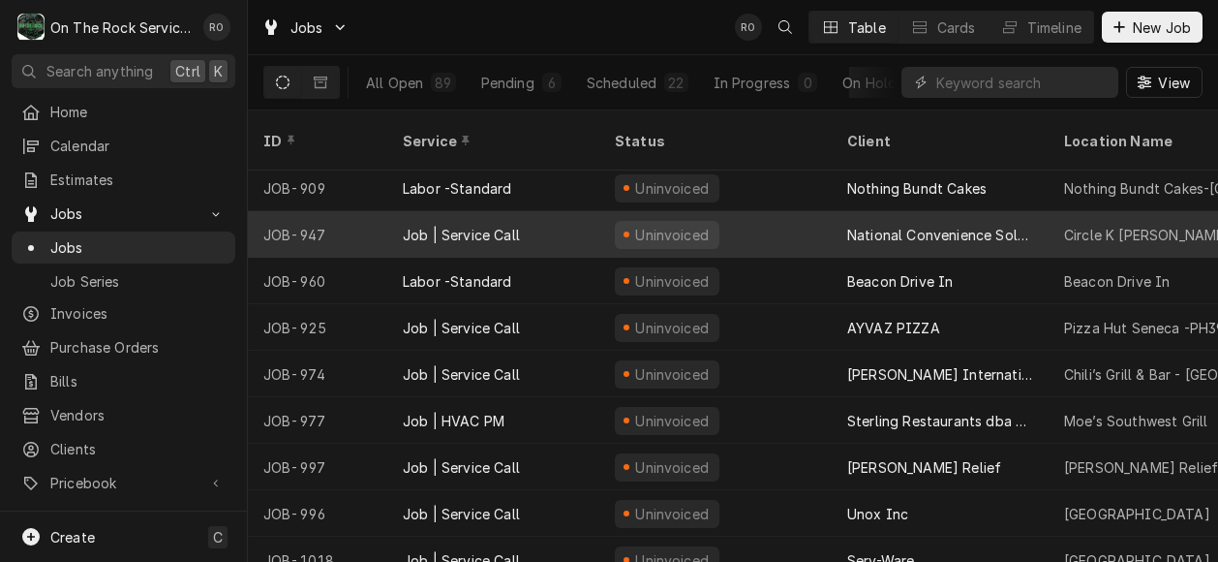
scroll to position [83, 0]
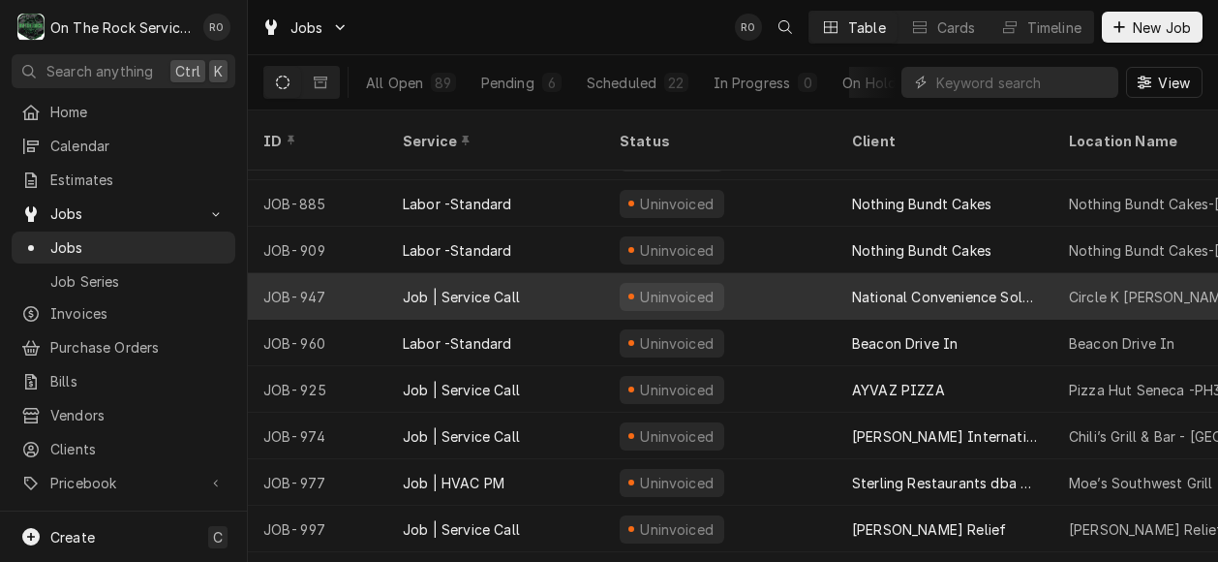
click at [1020, 287] on div "National Convenience Solutions" at bounding box center [945, 297] width 186 height 20
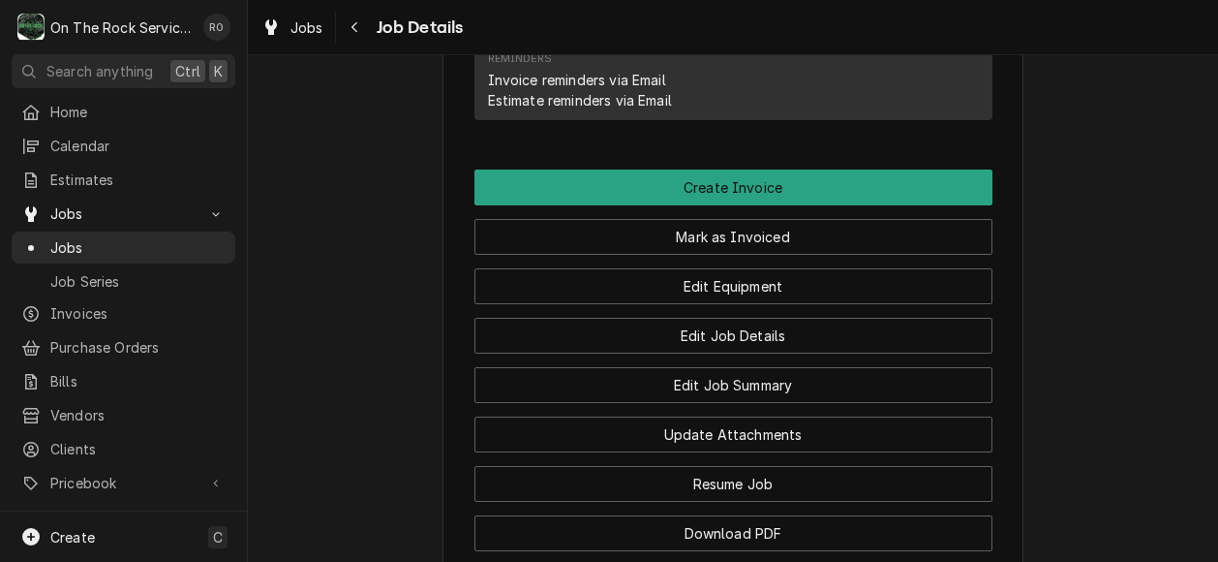
scroll to position [1359, 0]
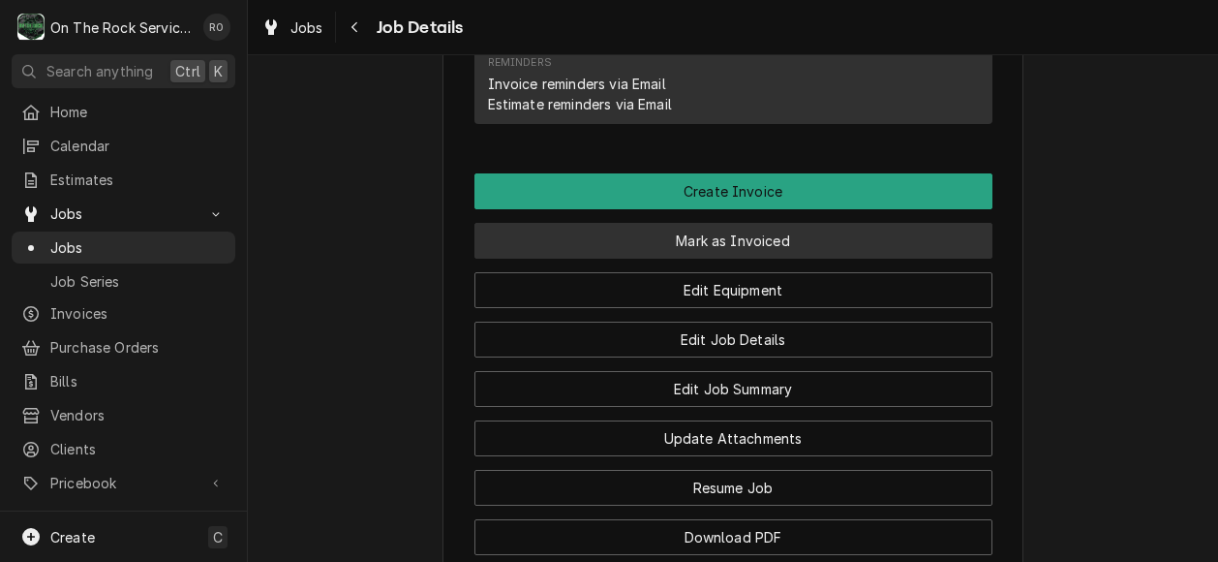
click at [835, 237] on button "Mark as Invoiced" at bounding box center [733, 241] width 518 height 36
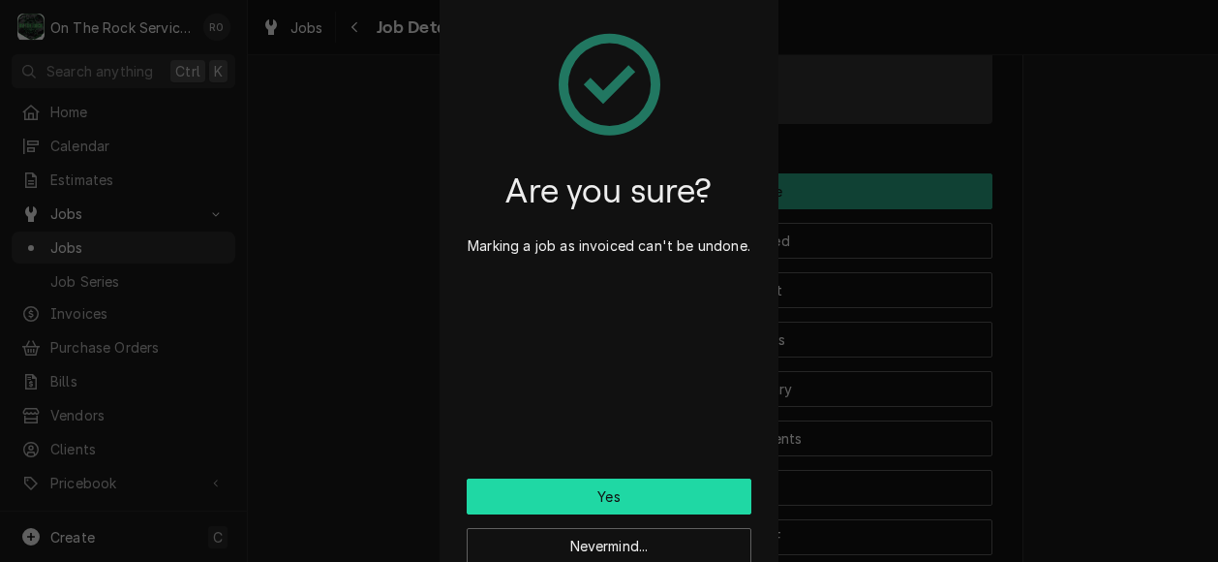
click at [625, 495] on button "Yes" at bounding box center [609, 496] width 285 height 36
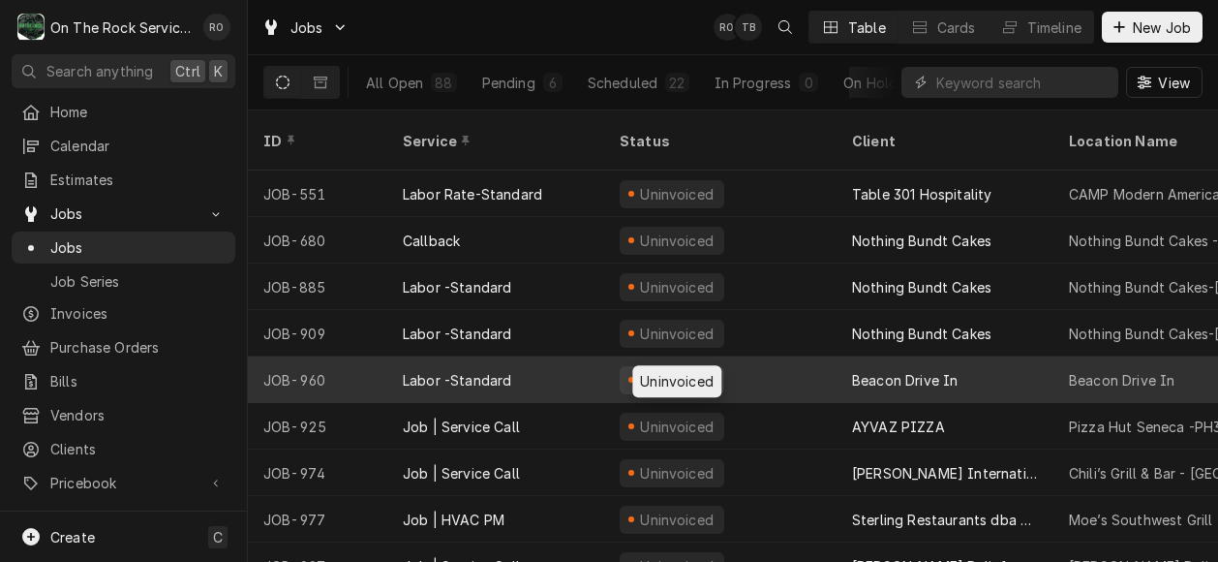
click at [680, 370] on div "Uninvoiced" at bounding box center [677, 380] width 78 height 20
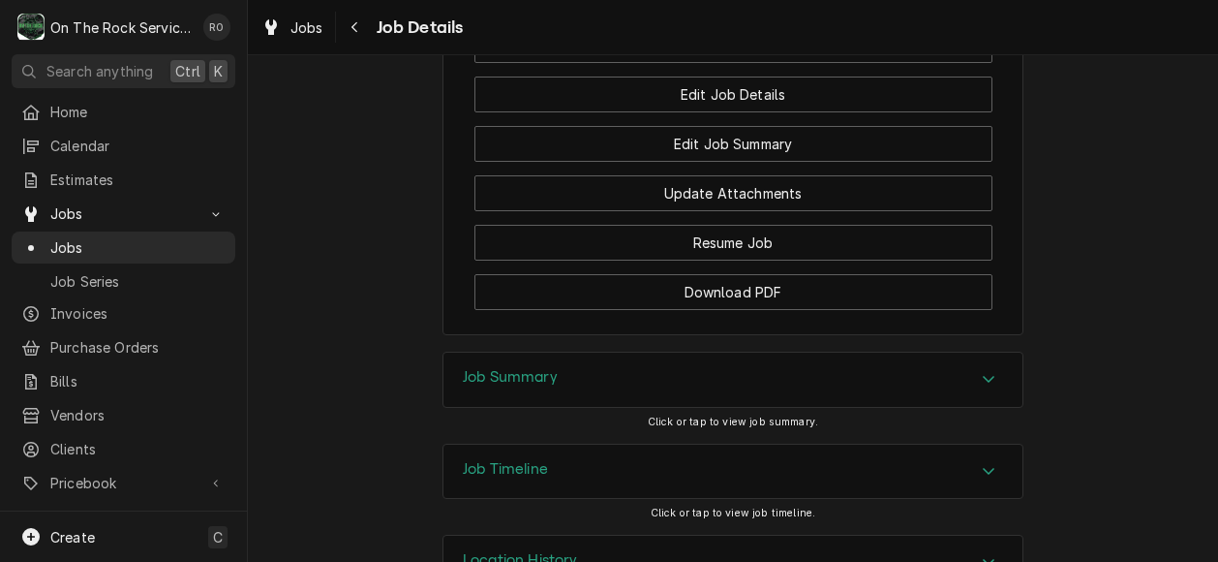
scroll to position [1889, 0]
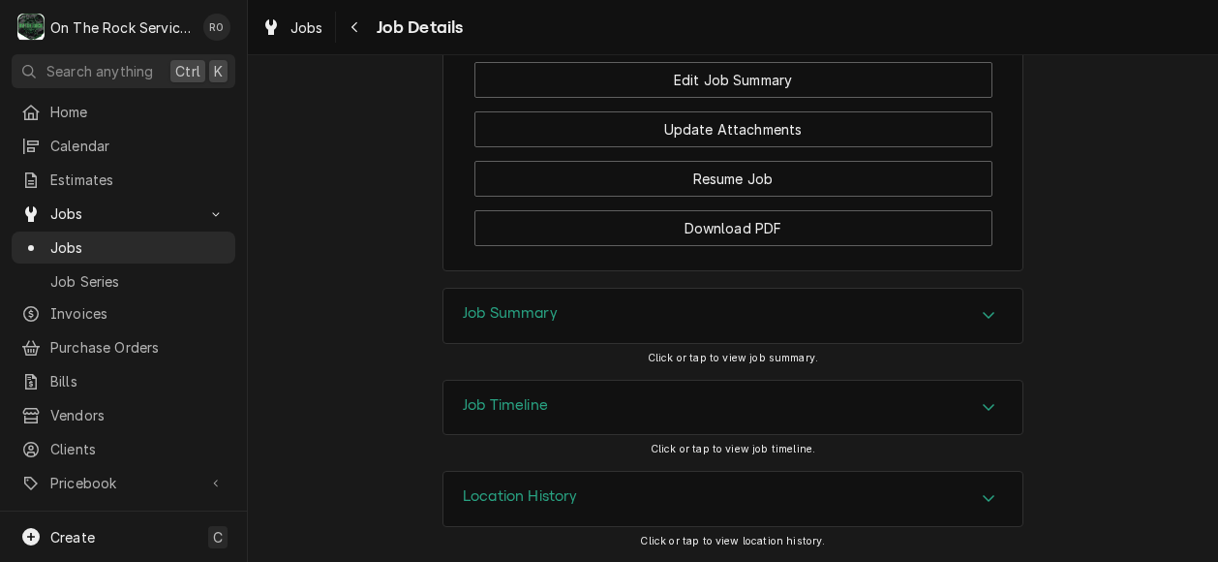
click at [982, 320] on icon "Accordion Header" at bounding box center [989, 314] width 14 height 15
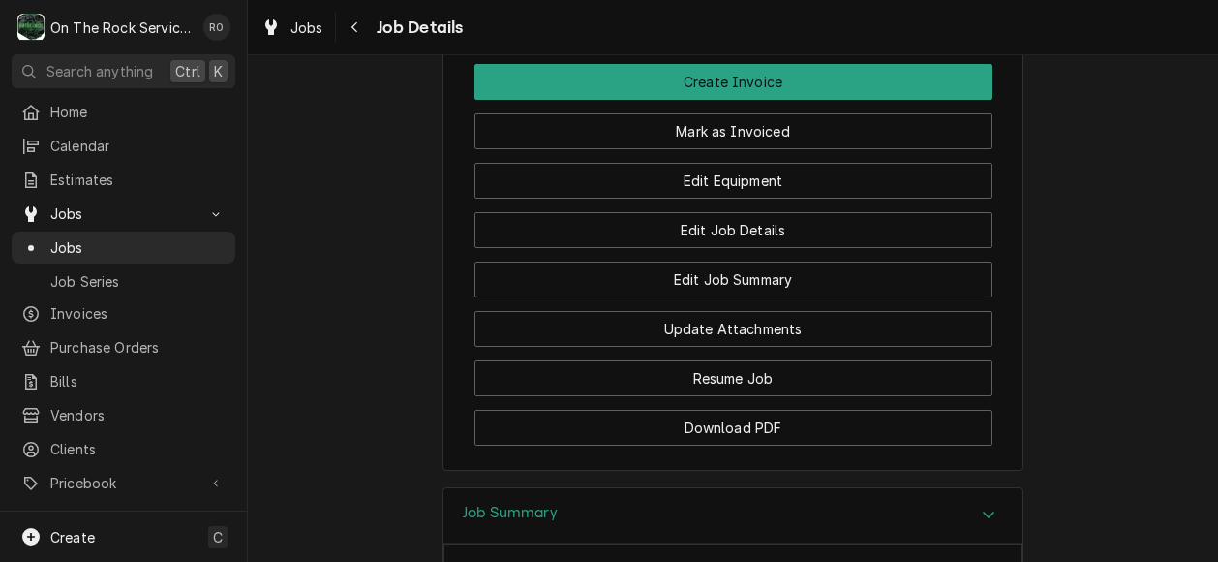
scroll to position [1656, 0]
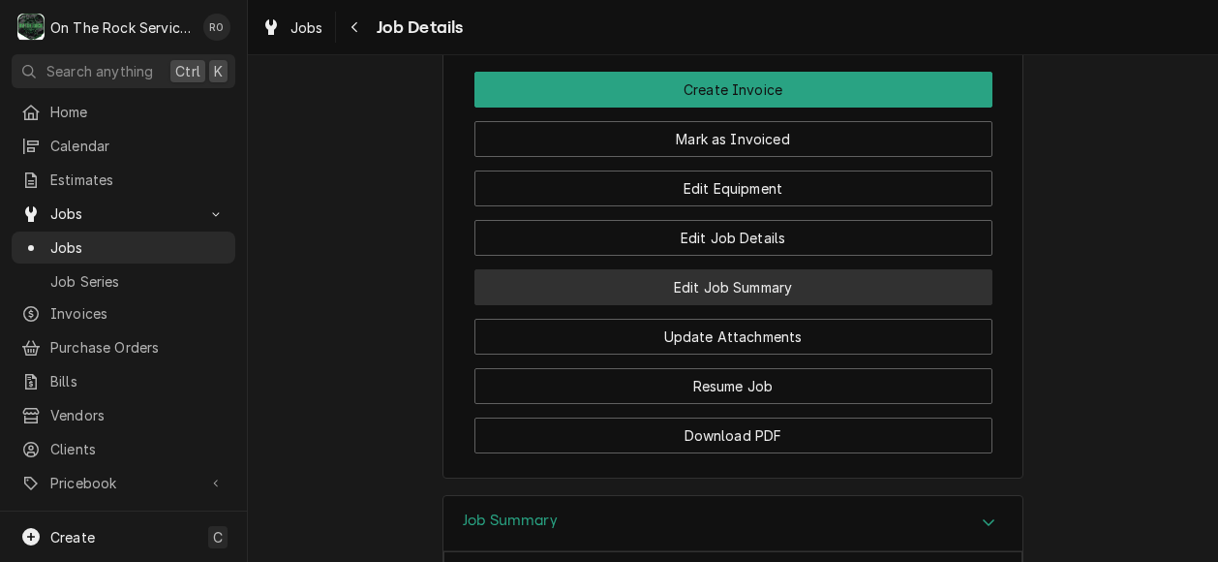
click at [845, 305] on button "Edit Job Summary" at bounding box center [733, 287] width 518 height 36
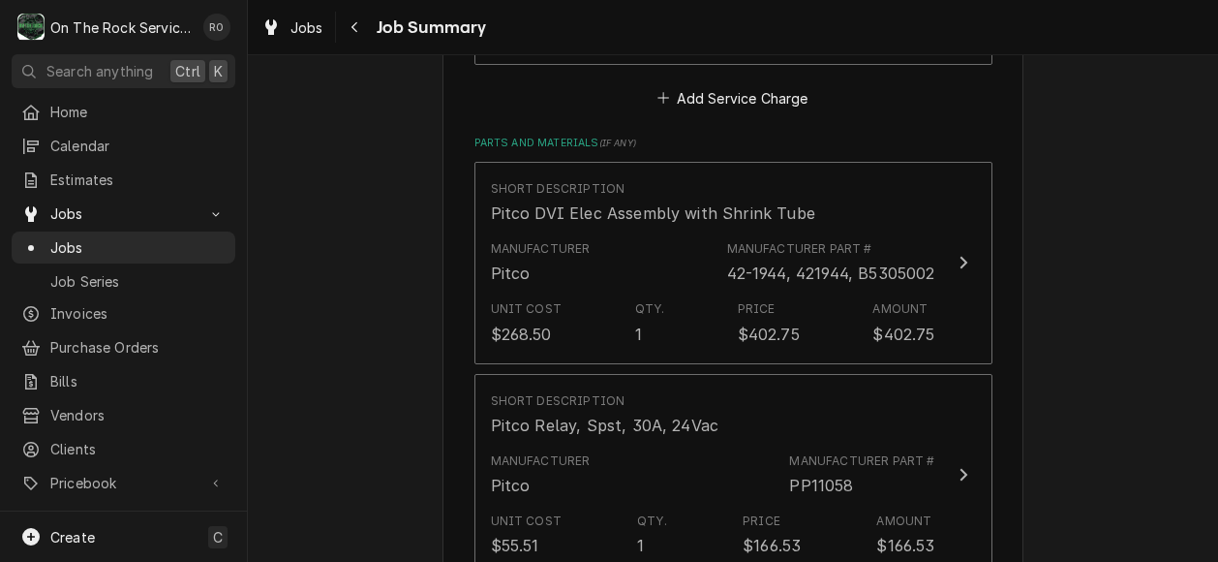
scroll to position [1483, 0]
click at [1122, 353] on div "Beacon Drive In Beacon Drive In / 255 John B White Sr Blvd, Spartanburg, SC 293…" at bounding box center [733, 167] width 970 height 3150
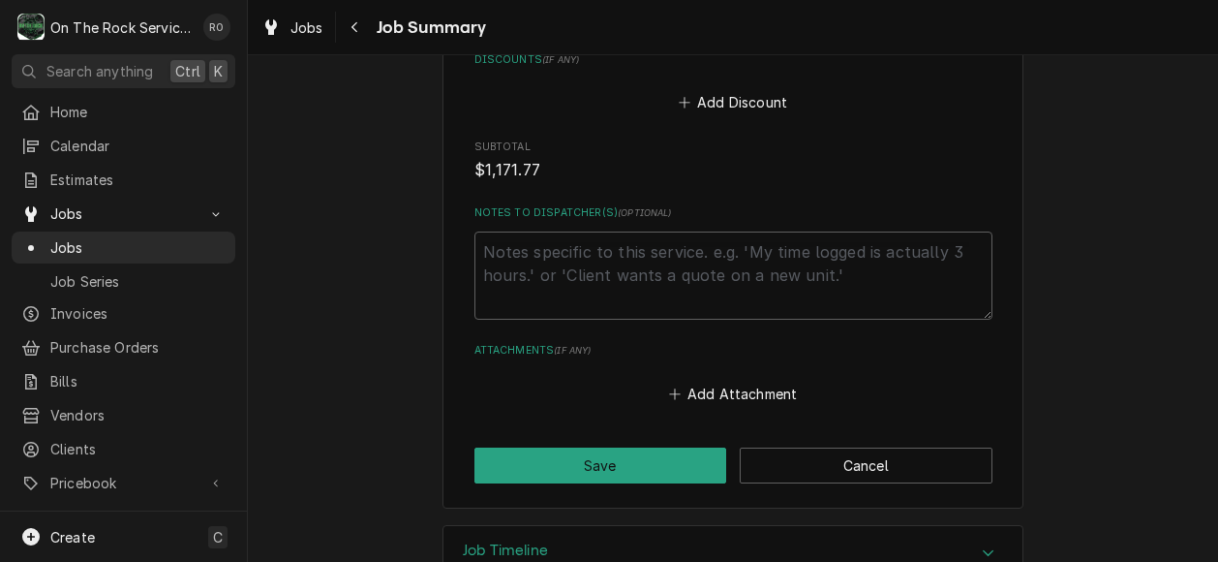
scroll to position [2713, 0]
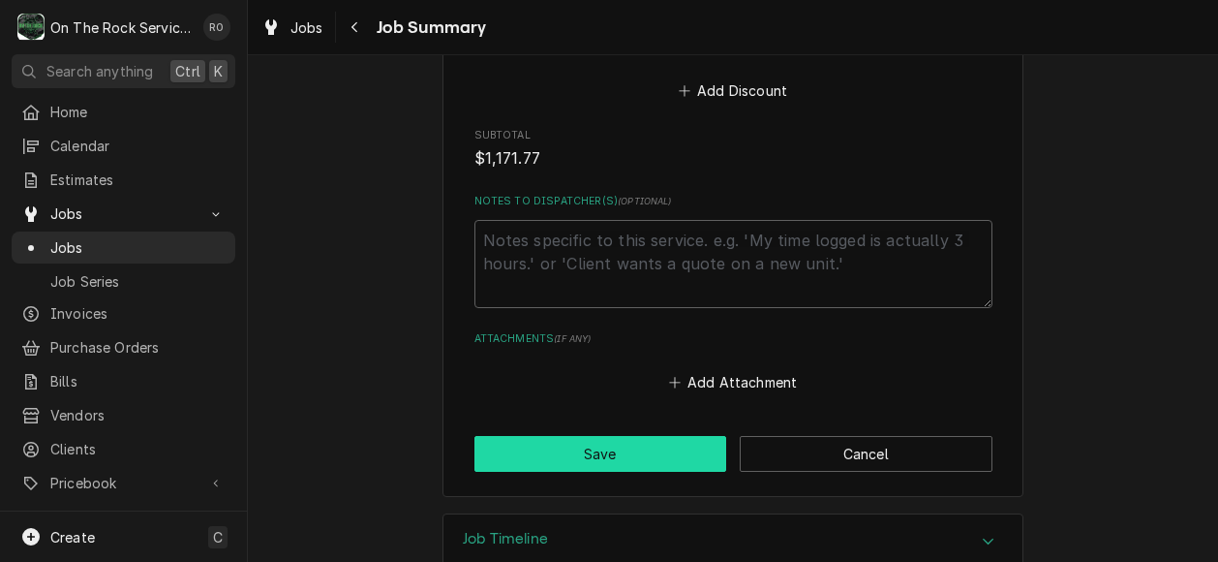
click at [685, 436] on button "Save" at bounding box center [600, 454] width 253 height 36
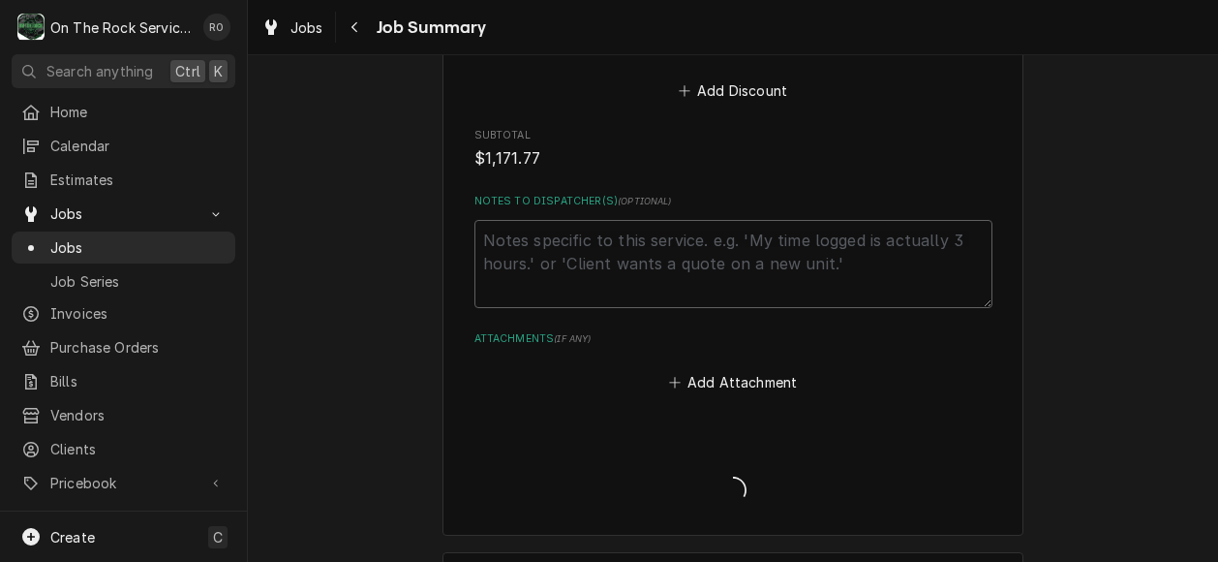
type textarea "x"
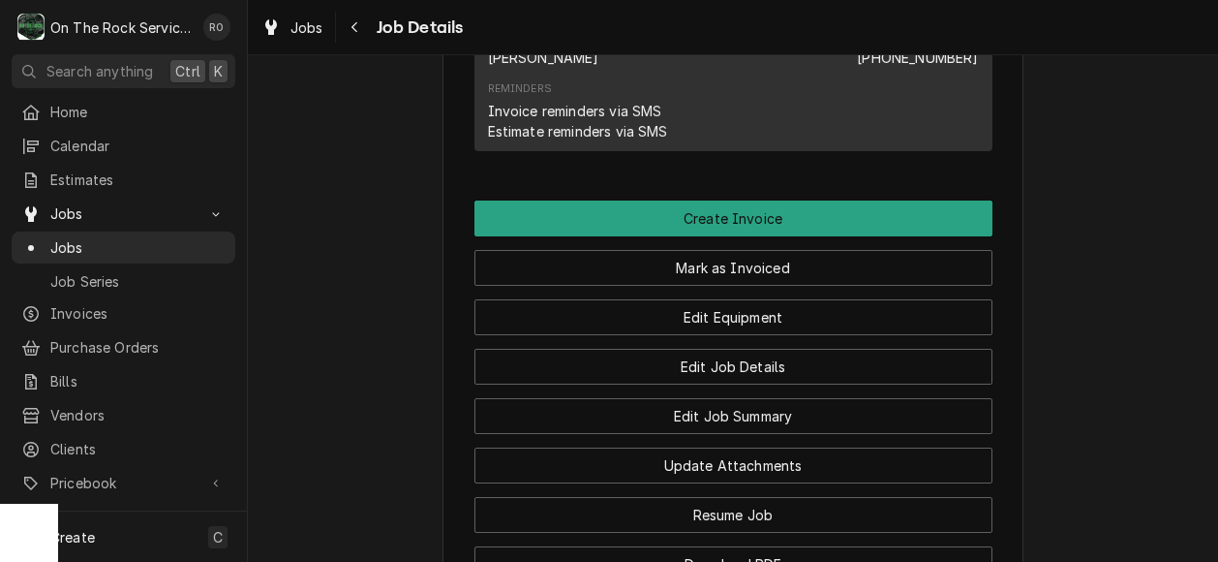
scroll to position [1507, 0]
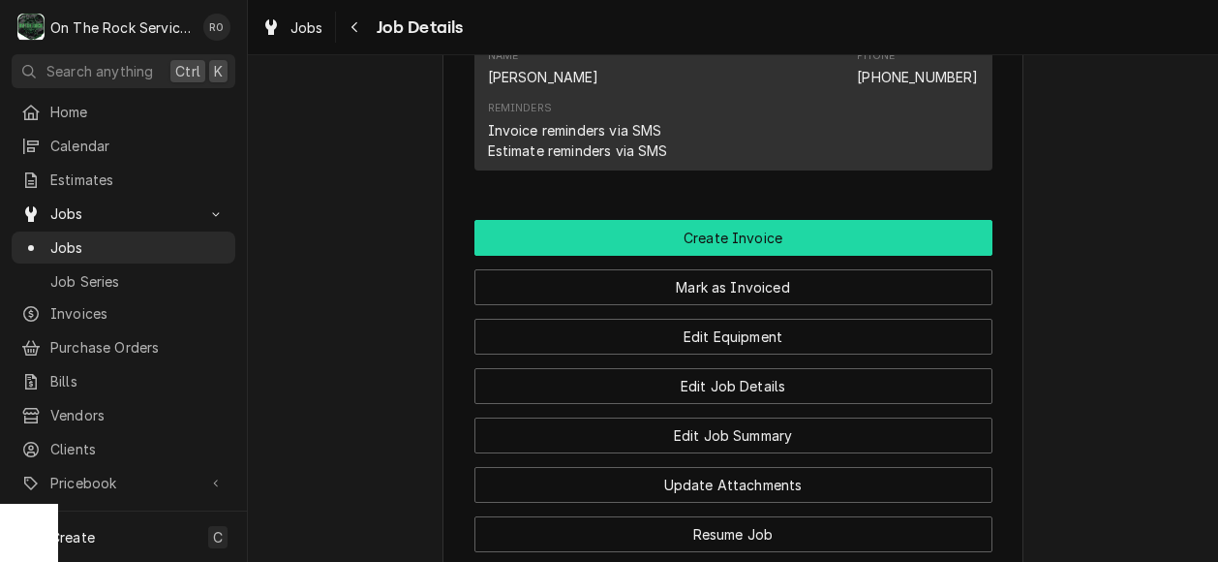
drag, startPoint x: 0, startPoint y: 0, endPoint x: 812, endPoint y: 254, distance: 851.0
click at [812, 254] on button "Create Invoice" at bounding box center [733, 238] width 518 height 36
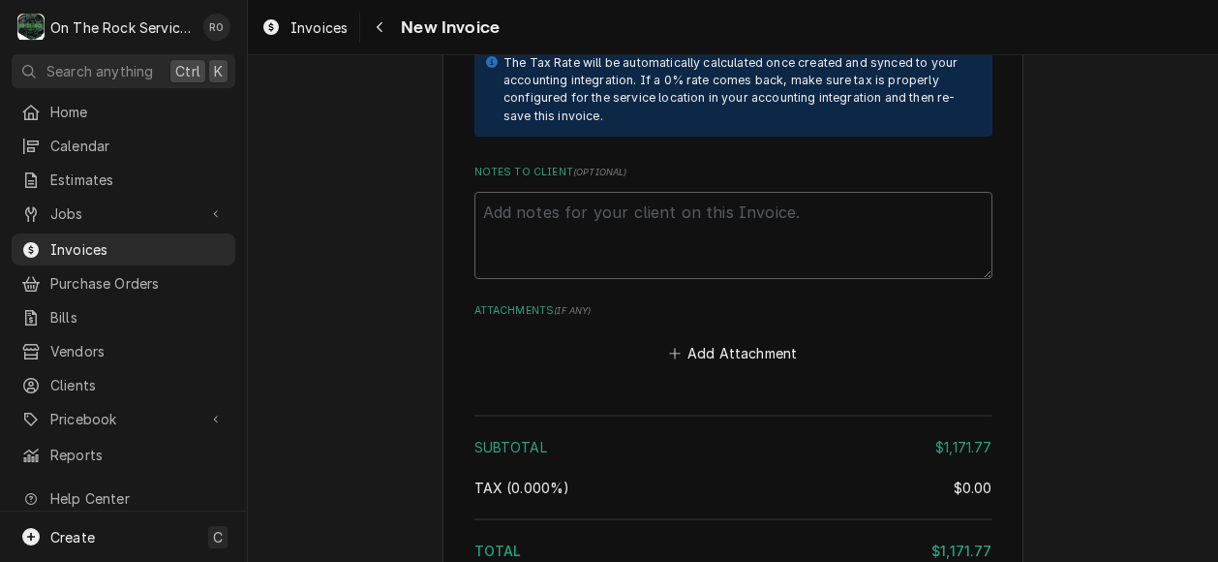
scroll to position [4058, 0]
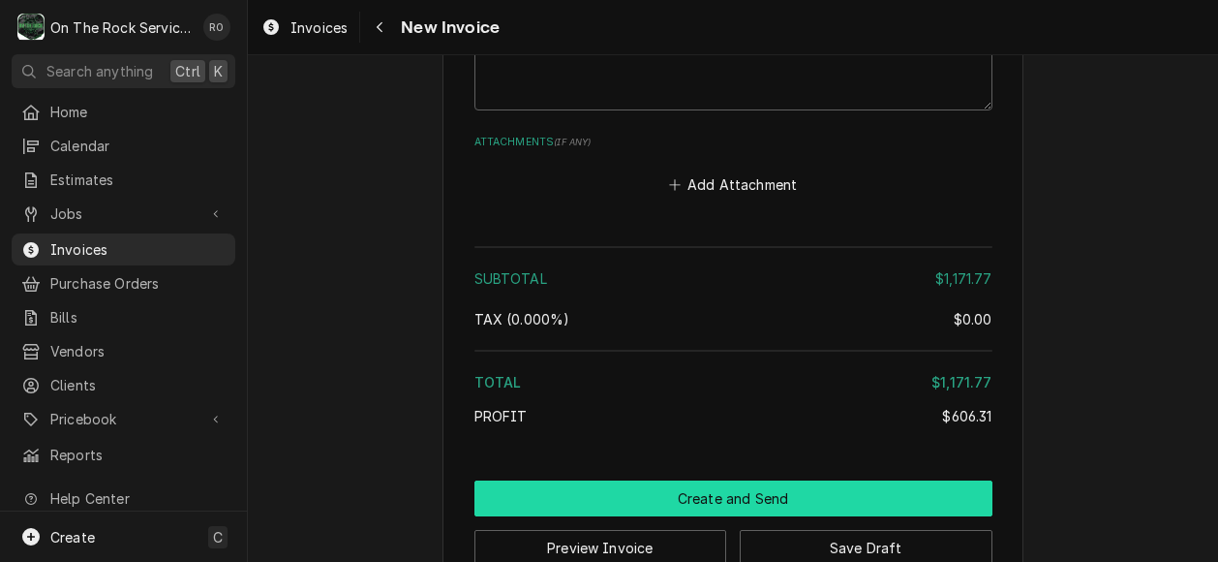
click at [833, 480] on button "Create and Send" at bounding box center [733, 498] width 518 height 36
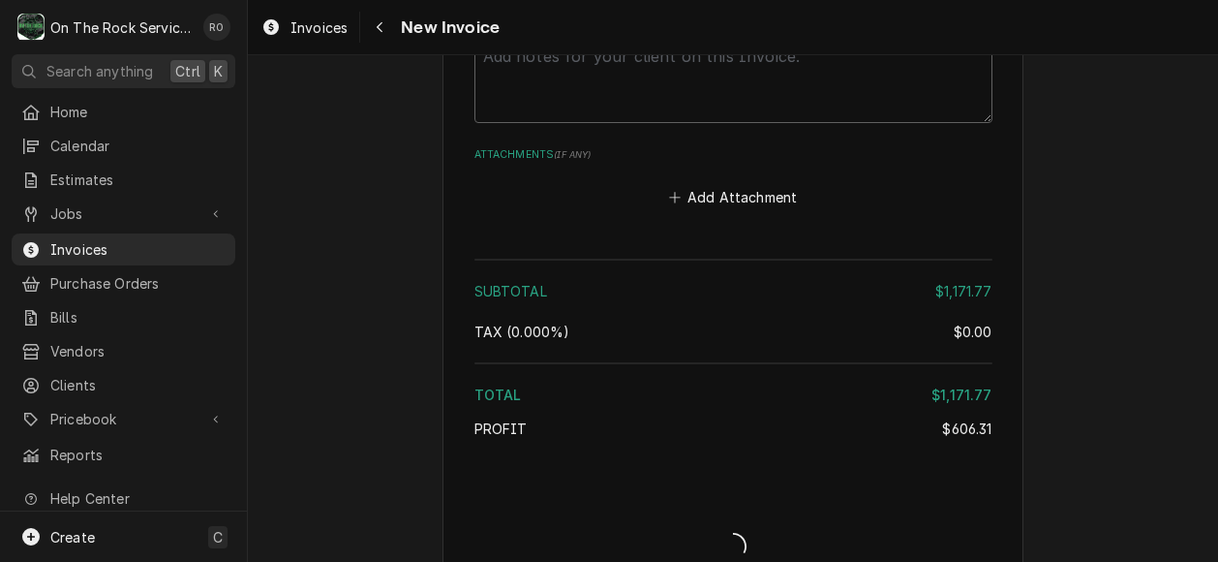
type textarea "x"
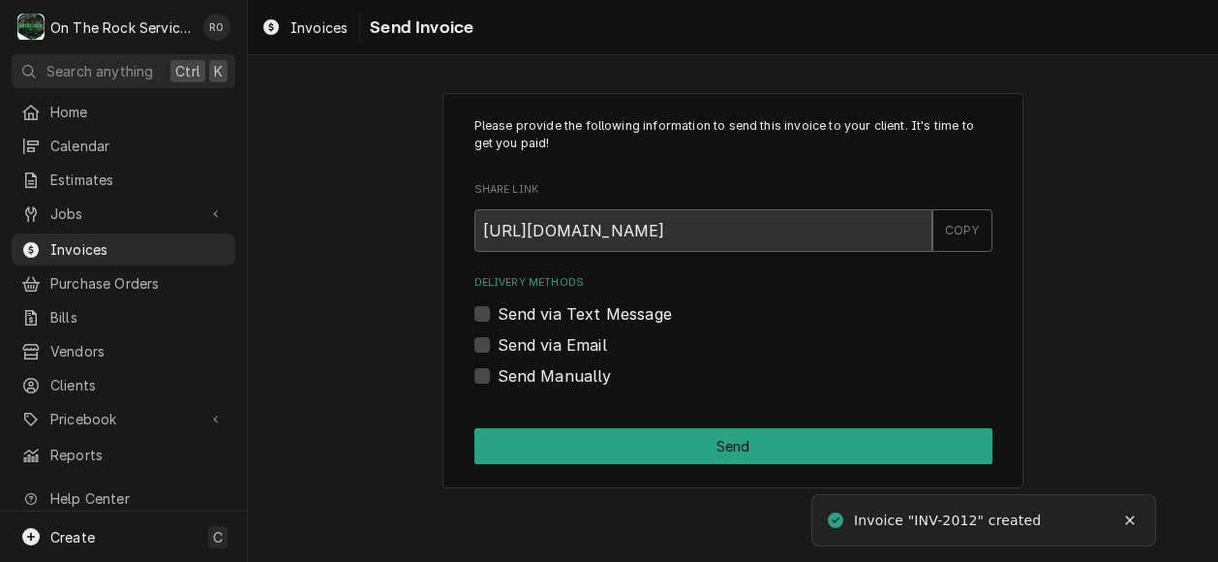
drag, startPoint x: 0, startPoint y: 0, endPoint x: 507, endPoint y: 345, distance: 613.3
click at [507, 345] on label "Send via Email" at bounding box center [552, 344] width 109 height 23
click at [507, 345] on input "Send via Email" at bounding box center [757, 354] width 518 height 43
checkbox input "true"
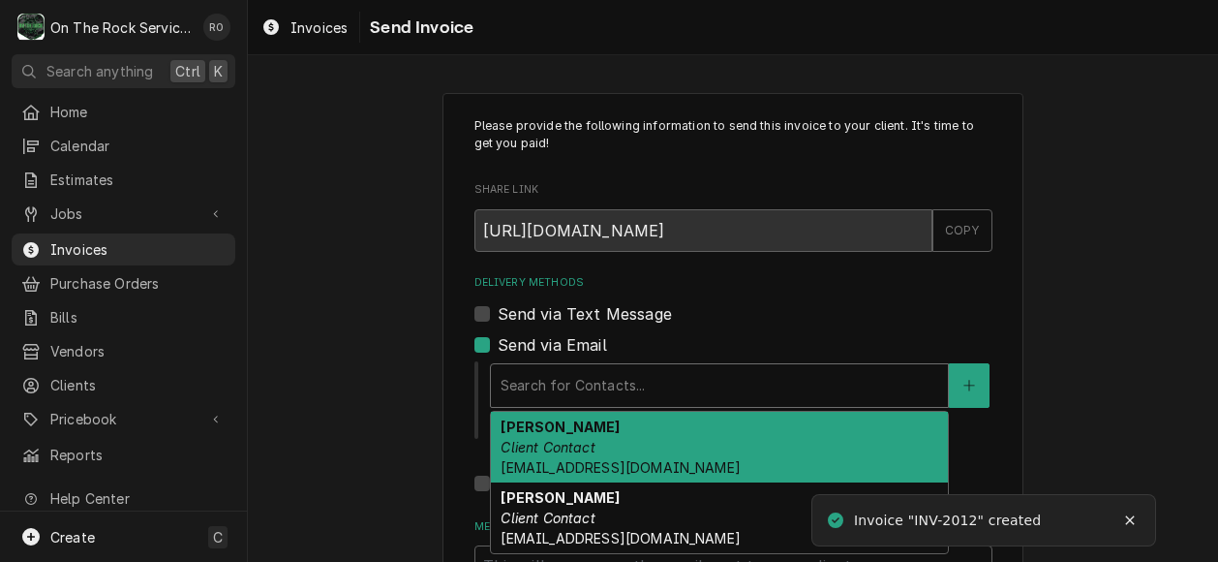
click at [529, 370] on div "Delivery Methods" at bounding box center [720, 385] width 438 height 35
click at [544, 425] on strong "Karen Harwell" at bounding box center [560, 426] width 119 height 16
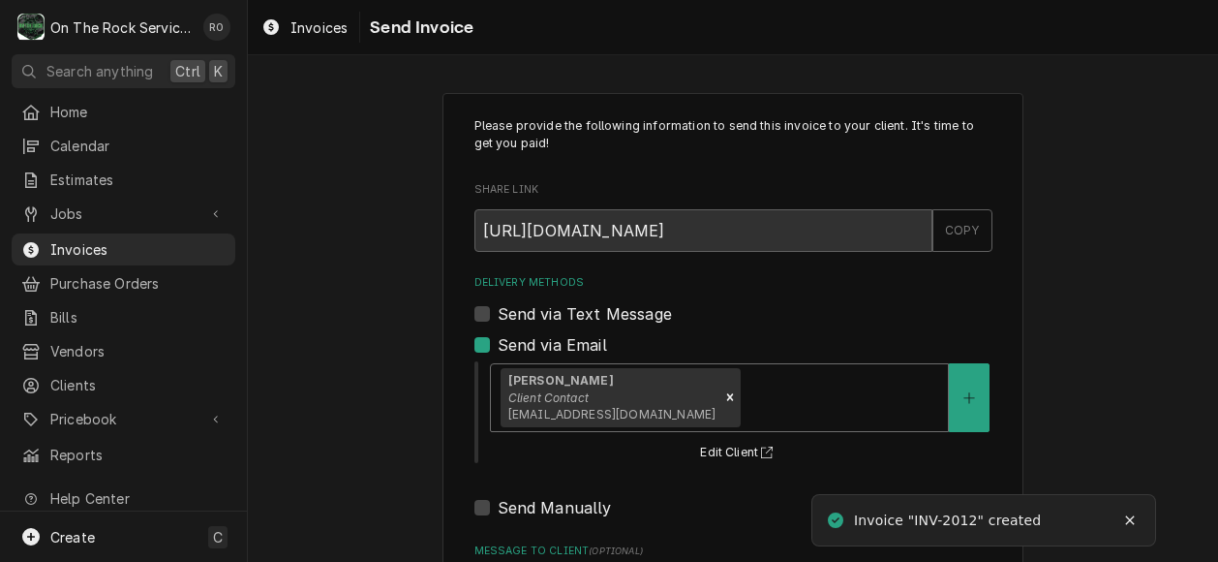
click at [716, 379] on div "Karen Harwell Client Contact karenharwell67@yahoo.com" at bounding box center [719, 397] width 457 height 67
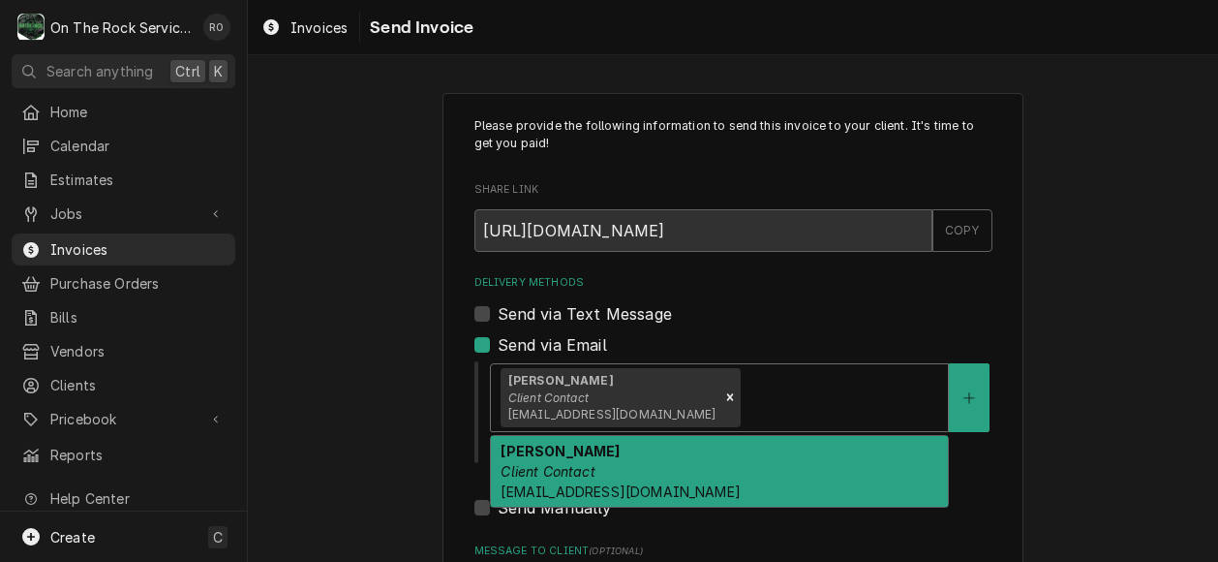
click at [732, 451] on div "Steve Duncan Client Contact sduncan@sandenterprises.com" at bounding box center [719, 471] width 457 height 71
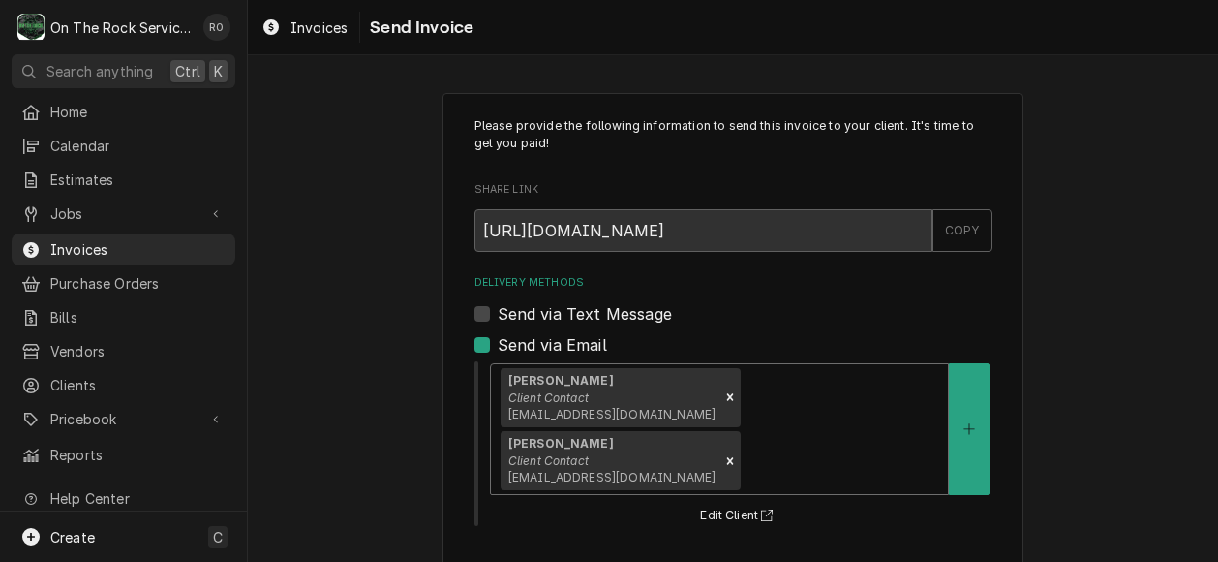
scroll to position [214, 0]
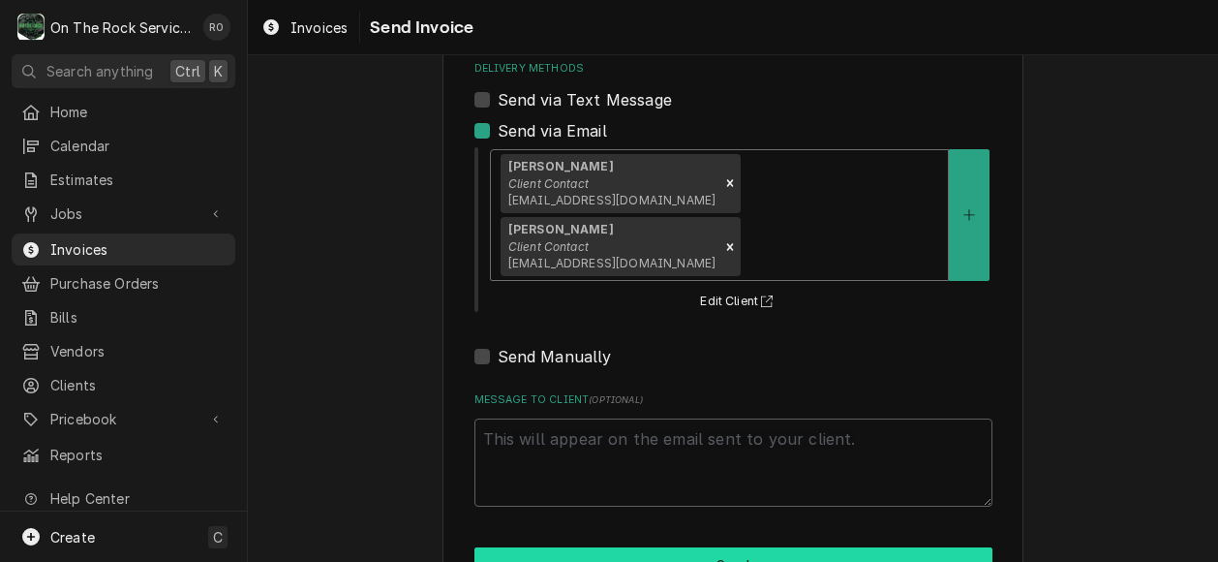
click at [719, 547] on button "Send" at bounding box center [733, 565] width 518 height 36
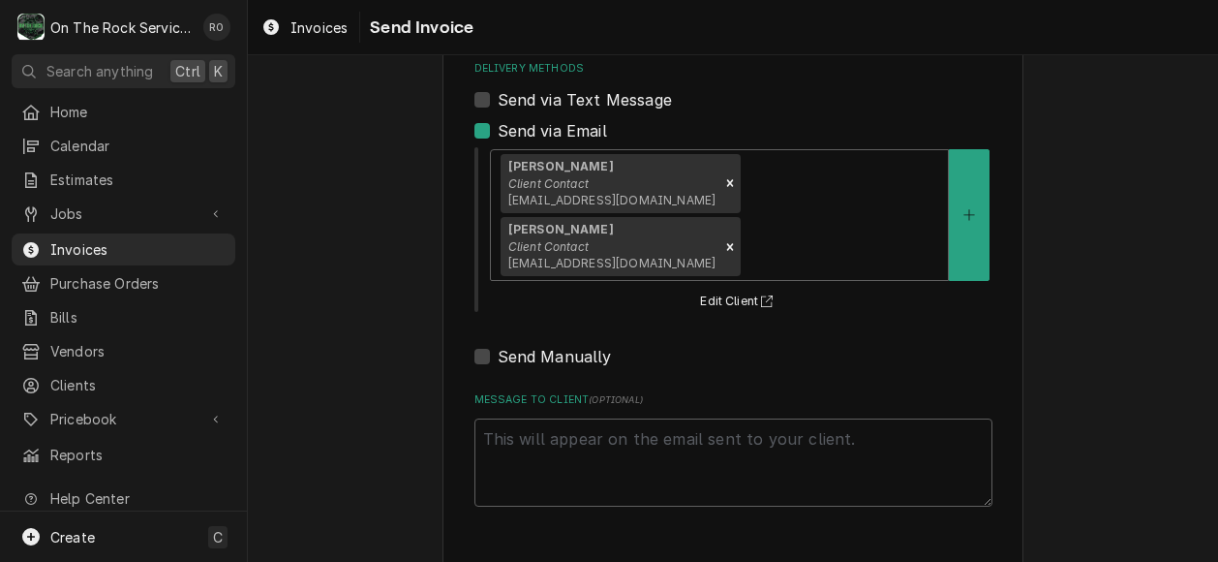
type textarea "x"
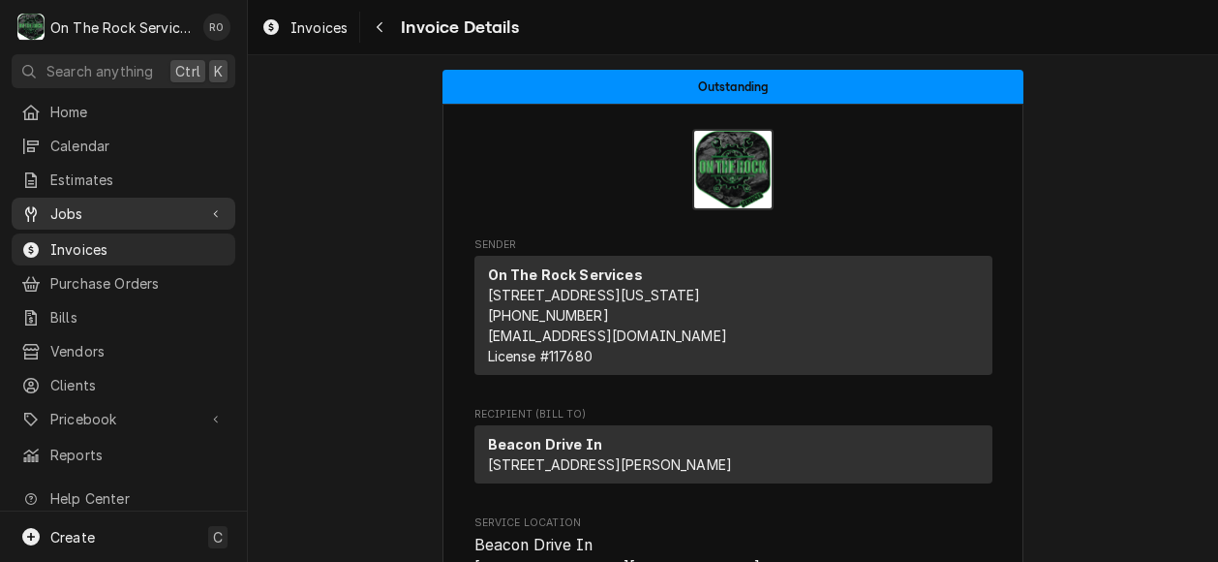
click at [93, 210] on span "Jobs" at bounding box center [123, 213] width 146 height 20
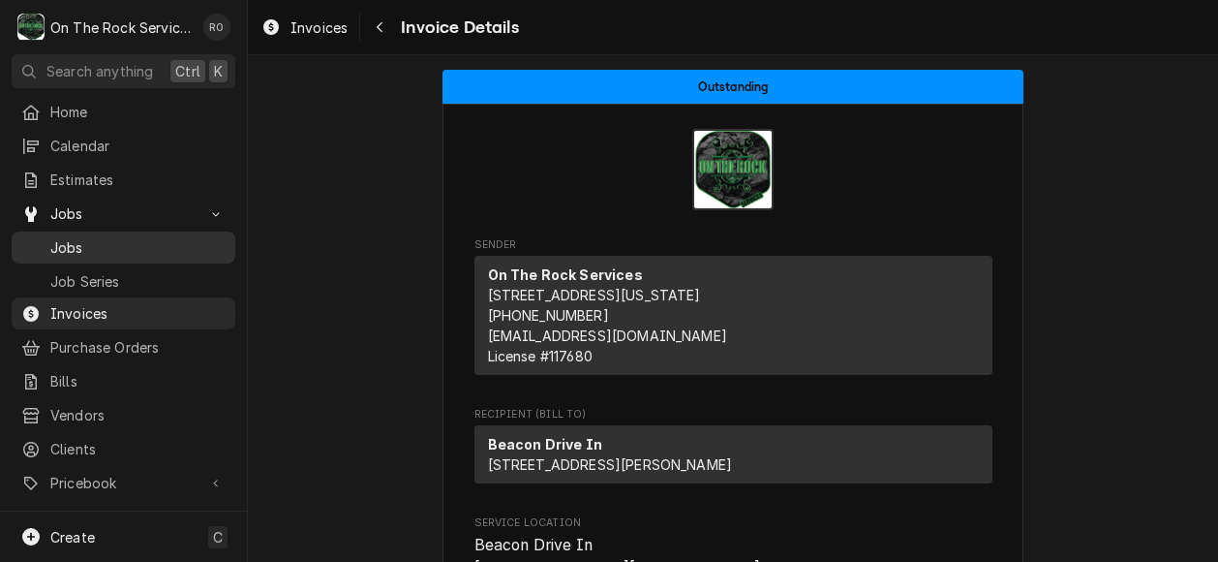
click at [98, 237] on span "Jobs" at bounding box center [137, 247] width 175 height 20
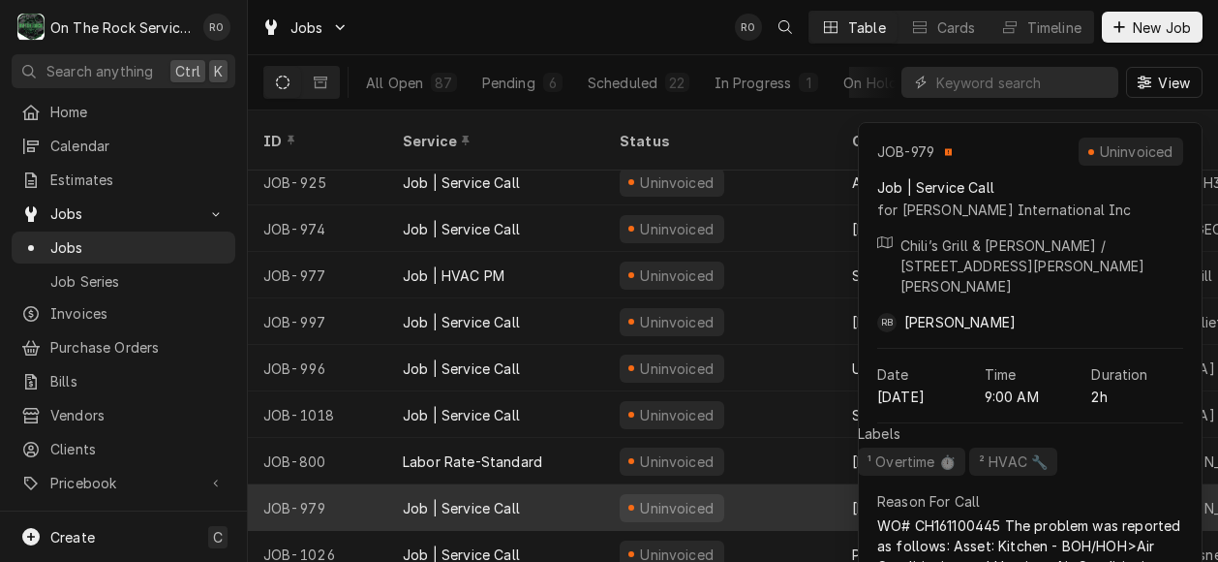
scroll to position [203, 0]
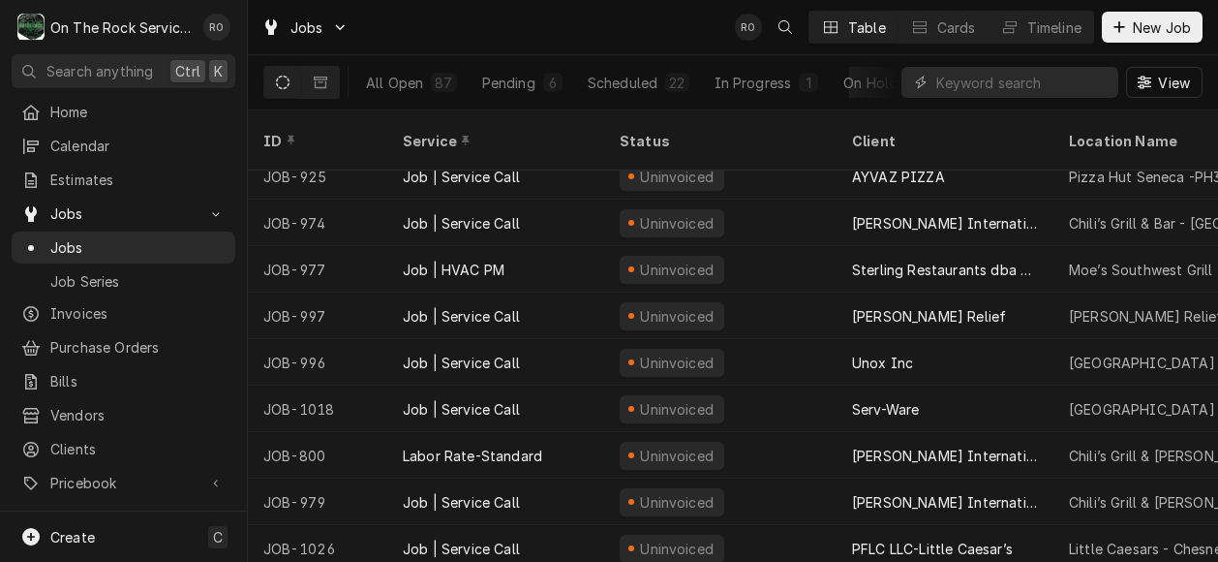
click at [662, 31] on div "Jobs RO Table Cards Timeline New Job" at bounding box center [733, 27] width 970 height 54
click at [656, 37] on div "Jobs RO Table Cards Timeline New Job" at bounding box center [733, 27] width 970 height 54
click at [634, 26] on div "Jobs RO Table Cards Timeline New Job" at bounding box center [733, 27] width 970 height 54
click at [117, 107] on span "Home" at bounding box center [137, 112] width 175 height 20
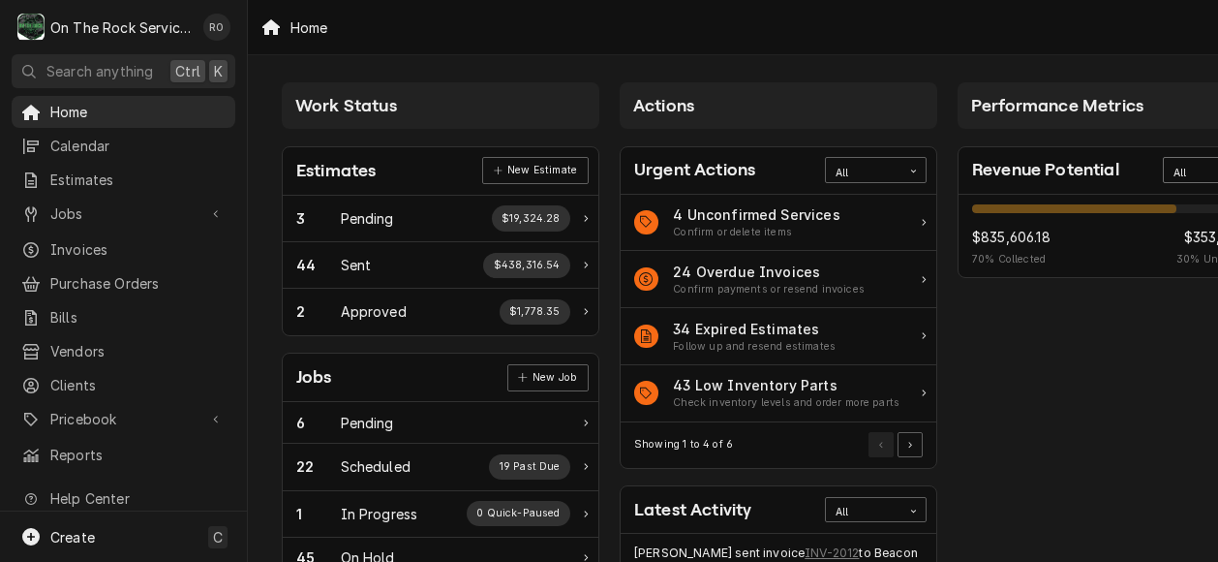
click at [1163, 167] on div "All" at bounding box center [1214, 169] width 102 height 25
click at [1188, 301] on div "This Year" at bounding box center [1214, 308] width 100 height 22
click at [1177, 168] on div "This Year" at bounding box center [1201, 173] width 56 height 15
click at [1173, 202] on div "All" at bounding box center [1214, 197] width 100 height 22
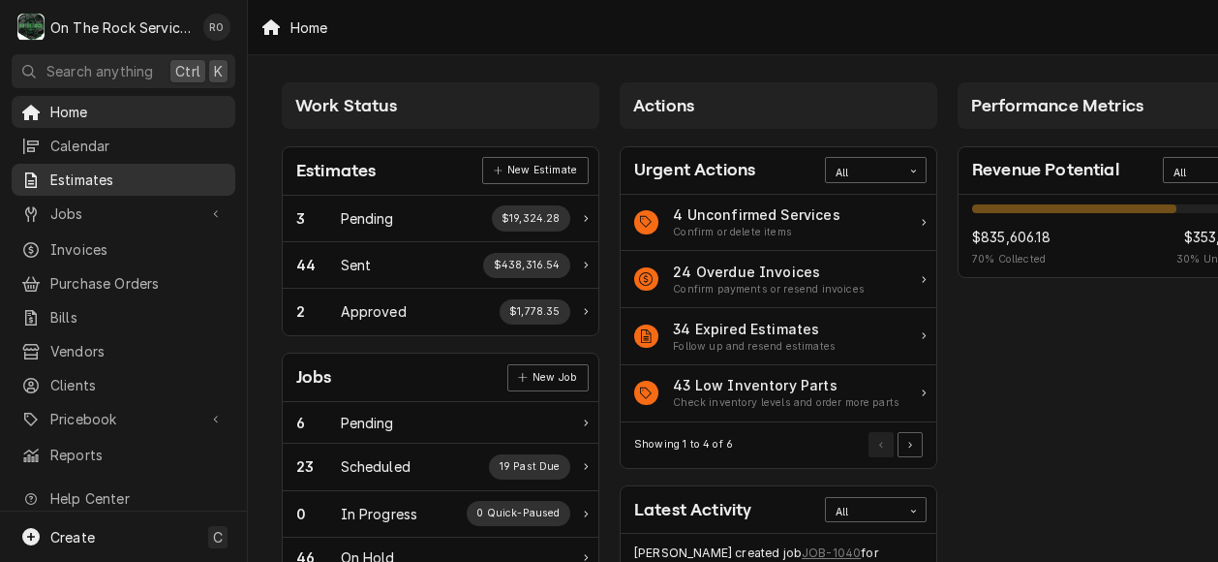
click at [91, 169] on span "Estimates" at bounding box center [137, 179] width 175 height 20
